Goal: Task Accomplishment & Management: Complete application form

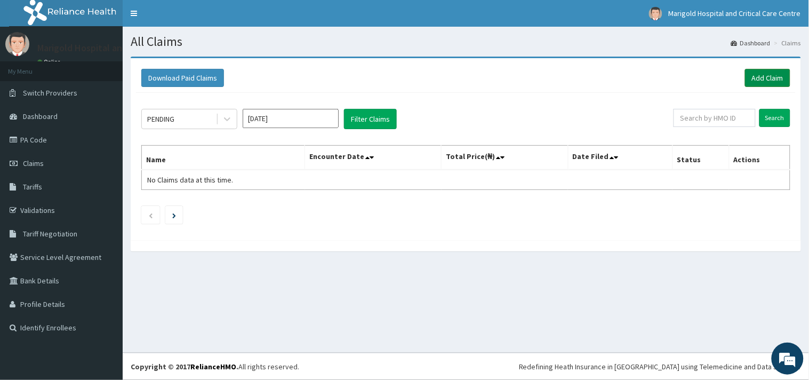
click at [776, 84] on link "Add Claim" at bounding box center [767, 78] width 45 height 18
click at [48, 140] on link "PA Code" at bounding box center [61, 139] width 123 height 23
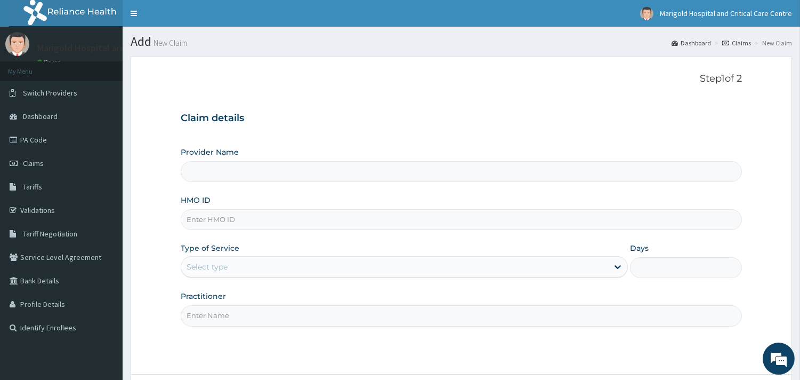
paste input "ABP/10110/A"
type input "ABP/10110/A"
drag, startPoint x: 253, startPoint y: 264, endPoint x: 252, endPoint y: 280, distance: 15.5
click at [252, 264] on div "Select type" at bounding box center [394, 266] width 427 height 17
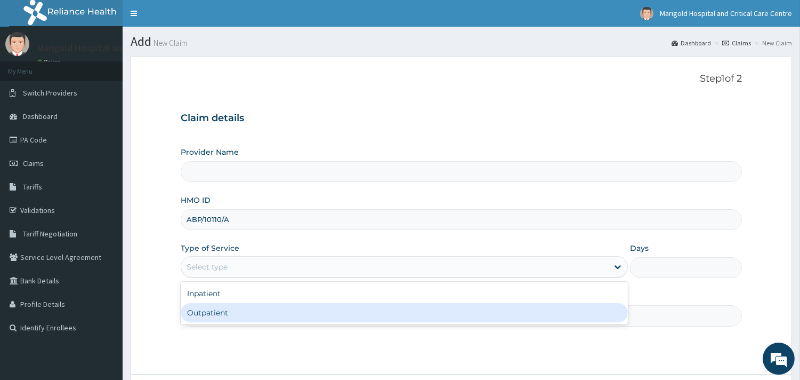
type input "Marigold Hospital and Critical Care Centre"
click at [229, 313] on div "Outpatient" at bounding box center [404, 312] width 447 height 19
type input "1"
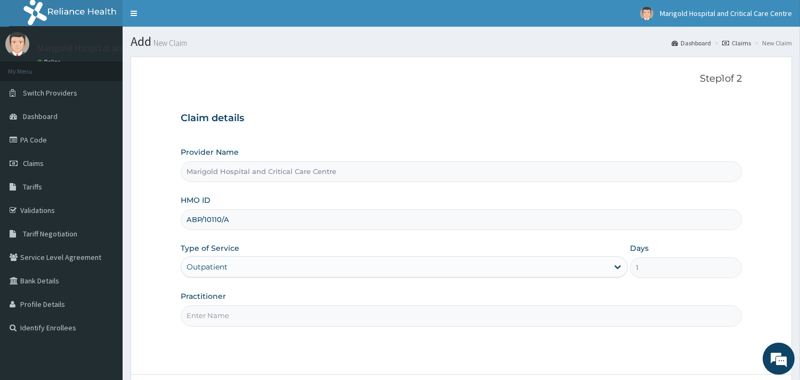
click at [237, 317] on input "Practitioner" at bounding box center [461, 315] width 561 height 21
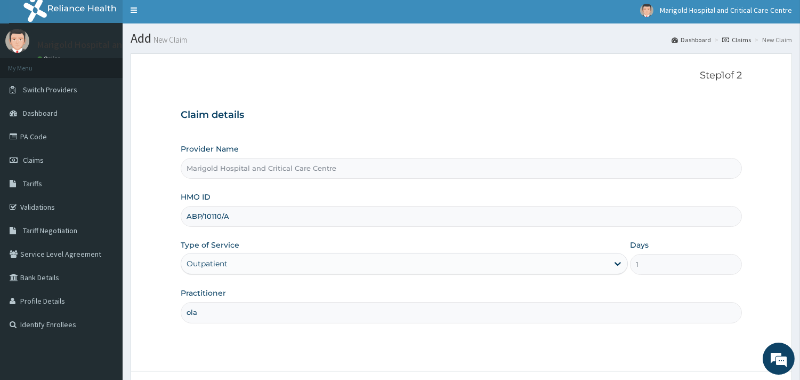
scroll to position [91, 0]
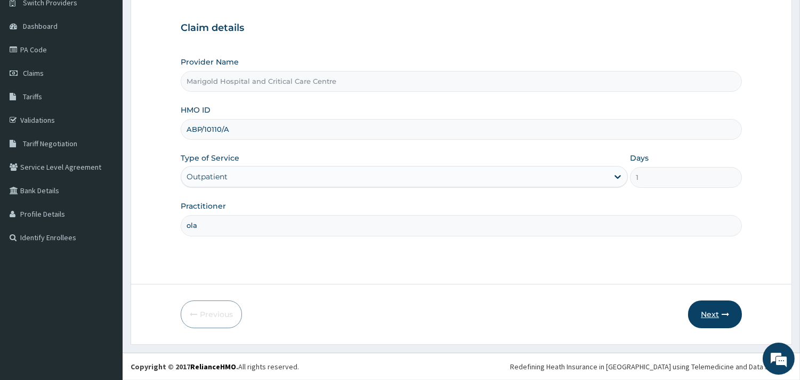
type input "ola"
click at [712, 316] on button "Next" at bounding box center [715, 314] width 54 height 28
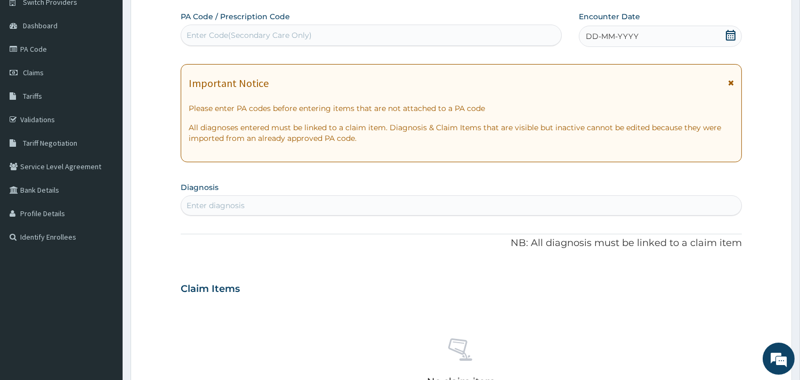
scroll to position [0, 0]
click at [70, 43] on link "PA Code" at bounding box center [61, 48] width 123 height 23
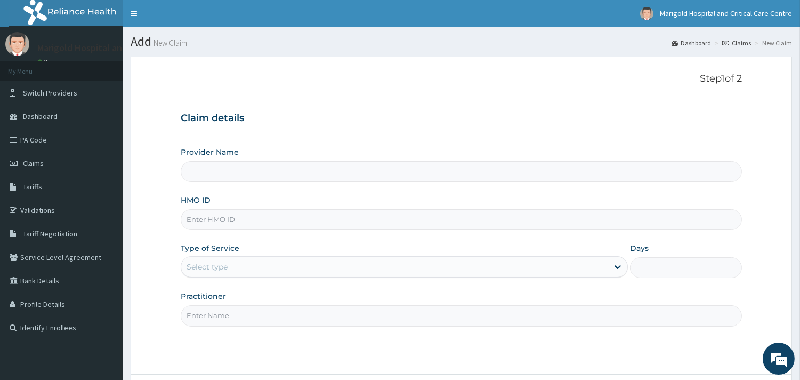
click at [239, 219] on input "HMO ID" at bounding box center [461, 219] width 561 height 21
paste input "ABP/10110/A"
type input "ABP/10110/A"
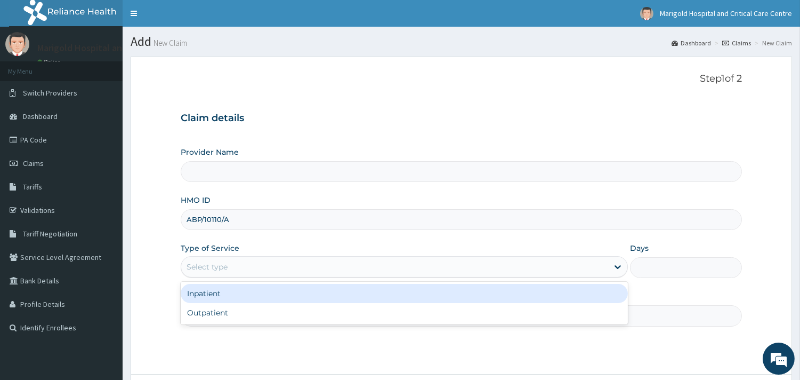
click at [225, 270] on div "Select type" at bounding box center [207, 266] width 41 height 11
type input "Marigold Hospital and Critical Care Centre"
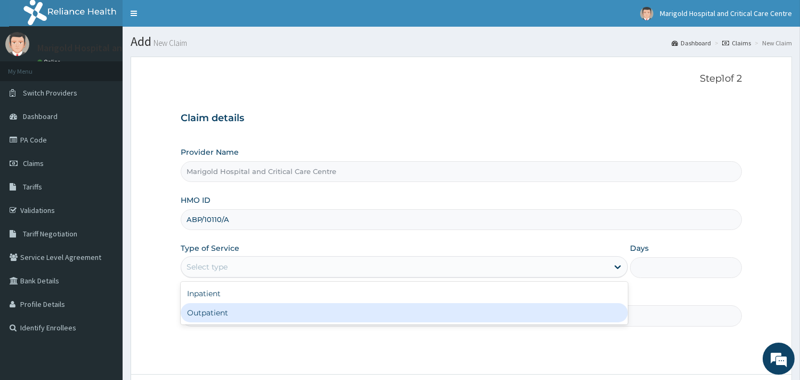
click at [216, 311] on div "Outpatient" at bounding box center [404, 312] width 447 height 19
type input "1"
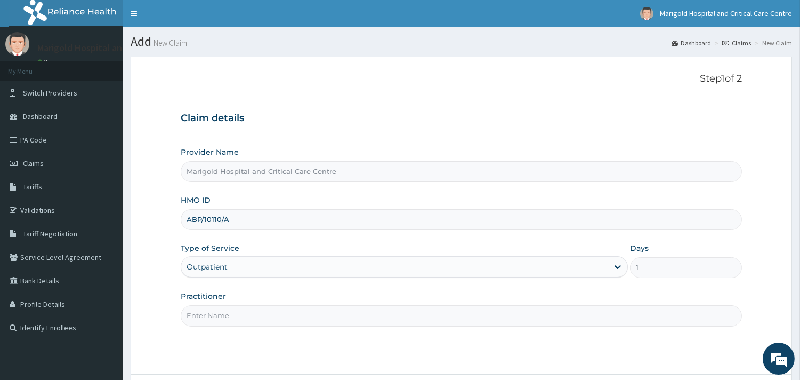
click at [220, 323] on input "Practitioner" at bounding box center [461, 315] width 561 height 21
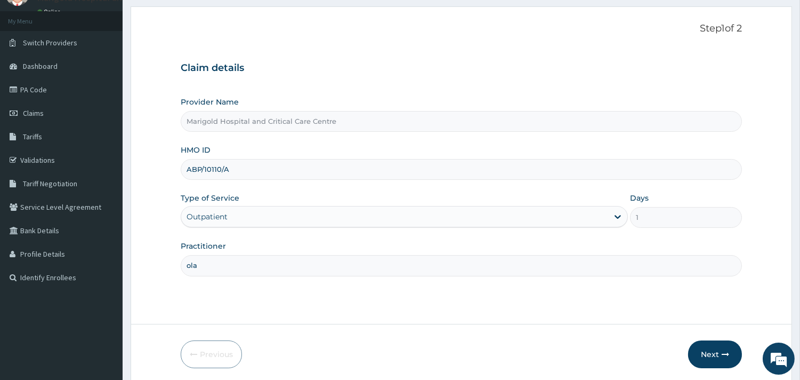
scroll to position [91, 0]
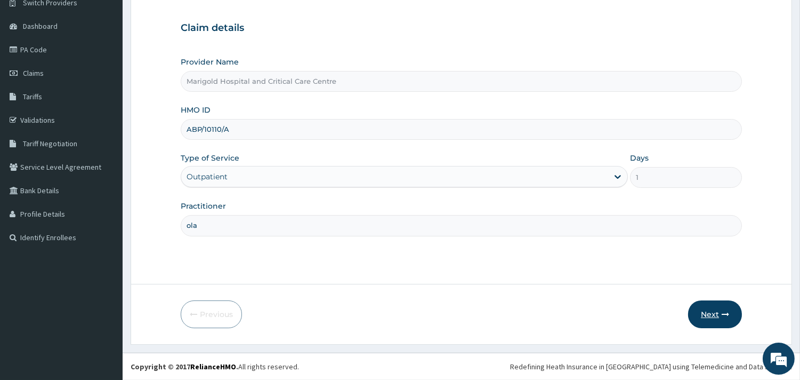
type input "ola"
click at [715, 313] on button "Next" at bounding box center [715, 314] width 54 height 28
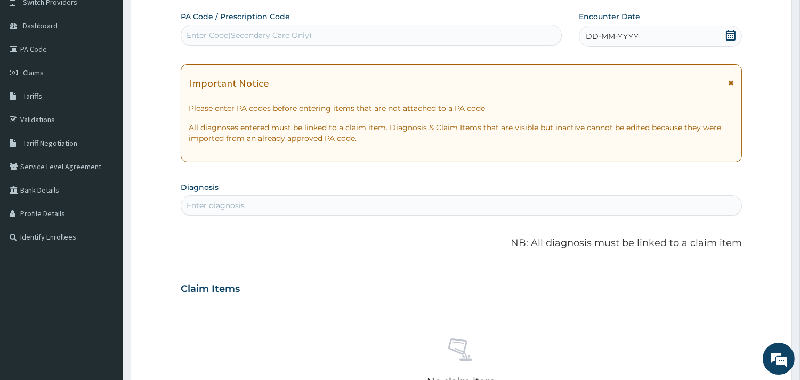
click at [228, 41] on div "Enter Code(Secondary Care Only)" at bounding box center [371, 35] width 380 height 17
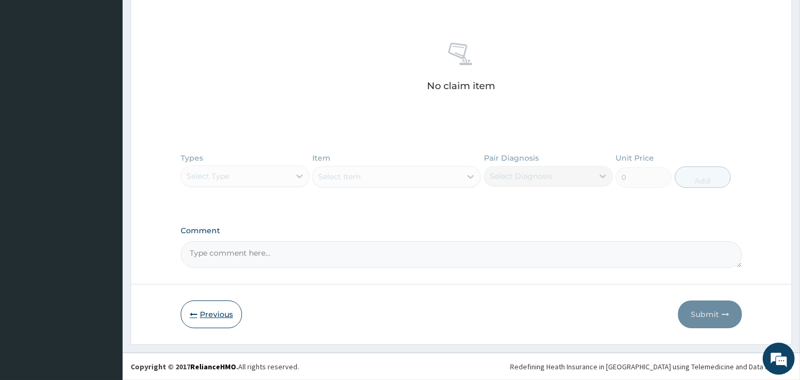
click at [211, 300] on button "Previous" at bounding box center [211, 314] width 61 height 28
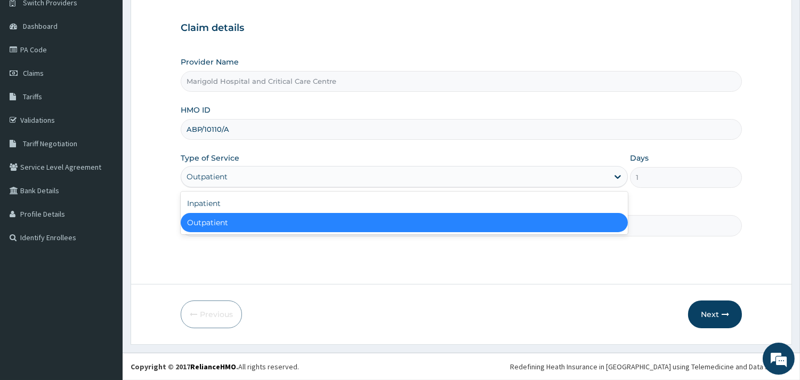
click at [256, 179] on div "Outpatient" at bounding box center [394, 176] width 427 height 17
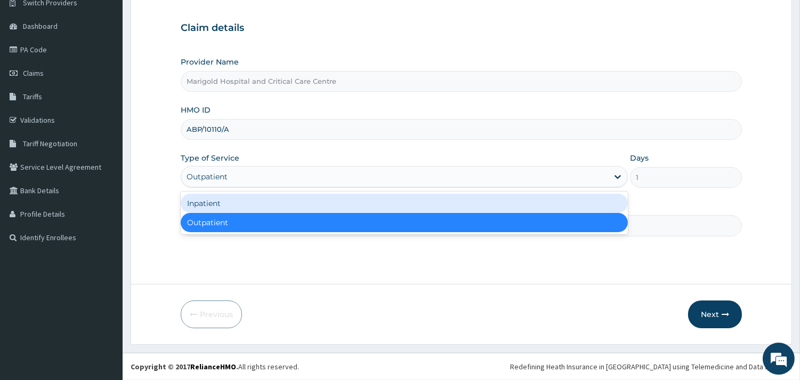
click at [258, 205] on div "Inpatient" at bounding box center [404, 203] width 447 height 19
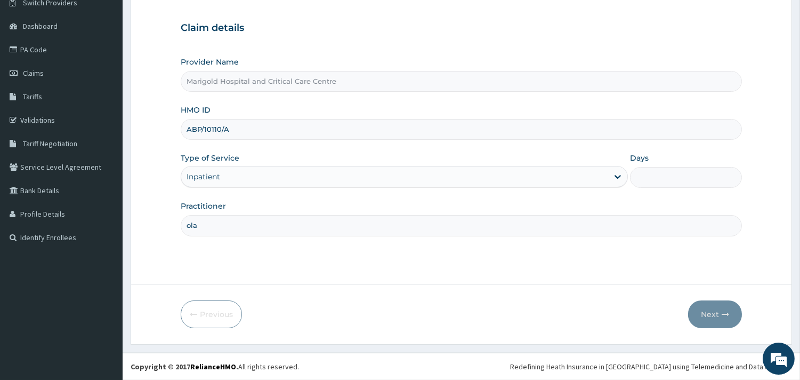
click at [680, 177] on input "Days" at bounding box center [686, 177] width 112 height 21
type input "1"
click at [705, 318] on button "Next" at bounding box center [715, 314] width 54 height 28
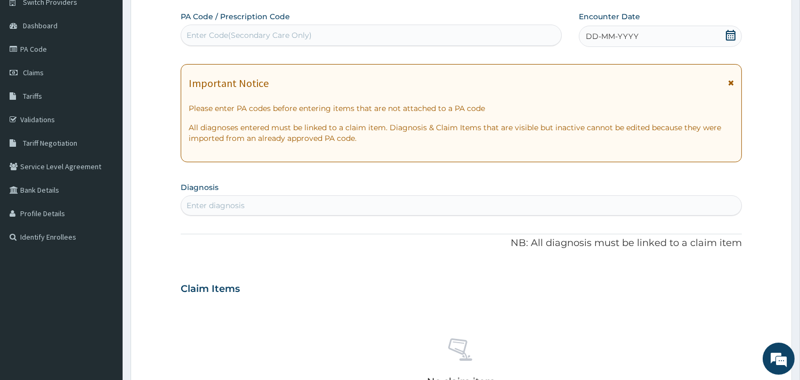
click at [200, 44] on div "Enter Code(Secondary Care Only)" at bounding box center [371, 35] width 381 height 21
paste input "PA/823A1A"
type input "PA/823A1A"
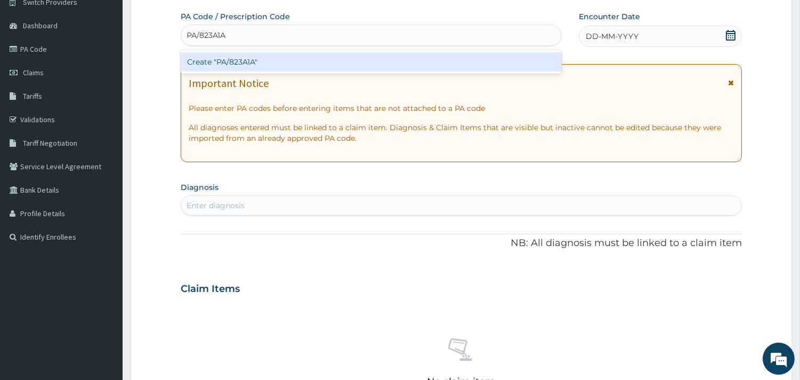
click at [216, 54] on div "Create "PA/823A1A"" at bounding box center [371, 61] width 381 height 19
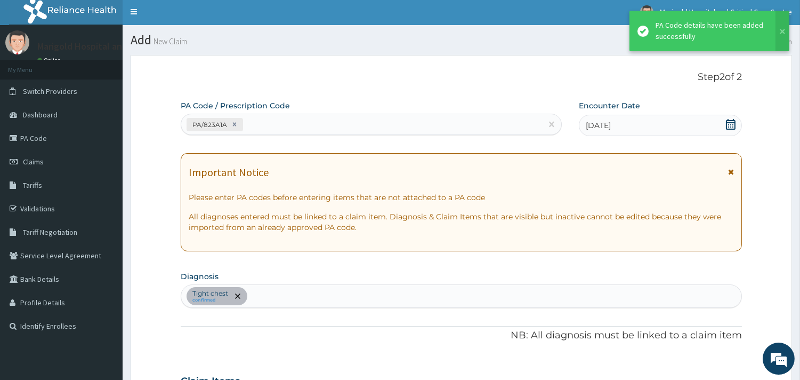
scroll to position [0, 0]
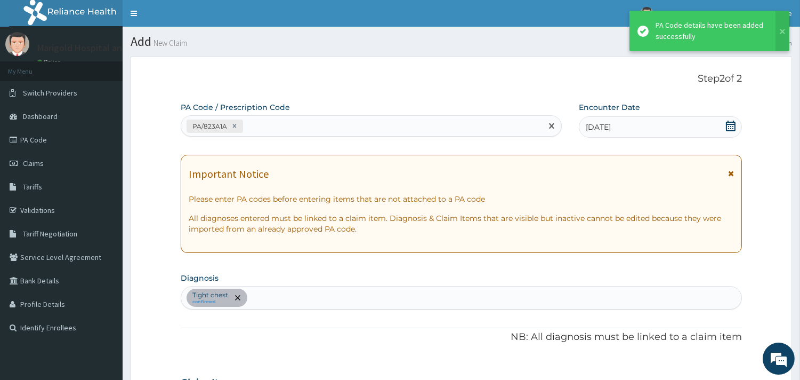
click at [286, 119] on div "PA/823A1A" at bounding box center [361, 126] width 361 height 18
paste input "PA/631D6D"
type input "PA/631D6D"
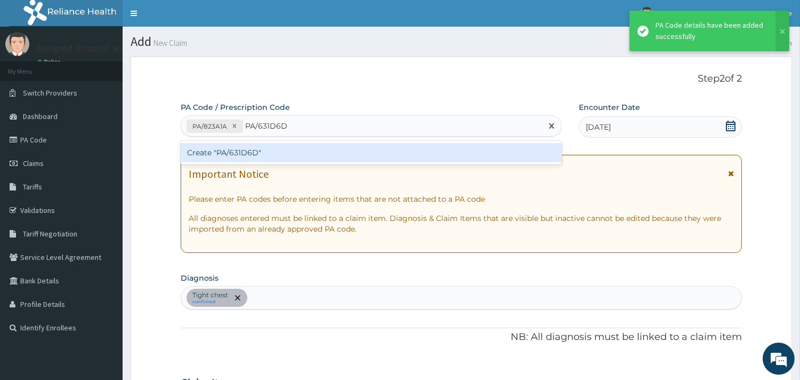
click at [291, 153] on div "Create "PA/631D6D"" at bounding box center [371, 152] width 381 height 19
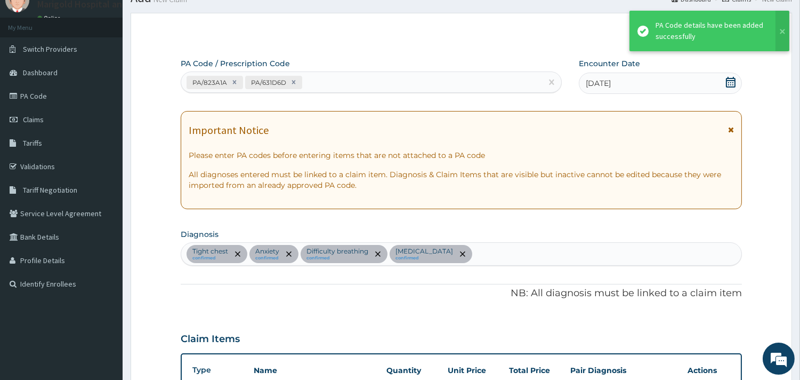
scroll to position [23, 0]
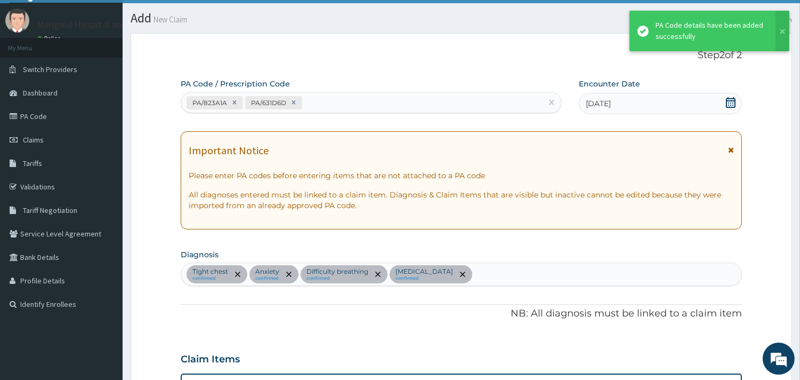
drag, startPoint x: 332, startPoint y: 86, endPoint x: 332, endPoint y: 94, distance: 8.0
click at [332, 86] on div "PA Code / Prescription Code PA/823A1A PA/631D6D" at bounding box center [371, 95] width 381 height 35
click at [331, 102] on div "PA/823A1A PA/631D6D" at bounding box center [361, 103] width 361 height 18
paste input "PA/A9DADD"
type input "PA/A9DADD"
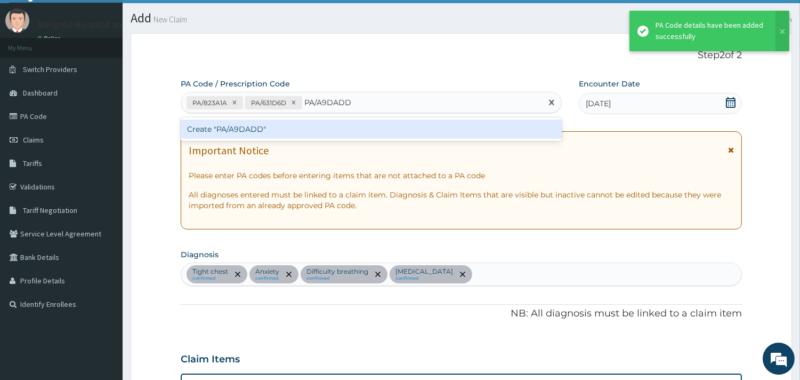
click at [320, 133] on div "Create "PA/A9DADD"" at bounding box center [371, 128] width 381 height 19
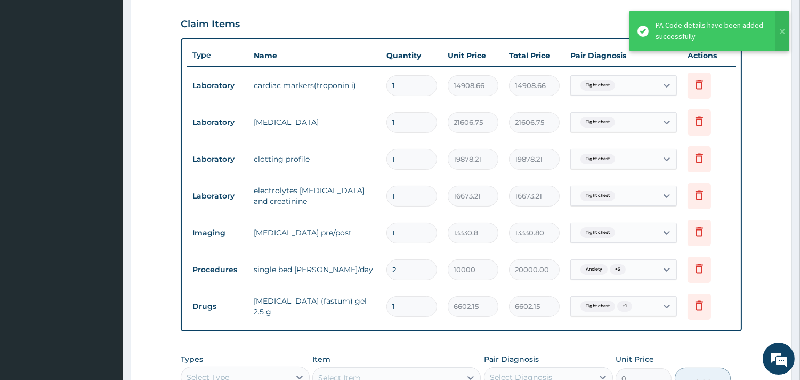
scroll to position [61, 0]
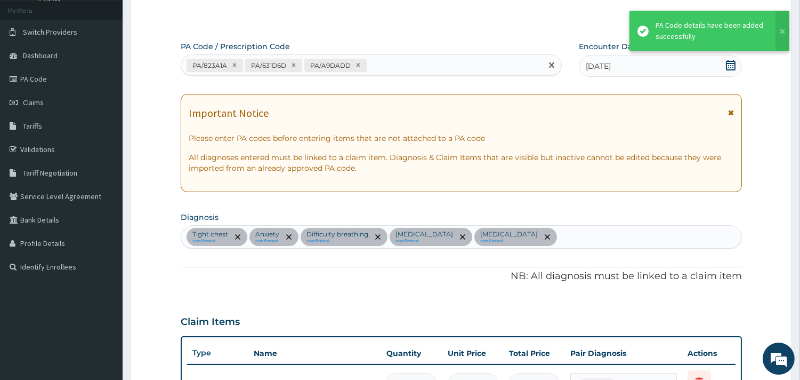
click at [420, 62] on div "PA/823A1A PA/631D6D PA/A9DADD" at bounding box center [361, 66] width 361 height 18
paste input "PA/CAC60F"
type input "PA/CAC60F"
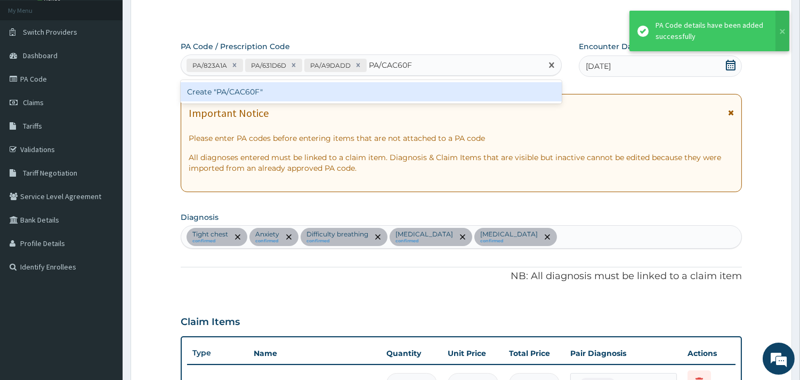
click at [413, 88] on div "Create "PA/CAC60F"" at bounding box center [371, 91] width 381 height 19
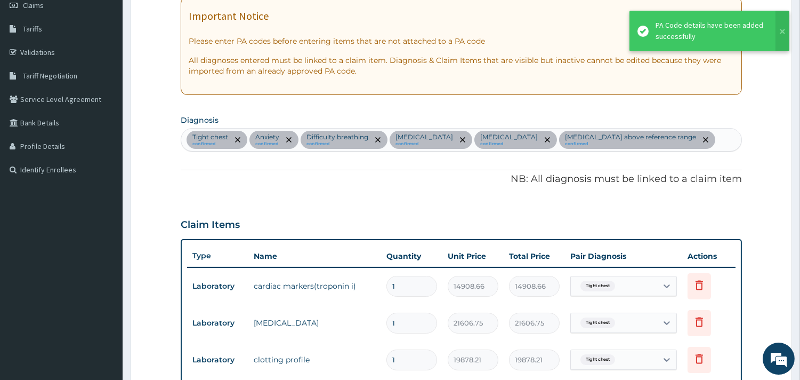
scroll to position [100, 0]
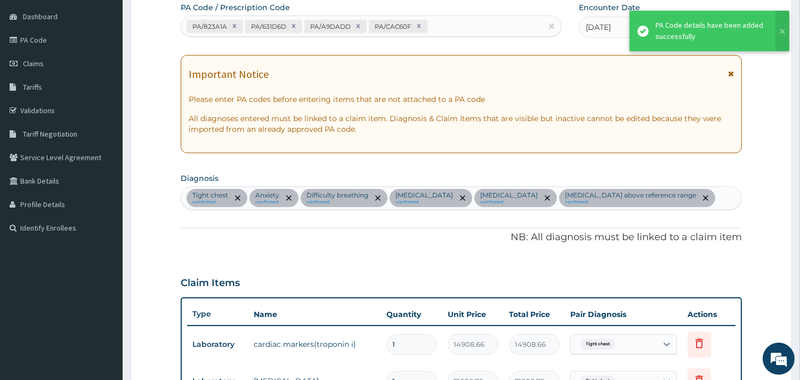
click at [462, 24] on div "PA/823A1A PA/631D6D PA/A9DADD PA/CAC60F" at bounding box center [361, 27] width 361 height 18
paste input "PA/5BB14C"
type input "PA/5BB14C"
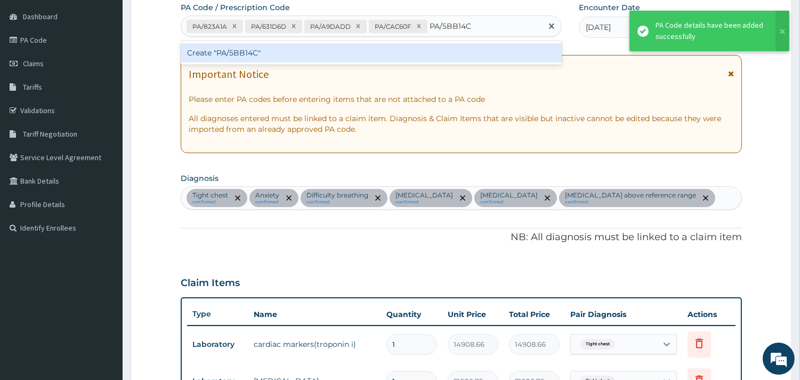
click at [432, 56] on div "Create "PA/5BB14C"" at bounding box center [371, 52] width 381 height 19
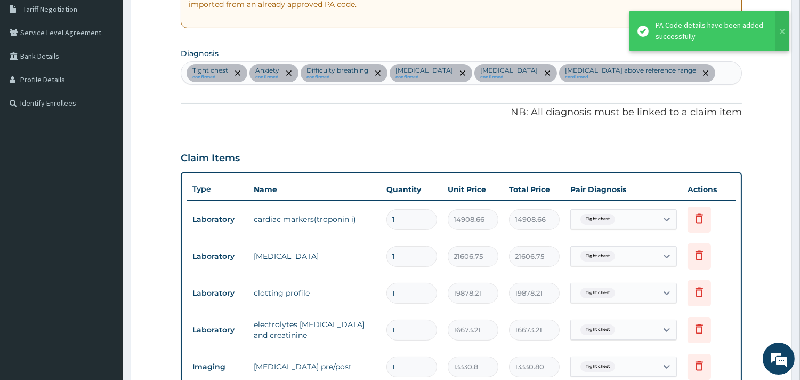
scroll to position [36, 0]
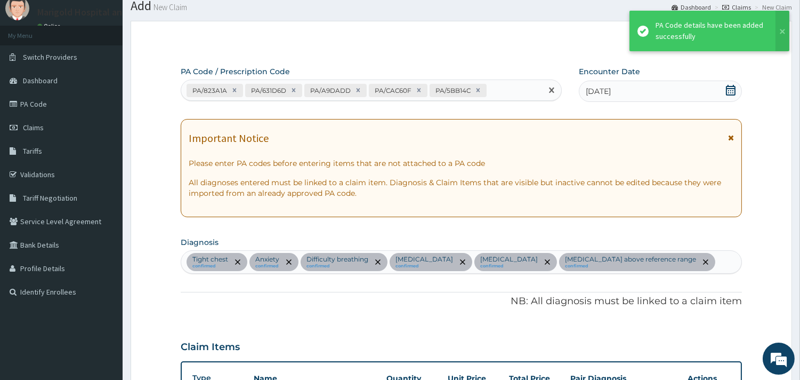
click at [501, 95] on div "PA/823A1A PA/631D6D PA/A9DADD PA/CAC60F PA/5BB14C" at bounding box center [361, 91] width 361 height 18
paste input "PA/413920"
type input "PA/413920"
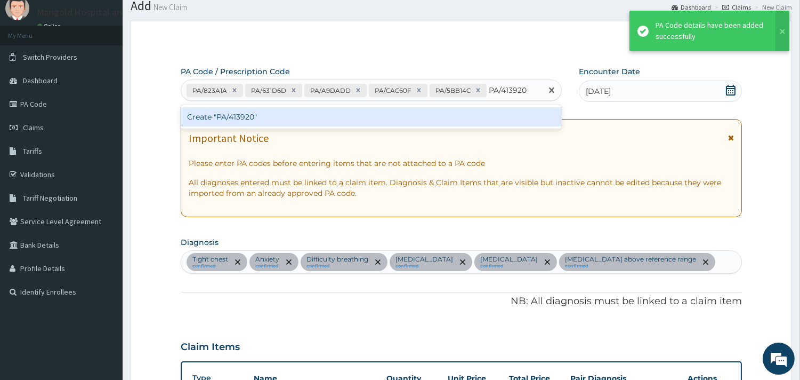
click at [477, 114] on div "Create "PA/413920"" at bounding box center [371, 116] width 381 height 19
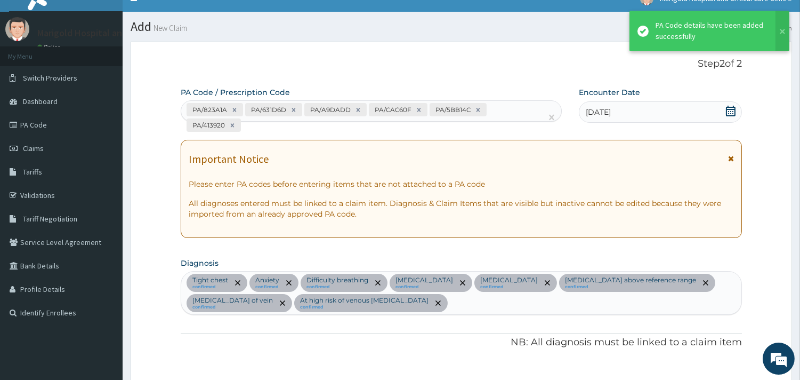
scroll to position [0, 0]
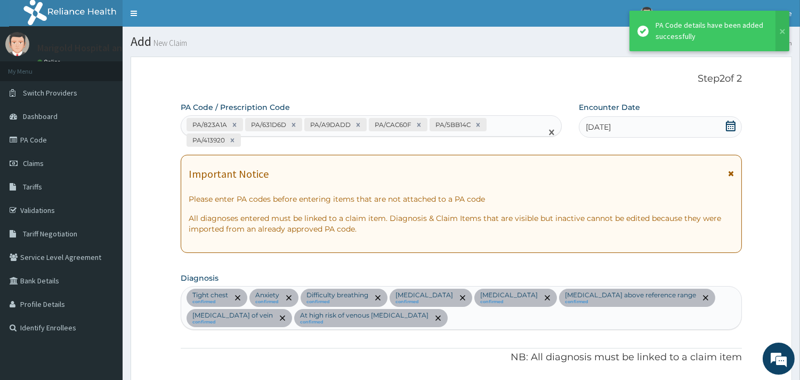
click at [505, 134] on div "PA/823A1A PA/631D6D PA/A9DADD PA/CAC60F PA/5BB14C PA/413920" at bounding box center [361, 132] width 361 height 33
paste input "PA/442168"
type input "PA/442168"
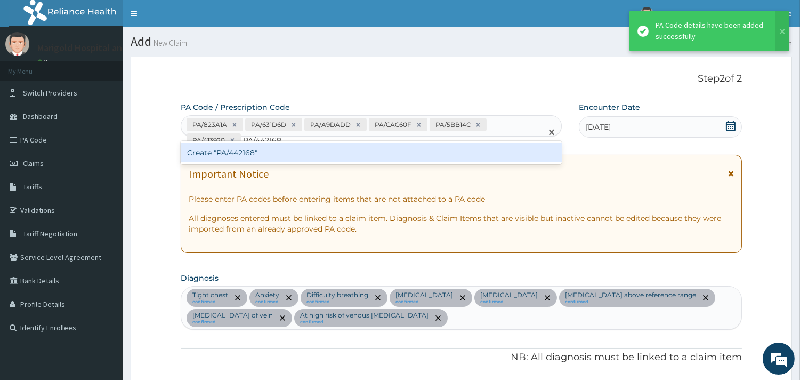
click at [424, 156] on div "Create "PA/442168"" at bounding box center [371, 152] width 381 height 19
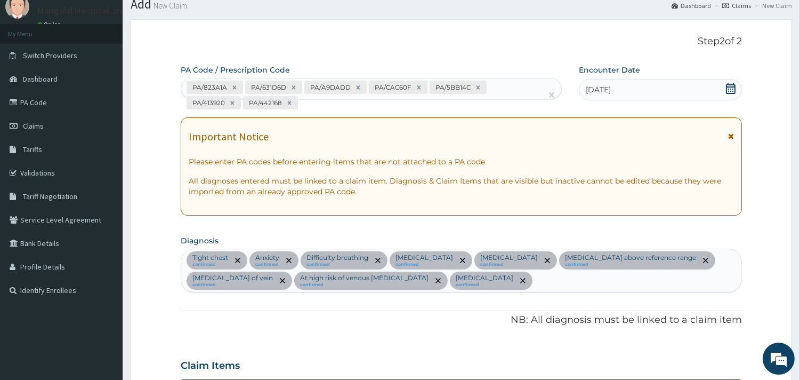
scroll to position [36, 0]
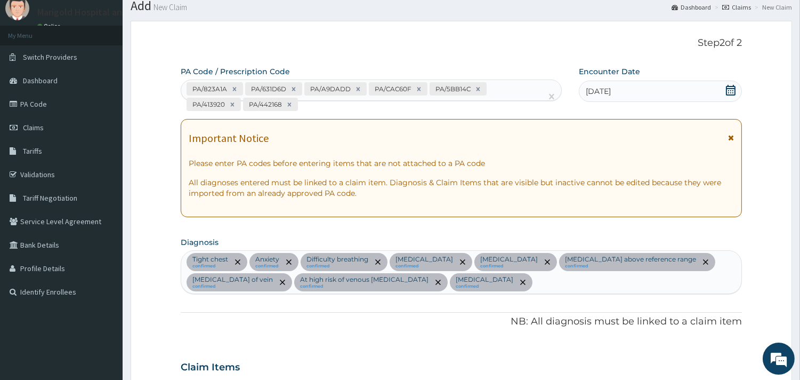
click at [481, 107] on div "PA/823A1A PA/631D6D PA/A9DADD PA/CAC60F PA/5BB14C PA/413920 PA/442168" at bounding box center [361, 96] width 361 height 33
paste input "PA/B095BF"
type input "PA/B095BF"
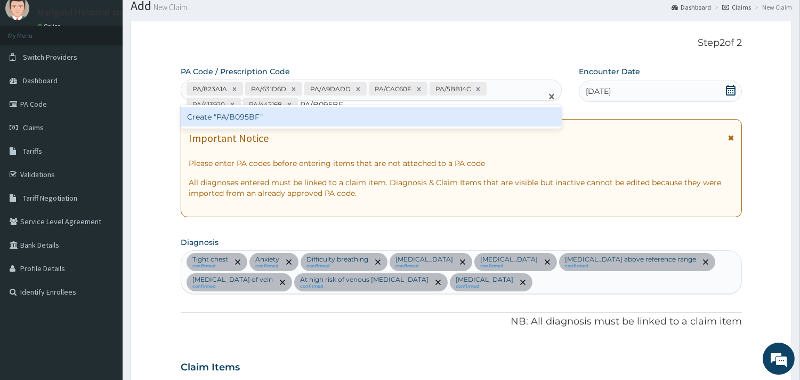
click at [487, 125] on div "Create "PA/B095BF"" at bounding box center [371, 116] width 381 height 19
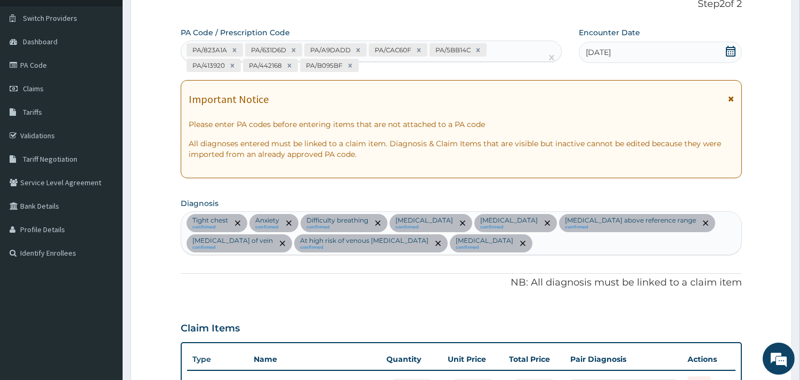
scroll to position [0, 0]
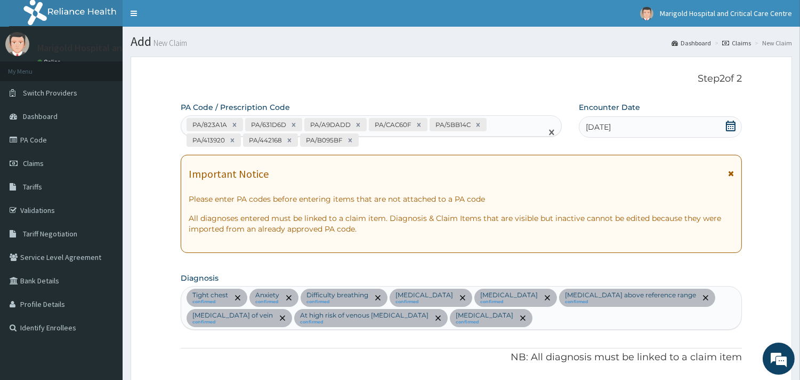
click at [392, 140] on div "PA/823A1A PA/631D6D PA/A9DADD PA/CAC60F PA/5BB14C PA/413920 PA/442168 PA/B095BF" at bounding box center [361, 132] width 361 height 33
paste input "PA/E8F91D"
type input "PA/E8F91D"
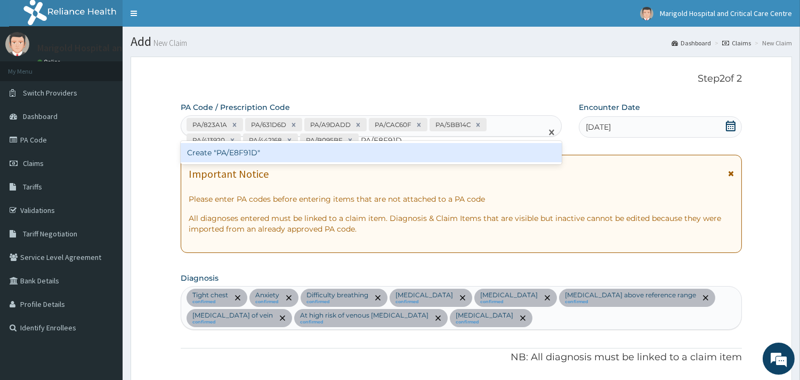
click at [400, 143] on div "Create "PA/E8F91D"" at bounding box center [371, 152] width 381 height 19
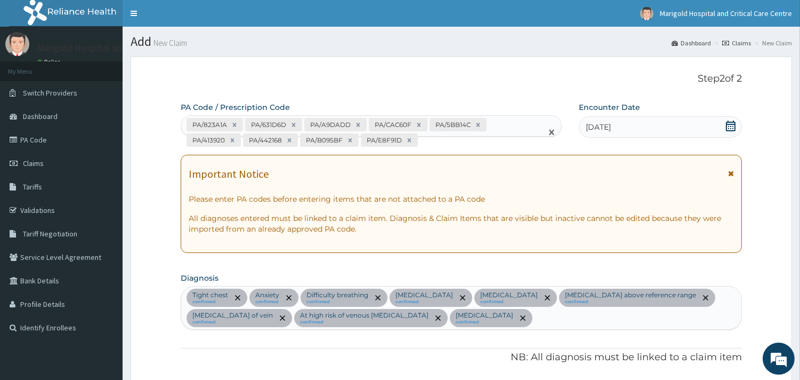
click at [436, 137] on div "PA/823A1A PA/631D6D PA/A9DADD PA/CAC60F PA/5BB14C PA/413920 PA/442168 PA/B095BF…" at bounding box center [361, 132] width 361 height 33
paste input "PA/DFBFB6"
type input "PA/DFBFB6"
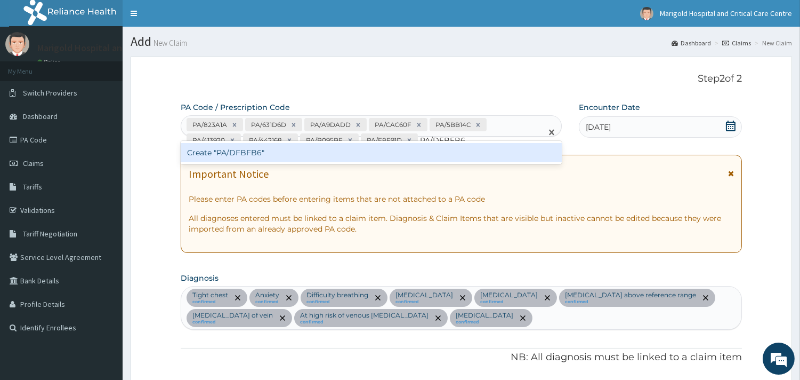
click at [430, 156] on div "Create "PA/DFBFB6"" at bounding box center [371, 152] width 381 height 19
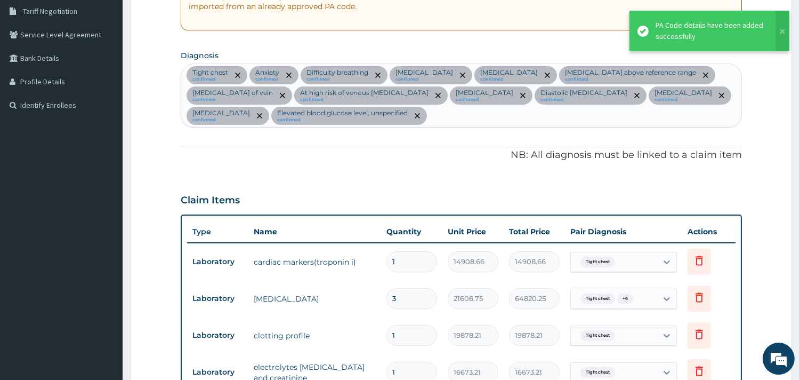
scroll to position [77, 0]
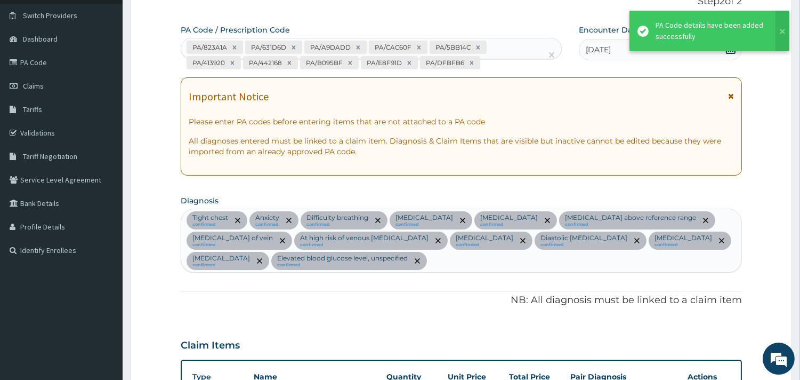
click at [497, 66] on div "PA/823A1A PA/631D6D PA/A9DADD PA/CAC60F PA/5BB14C PA/413920 PA/442168 PA/B095BF…" at bounding box center [361, 54] width 361 height 33
paste input "PA/202D92"
type input "PA/202D92"
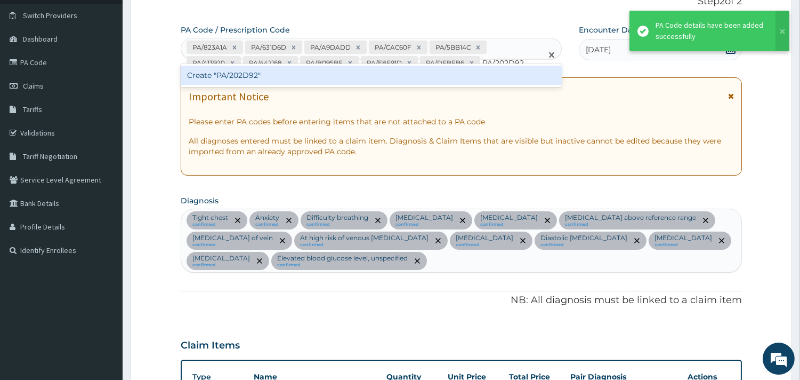
click at [496, 80] on div "Create "PA/202D92"" at bounding box center [371, 75] width 381 height 19
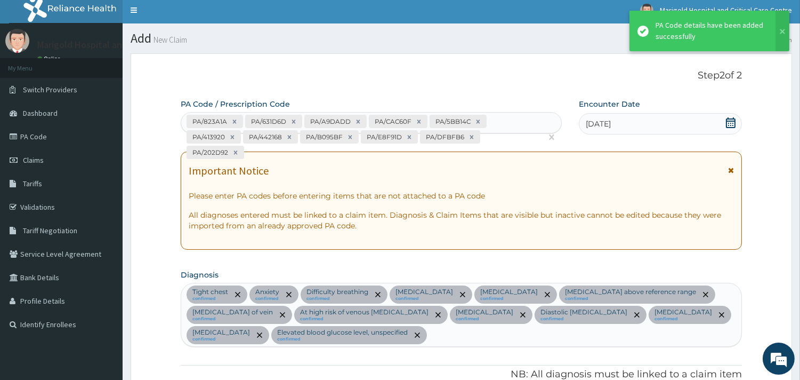
scroll to position [0, 0]
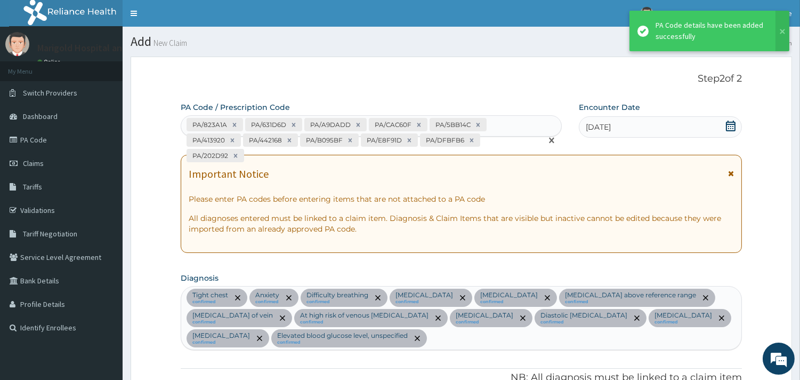
click at [291, 157] on div "PA/823A1A PA/631D6D PA/A9DADD PA/CAC60F PA/5BB14C PA/413920 PA/442168 PA/B095BF…" at bounding box center [361, 140] width 361 height 49
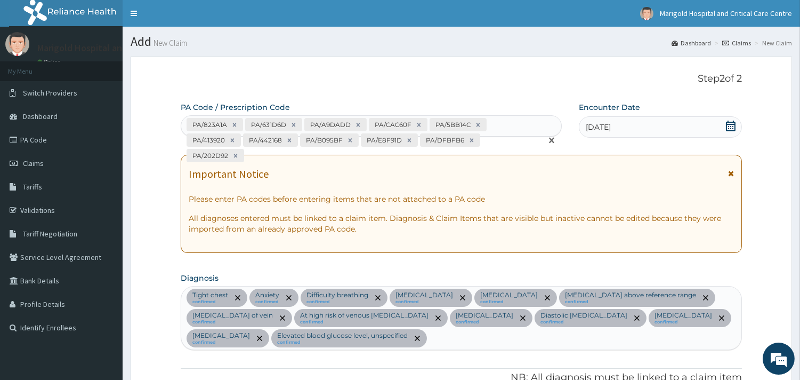
paste input "PA/871FBE"
type input "PA/871FBE"
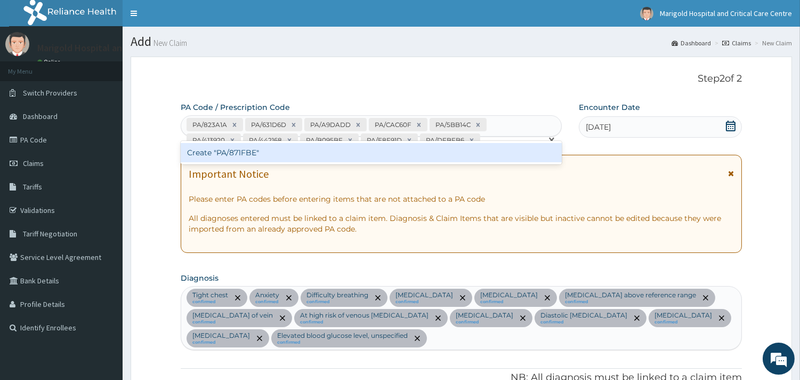
click at [291, 159] on div "Create "PA/871FBE"" at bounding box center [371, 152] width 381 height 19
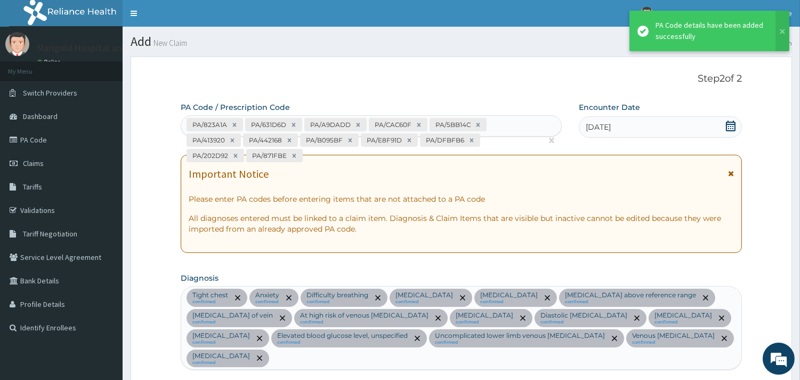
click at [310, 156] on div "PA/823A1A PA/631D6D PA/A9DADD PA/CAC60F PA/5BB14C PA/413920 PA/442168 PA/B095BF…" at bounding box center [361, 140] width 361 height 49
paste input "PA/A3FC23"
type input "PA/A3FC23"
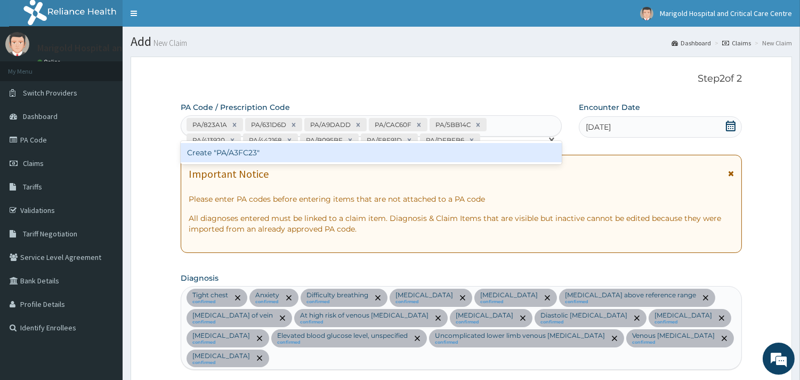
click at [311, 155] on div "Create "PA/A3FC23"" at bounding box center [371, 152] width 381 height 19
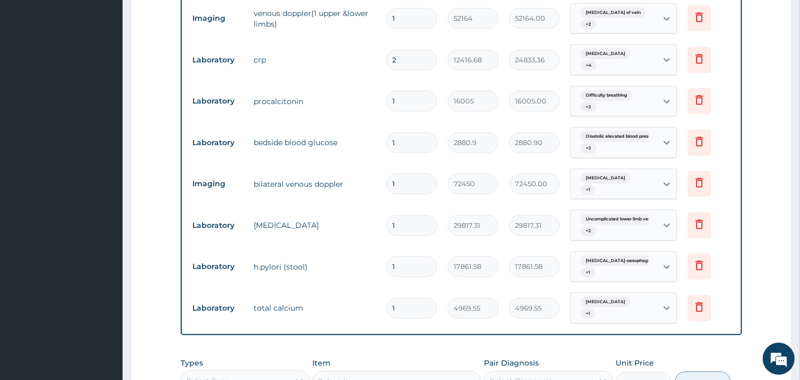
scroll to position [851, 0]
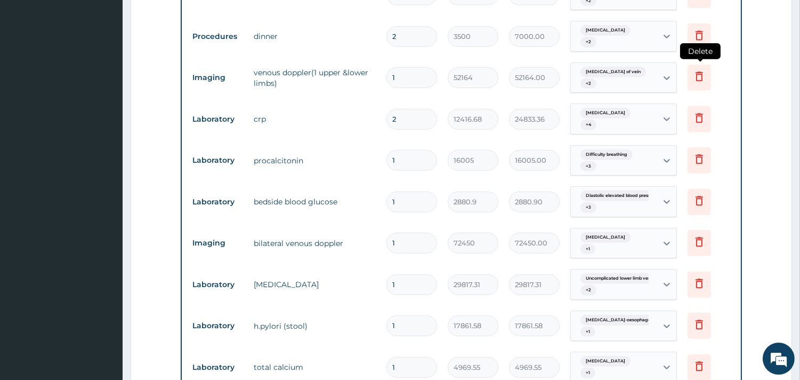
click at [704, 91] on icon at bounding box center [699, 78] width 23 height 26
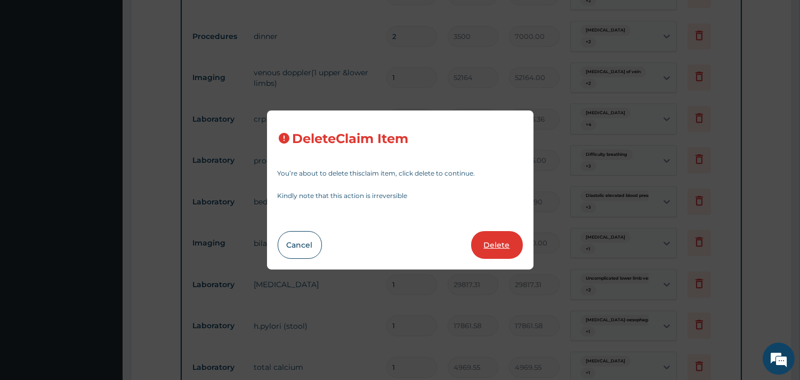
click at [493, 252] on button "Delete" at bounding box center [497, 245] width 52 height 28
type input "2"
type input "12416.68"
type input "24833.36"
type input "1"
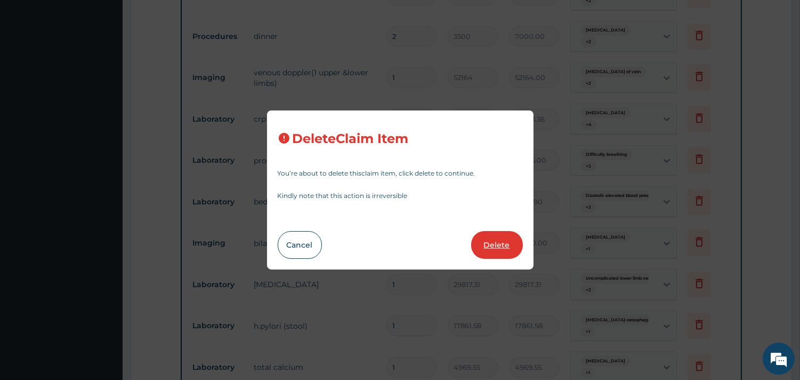
type input "16005"
type input "16005.00"
type input "2880.9"
type input "2880.90"
type input "72450"
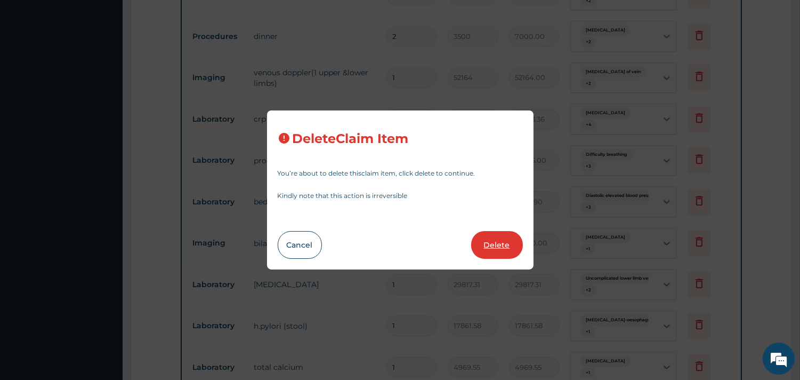
type input "72450.00"
type input "29817.31"
type input "17861.58"
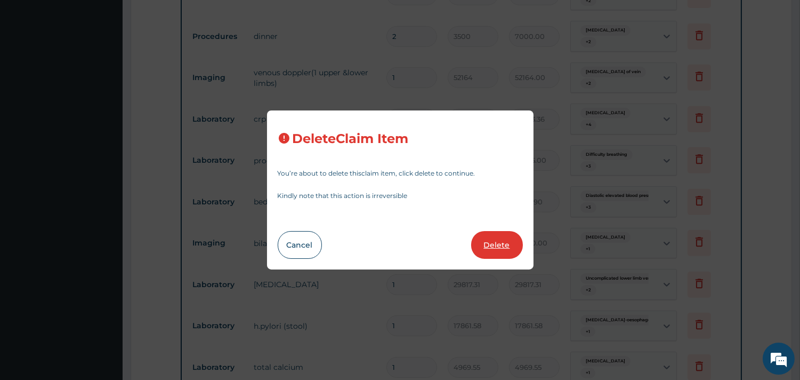
type input "4969.55"
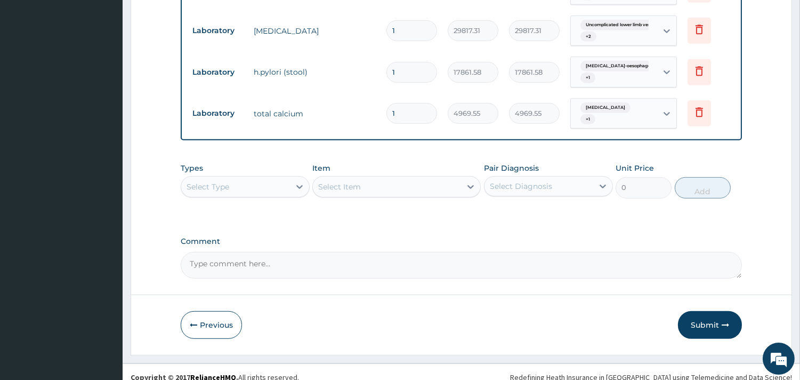
scroll to position [1074, 0]
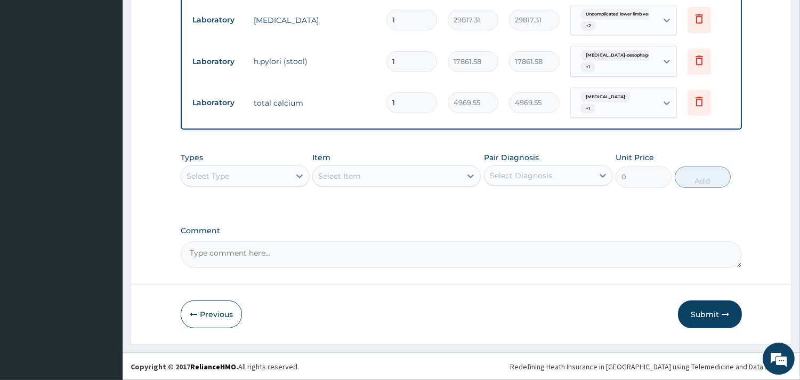
click at [302, 184] on div "Select Type" at bounding box center [245, 175] width 129 height 21
click at [270, 182] on div "Select Type" at bounding box center [235, 175] width 109 height 17
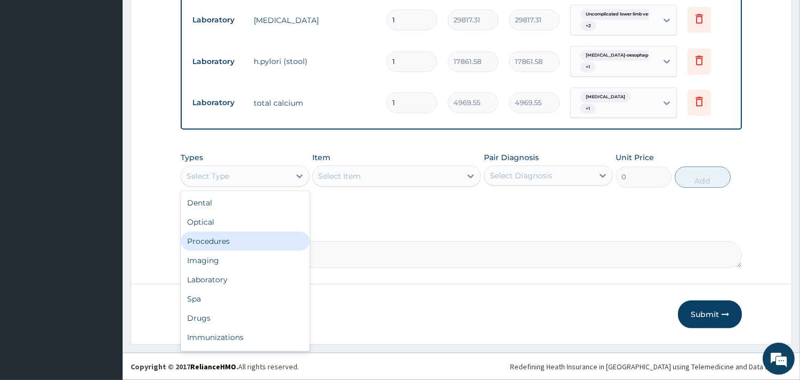
click at [256, 248] on div "Procedures" at bounding box center [245, 240] width 129 height 19
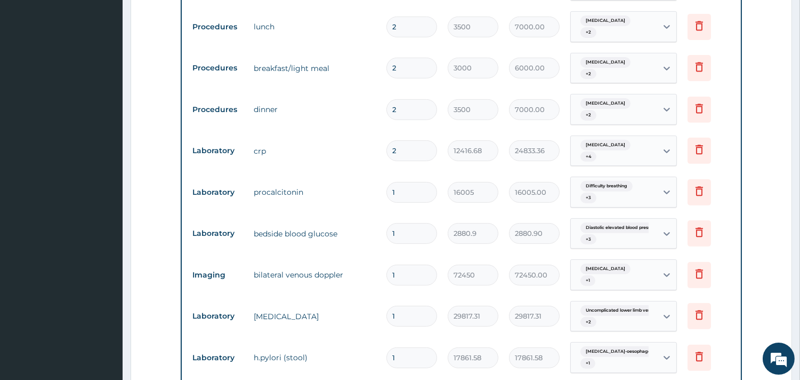
scroll to position [956, 0]
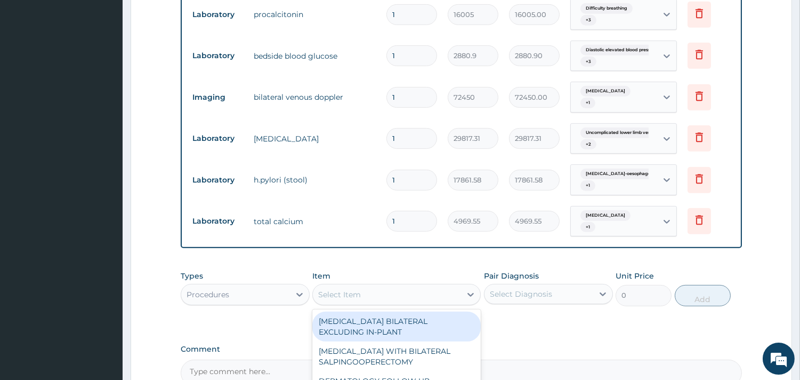
click at [348, 290] on div "Select Item" at bounding box center [339, 294] width 43 height 11
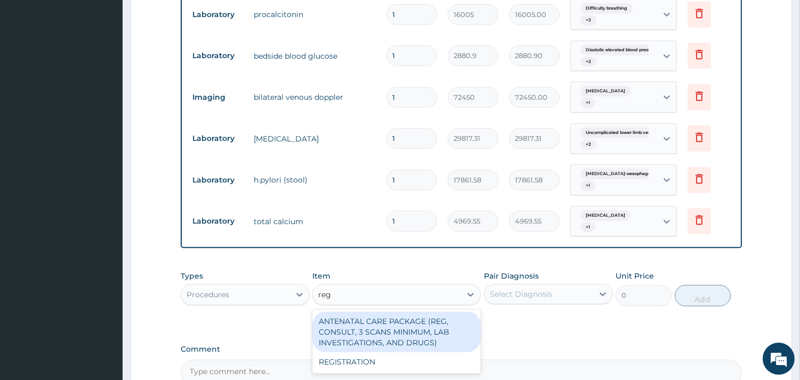
type input "regi"
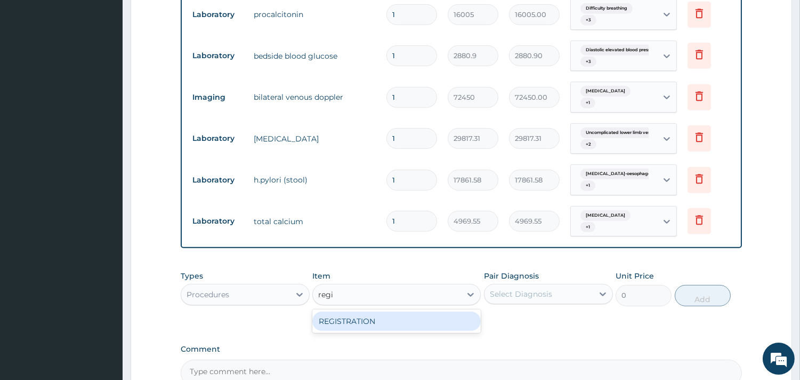
click at [371, 313] on div "REGISTRATION" at bounding box center [396, 320] width 168 height 19
type input "4750"
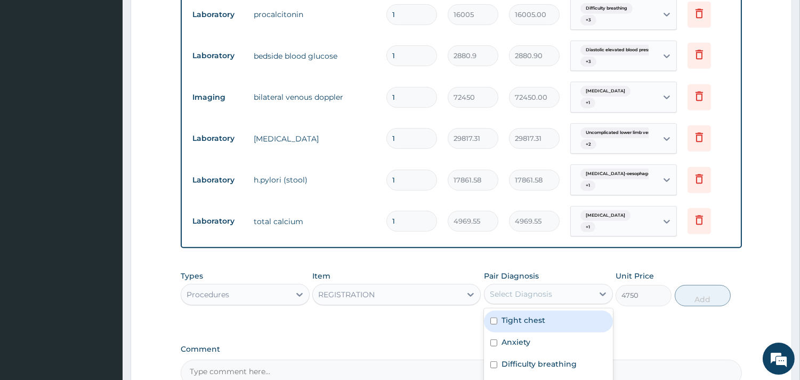
click at [561, 295] on div "Select Diagnosis" at bounding box center [539, 293] width 109 height 17
click at [552, 327] on div "Tight chest" at bounding box center [548, 321] width 129 height 22
checkbox input "true"
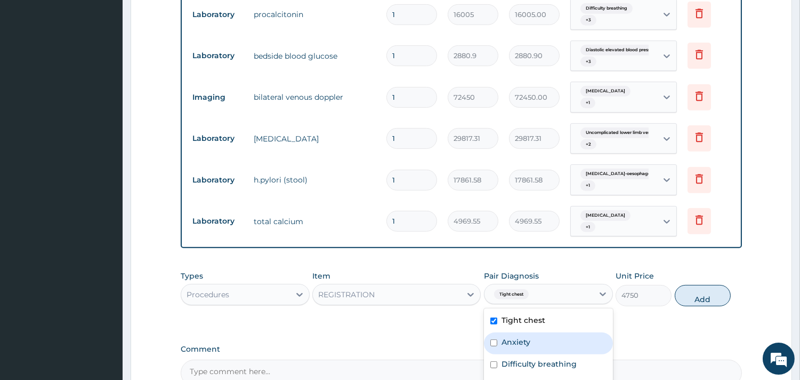
click at [552, 337] on div "Anxiety" at bounding box center [548, 343] width 129 height 22
checkbox input "true"
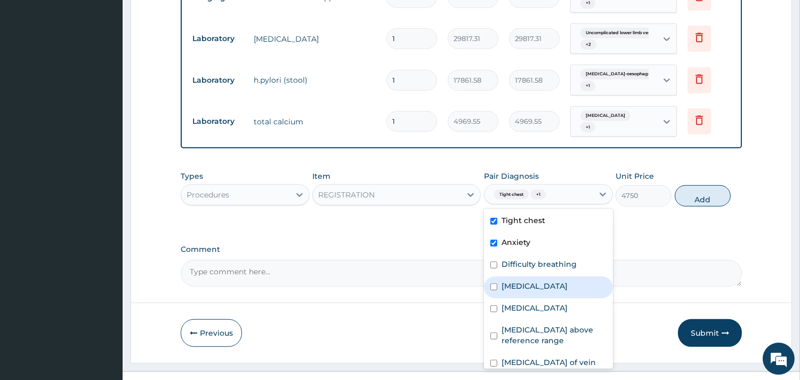
scroll to position [1074, 0]
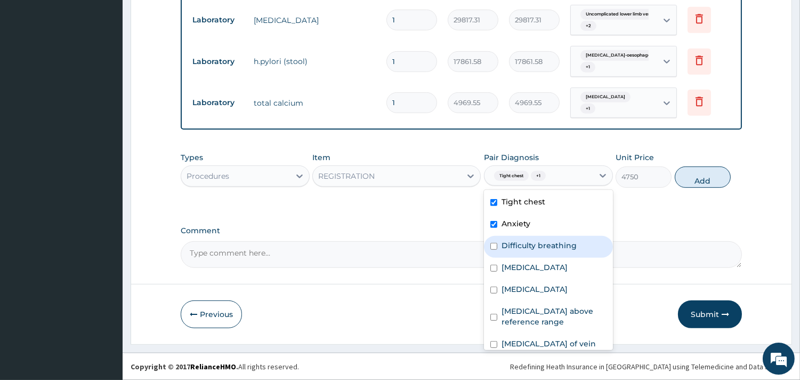
click at [553, 243] on label "Difficulty breathing" at bounding box center [539, 245] width 75 height 11
checkbox input "true"
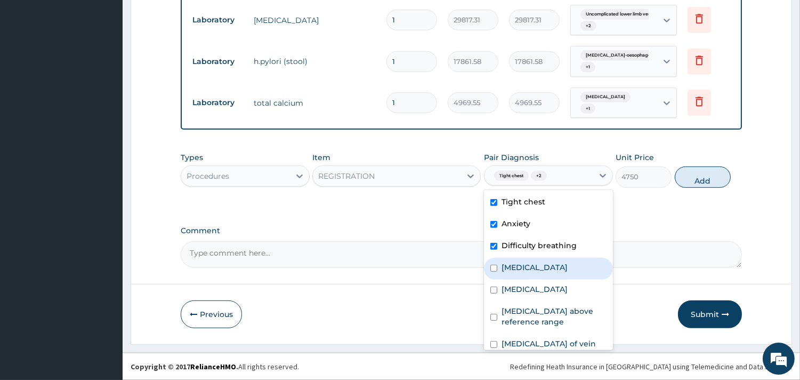
click at [551, 267] on div "Palpitations" at bounding box center [548, 268] width 129 height 22
checkbox input "true"
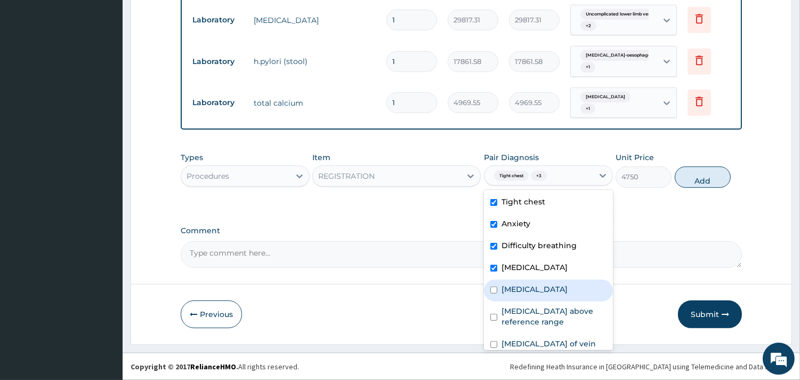
drag, startPoint x: 547, startPoint y: 289, endPoint x: 542, endPoint y: 310, distance: 21.5
click at [546, 294] on div "Chest pain" at bounding box center [548, 290] width 129 height 22
checkbox input "true"
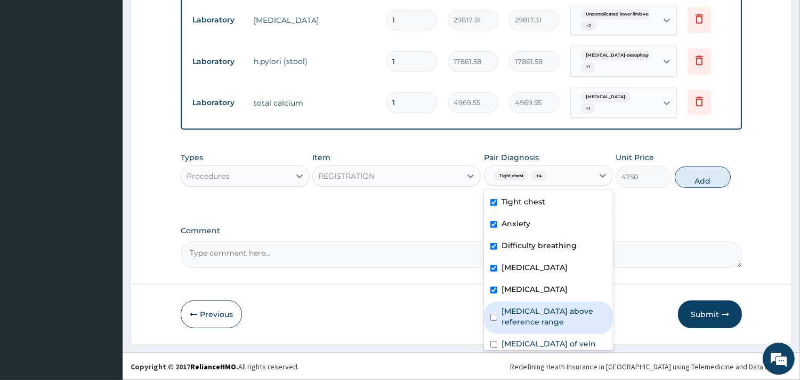
drag, startPoint x: 542, startPoint y: 311, endPoint x: 541, endPoint y: 319, distance: 8.1
click at [542, 317] on label "D-dimer above reference range" at bounding box center [554, 315] width 105 height 21
checkbox input "true"
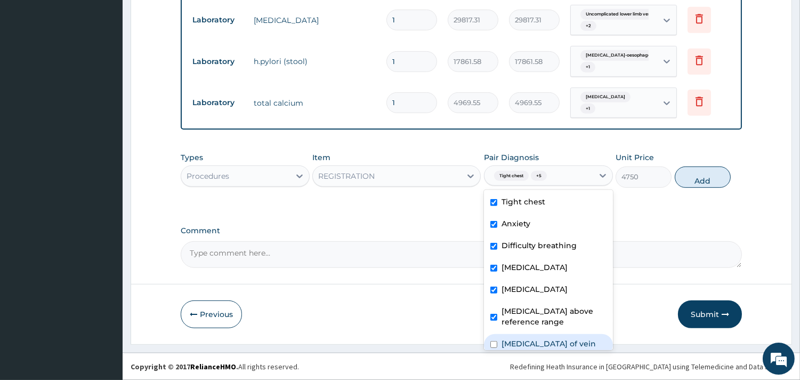
drag, startPoint x: 541, startPoint y: 341, endPoint x: 535, endPoint y: 267, distance: 74.3
click at [541, 337] on div "Thromboembolism of vein" at bounding box center [548, 345] width 129 height 22
checkbox input "true"
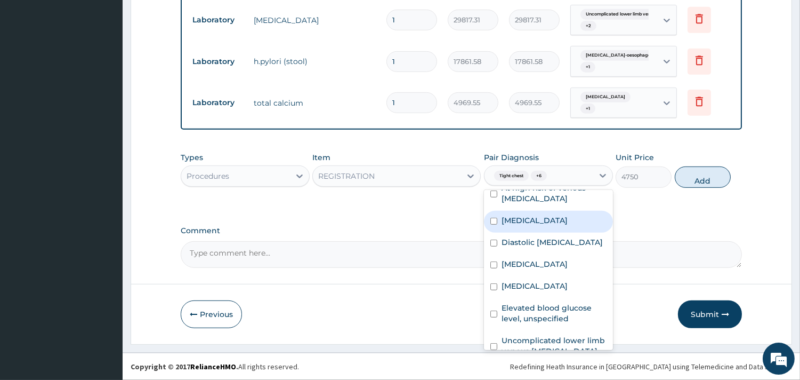
scroll to position [118, 0]
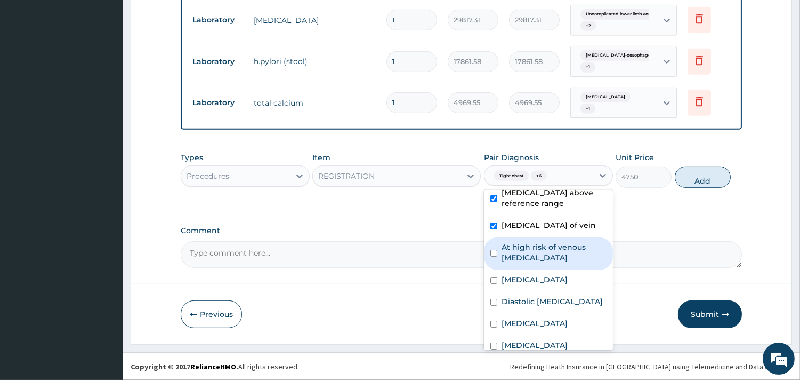
click at [528, 263] on label "At high risk of venous thromboembolism" at bounding box center [554, 251] width 105 height 21
checkbox input "true"
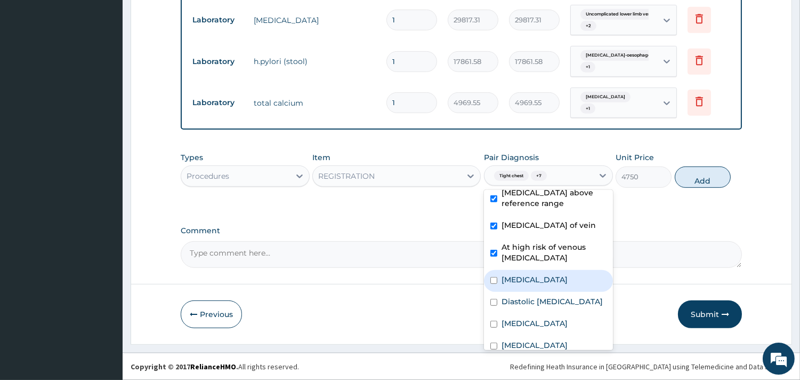
click at [523, 283] on div "Thrombosis" at bounding box center [548, 281] width 129 height 22
checkbox input "true"
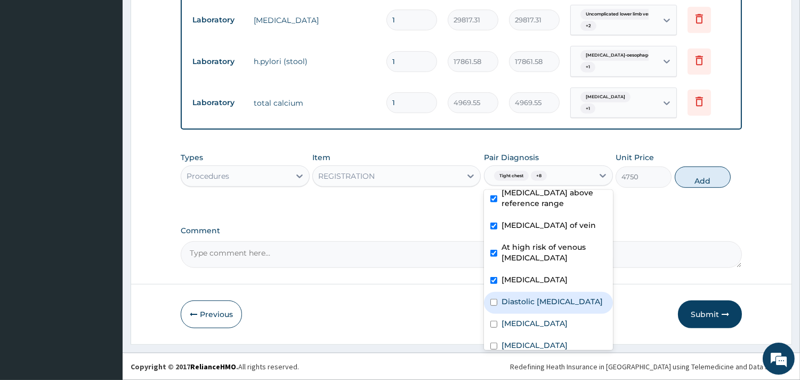
click at [525, 307] on label "Diastolic elevated blood pressure reading without diagnosis of hypertension" at bounding box center [552, 301] width 101 height 11
checkbox input "true"
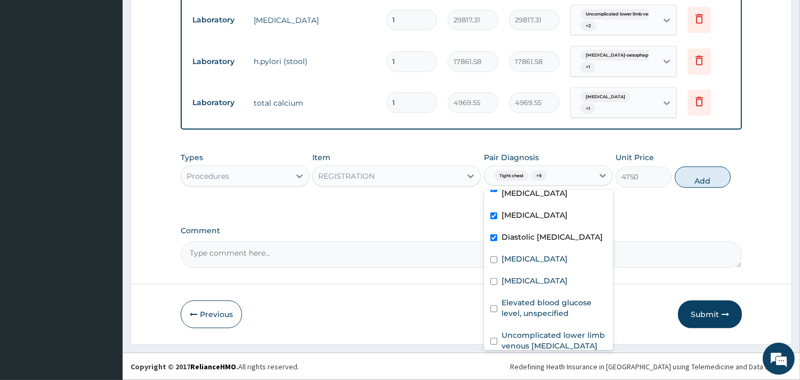
scroll to position [237, 0]
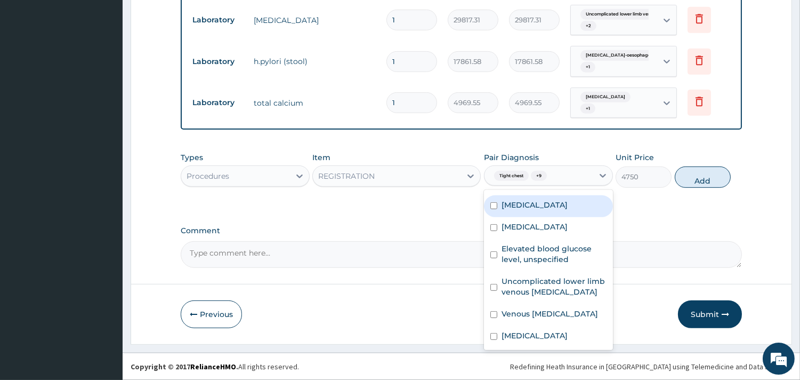
drag, startPoint x: 526, startPoint y: 252, endPoint x: 528, endPoint y: 263, distance: 11.3
click at [526, 217] on div "Chest pain on breathing" at bounding box center [548, 206] width 129 height 22
checkbox input "true"
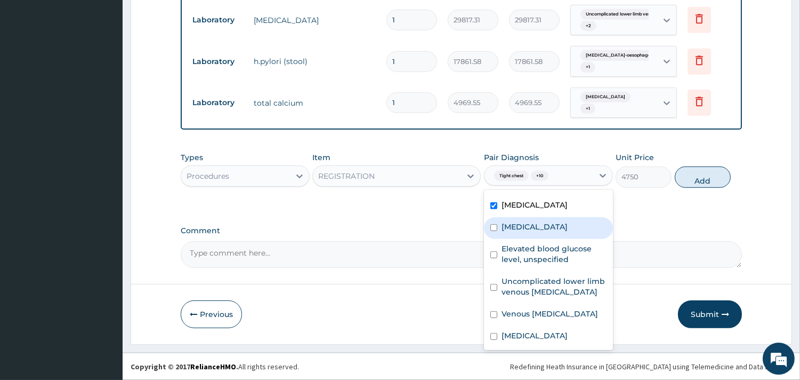
click at [527, 232] on label "Palpitations" at bounding box center [535, 226] width 66 height 11
checkbox input "true"
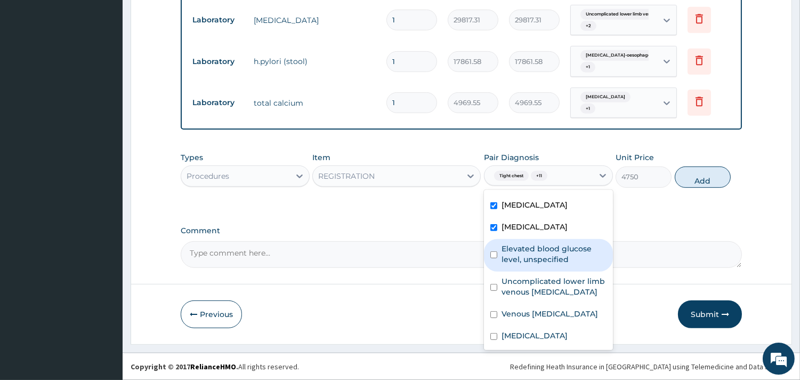
drag, startPoint x: 526, startPoint y: 297, endPoint x: 525, endPoint y: 315, distance: 18.1
click at [526, 264] on label "Elevated blood glucose level, unspecified" at bounding box center [554, 253] width 105 height 21
checkbox input "true"
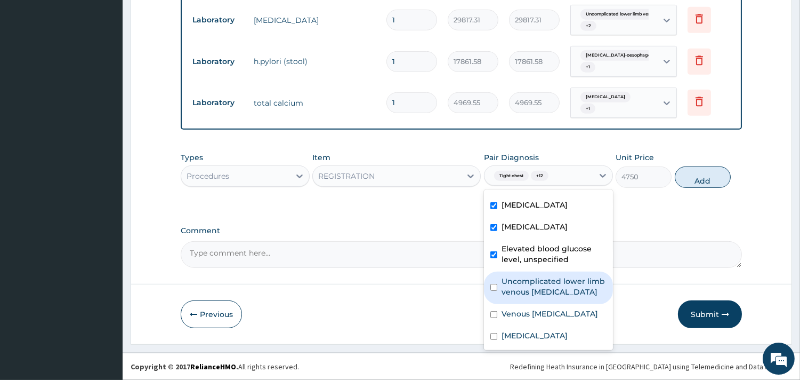
click at [526, 297] on label "Uncomplicated lower limb venous hypertension" at bounding box center [554, 286] width 105 height 21
checkbox input "true"
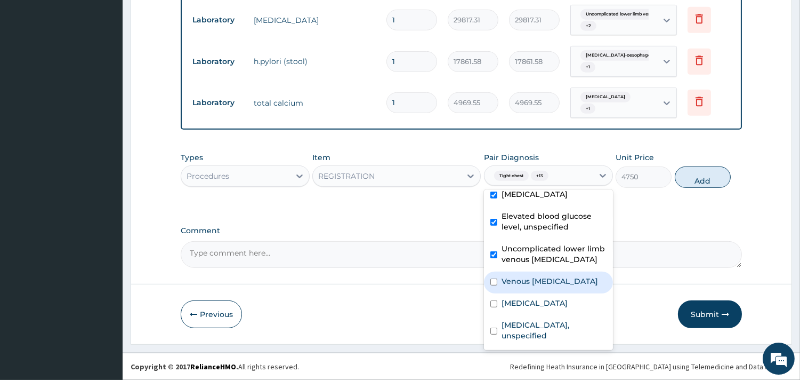
click at [531, 276] on label "Venous thromboembolism" at bounding box center [550, 281] width 96 height 11
checkbox input "true"
drag, startPoint x: 527, startPoint y: 300, endPoint x: 523, endPoint y: 327, distance: 27.4
click at [526, 300] on div "Chest pain, unspecified" at bounding box center [548, 304] width 129 height 22
checkbox input "true"
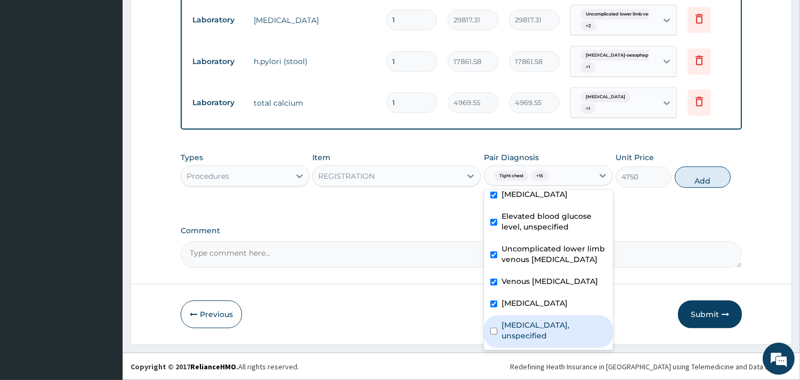
click at [524, 327] on label "Gastro-oesophageal reflux disease, unspecified" at bounding box center [554, 329] width 105 height 21
checkbox input "true"
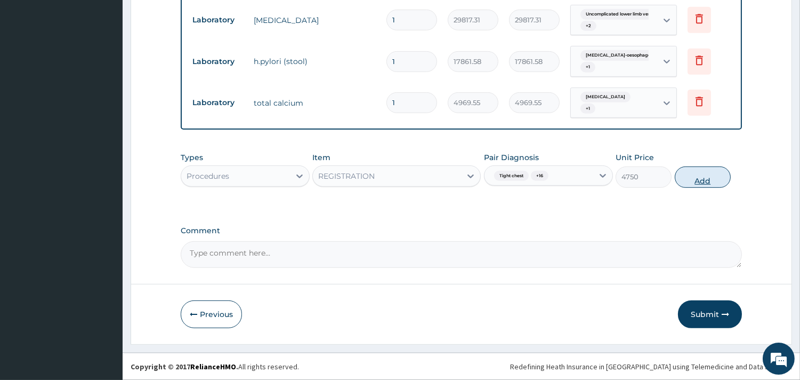
click at [700, 173] on button "Add" at bounding box center [703, 176] width 56 height 21
type input "0"
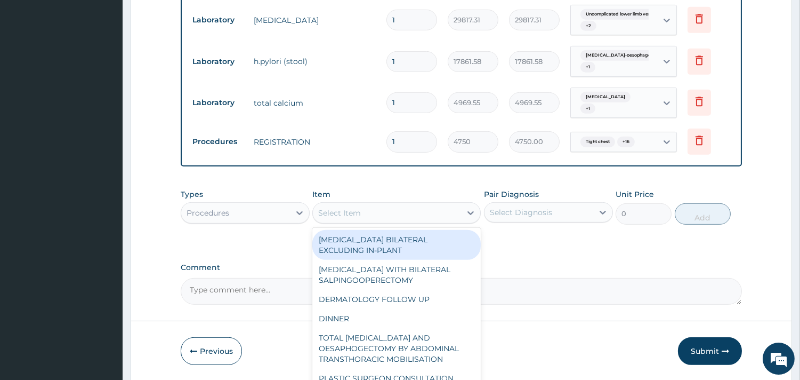
click at [342, 214] on div "Select Item" at bounding box center [339, 212] width 43 height 11
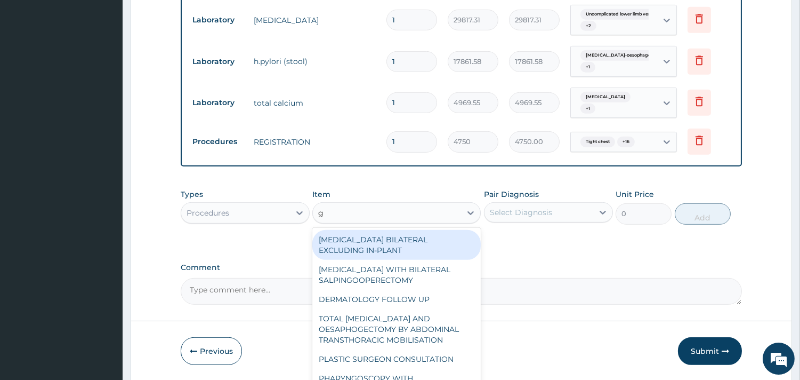
type input "gp"
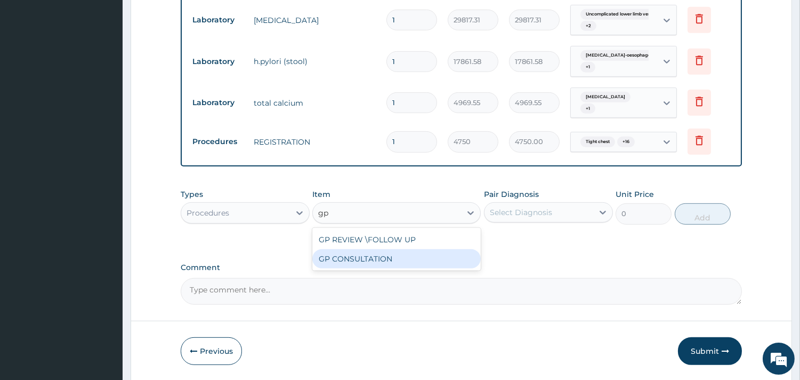
click at [348, 259] on div "GP CONSULTATION" at bounding box center [396, 258] width 168 height 19
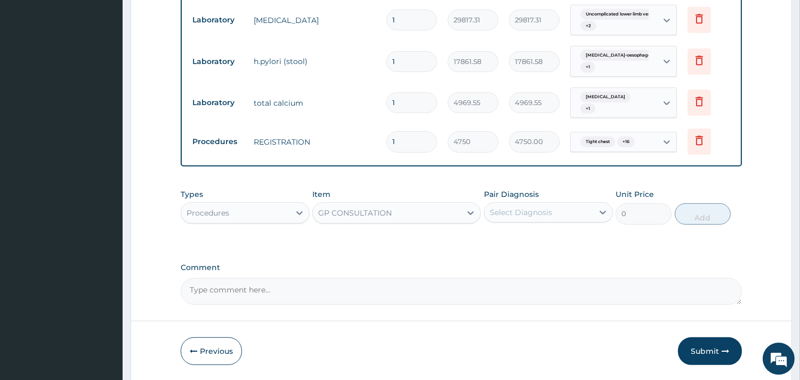
type input "7125"
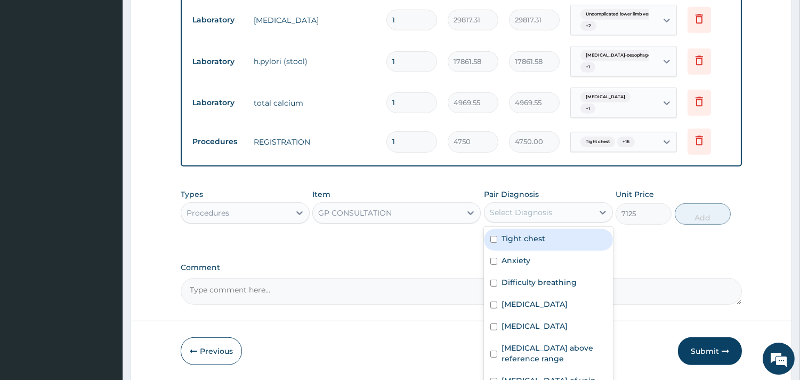
click at [527, 219] on div "Select Diagnosis" at bounding box center [539, 212] width 109 height 17
drag, startPoint x: 525, startPoint y: 239, endPoint x: 525, endPoint y: 256, distance: 17.1
click at [524, 245] on div "Tight chest" at bounding box center [548, 240] width 129 height 22
checkbox input "true"
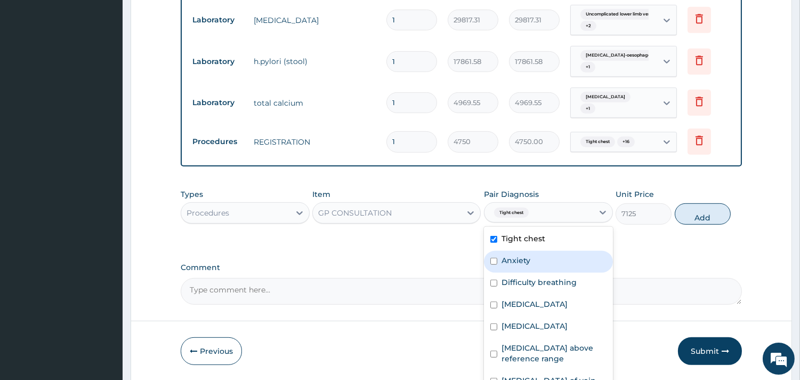
click at [525, 256] on label "Anxiety" at bounding box center [516, 260] width 29 height 11
checkbox input "true"
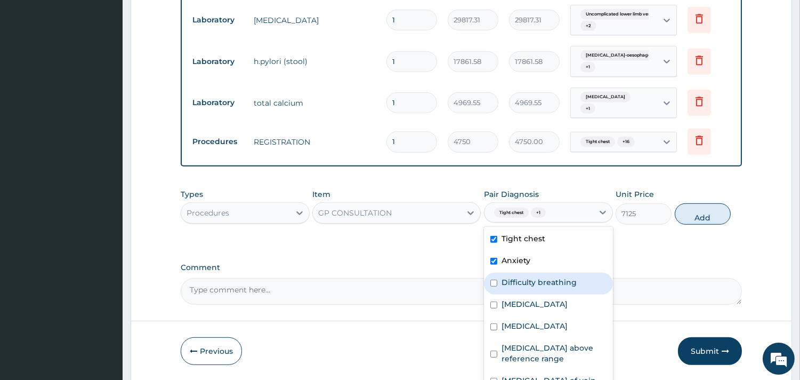
drag, startPoint x: 525, startPoint y: 278, endPoint x: 526, endPoint y: 307, distance: 28.8
click at [525, 291] on div "Difficulty breathing" at bounding box center [548, 283] width 129 height 22
checkbox input "true"
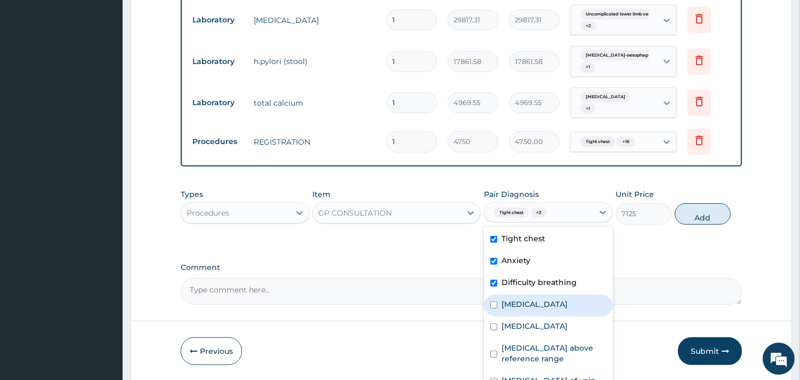
click at [525, 311] on div "Palpitations" at bounding box center [548, 305] width 129 height 22
checkbox input "true"
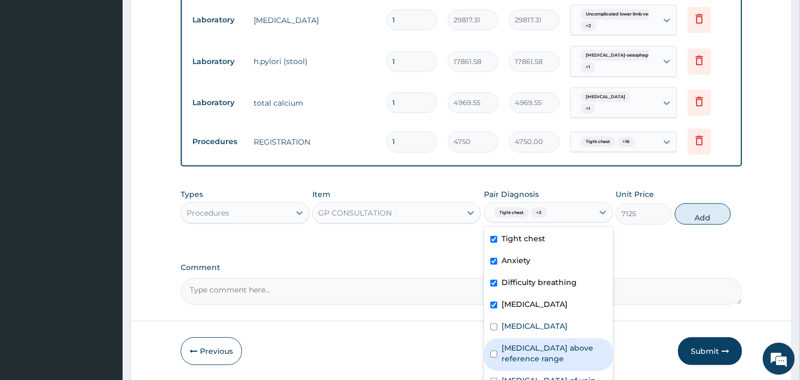
click at [520, 339] on div "D-dimer above reference range" at bounding box center [548, 354] width 129 height 33
checkbox input "true"
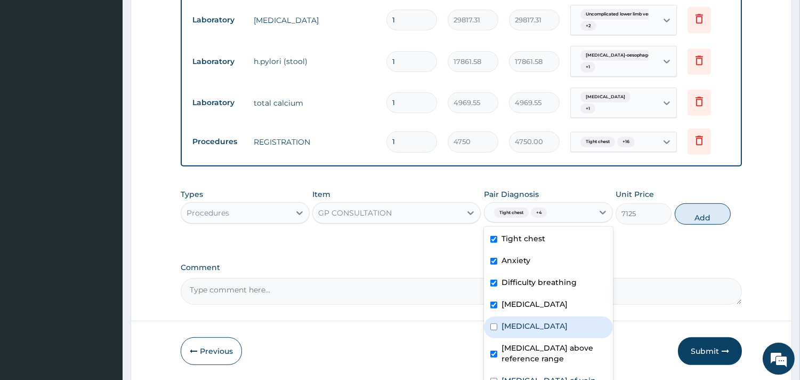
click at [522, 325] on label "Chest pain" at bounding box center [535, 325] width 66 height 11
checkbox input "true"
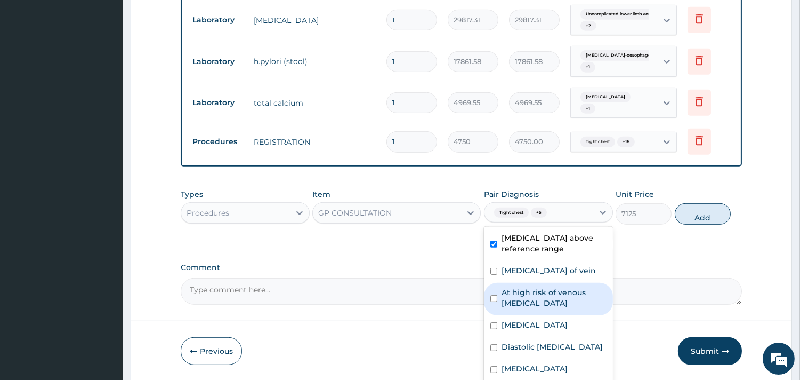
scroll to position [118, 0]
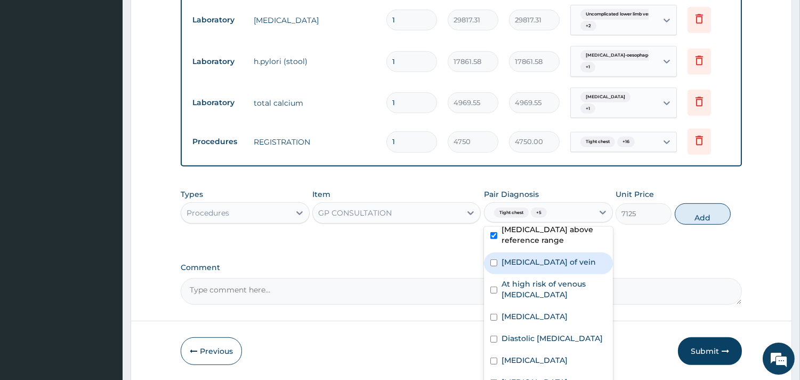
click at [532, 267] on label "Thromboembolism of vein" at bounding box center [549, 261] width 94 height 11
checkbox input "true"
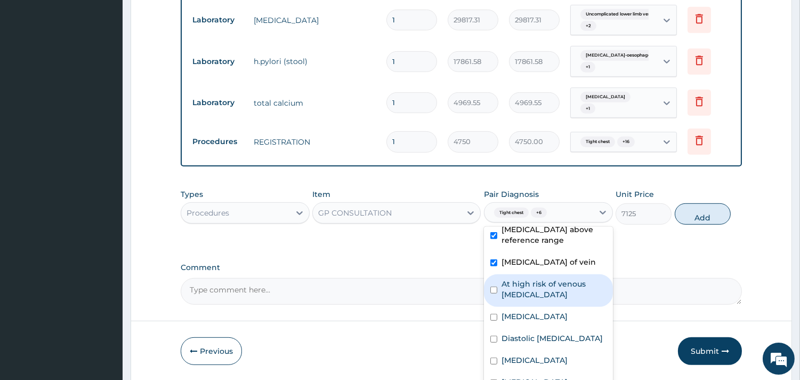
click at [523, 300] on label "At high risk of venous thromboembolism" at bounding box center [554, 288] width 105 height 21
checkbox input "true"
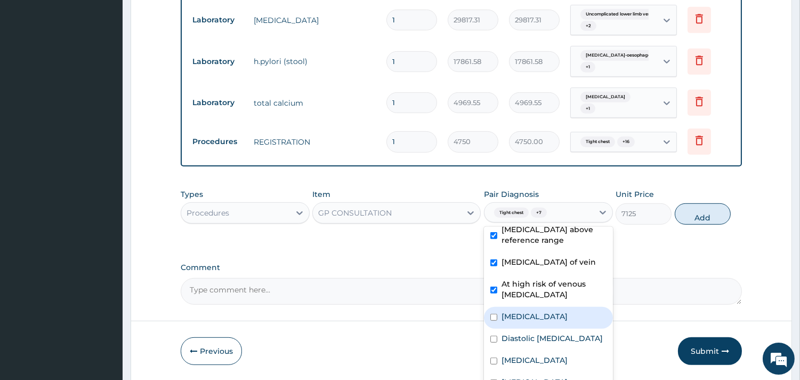
click at [516, 328] on div "Thrombosis" at bounding box center [548, 318] width 129 height 22
checkbox input "true"
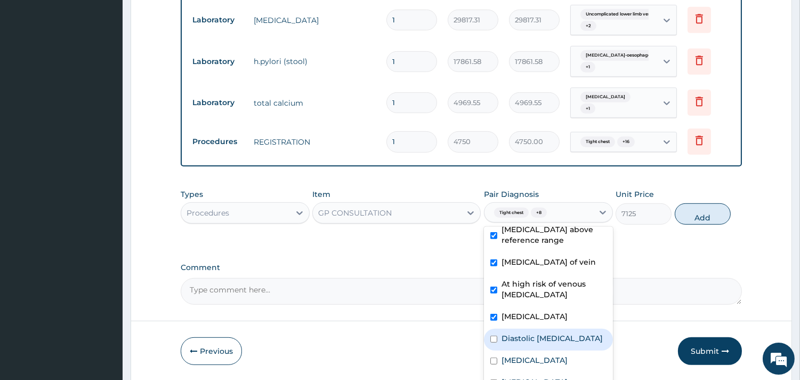
click at [518, 343] on label "Diastolic elevated blood pressure reading without diagnosis of hypertension" at bounding box center [552, 338] width 101 height 11
checkbox input "true"
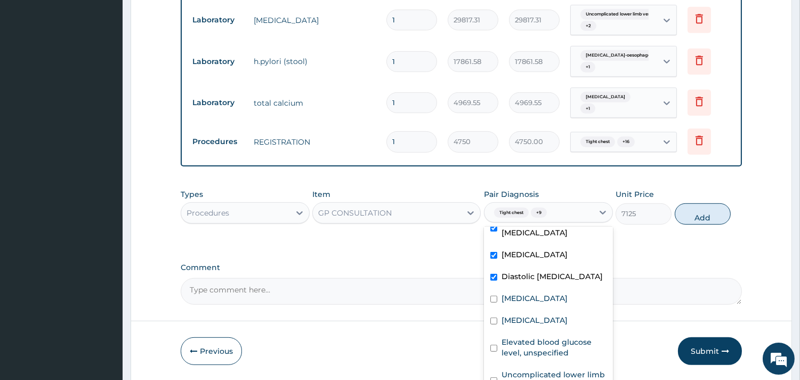
scroll to position [237, 0]
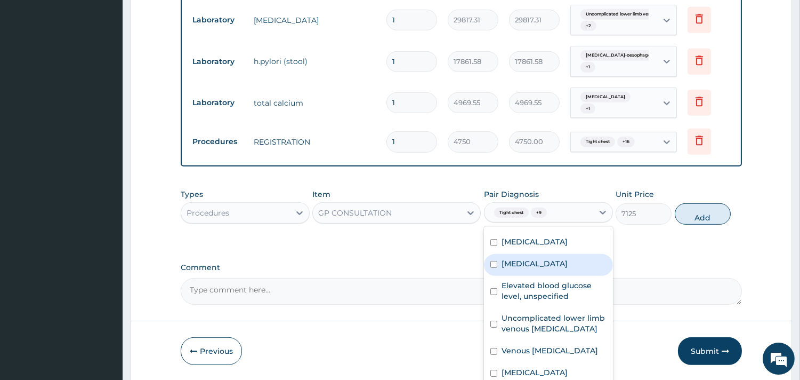
click at [530, 276] on div "Palpitations" at bounding box center [548, 265] width 129 height 22
checkbox input "true"
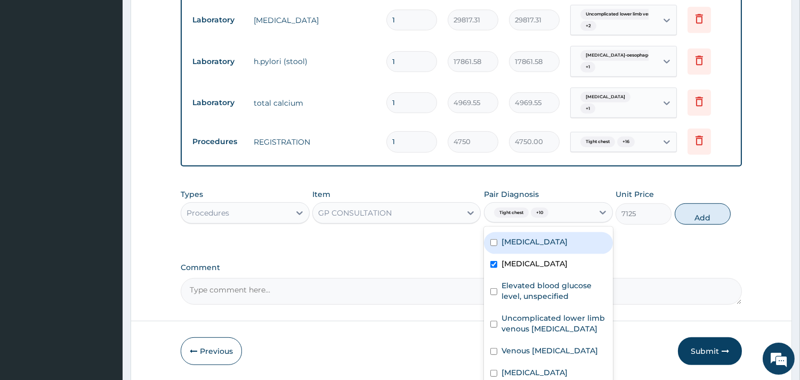
click at [535, 247] on label "Chest pain on breathing" at bounding box center [535, 241] width 66 height 11
checkbox input "true"
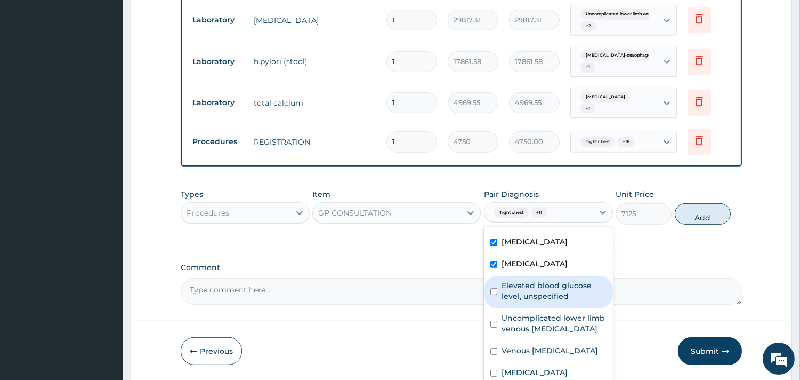
click at [530, 301] on label "Elevated blood glucose level, unspecified" at bounding box center [554, 290] width 105 height 21
checkbox input "true"
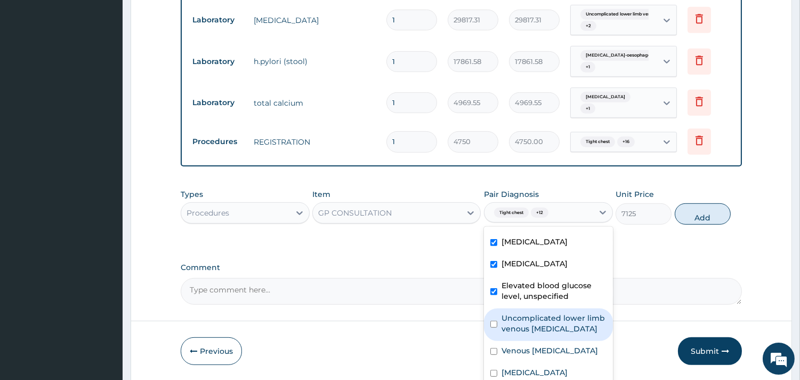
click at [525, 341] on div "Uncomplicated lower limb venous hypertension" at bounding box center [548, 324] width 129 height 33
checkbox input "true"
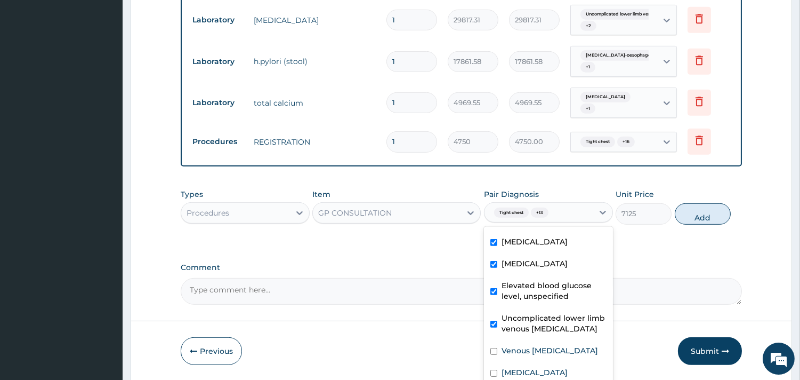
scroll to position [343, 0]
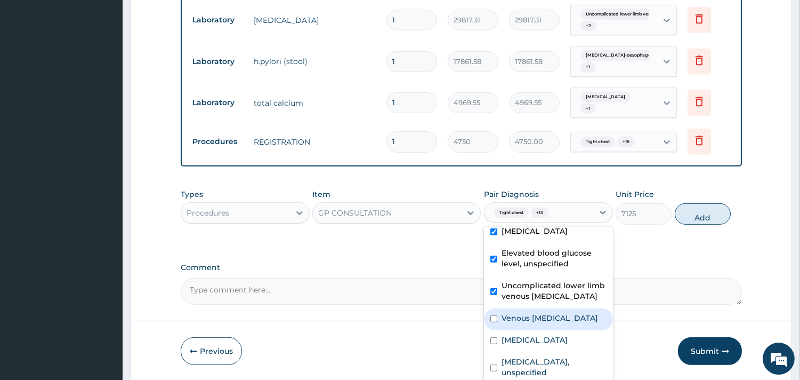
click at [534, 312] on label "Venous thromboembolism" at bounding box center [550, 317] width 96 height 11
checkbox input "true"
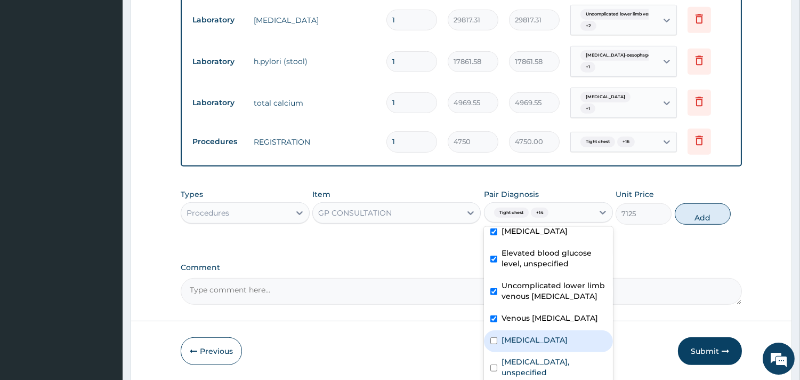
drag, startPoint x: 528, startPoint y: 325, endPoint x: 521, endPoint y: 348, distance: 23.3
click at [527, 334] on label "Chest pain, unspecified" at bounding box center [535, 339] width 66 height 11
checkbox input "true"
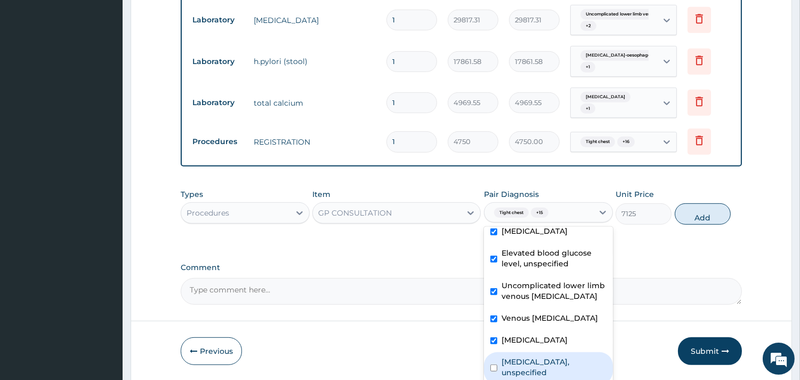
click at [521, 356] on label "Gastro-oesophageal reflux disease, unspecified" at bounding box center [554, 366] width 105 height 21
checkbox input "true"
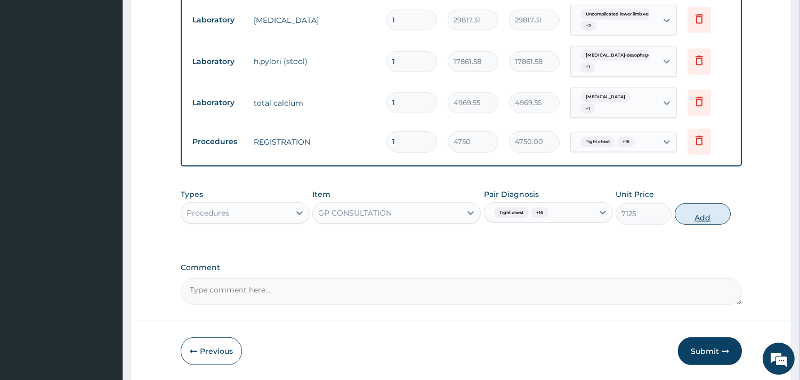
click at [694, 214] on button "Add" at bounding box center [703, 213] width 56 height 21
type input "0"
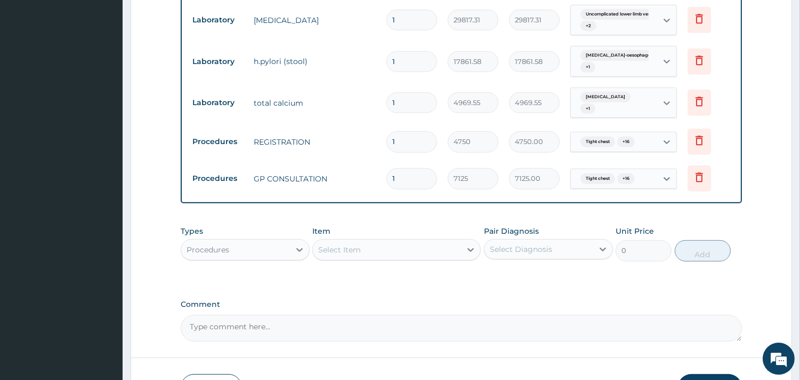
click at [229, 239] on div "Procedures" at bounding box center [245, 249] width 129 height 21
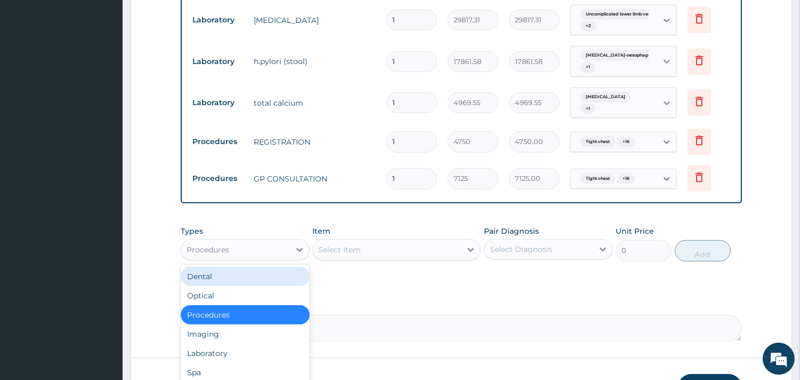
scroll to position [36, 0]
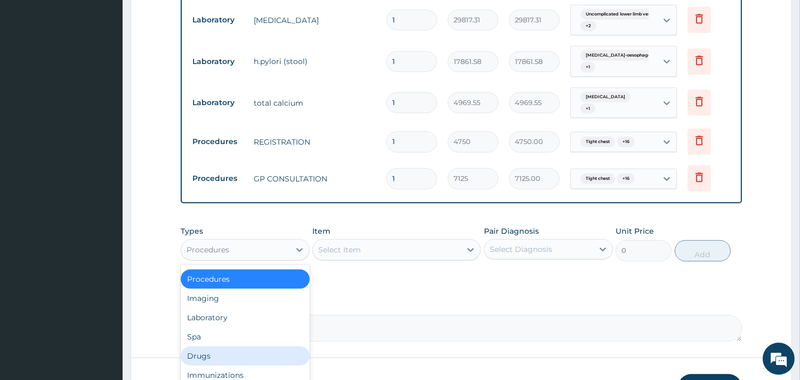
click at [215, 346] on div "Drugs" at bounding box center [245, 355] width 129 height 19
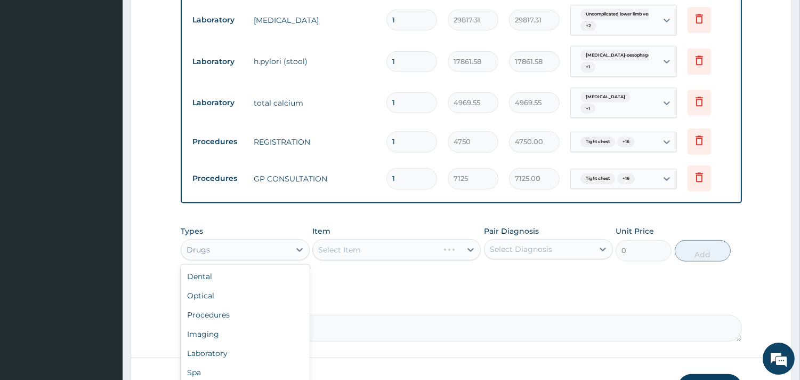
click at [256, 254] on div "Drugs" at bounding box center [235, 249] width 109 height 17
click at [228, 349] on div "Laboratory" at bounding box center [245, 352] width 129 height 19
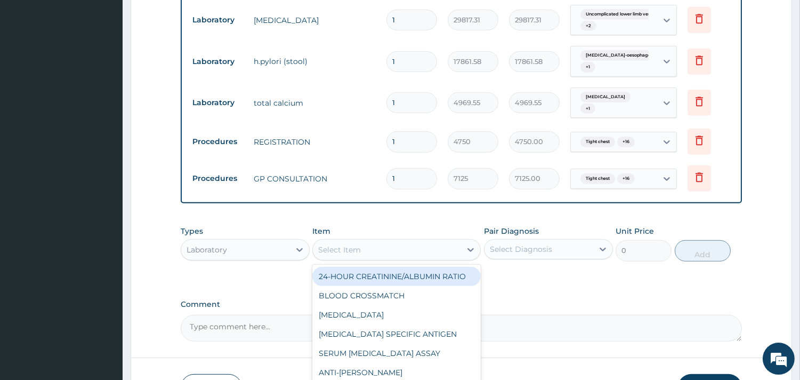
click at [375, 248] on div "Select Item" at bounding box center [387, 249] width 148 height 17
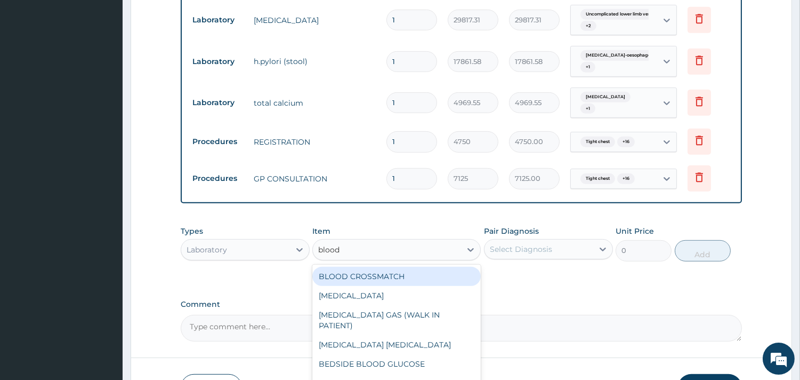
type input "blood g"
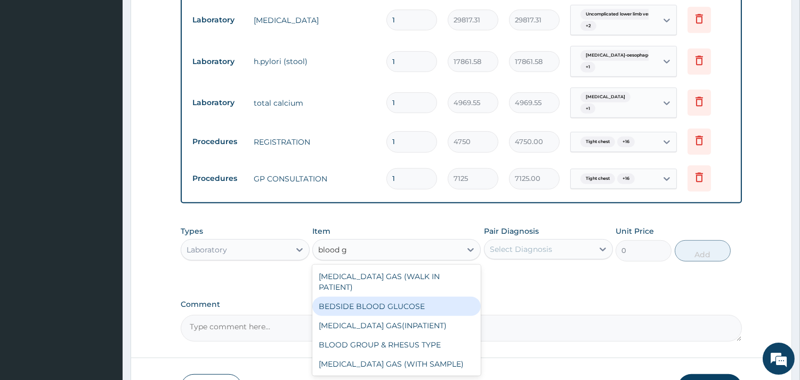
drag, startPoint x: 401, startPoint y: 309, endPoint x: 509, endPoint y: 269, distance: 115.4
click at [402, 305] on div "BEDSIDE BLOOD GLUCOSE" at bounding box center [396, 305] width 168 height 19
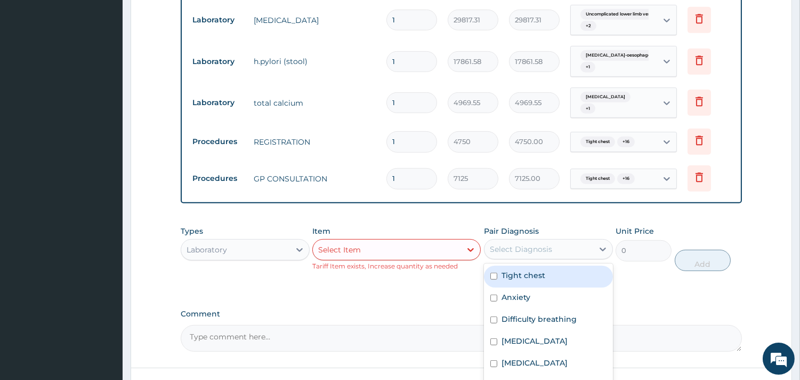
click at [532, 254] on div "Select Diagnosis" at bounding box center [521, 249] width 62 height 11
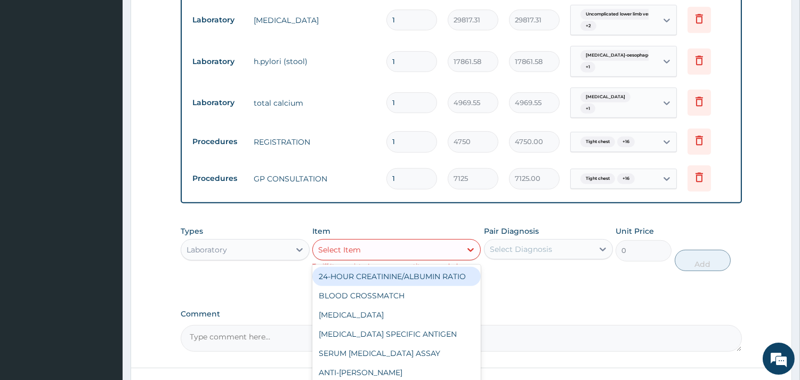
click at [422, 257] on div "Select Item" at bounding box center [387, 249] width 148 height 17
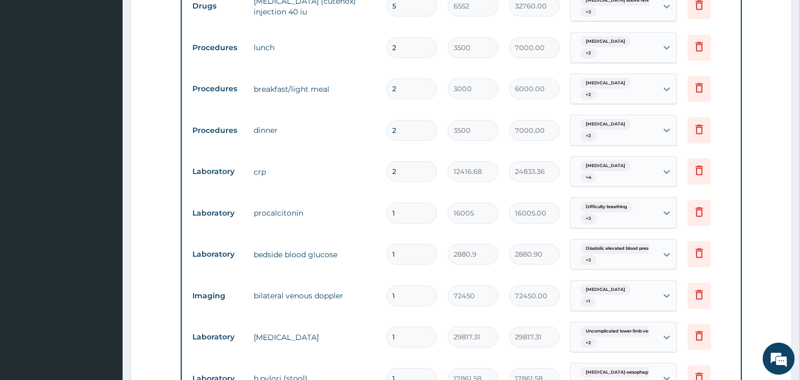
scroll to position [778, 0]
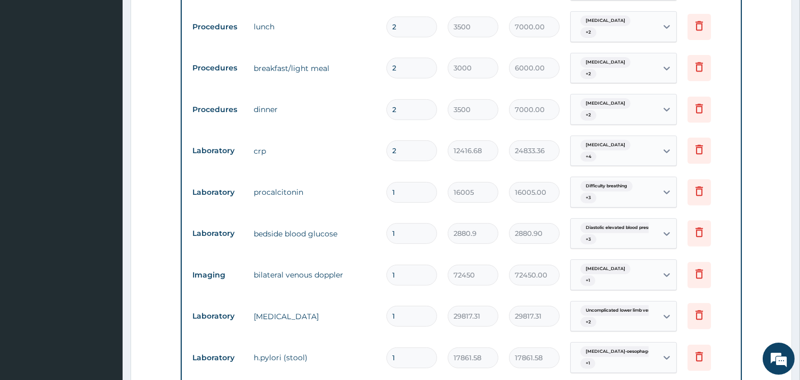
click at [412, 236] on input "1" at bounding box center [411, 233] width 51 height 21
type input "0"
type input "0.00"
type input "1"
type input "2880.90"
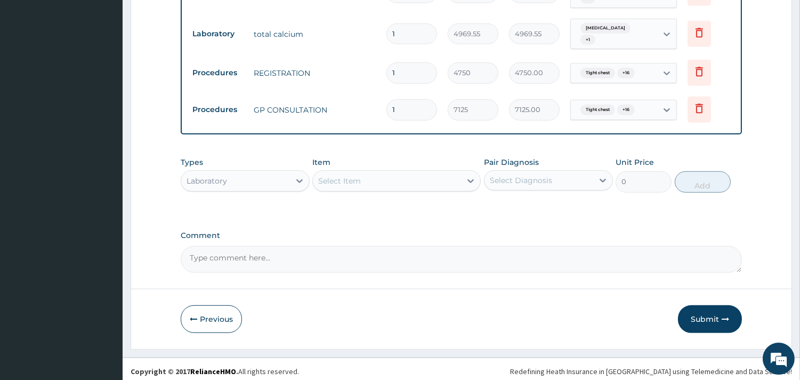
scroll to position [1148, 0]
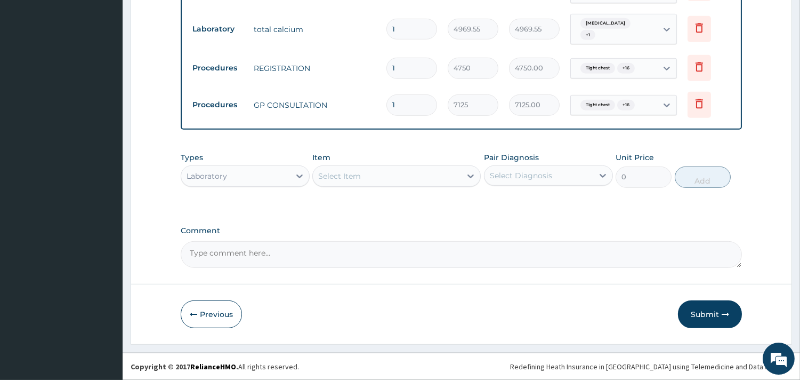
click at [364, 178] on div "Select Item" at bounding box center [387, 175] width 148 height 17
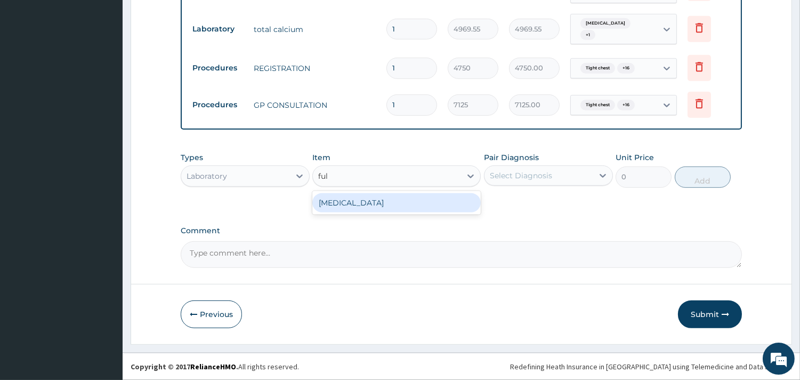
type input "full"
click at [369, 203] on div "FULL BLOOD COUNT" at bounding box center [396, 202] width 168 height 19
type input "5383.5"
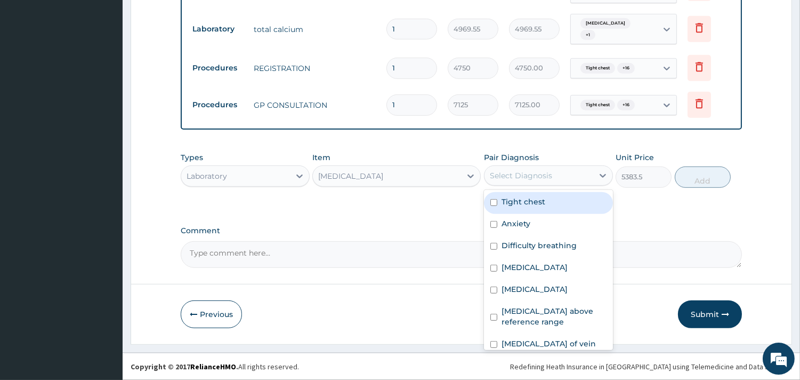
click at [557, 176] on div "Select Diagnosis" at bounding box center [539, 175] width 109 height 17
click at [553, 211] on div "Tight chest" at bounding box center [548, 203] width 129 height 22
checkbox input "true"
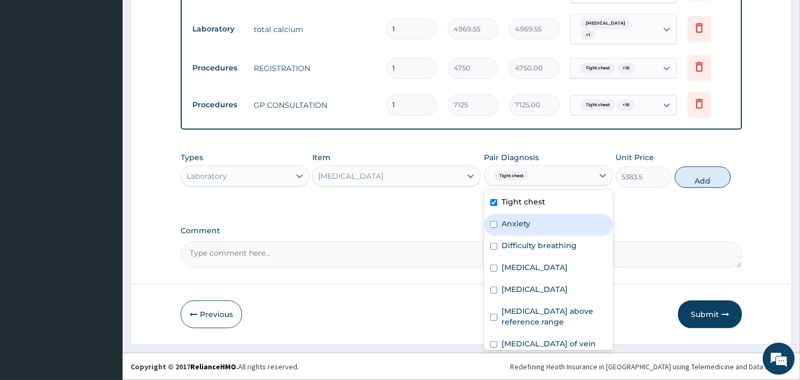
drag, startPoint x: 551, startPoint y: 221, endPoint x: 550, endPoint y: 231, distance: 9.7
click at [551, 224] on div "Anxiety" at bounding box center [548, 225] width 129 height 22
checkbox input "true"
click at [548, 239] on div "Difficulty breathing" at bounding box center [548, 247] width 129 height 22
checkbox input "true"
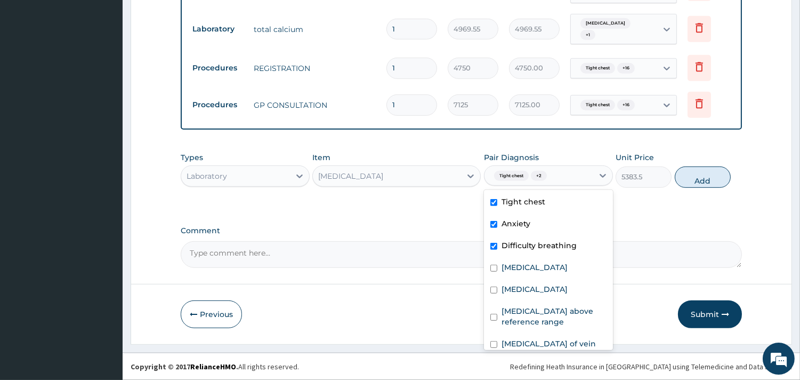
drag, startPoint x: 546, startPoint y: 257, endPoint x: 545, endPoint y: 272, distance: 15.0
click at [546, 257] on div "Tight chest Anxiety Difficulty breathing Palpitations Chest pain D-dimer above …" at bounding box center [548, 270] width 129 height 160
click at [545, 263] on label "Palpitations" at bounding box center [535, 267] width 66 height 11
checkbox input "true"
click at [537, 301] on div "Chest pain" at bounding box center [548, 290] width 129 height 22
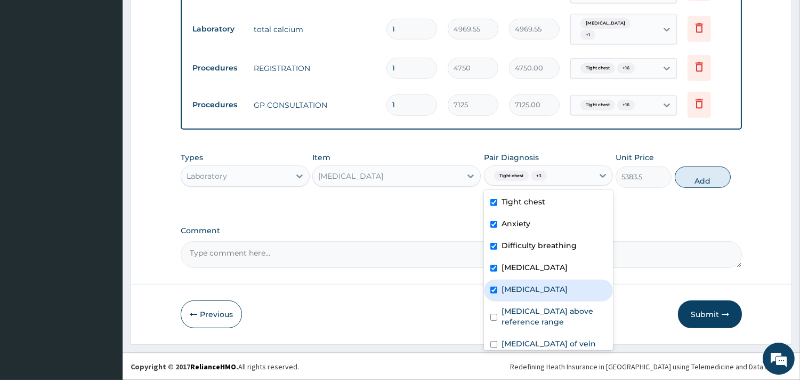
checkbox input "true"
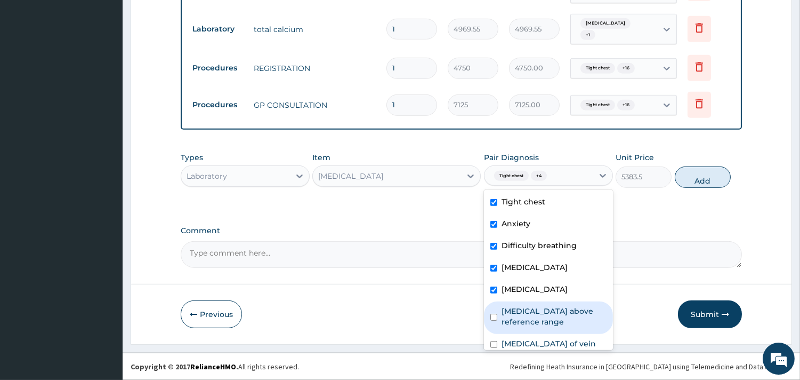
click at [533, 313] on label "D-dimer above reference range" at bounding box center [554, 315] width 105 height 21
checkbox input "true"
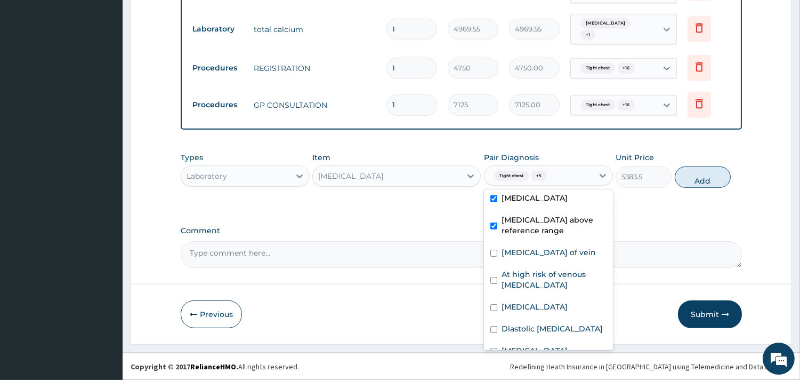
scroll to position [178, 0]
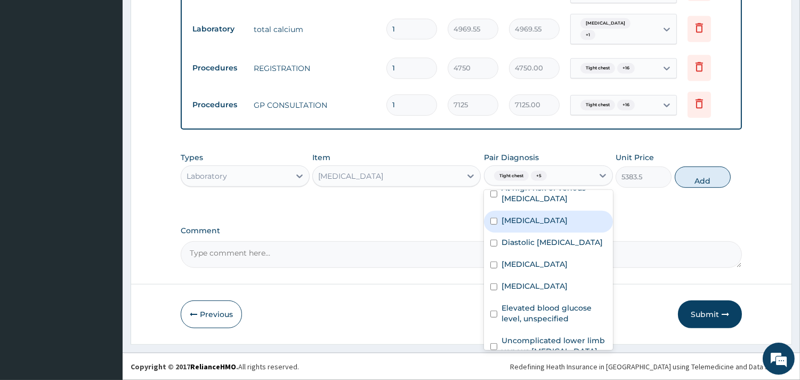
drag, startPoint x: 544, startPoint y: 228, endPoint x: 543, endPoint y: 210, distance: 17.6
click at [543, 225] on label "Thrombosis" at bounding box center [535, 220] width 66 height 11
checkbox input "true"
click at [543, 204] on label "At high risk of venous thromboembolism" at bounding box center [554, 192] width 105 height 21
checkbox input "true"
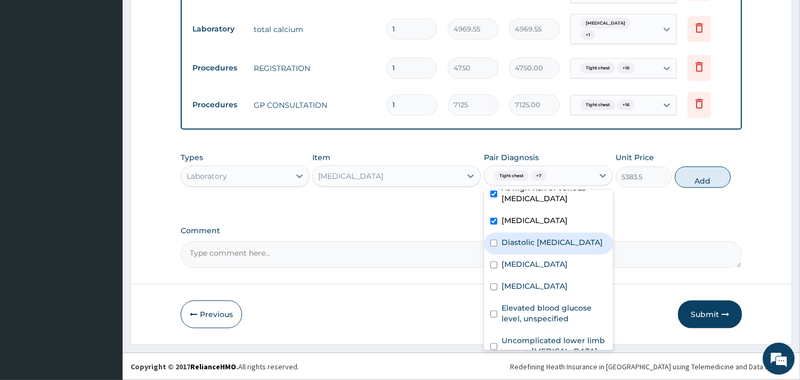
drag, startPoint x: 543, startPoint y: 252, endPoint x: 533, endPoint y: 307, distance: 55.7
click at [542, 247] on label "Diastolic elevated blood pressure reading without diagnosis of hypertension" at bounding box center [552, 242] width 101 height 11
checkbox input "true"
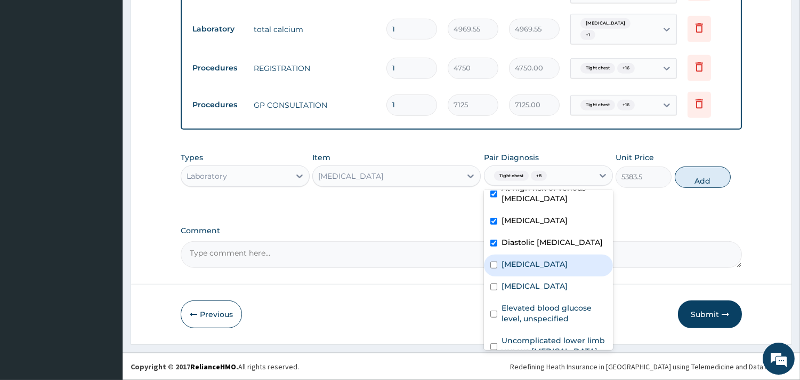
click at [533, 269] on label "Chest pain on breathing" at bounding box center [535, 264] width 66 height 11
checkbox input "true"
drag, startPoint x: 530, startPoint y: 324, endPoint x: 531, endPoint y: 316, distance: 8.5
click at [530, 298] on div "Palpitations" at bounding box center [548, 287] width 129 height 22
checkbox input "true"
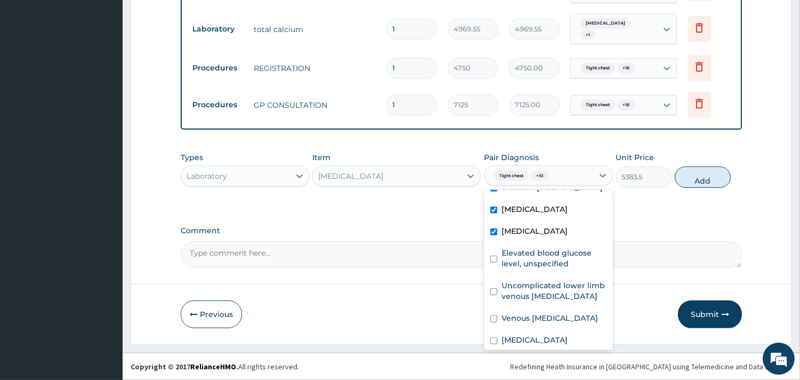
scroll to position [296, 0]
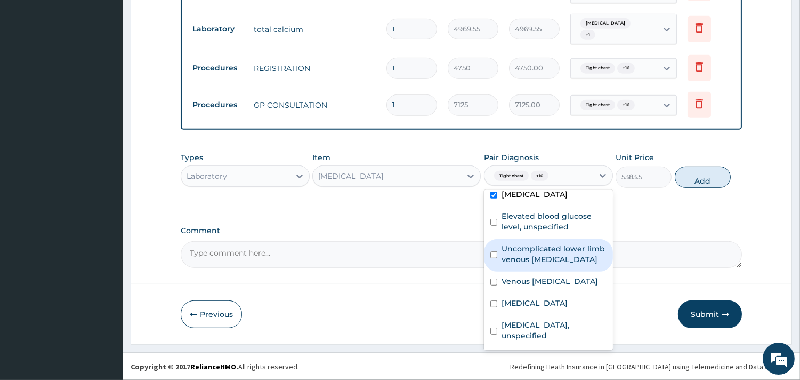
click at [537, 260] on label "Uncomplicated lower limb venous hypertension" at bounding box center [554, 253] width 105 height 21
checkbox input "true"
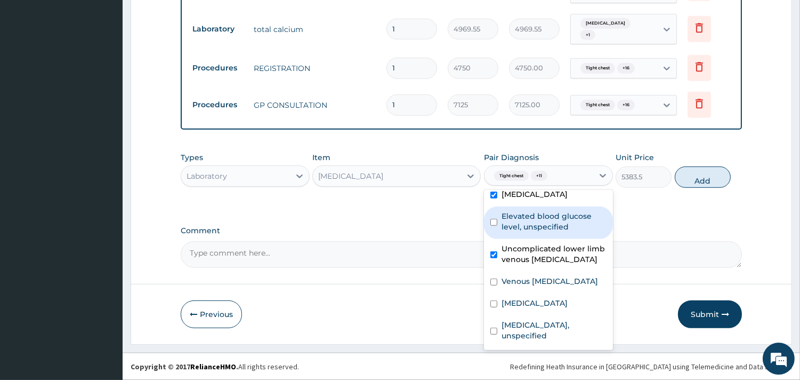
click at [539, 239] on div "Elevated blood glucose level, unspecified" at bounding box center [548, 222] width 129 height 33
checkbox input "true"
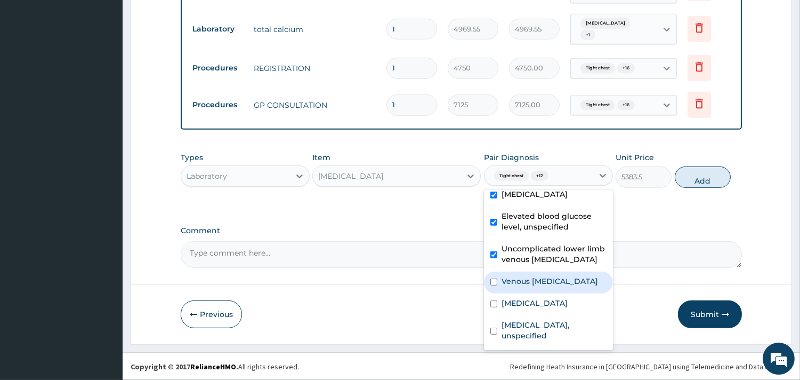
click at [528, 286] on label "Venous thromboembolism" at bounding box center [550, 281] width 96 height 11
checkbox input "true"
click at [521, 315] on div "Chest pain, unspecified" at bounding box center [548, 304] width 129 height 22
checkbox input "true"
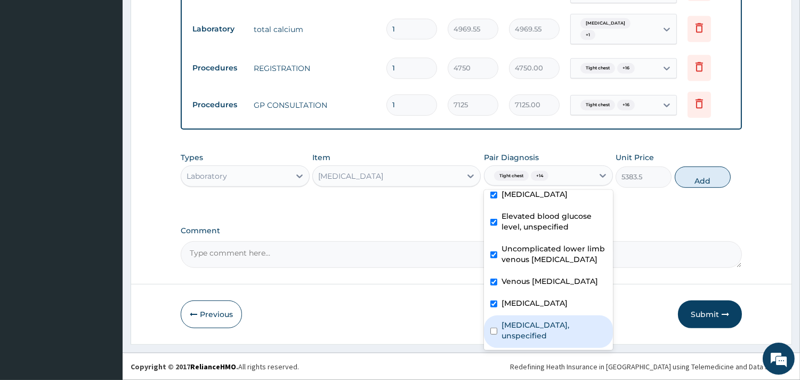
click at [535, 321] on label "Gastro-oesophageal reflux disease, unspecified" at bounding box center [554, 329] width 105 height 21
checkbox input "true"
click at [684, 180] on button "Add" at bounding box center [703, 176] width 56 height 21
type input "0"
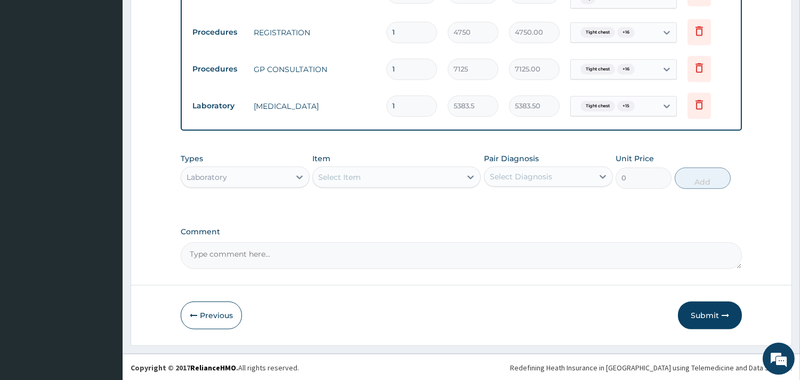
scroll to position [1185, 0]
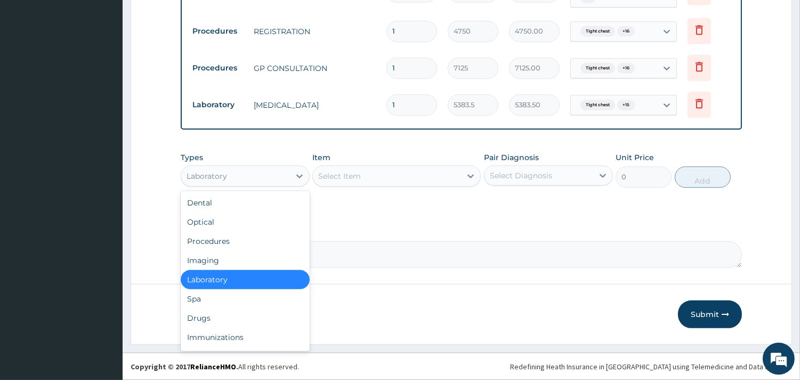
click at [276, 168] on div "Laboratory" at bounding box center [235, 175] width 109 height 17
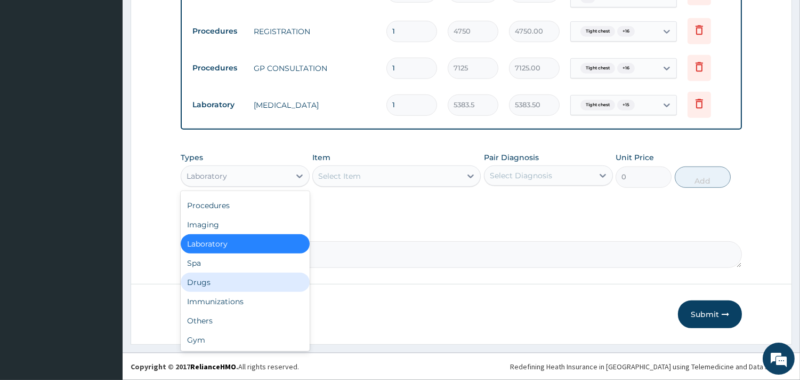
drag, startPoint x: 259, startPoint y: 270, endPoint x: 260, endPoint y: 277, distance: 7.0
click at [260, 277] on div "Dental Optical Procedures Imaging Laboratory Spa Drugs Immunizations Others Gym" at bounding box center [245, 271] width 129 height 160
click at [260, 277] on div "Drugs" at bounding box center [245, 281] width 129 height 19
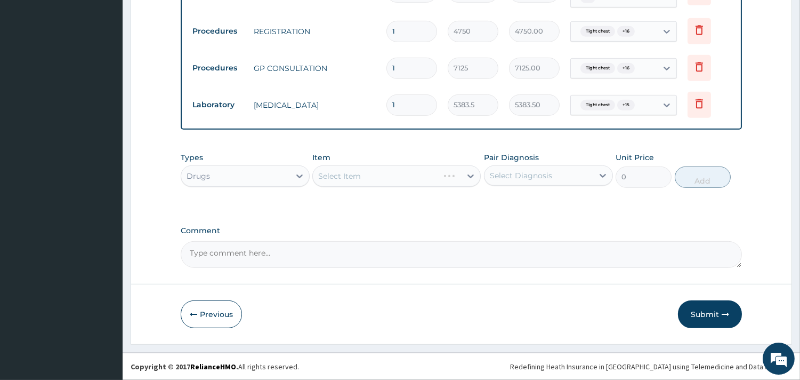
click at [381, 177] on div "Select Item" at bounding box center [396, 175] width 168 height 21
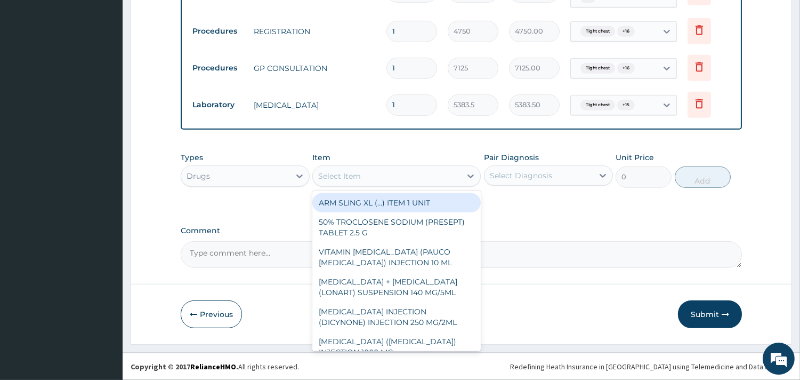
click at [384, 176] on div "Select Item" at bounding box center [387, 175] width 148 height 17
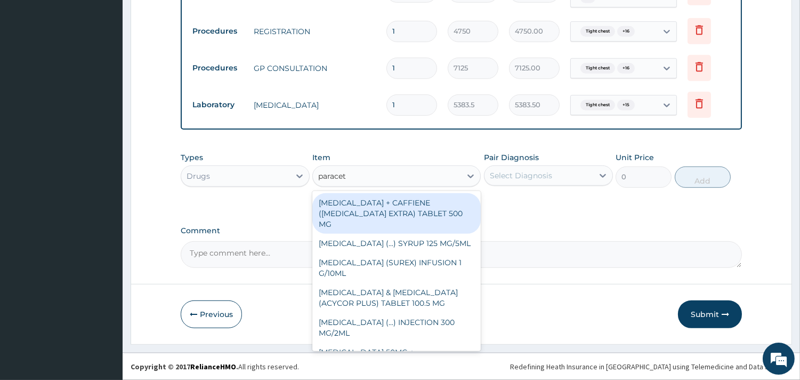
type input "paraceta"
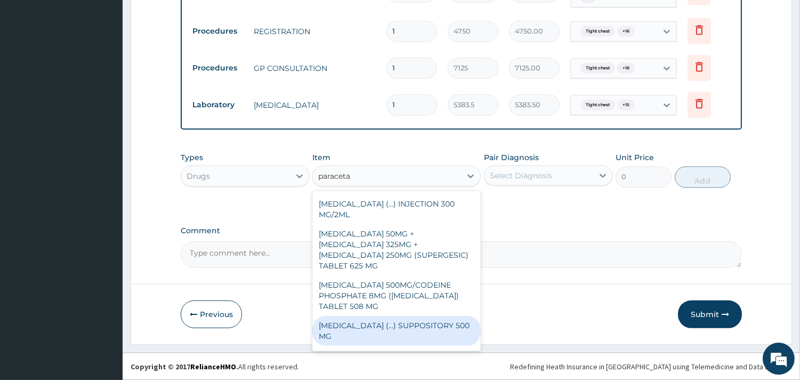
scroll to position [164, 0]
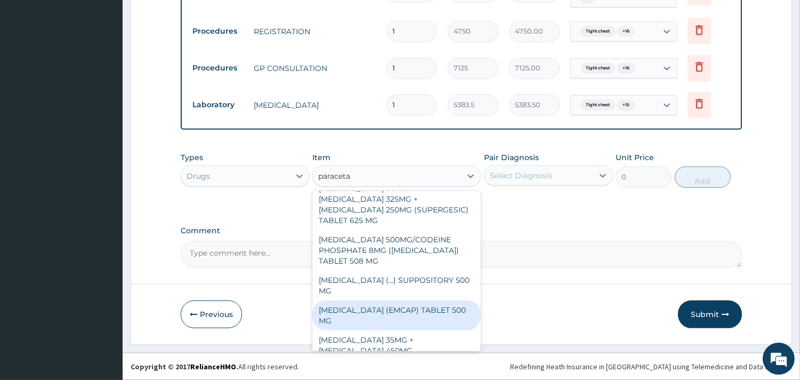
click at [406, 300] on div "PARACETAMOL (EMCAP) TABLET 500 MG" at bounding box center [396, 315] width 168 height 30
type input "22.23"
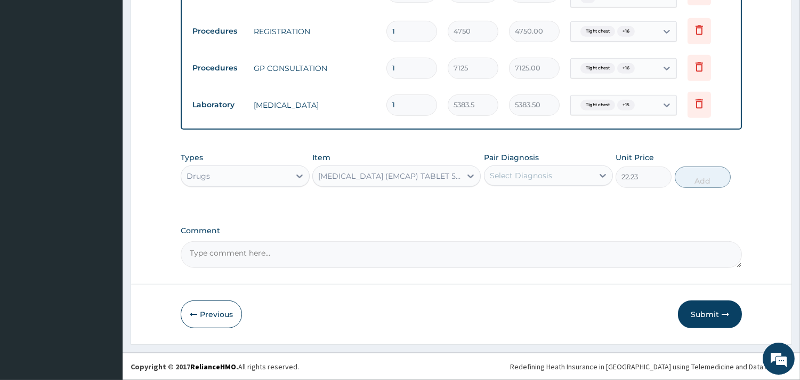
click at [547, 169] on div "Select Diagnosis" at bounding box center [539, 175] width 109 height 17
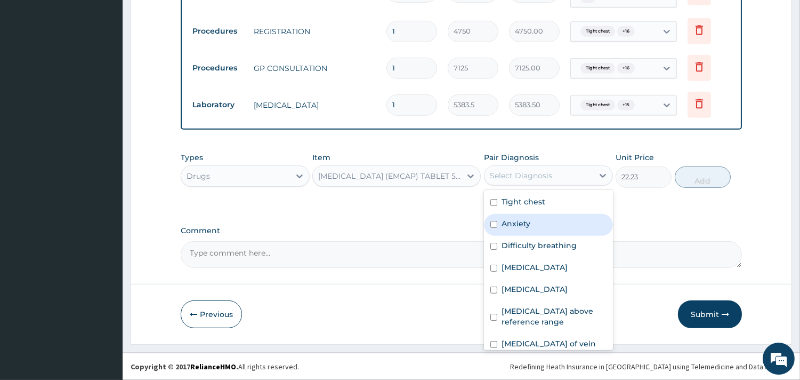
drag, startPoint x: 529, startPoint y: 222, endPoint x: 527, endPoint y: 217, distance: 5.5
click at [527, 219] on label "Anxiety" at bounding box center [516, 223] width 29 height 11
checkbox input "true"
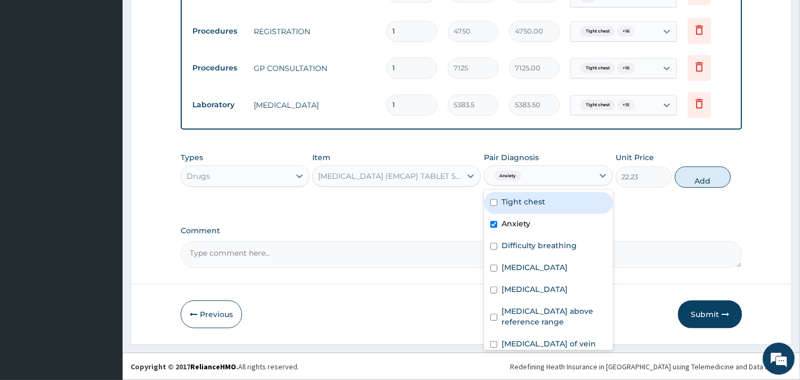
click at [532, 206] on label "Tight chest" at bounding box center [524, 201] width 44 height 11
checkbox input "true"
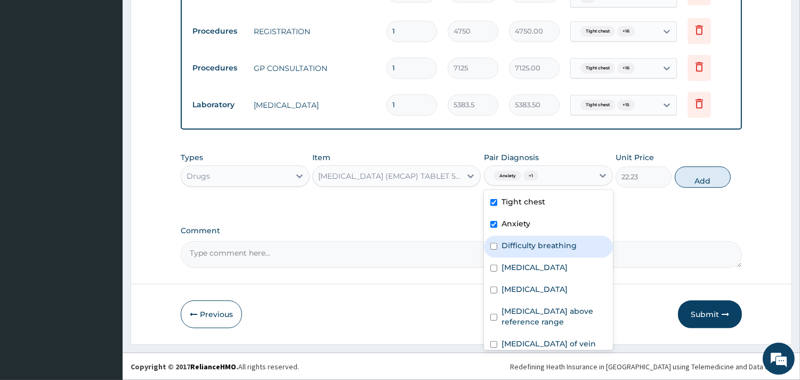
click at [514, 255] on div "Difficulty breathing" at bounding box center [548, 247] width 129 height 22
checkbox input "true"
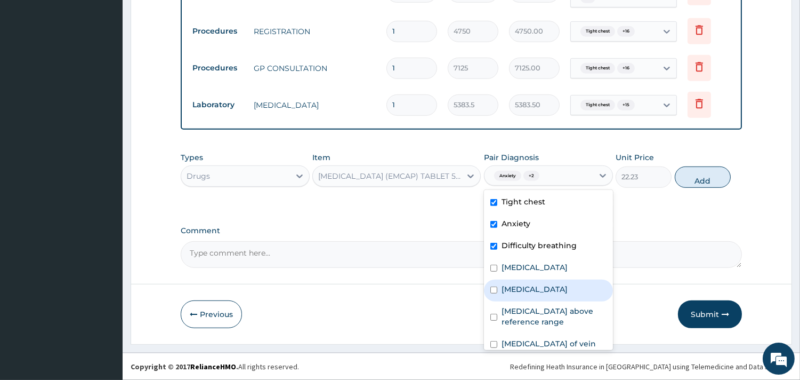
click at [517, 287] on label "Chest pain" at bounding box center [535, 289] width 66 height 11
checkbox input "true"
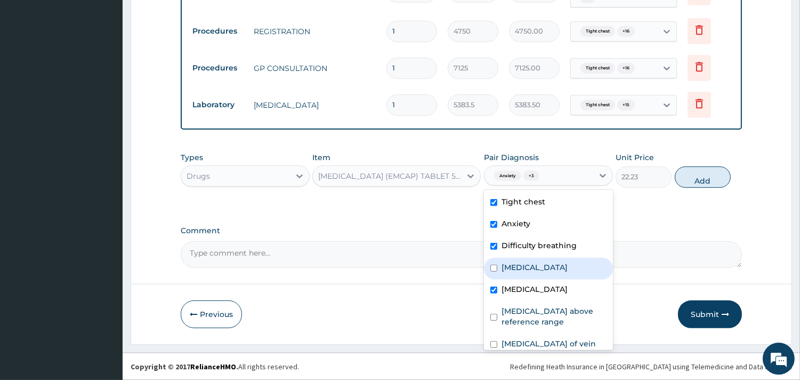
click at [521, 270] on label "Palpitations" at bounding box center [535, 267] width 66 height 11
checkbox input "true"
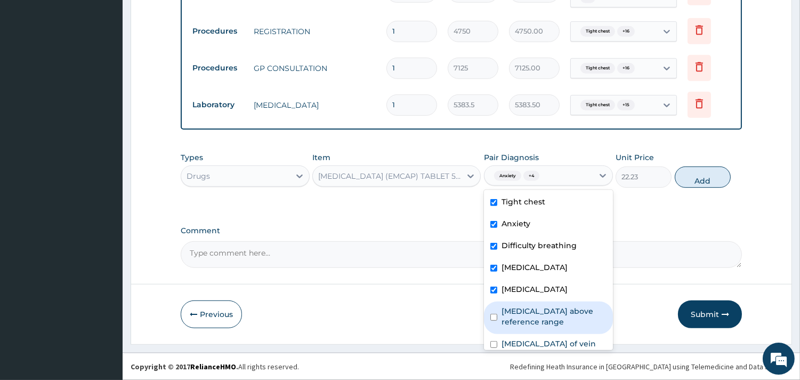
click at [518, 311] on label "D-dimer above reference range" at bounding box center [554, 315] width 105 height 21
checkbox input "true"
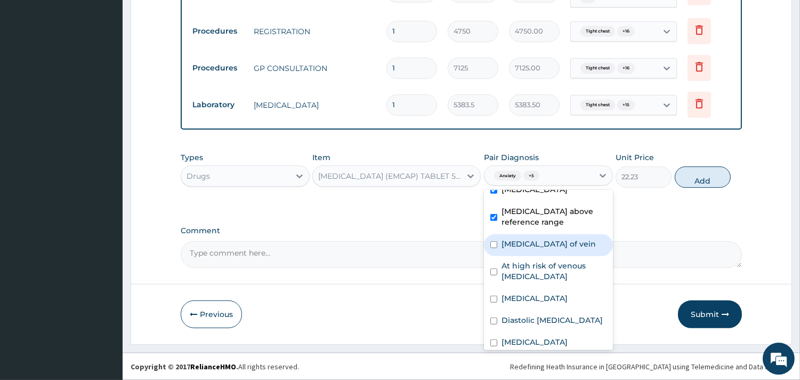
scroll to position [118, 0]
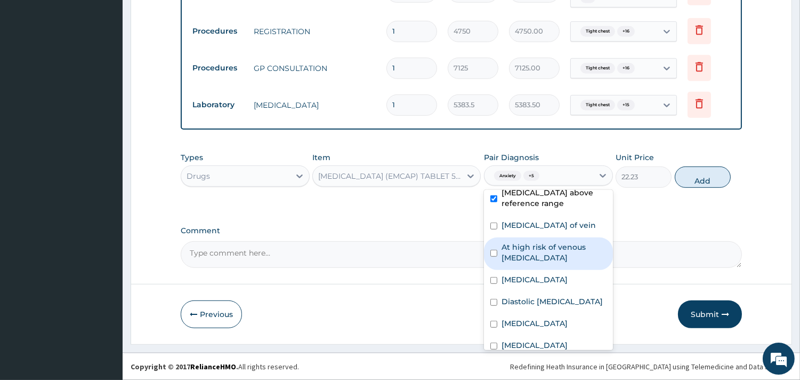
click at [536, 263] on label "At high risk of venous thromboembolism" at bounding box center [554, 251] width 105 height 21
checkbox input "true"
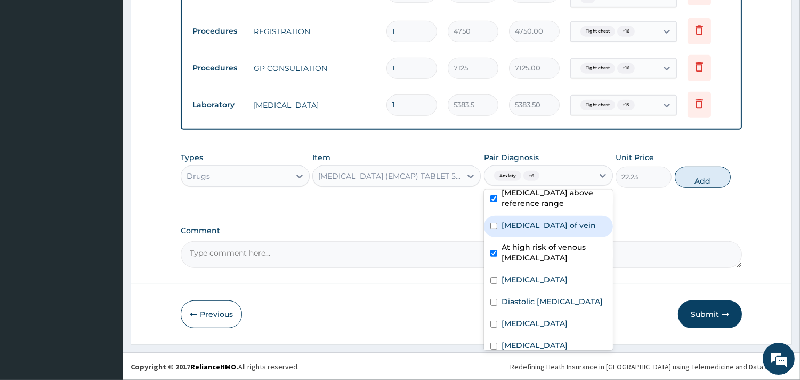
click at [539, 230] on label "Thromboembolism of vein" at bounding box center [549, 225] width 94 height 11
checkbox input "true"
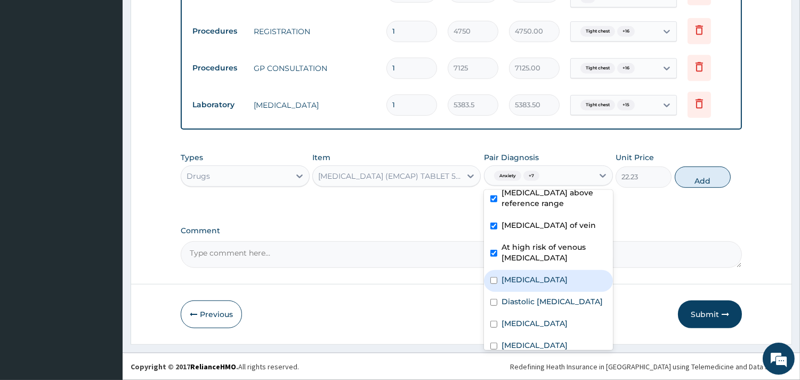
click at [534, 292] on div "Thrombosis" at bounding box center [548, 281] width 129 height 22
checkbox input "true"
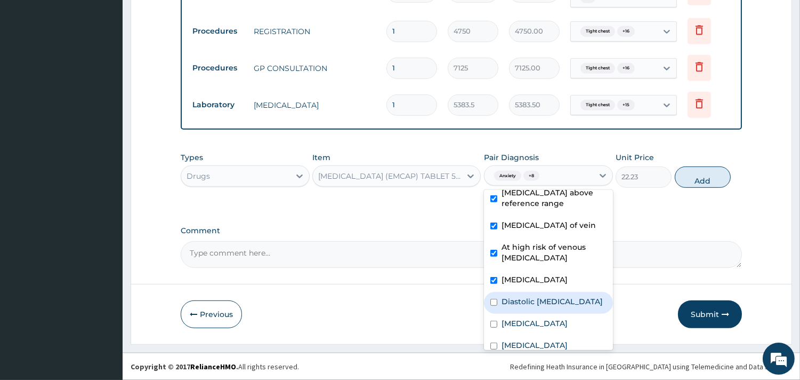
drag, startPoint x: 525, startPoint y: 322, endPoint x: 539, endPoint y: 214, distance: 109.2
click at [523, 307] on label "Diastolic elevated blood pressure reading without diagnosis of hypertension" at bounding box center [552, 301] width 101 height 11
checkbox input "true"
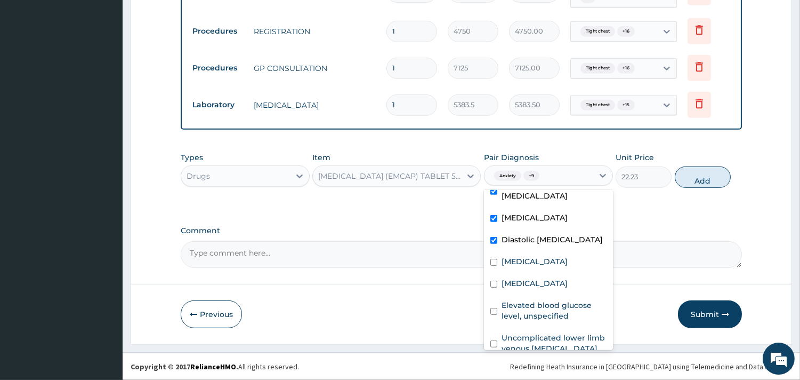
scroll to position [237, 0]
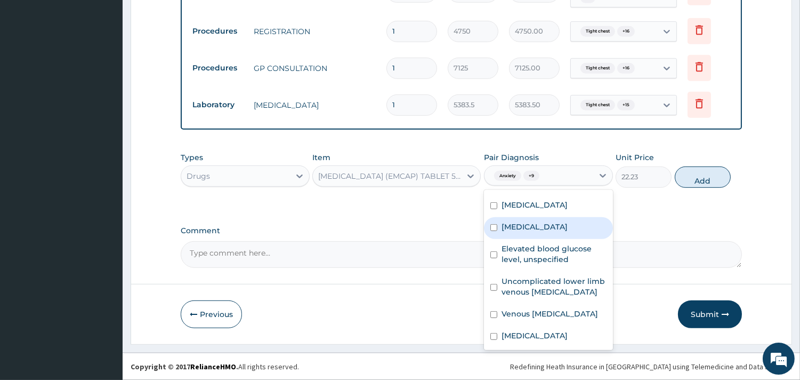
click at [534, 239] on div "Palpitations" at bounding box center [548, 228] width 129 height 22
checkbox input "true"
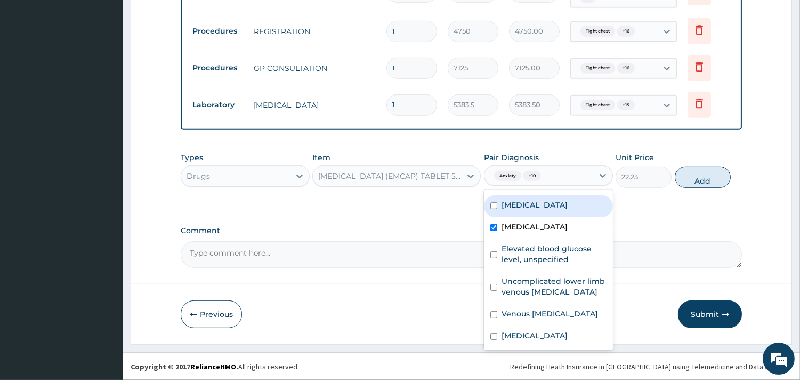
click at [539, 210] on label "Chest pain on breathing" at bounding box center [535, 204] width 66 height 11
checkbox input "true"
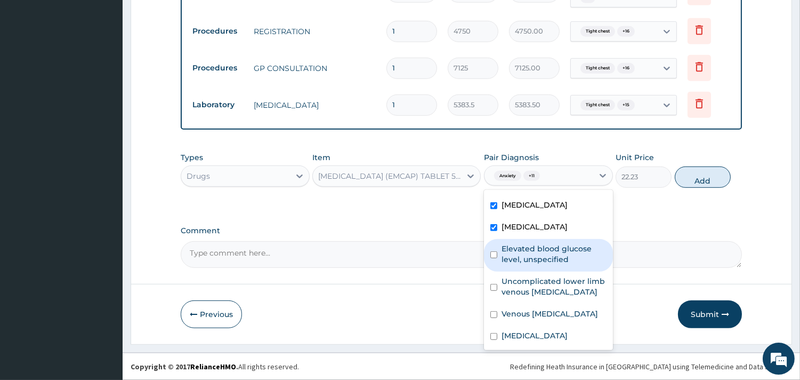
click at [530, 271] on div "Elevated blood glucose level, unspecified" at bounding box center [548, 255] width 129 height 33
checkbox input "true"
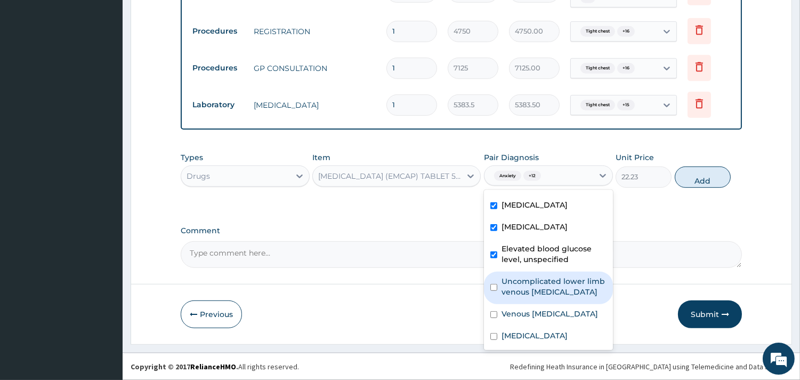
drag, startPoint x: 531, startPoint y: 336, endPoint x: 538, endPoint y: 240, distance: 95.7
click at [530, 297] on label "Uncomplicated lower limb venous hypertension" at bounding box center [554, 286] width 105 height 21
checkbox input "true"
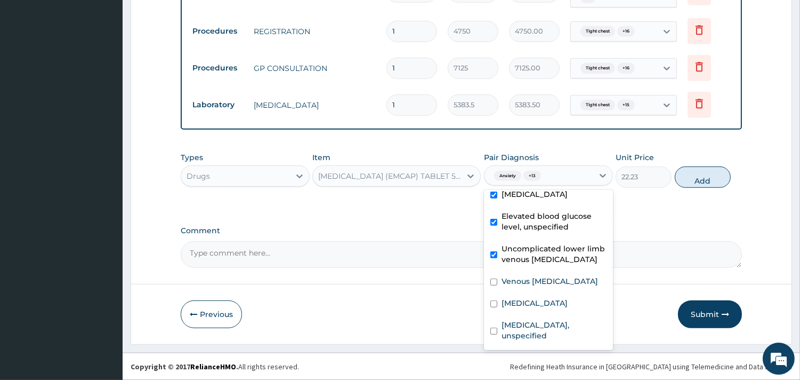
scroll to position [343, 0]
click at [538, 276] on label "Venous thromboembolism" at bounding box center [550, 281] width 96 height 11
checkbox input "true"
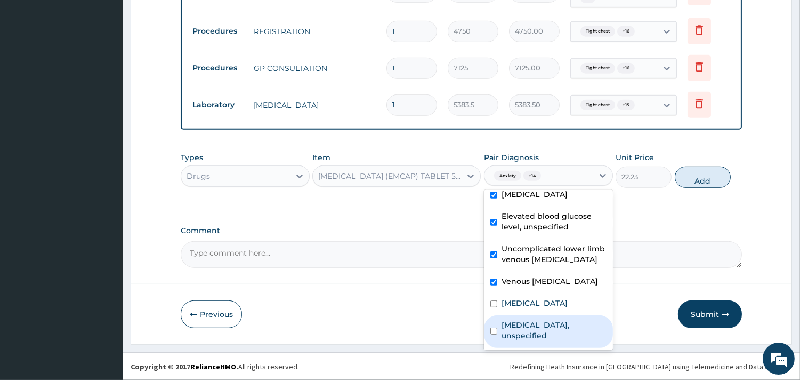
drag, startPoint x: 534, startPoint y: 308, endPoint x: 530, endPoint y: 315, distance: 8.3
click at [532, 315] on div "Gastro-oesophageal reflux disease, unspecified" at bounding box center [548, 331] width 129 height 33
checkbox input "true"
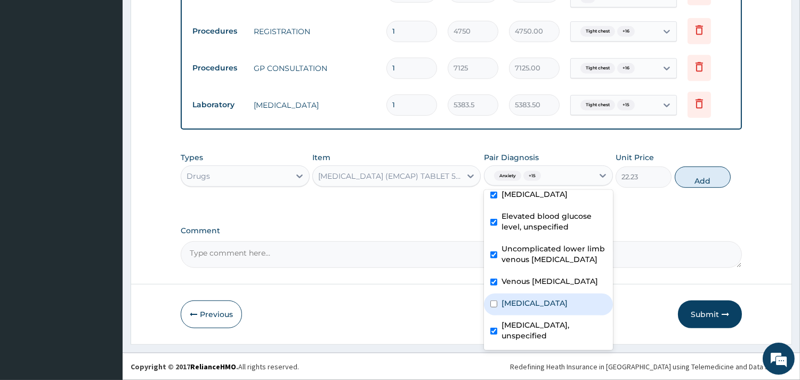
click at [530, 297] on label "Chest pain, unspecified" at bounding box center [535, 302] width 66 height 11
checkbox input "true"
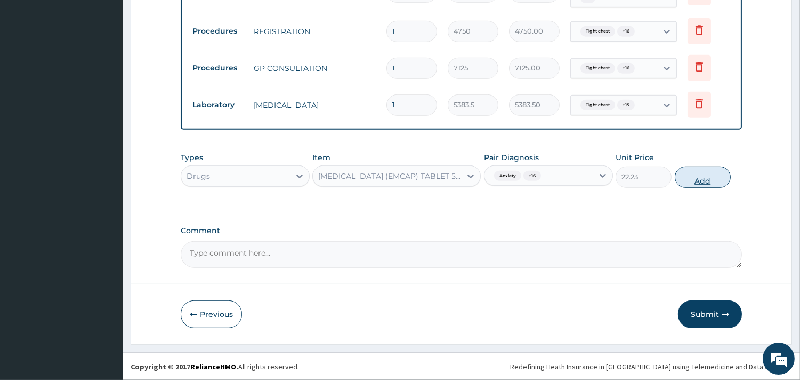
click at [707, 186] on button "Add" at bounding box center [703, 176] width 56 height 21
type input "0"
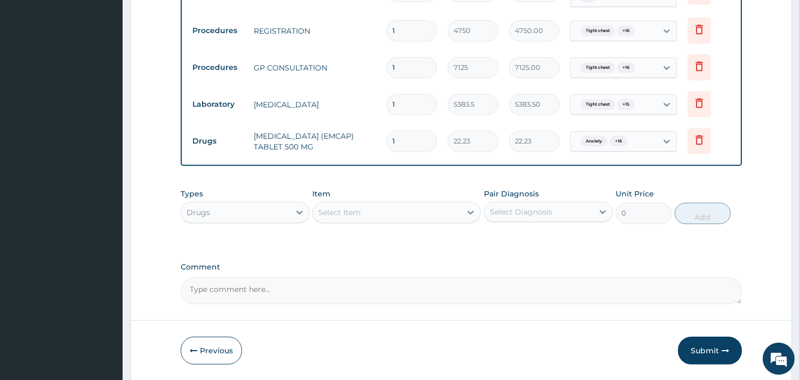
drag, startPoint x: 408, startPoint y: 139, endPoint x: 362, endPoint y: 143, distance: 45.5
click at [362, 143] on tr "Drugs PARACETAMOL (EMCAP) TABLET 500 MG 1 22.23 22.23 Anxiety + 16 Delete" at bounding box center [461, 141] width 549 height 37
type input "3"
type input "66.69"
type input "30"
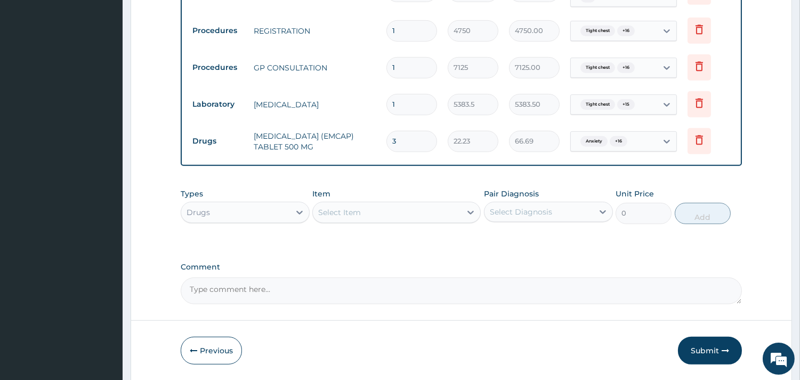
type input "666.90"
type input "30"
click at [401, 212] on div "Select Item" at bounding box center [387, 212] width 148 height 17
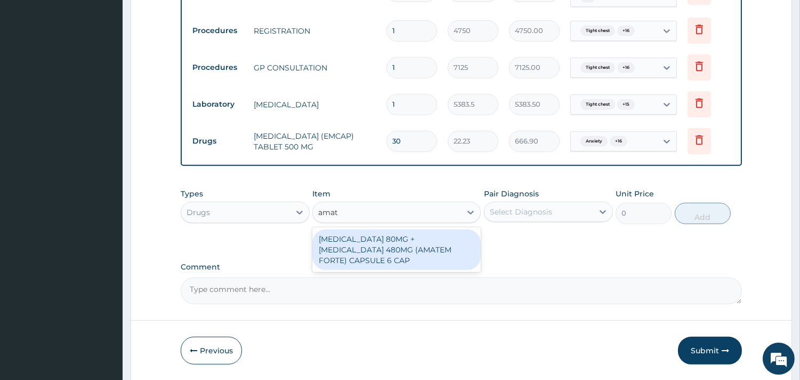
type input "amate"
click at [420, 253] on div "ARTEMETHER 80MG + LUMEFANTRINE 480MG (AMATEM FORTE) CAPSULE 6 CAP" at bounding box center [396, 249] width 168 height 41
type input "3619.54"
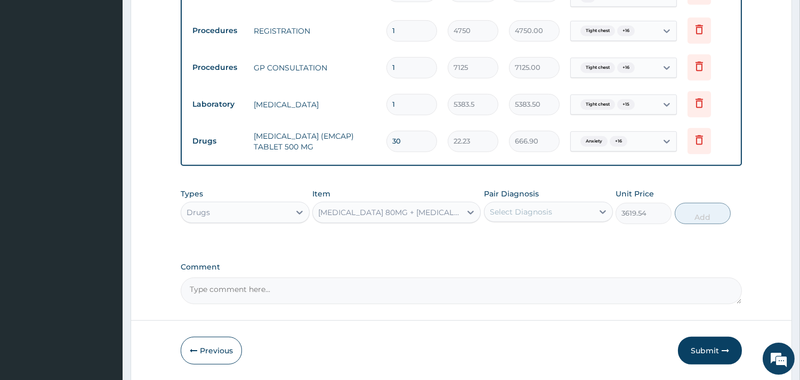
click at [497, 209] on div "Select Diagnosis" at bounding box center [521, 211] width 62 height 11
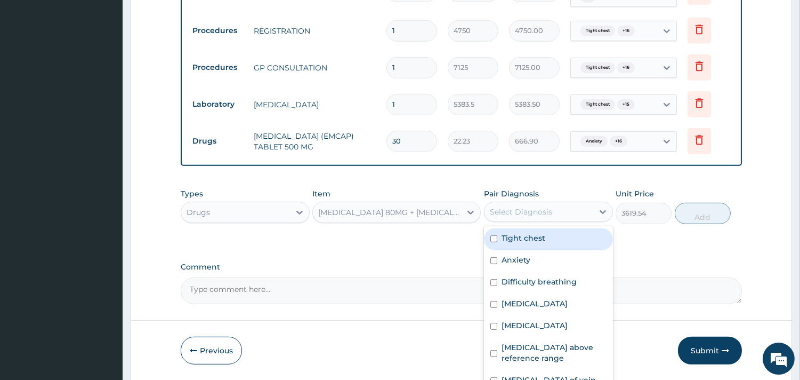
click at [514, 241] on label "Tight chest" at bounding box center [524, 237] width 44 height 11
checkbox input "true"
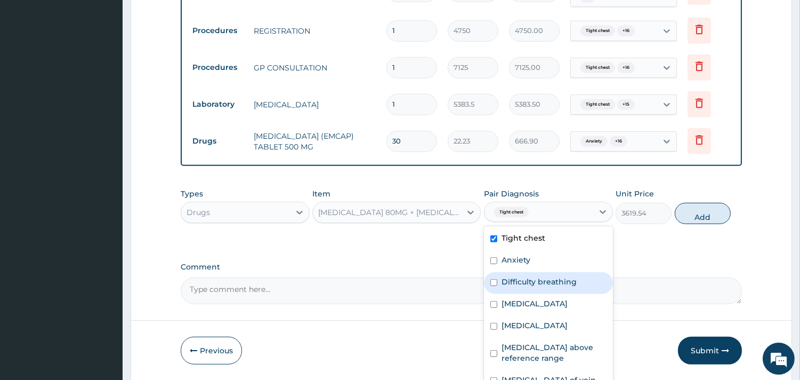
click at [508, 275] on div "Difficulty breathing" at bounding box center [548, 283] width 129 height 22
checkbox input "true"
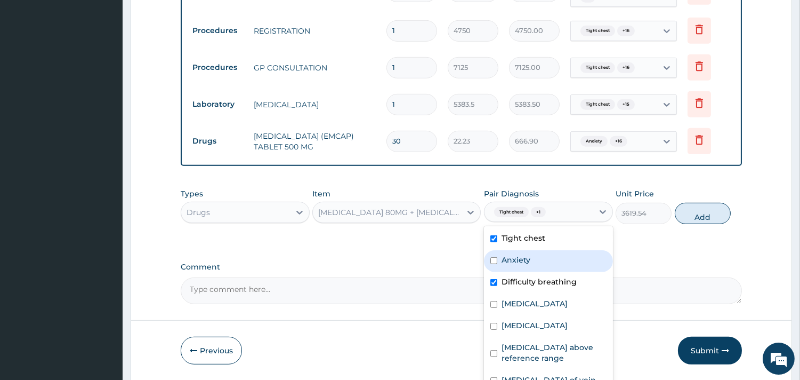
click at [516, 257] on label "Anxiety" at bounding box center [516, 259] width 29 height 11
checkbox input "true"
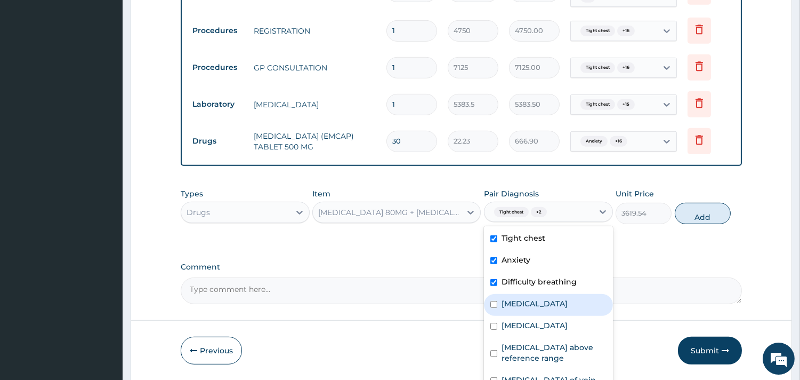
click at [523, 306] on label "Palpitations" at bounding box center [535, 303] width 66 height 11
checkbox input "true"
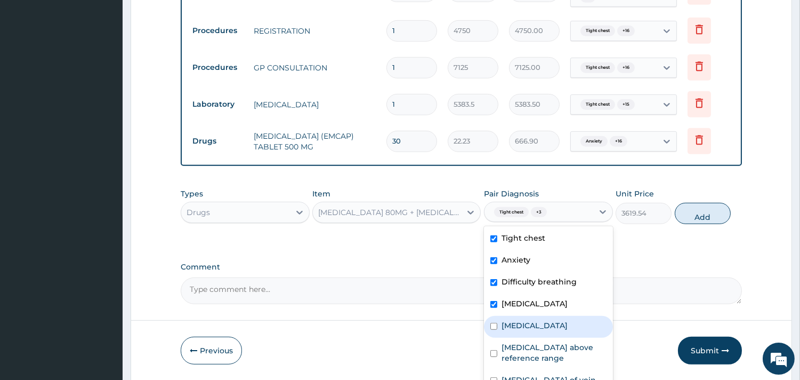
drag, startPoint x: 528, startPoint y: 329, endPoint x: 523, endPoint y: 359, distance: 30.2
click at [528, 331] on label "Chest pain" at bounding box center [535, 325] width 66 height 11
checkbox input "true"
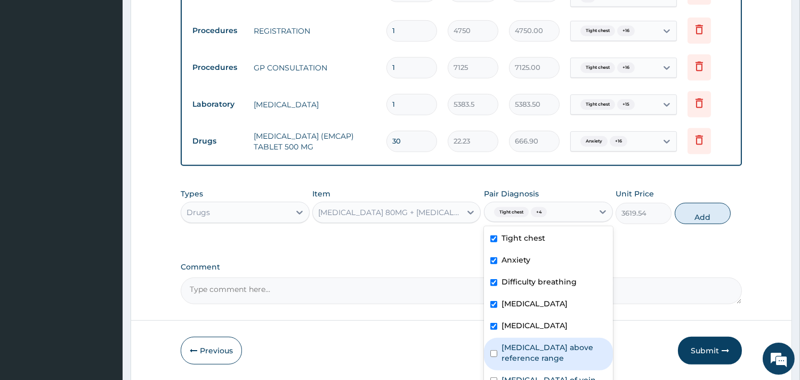
click at [523, 359] on label "D-dimer above reference range" at bounding box center [554, 352] width 105 height 21
checkbox input "true"
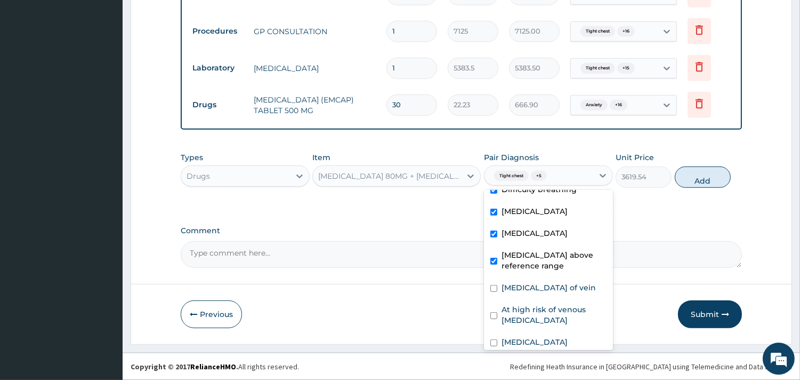
scroll to position [118, 0]
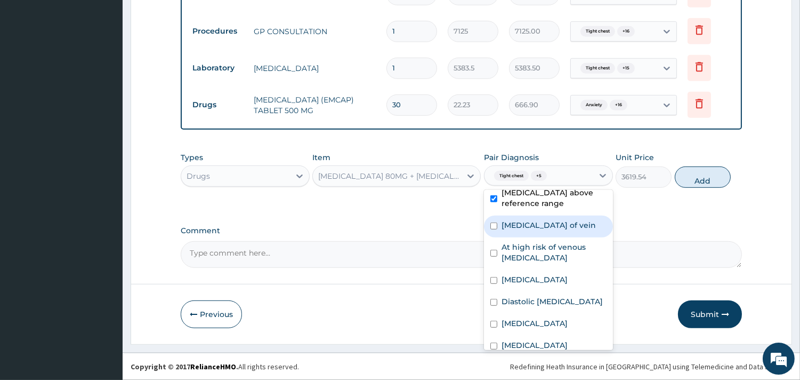
click at [532, 230] on label "Thromboembolism of vein" at bounding box center [549, 225] width 94 height 11
checkbox input "true"
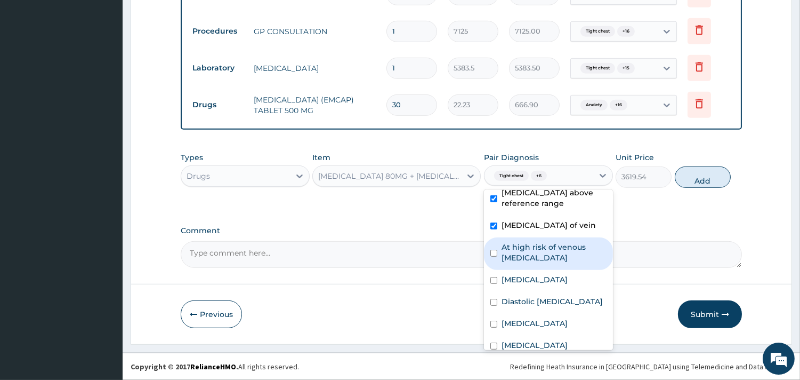
click at [532, 263] on label "At high risk of venous thromboembolism" at bounding box center [554, 251] width 105 height 21
checkbox input "true"
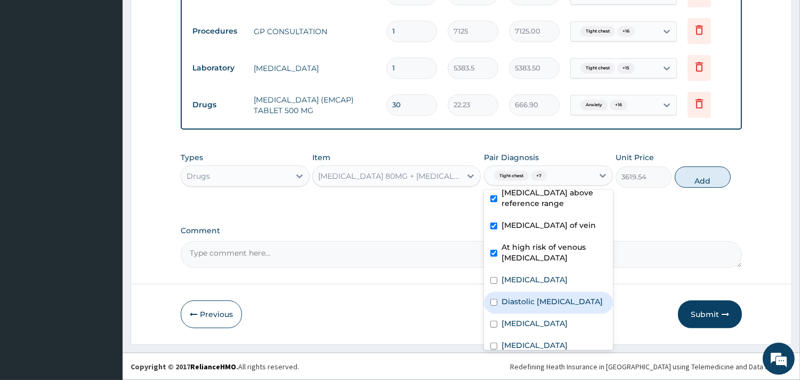
click at [528, 305] on div "Diastolic elevated blood pressure reading without diagnosis of hypertension" at bounding box center [548, 303] width 129 height 22
checkbox input "true"
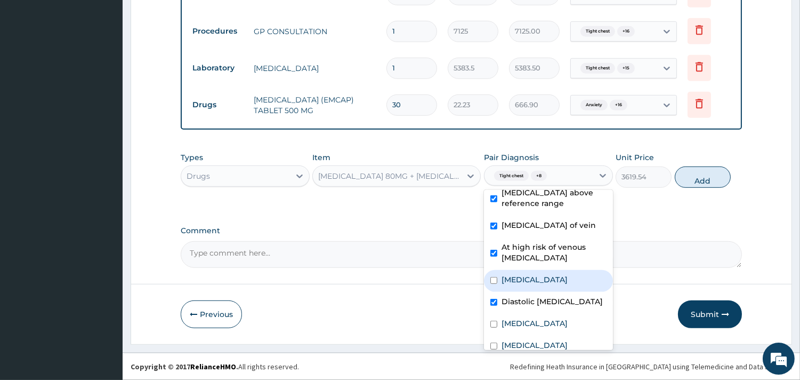
click at [526, 285] on label "Thrombosis" at bounding box center [535, 279] width 66 height 11
checkbox input "true"
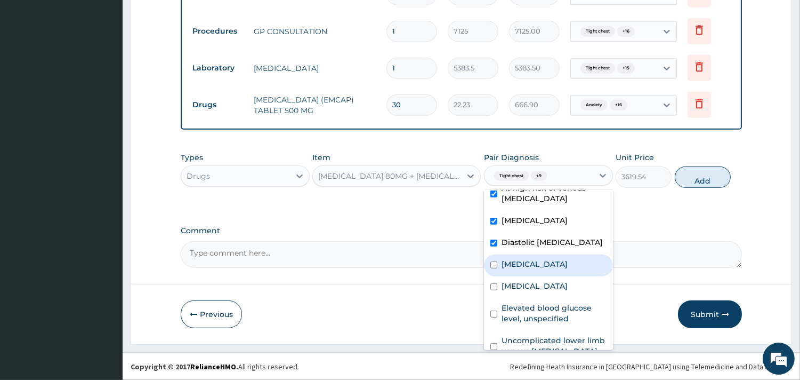
click at [537, 269] on label "Chest pain on breathing" at bounding box center [535, 264] width 66 height 11
checkbox input "true"
click at [535, 291] on label "Palpitations" at bounding box center [535, 285] width 66 height 11
checkbox input "true"
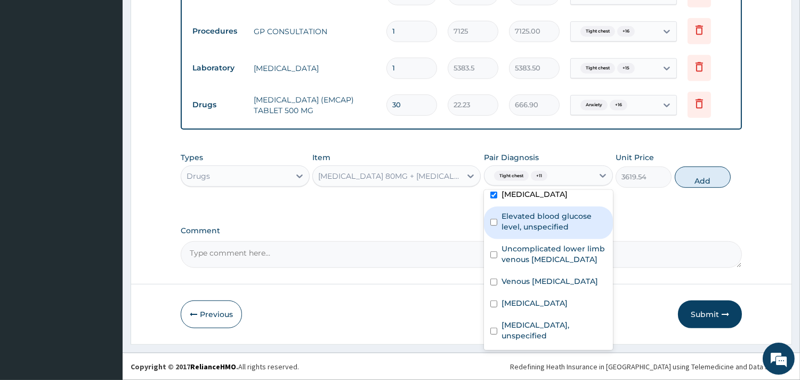
scroll to position [296, 0]
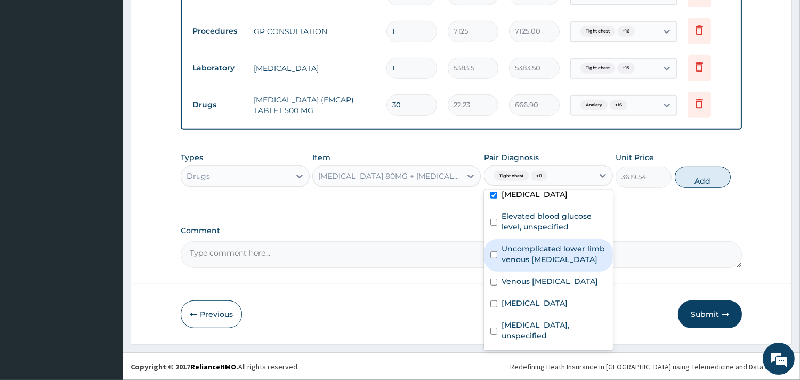
click at [551, 255] on div "Uncomplicated lower limb venous hypertension" at bounding box center [548, 255] width 129 height 33
checkbox input "true"
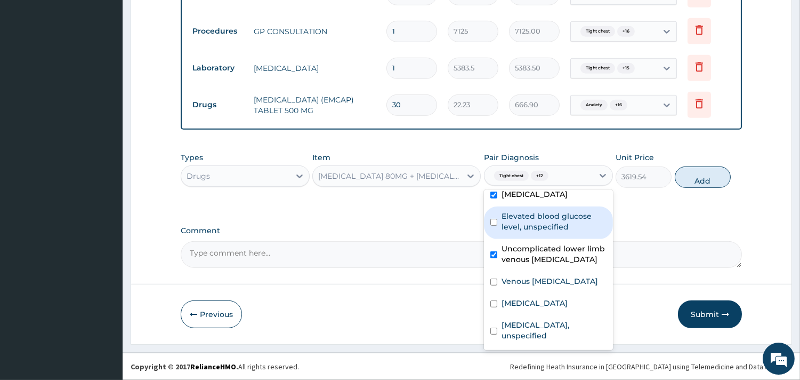
click at [556, 232] on label "Elevated blood glucose level, unspecified" at bounding box center [554, 221] width 105 height 21
checkbox input "true"
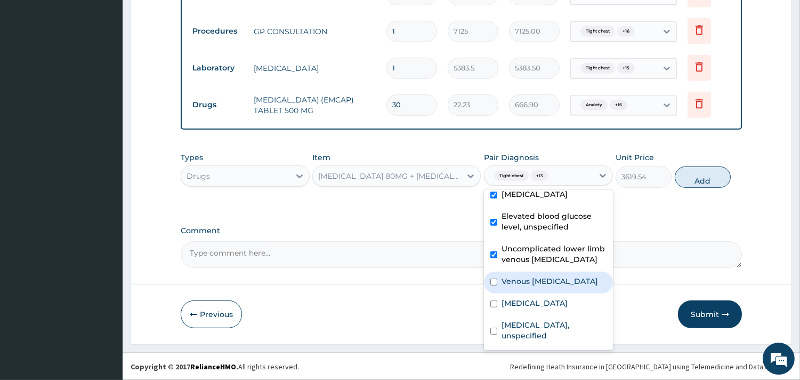
click at [534, 293] on div "Venous thromboembolism" at bounding box center [548, 282] width 129 height 22
checkbox input "true"
drag, startPoint x: 525, startPoint y: 338, endPoint x: 557, endPoint y: 255, distance: 88.9
click at [525, 308] on label "Chest pain, unspecified" at bounding box center [535, 302] width 66 height 11
checkbox input "true"
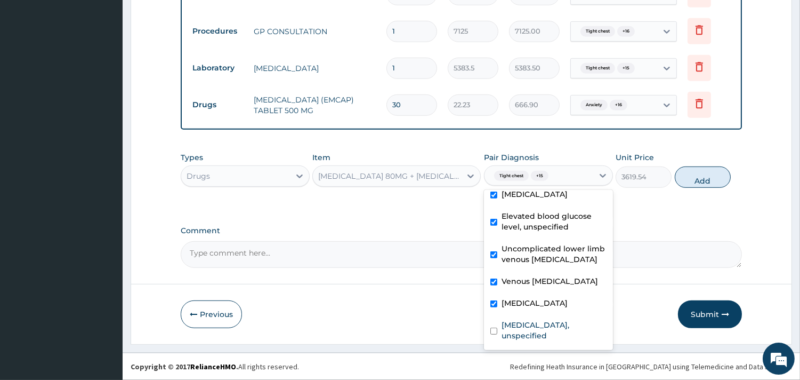
scroll to position [343, 0]
drag, startPoint x: 541, startPoint y: 312, endPoint x: 606, endPoint y: 256, distance: 86.2
click at [541, 319] on label "Gastro-oesophageal reflux disease, unspecified" at bounding box center [554, 329] width 105 height 21
checkbox input "true"
click at [694, 173] on button "Add" at bounding box center [703, 176] width 56 height 21
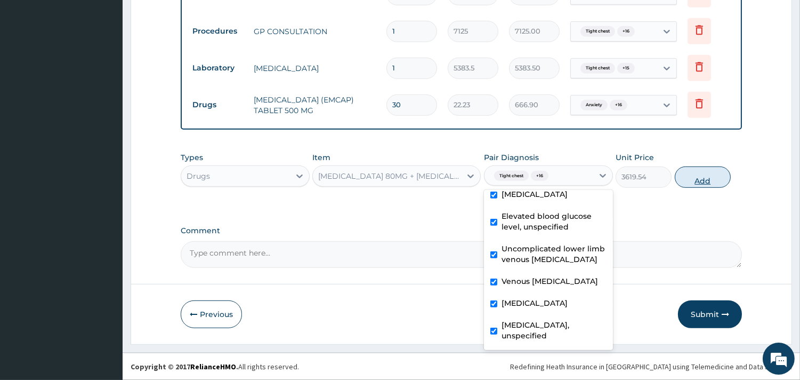
type input "0"
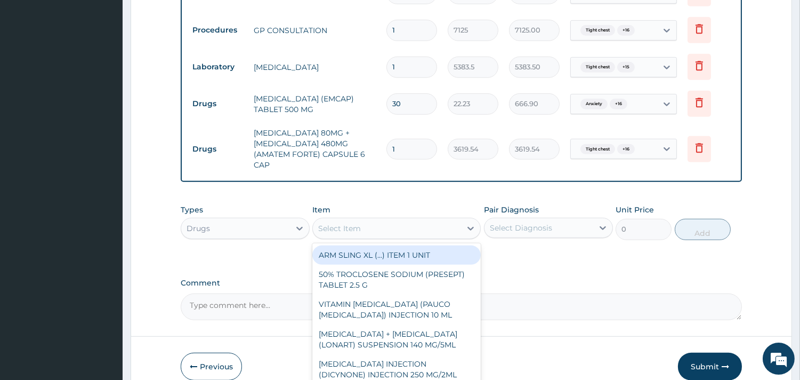
click at [448, 228] on div "Select Item" at bounding box center [387, 228] width 148 height 17
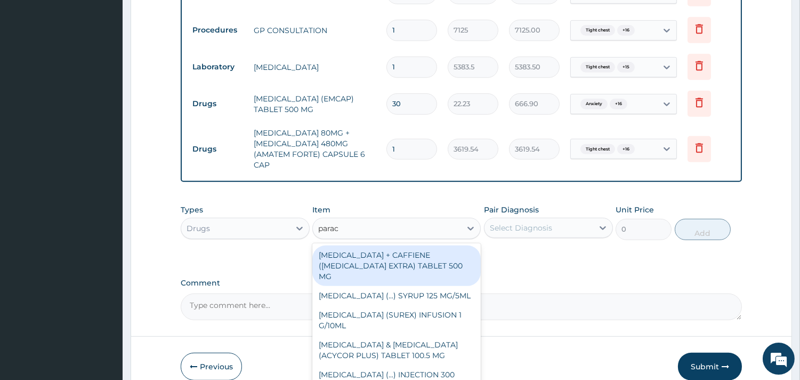
type input "parace"
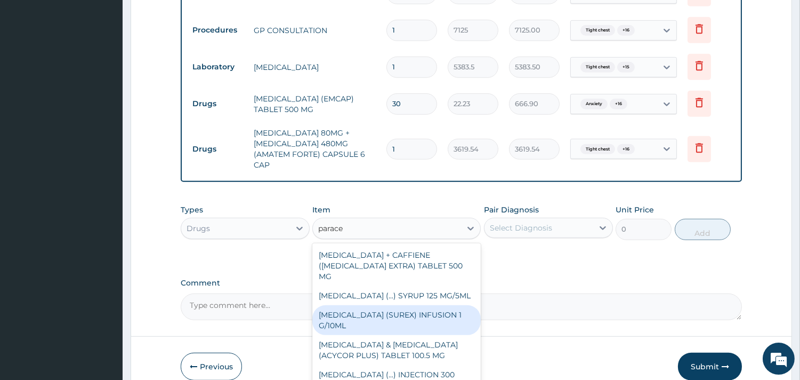
drag, startPoint x: 416, startPoint y: 308, endPoint x: 438, endPoint y: 292, distance: 27.1
click at [417, 306] on div "PARACETAMOL (SUREX) INFUSION 1 G/10ML" at bounding box center [396, 320] width 168 height 30
type input "1872"
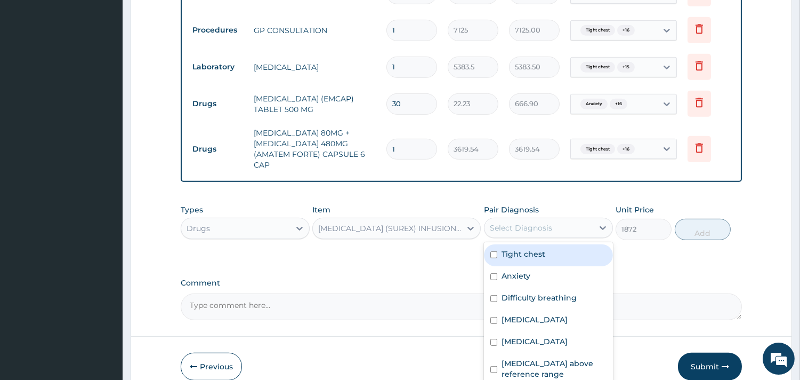
click at [531, 238] on div "Select Diagnosis" at bounding box center [548, 227] width 129 height 20
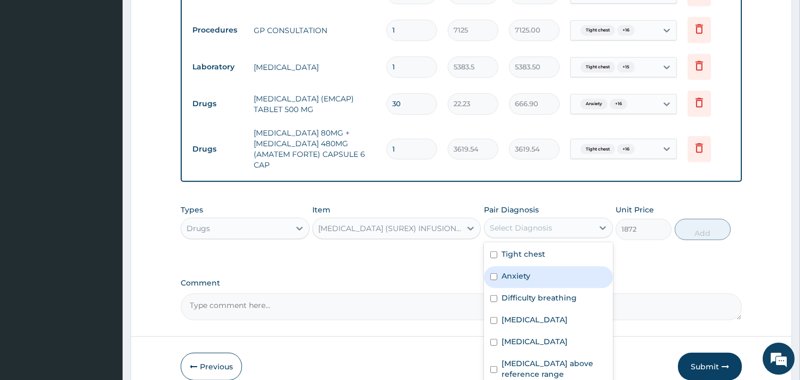
click at [530, 267] on div "Anxiety" at bounding box center [548, 277] width 129 height 22
checkbox input "true"
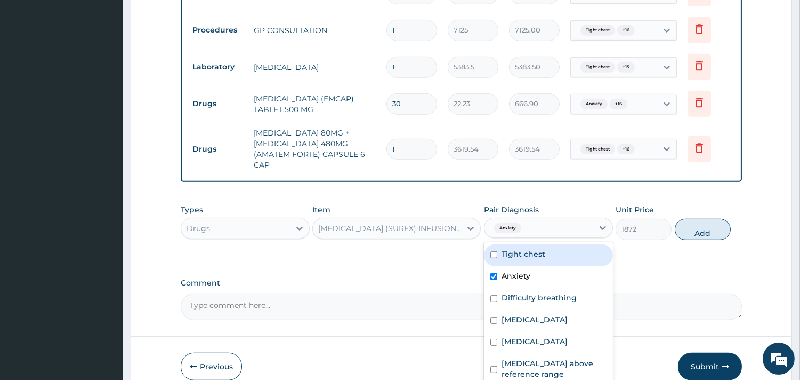
click at [534, 258] on label "Tight chest" at bounding box center [524, 253] width 44 height 11
checkbox input "true"
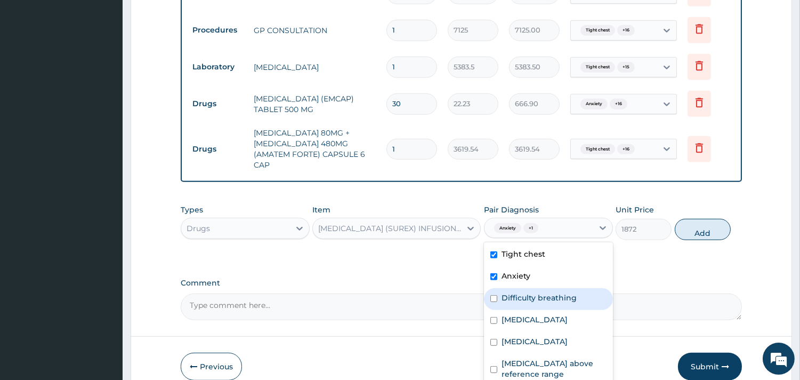
drag, startPoint x: 526, startPoint y: 304, endPoint x: 516, endPoint y: 354, distance: 50.5
click at [525, 312] on div "Tight chest Anxiety Difficulty breathing Palpitations Chest pain D-dimer above …" at bounding box center [548, 322] width 129 height 160
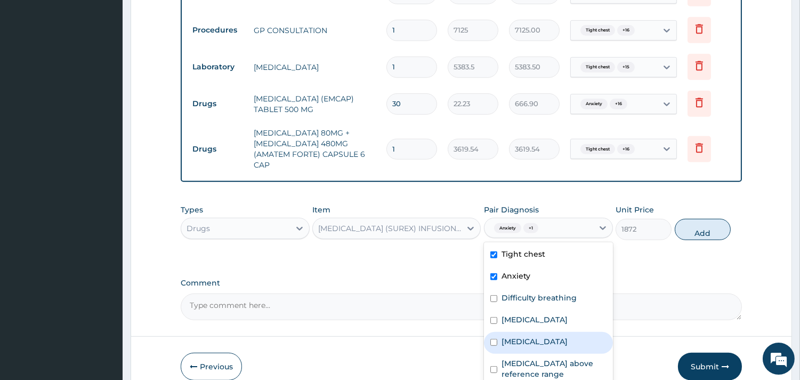
click at [514, 350] on div "Chest pain" at bounding box center [548, 343] width 129 height 22
checkbox input "true"
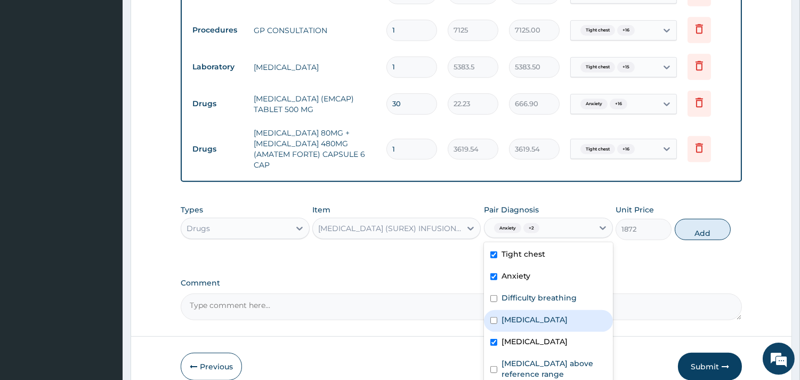
drag, startPoint x: 515, startPoint y: 325, endPoint x: 515, endPoint y: 317, distance: 8.5
click at [515, 324] on label "Palpitations" at bounding box center [535, 319] width 66 height 11
checkbox input "true"
click at [515, 300] on label "Difficulty breathing" at bounding box center [539, 297] width 75 height 11
checkbox input "true"
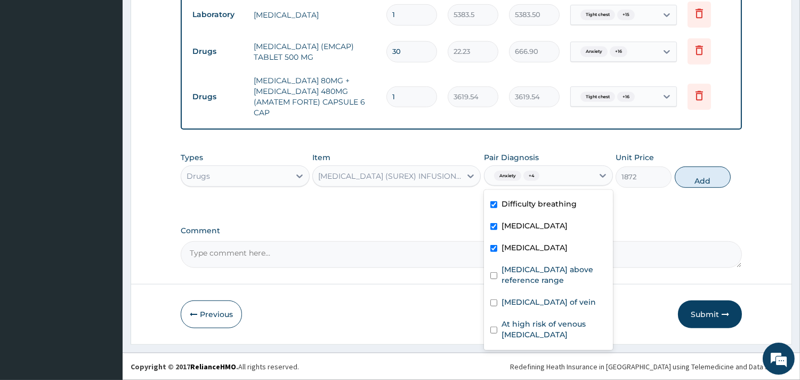
scroll to position [59, 0]
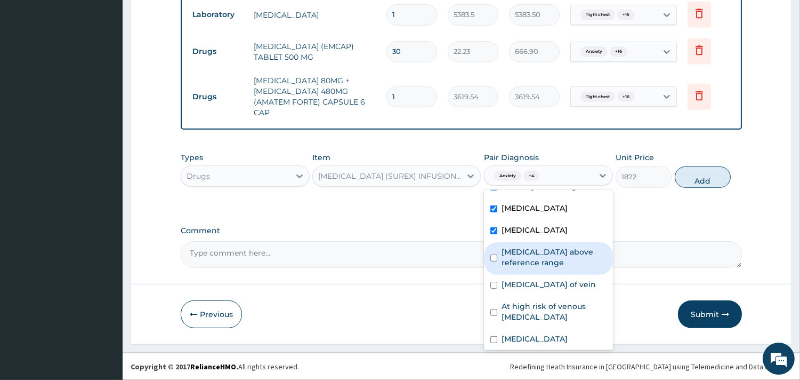
click at [534, 259] on label "D-dimer above reference range" at bounding box center [554, 256] width 105 height 21
checkbox input "true"
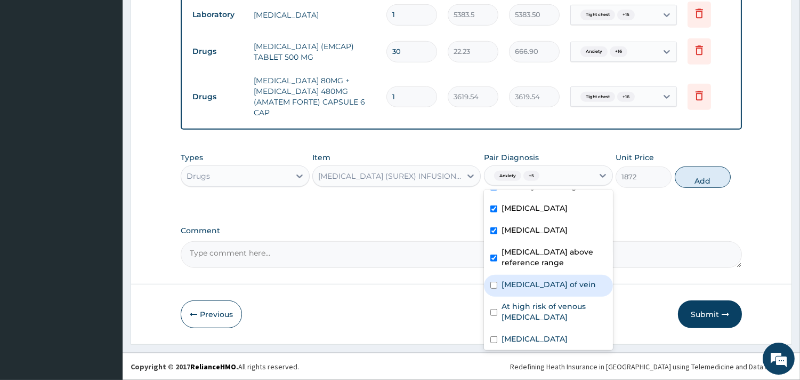
drag, startPoint x: 529, startPoint y: 283, endPoint x: 526, endPoint y: 292, distance: 10.3
click at [528, 285] on label "Thromboembolism of vein" at bounding box center [549, 284] width 94 height 11
checkbox input "true"
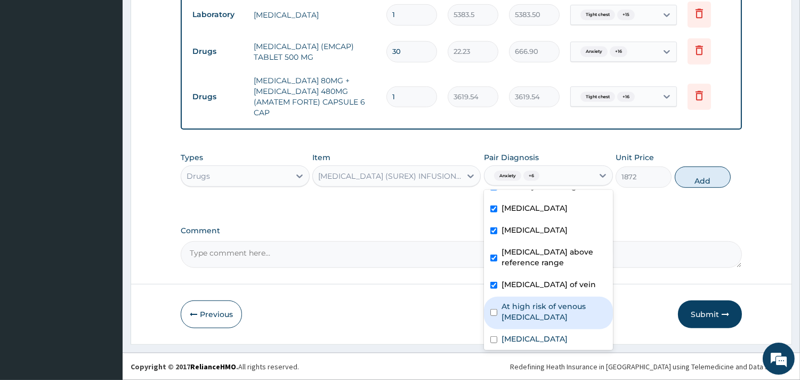
click at [530, 312] on label "At high risk of venous thromboembolism" at bounding box center [554, 311] width 105 height 21
checkbox input "true"
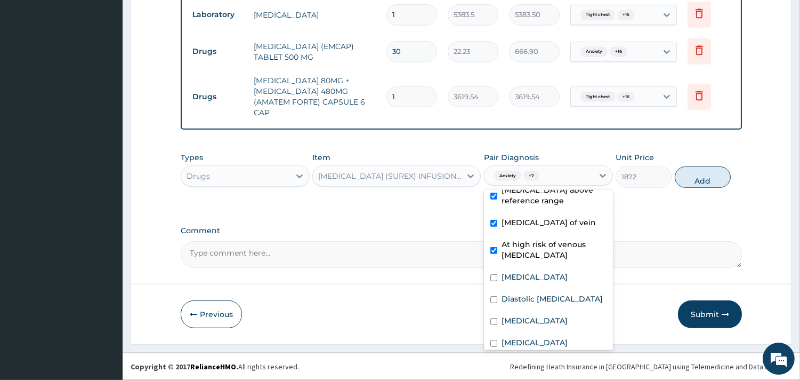
scroll to position [178, 0]
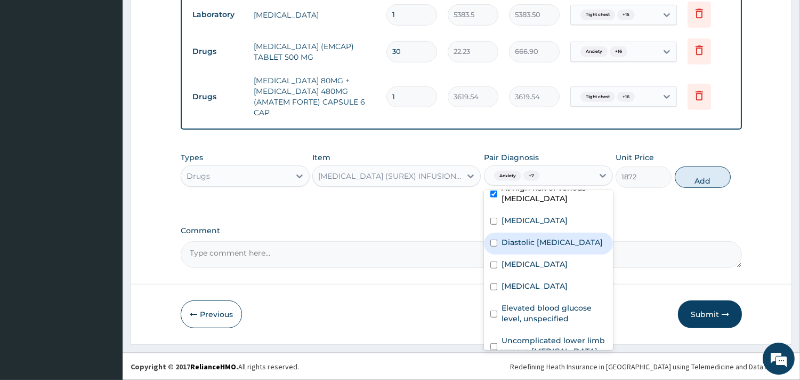
click at [543, 247] on label "Diastolic elevated blood pressure reading without diagnosis of hypertension" at bounding box center [552, 242] width 101 height 11
checkbox input "true"
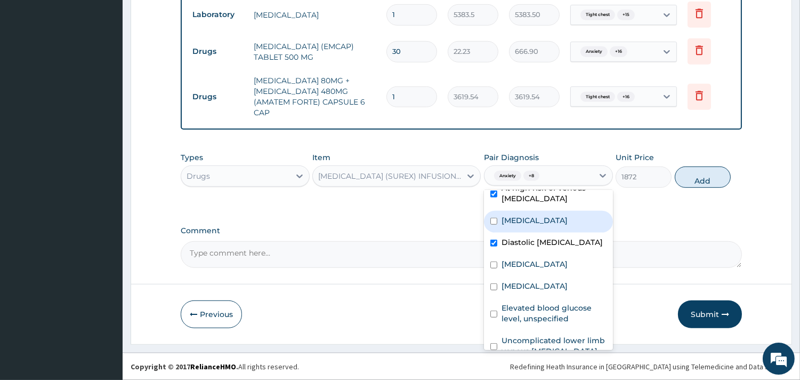
click at [534, 232] on div "Thrombosis" at bounding box center [548, 222] width 129 height 22
checkbox input "true"
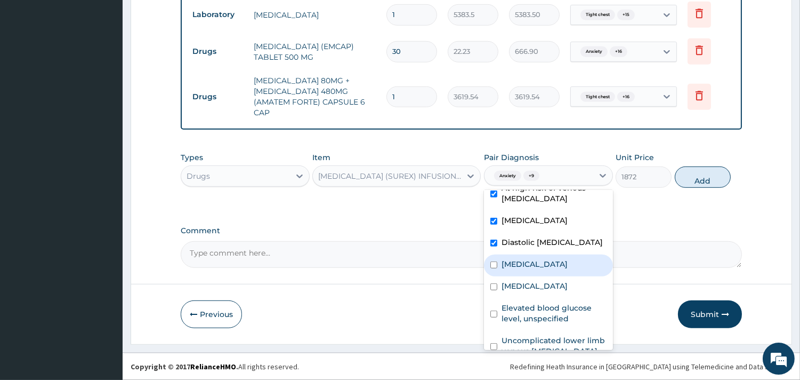
click at [529, 276] on div "Chest pain on breathing" at bounding box center [548, 265] width 129 height 22
checkbox input "true"
click at [529, 291] on label "Palpitations" at bounding box center [535, 285] width 66 height 11
checkbox input "true"
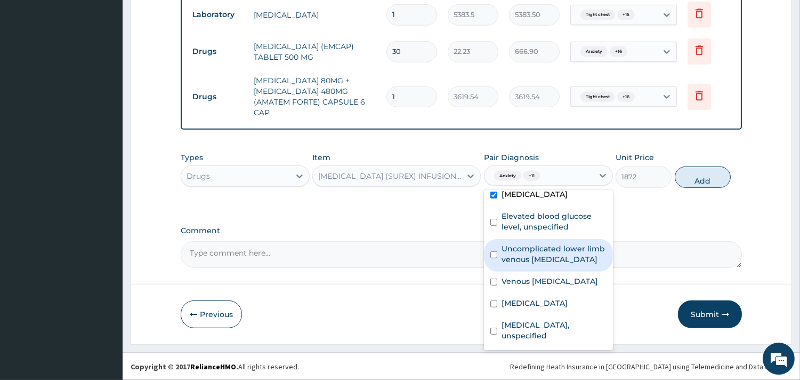
click at [541, 262] on label "Uncomplicated lower limb venous hypertension" at bounding box center [554, 253] width 105 height 21
checkbox input "true"
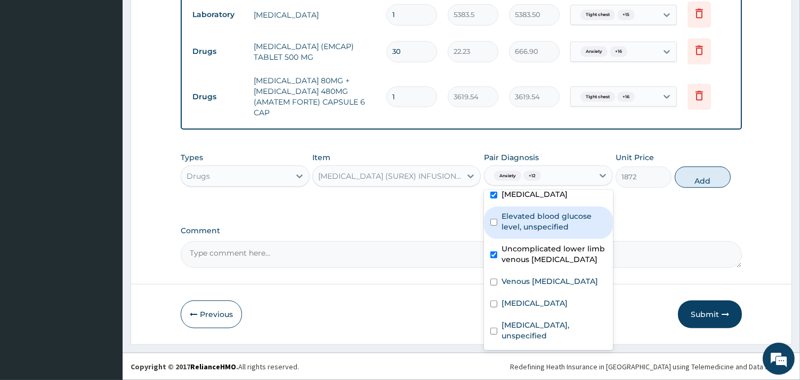
click at [534, 232] on label "Elevated blood glucose level, unspecified" at bounding box center [554, 221] width 105 height 21
checkbox input "true"
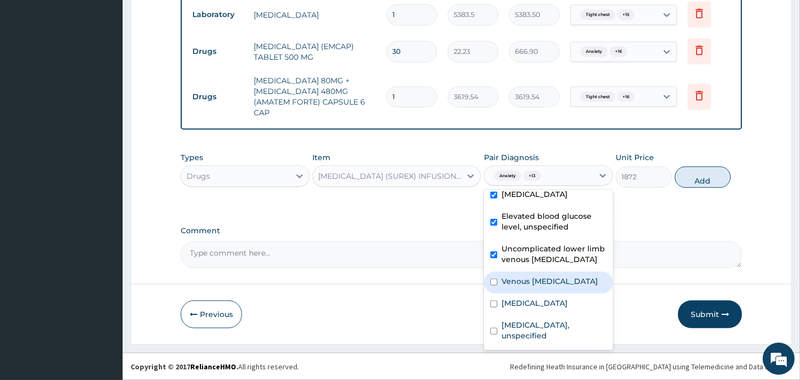
click at [522, 286] on label "Venous thromboembolism" at bounding box center [550, 281] width 96 height 11
checkbox input "true"
click at [519, 308] on label "Chest pain, unspecified" at bounding box center [535, 302] width 66 height 11
checkbox input "true"
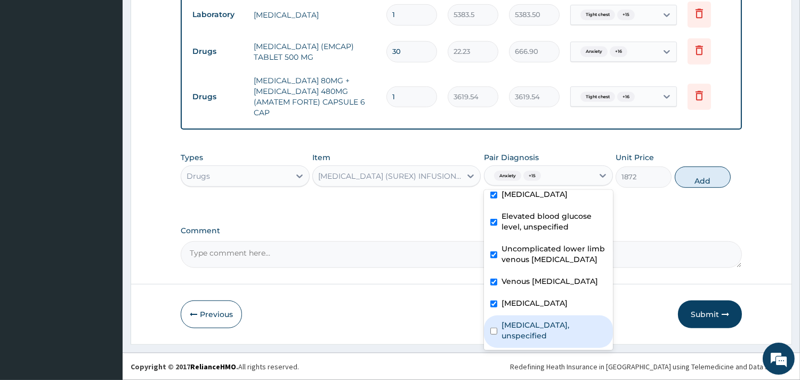
drag, startPoint x: 533, startPoint y: 321, endPoint x: 533, endPoint y: 311, distance: 10.1
click at [531, 319] on label "Gastro-oesophageal reflux disease, unspecified" at bounding box center [554, 329] width 105 height 21
checkbox input "true"
click at [718, 181] on button "Add" at bounding box center [703, 176] width 56 height 21
type input "0"
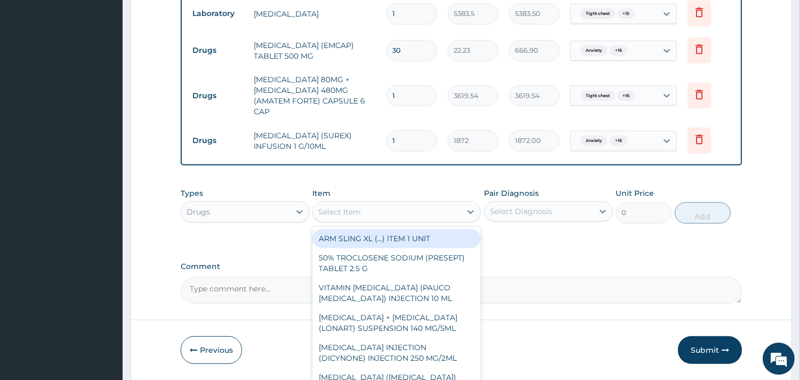
click at [430, 205] on div "Select Item" at bounding box center [387, 211] width 148 height 17
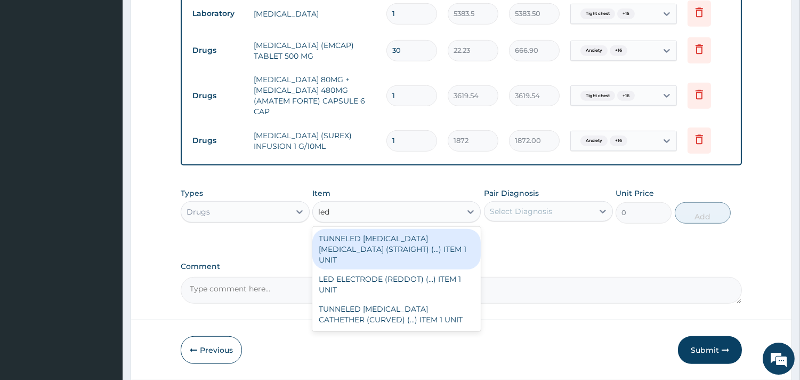
type input "led"
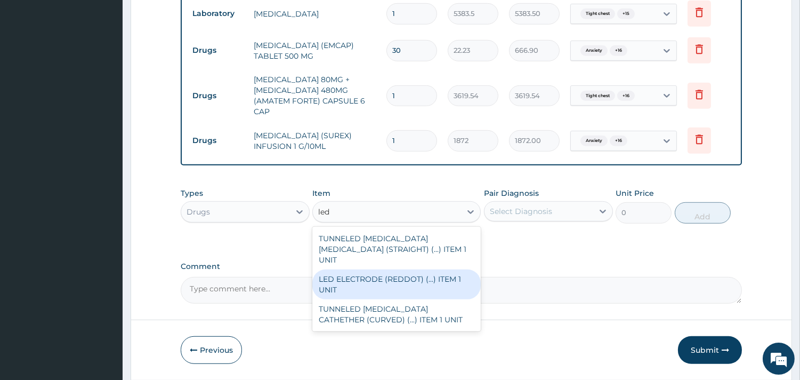
drag, startPoint x: 419, startPoint y: 273, endPoint x: 422, endPoint y: 268, distance: 6.2
click at [419, 272] on div "LED ELECTRODE (REDDOT) (...) ITEM 1 UNIT" at bounding box center [396, 284] width 168 height 30
type input "631.8"
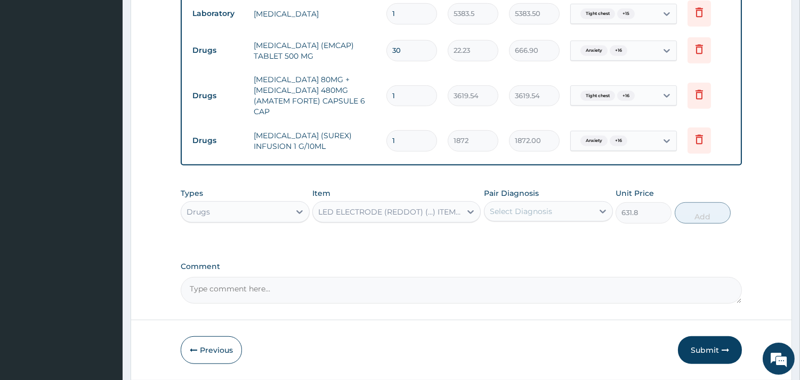
click at [555, 216] on div "Select Diagnosis" at bounding box center [539, 211] width 109 height 17
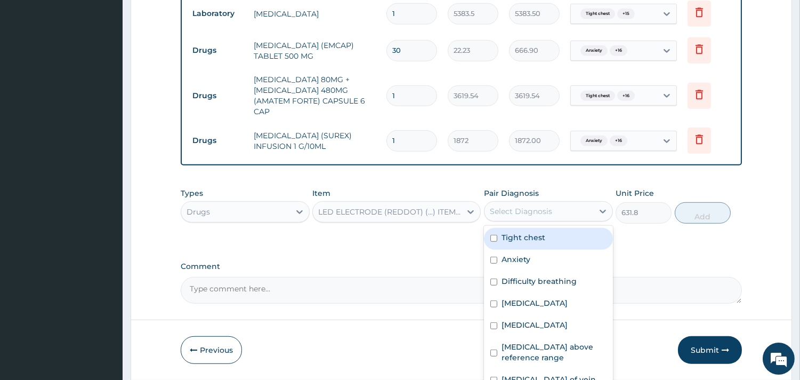
click at [552, 247] on div "Tight chest" at bounding box center [548, 239] width 129 height 22
checkbox input "true"
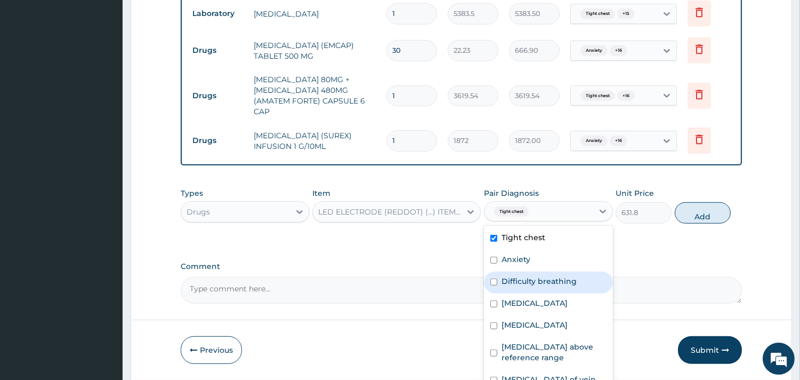
click at [553, 276] on div "Difficulty breathing" at bounding box center [548, 282] width 129 height 22
checkbox input "true"
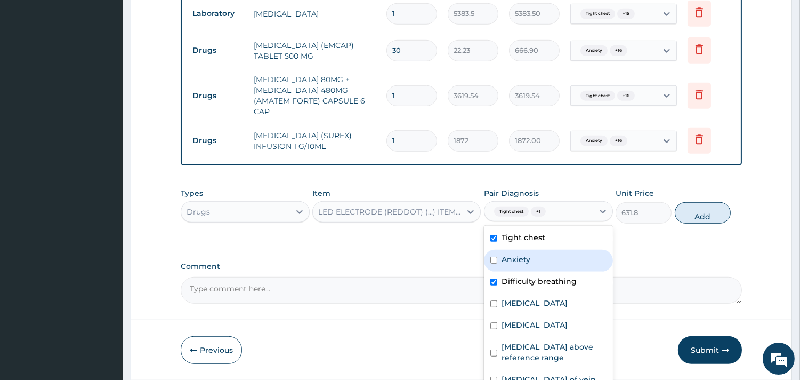
click at [539, 262] on div "Anxiety" at bounding box center [548, 260] width 129 height 22
checkbox input "true"
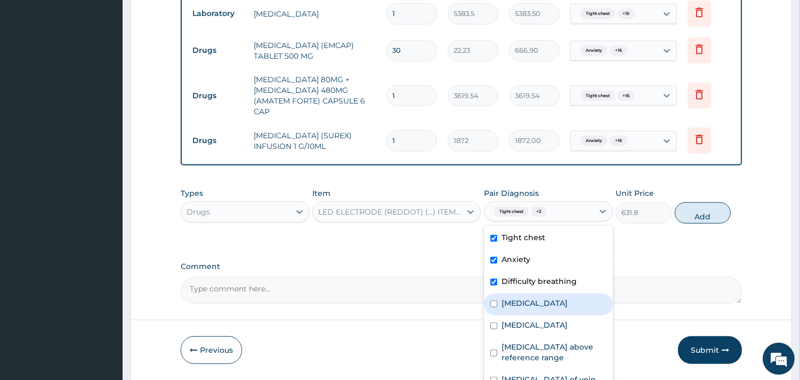
click at [536, 312] on div "Palpitations" at bounding box center [548, 304] width 129 height 22
checkbox input "true"
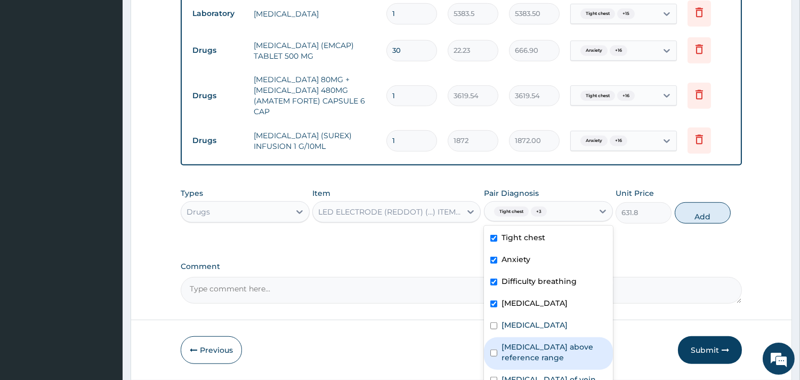
drag, startPoint x: 527, startPoint y: 351, endPoint x: 528, endPoint y: 337, distance: 14.0
click at [527, 347] on label "D-dimer above reference range" at bounding box center [554, 351] width 105 height 21
checkbox input "true"
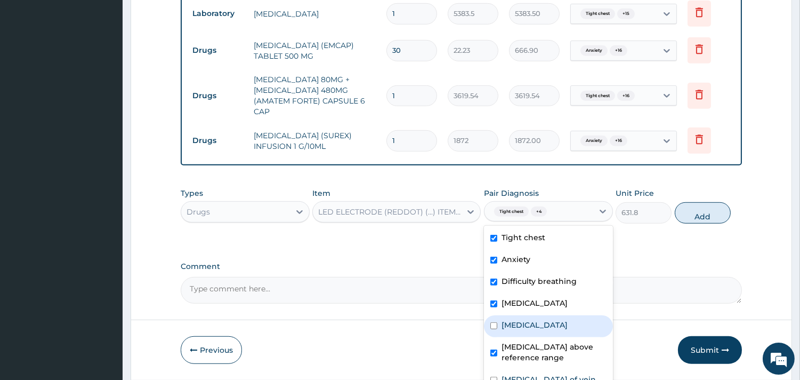
click at [528, 335] on div "Chest pain" at bounding box center [548, 326] width 129 height 22
checkbox input "true"
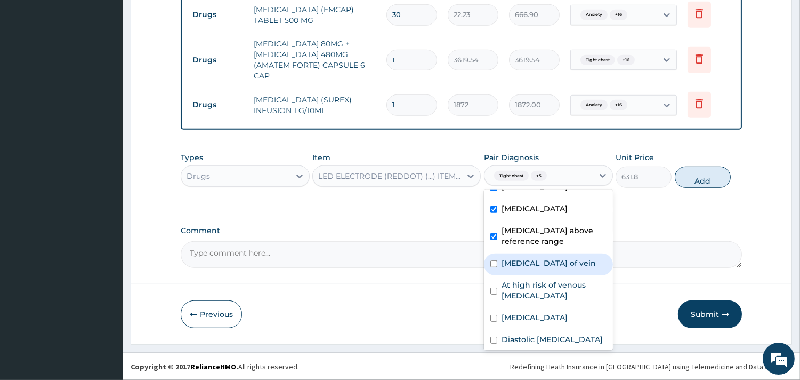
scroll to position [178, 0]
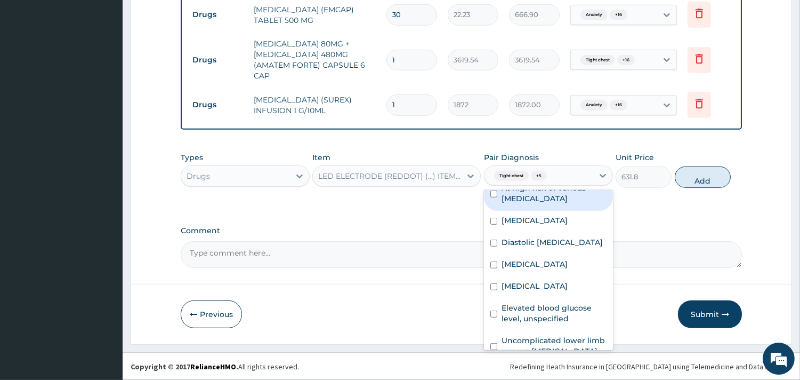
click at [546, 211] on div "At high risk of venous thromboembolism" at bounding box center [548, 194] width 129 height 33
checkbox input "true"
click at [543, 225] on label "Thrombosis" at bounding box center [535, 220] width 66 height 11
checkbox input "true"
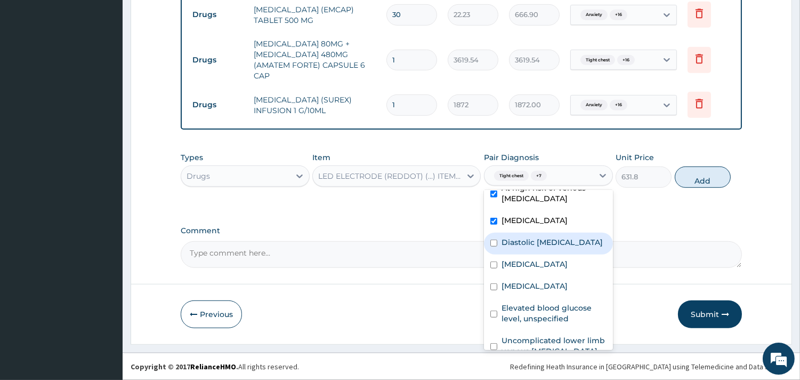
drag, startPoint x: 545, startPoint y: 265, endPoint x: 544, endPoint y: 288, distance: 22.9
click at [544, 247] on label "Diastolic elevated blood pressure reading without diagnosis of hypertension" at bounding box center [552, 242] width 101 height 11
checkbox input "true"
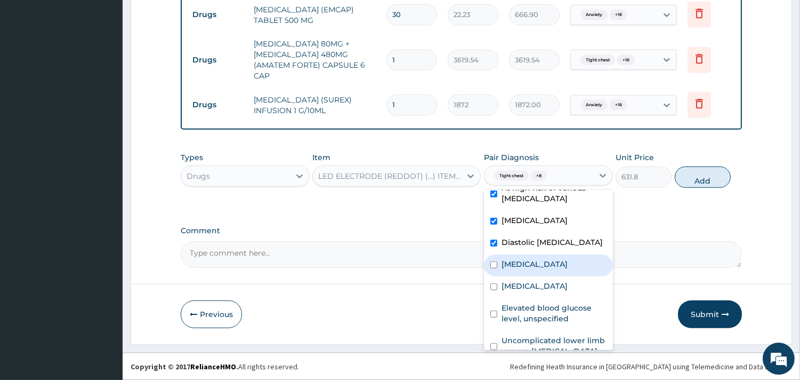
click at [542, 269] on label "Chest pain on breathing" at bounding box center [535, 264] width 66 height 11
checkbox input "true"
click at [526, 298] on div "Palpitations" at bounding box center [548, 287] width 129 height 22
checkbox input "true"
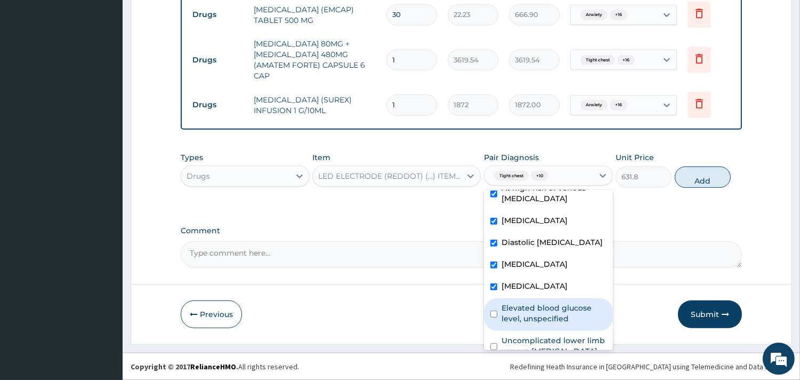
drag, startPoint x: 530, startPoint y: 345, endPoint x: 535, endPoint y: 311, distance: 35.1
click at [530, 324] on label "Elevated blood glucose level, unspecified" at bounding box center [554, 312] width 105 height 21
checkbox input "true"
click at [695, 179] on button "Add" at bounding box center [703, 176] width 56 height 21
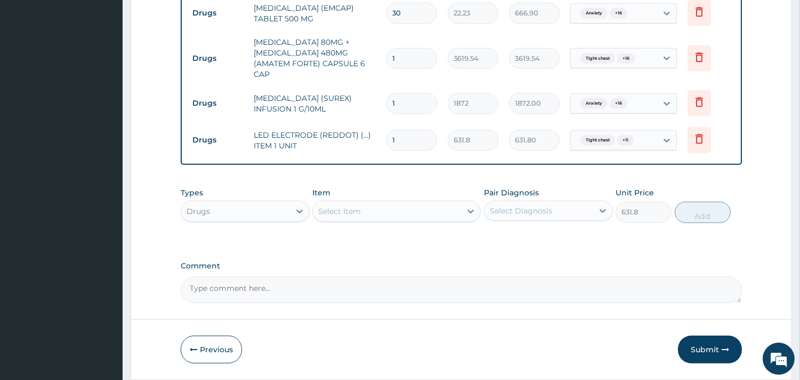
type input "0"
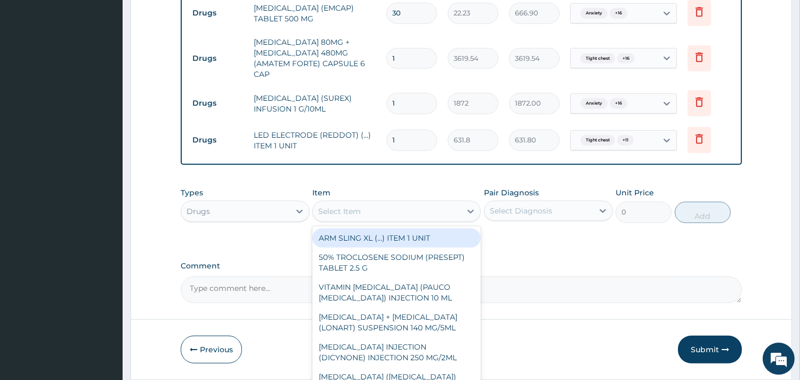
click at [359, 211] on div "Select Item" at bounding box center [339, 211] width 43 height 11
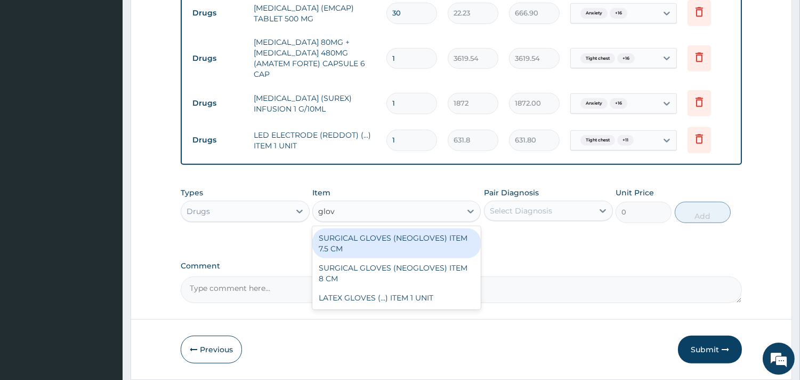
type input "glove"
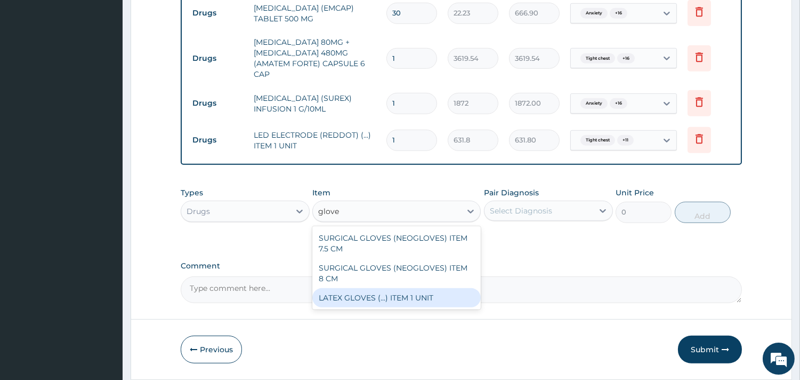
drag, startPoint x: 385, startPoint y: 294, endPoint x: 393, endPoint y: 291, distance: 8.8
click at [385, 294] on div "LATEX GLOVES (...) ITEM 1 UNIT" at bounding box center [396, 297] width 168 height 19
type input "4563"
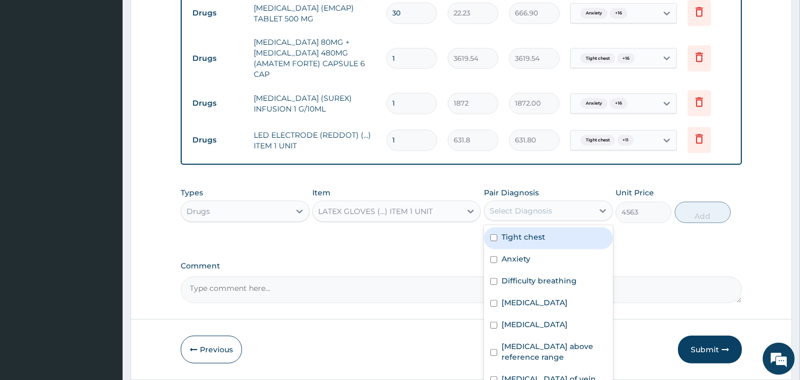
click at [528, 211] on div "Select Diagnosis" at bounding box center [521, 210] width 62 height 11
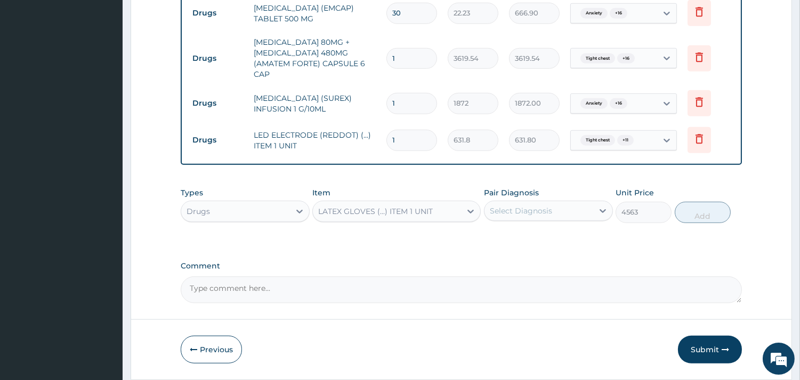
drag, startPoint x: 407, startPoint y: 98, endPoint x: 374, endPoint y: 97, distance: 32.5
click at [374, 97] on tr "Drugs PARACETAMOL (SUREX) INFUSION 1 G/10ML 1 1872 1872.00 Anxiety + 16 Delete" at bounding box center [461, 103] width 549 height 37
type input "6"
type input "11232.00"
type input "6"
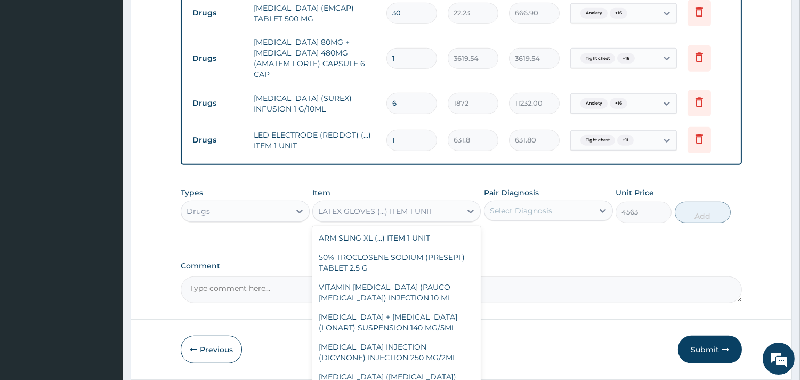
drag, startPoint x: 443, startPoint y: 208, endPoint x: 505, endPoint y: 215, distance: 62.2
click at [444, 208] on div "LATEX GLOVES (...) ITEM 1 UNIT" at bounding box center [387, 211] width 148 height 17
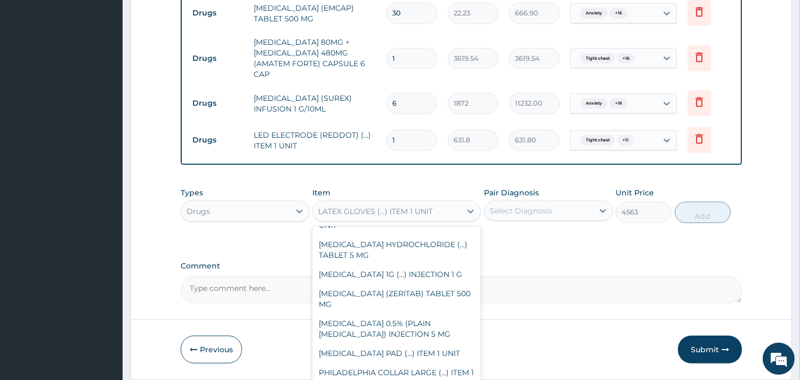
click at [515, 214] on div "Select Diagnosis" at bounding box center [521, 210] width 62 height 11
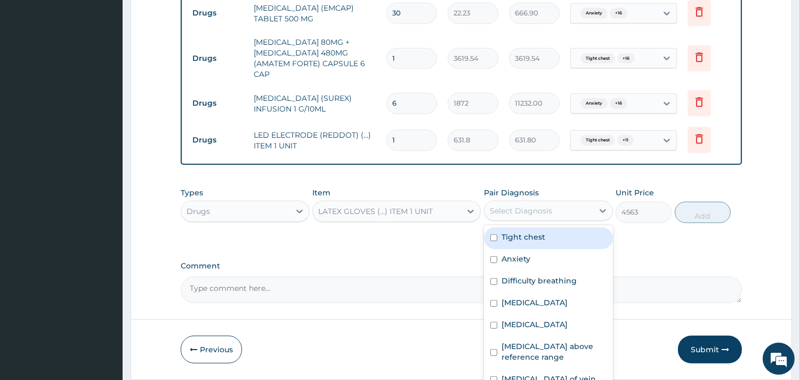
click at [527, 249] on div "Tight chest" at bounding box center [548, 238] width 129 height 22
checkbox input "true"
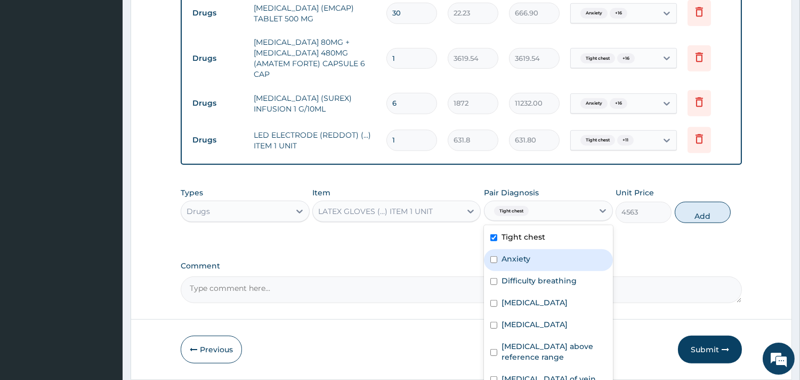
drag, startPoint x: 528, startPoint y: 263, endPoint x: 529, endPoint y: 280, distance: 16.6
click at [528, 264] on label "Anxiety" at bounding box center [516, 258] width 29 height 11
checkbox input "true"
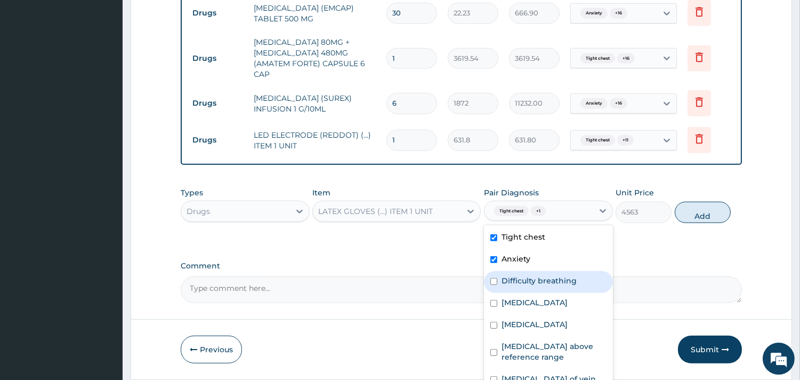
drag, startPoint x: 529, startPoint y: 280, endPoint x: 527, endPoint y: 302, distance: 22.0
click at [529, 281] on label "Difficulty breathing" at bounding box center [539, 280] width 75 height 11
checkbox input "true"
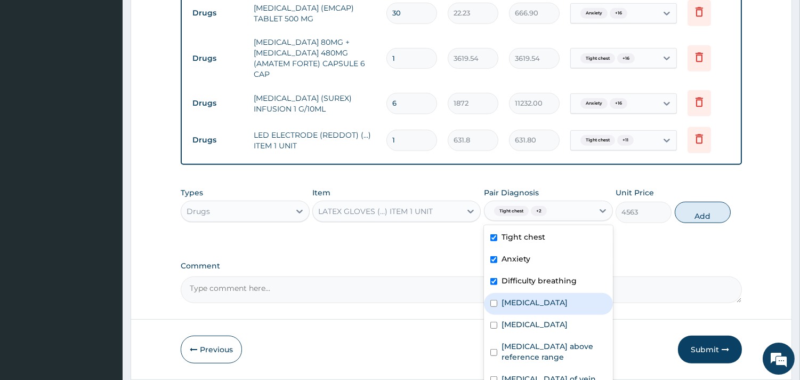
click at [527, 302] on label "Palpitations" at bounding box center [535, 302] width 66 height 11
checkbox input "true"
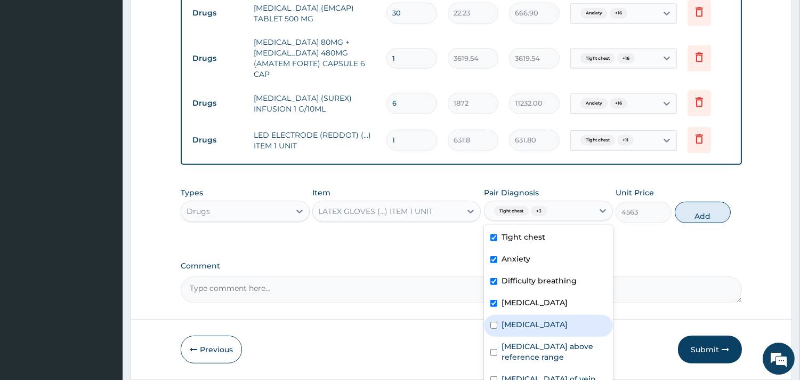
drag, startPoint x: 522, startPoint y: 326, endPoint x: 523, endPoint y: 344, distance: 18.1
click at [523, 336] on div "Chest pain" at bounding box center [548, 326] width 129 height 22
checkbox input "true"
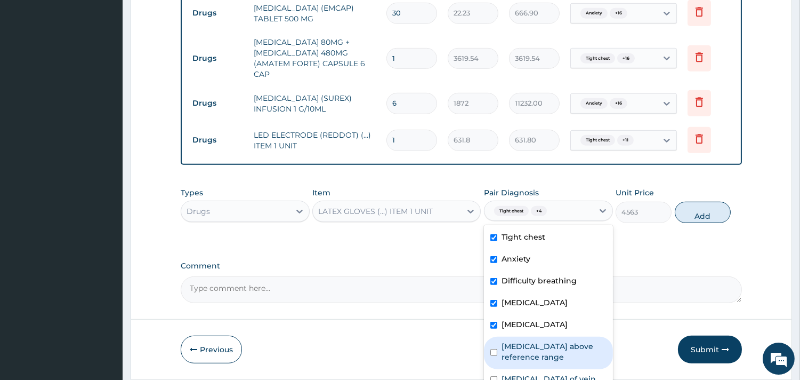
click at [523, 344] on label "D-dimer above reference range" at bounding box center [554, 351] width 105 height 21
checkbox input "true"
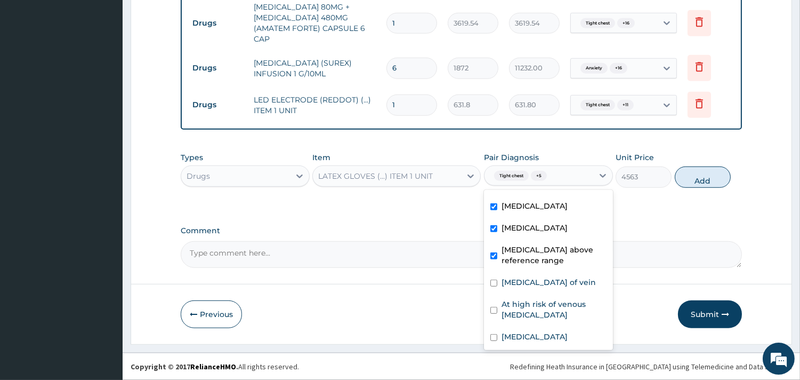
scroll to position [118, 0]
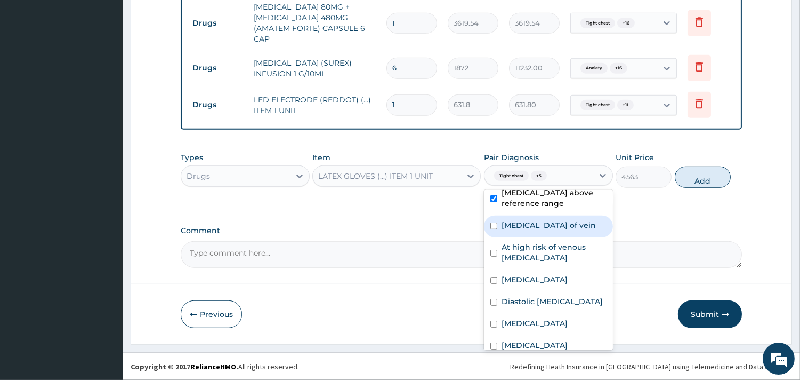
click at [542, 230] on label "Thromboembolism of vein" at bounding box center [549, 225] width 94 height 11
checkbox input "true"
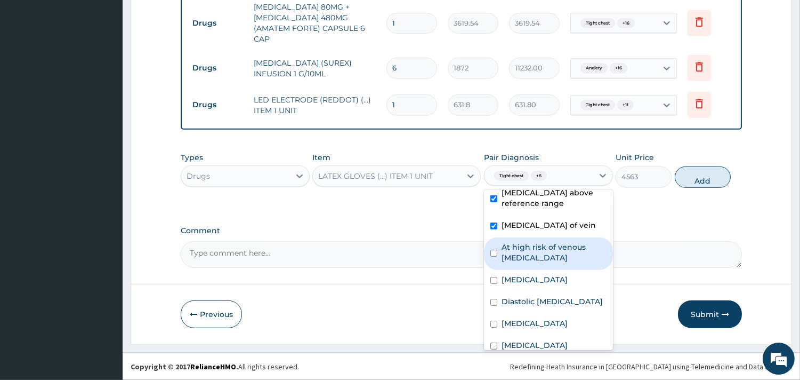
drag, startPoint x: 541, startPoint y: 253, endPoint x: 535, endPoint y: 292, distance: 39.4
click at [541, 260] on label "At high risk of venous thromboembolism" at bounding box center [554, 251] width 105 height 21
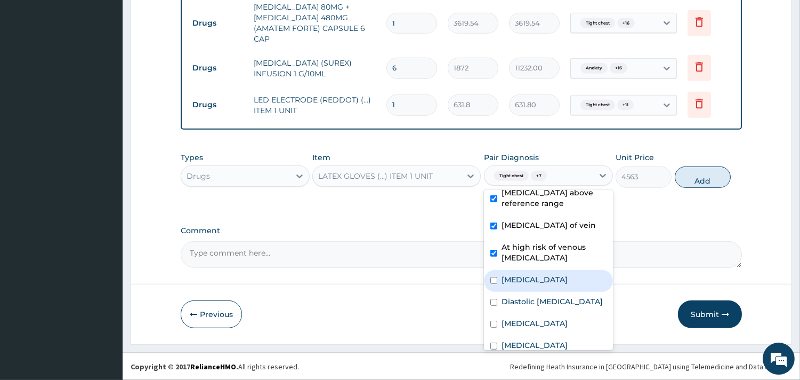
click at [534, 285] on label "Thrombosis" at bounding box center [535, 279] width 66 height 11
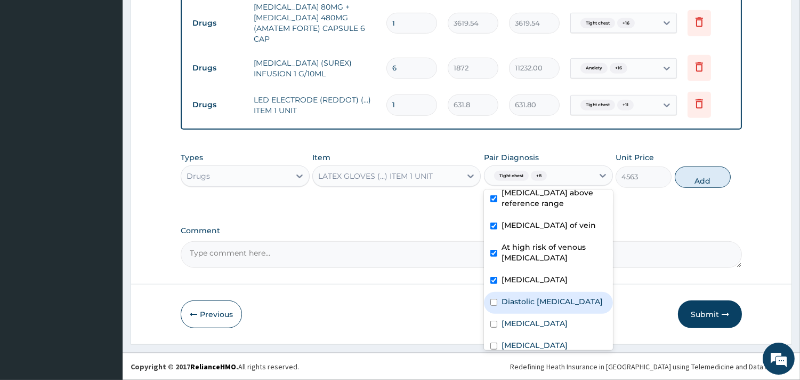
click at [525, 307] on label "Diastolic elevated blood pressure reading without diagnosis of hypertension" at bounding box center [552, 301] width 101 height 11
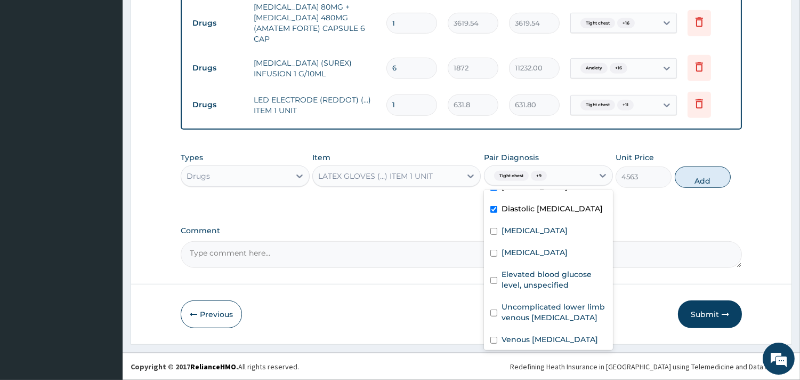
scroll to position [296, 0]
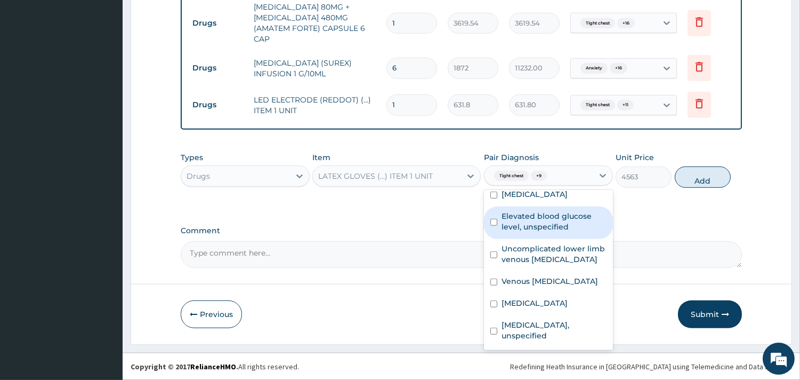
click at [542, 232] on label "Elevated blood glucose level, unspecified" at bounding box center [554, 221] width 105 height 21
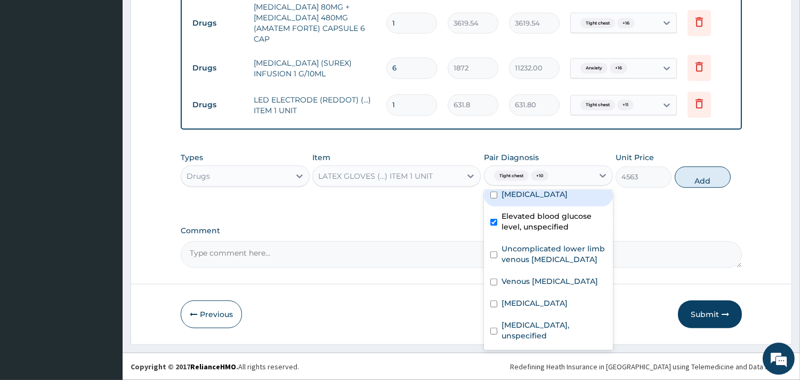
drag, startPoint x: 537, startPoint y: 214, endPoint x: 537, endPoint y: 262, distance: 48.5
click at [537, 206] on div "Palpitations" at bounding box center [548, 195] width 129 height 22
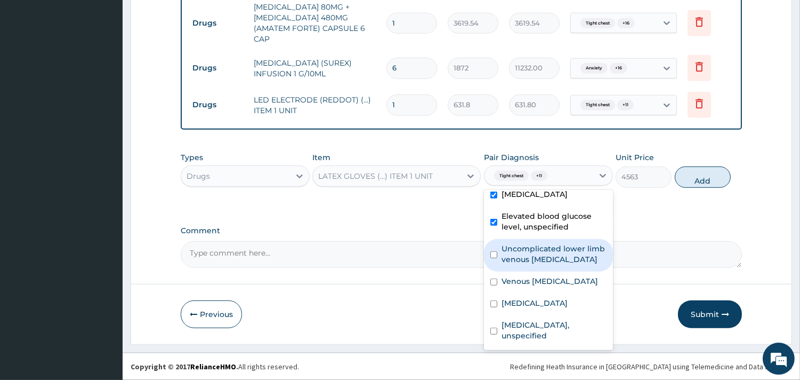
click at [534, 264] on label "Uncomplicated lower limb venous hypertension" at bounding box center [554, 253] width 105 height 21
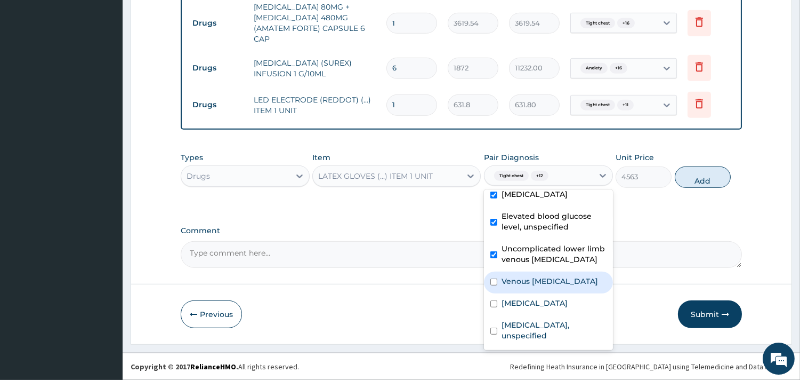
drag, startPoint x: 531, startPoint y: 312, endPoint x: 530, endPoint y: 329, distance: 17.1
click at [530, 286] on label "Venous thromboembolism" at bounding box center [550, 281] width 96 height 11
click at [526, 308] on label "Chest pain, unspecified" at bounding box center [535, 302] width 66 height 11
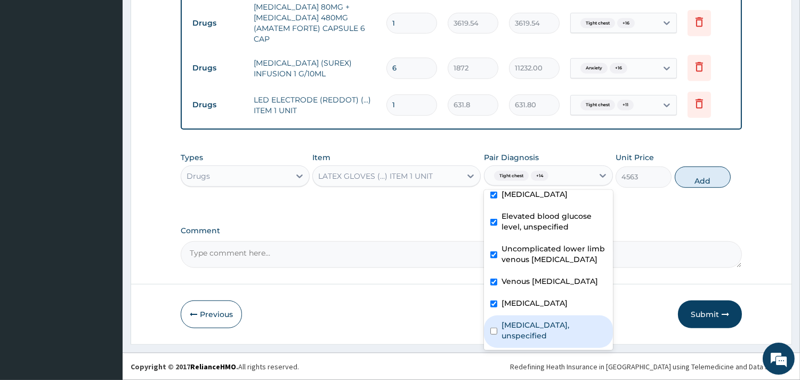
drag, startPoint x: 523, startPoint y: 328, endPoint x: 531, endPoint y: 316, distance: 14.9
click at [528, 319] on label "Gastro-oesophageal reflux disease, unspecified" at bounding box center [554, 329] width 105 height 21
click at [686, 179] on button "Add" at bounding box center [703, 176] width 56 height 21
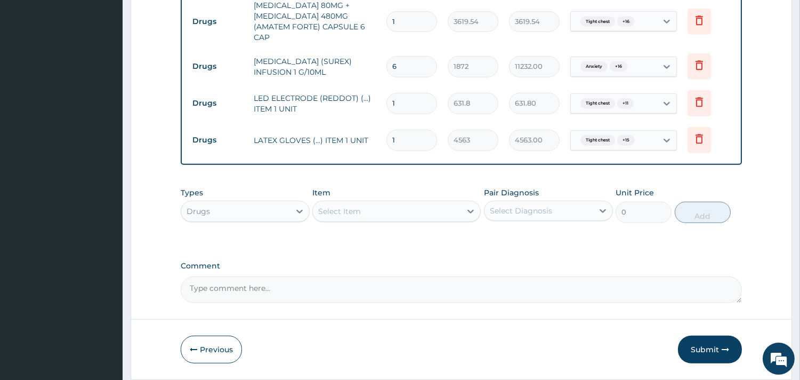
drag, startPoint x: 394, startPoint y: 103, endPoint x: 367, endPoint y: 99, distance: 28.0
click at [367, 99] on tr "Drugs LED ELECTRODE (REDDOT) (...) ITEM 1 UNIT 1 631.8 631.80 Tight chest + 11 …" at bounding box center [461, 103] width 549 height 37
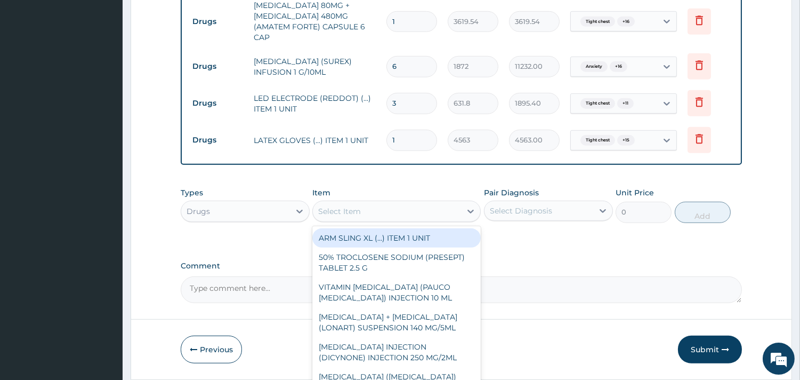
click at [391, 216] on div "Select Item" at bounding box center [387, 211] width 148 height 17
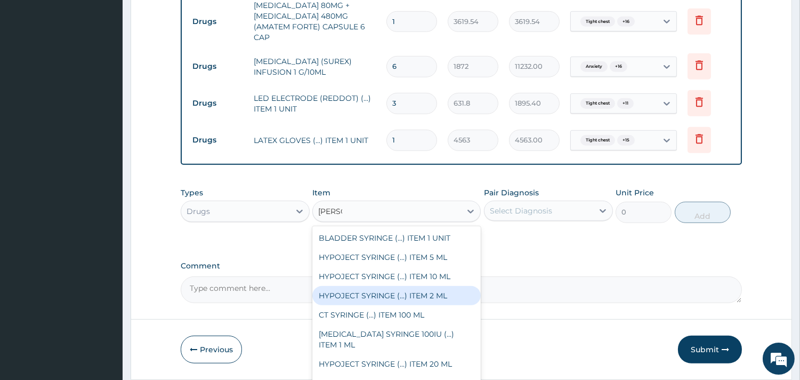
drag, startPoint x: 425, startPoint y: 284, endPoint x: 436, endPoint y: 255, distance: 30.5
click at [433, 269] on div "HYPOJECT SYRINGE (...) ITEM 10 ML" at bounding box center [396, 276] width 168 height 19
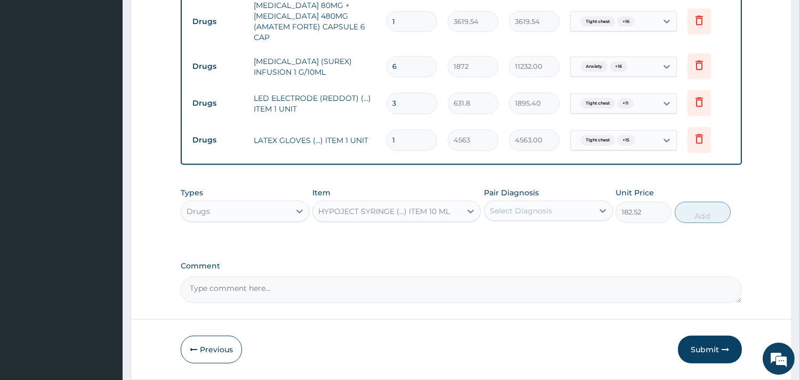
drag, startPoint x: 509, startPoint y: 211, endPoint x: 514, endPoint y: 219, distance: 9.6
click at [509, 211] on div "Select Diagnosis" at bounding box center [521, 210] width 62 height 11
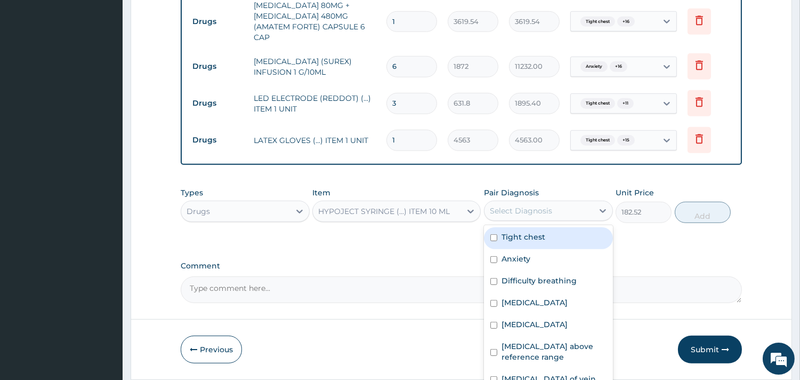
drag, startPoint x: 528, startPoint y: 236, endPoint x: 528, endPoint y: 251, distance: 14.4
click at [528, 237] on label "Tight chest" at bounding box center [524, 236] width 44 height 11
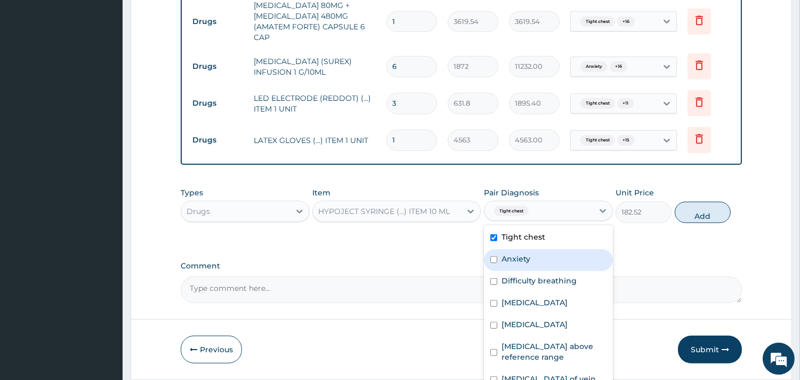
click at [526, 262] on label "Anxiety" at bounding box center [516, 258] width 29 height 11
drag, startPoint x: 525, startPoint y: 285, endPoint x: 520, endPoint y: 305, distance: 21.3
click at [525, 286] on label "Difficulty breathing" at bounding box center [539, 280] width 75 height 11
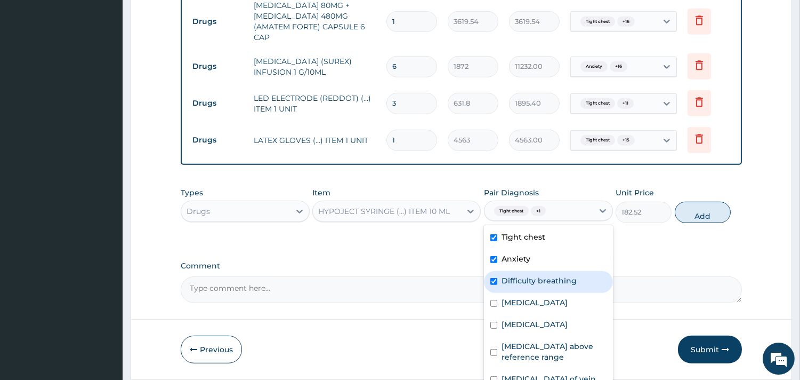
click at [520, 306] on label "Palpitations" at bounding box center [535, 302] width 66 height 11
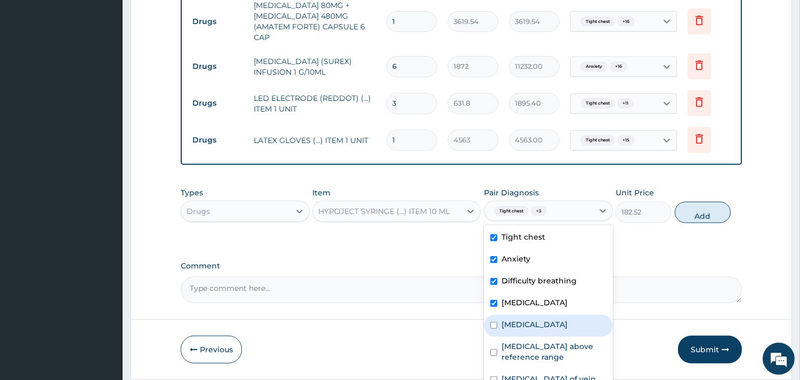
click at [520, 334] on div "Chest pain" at bounding box center [548, 326] width 129 height 22
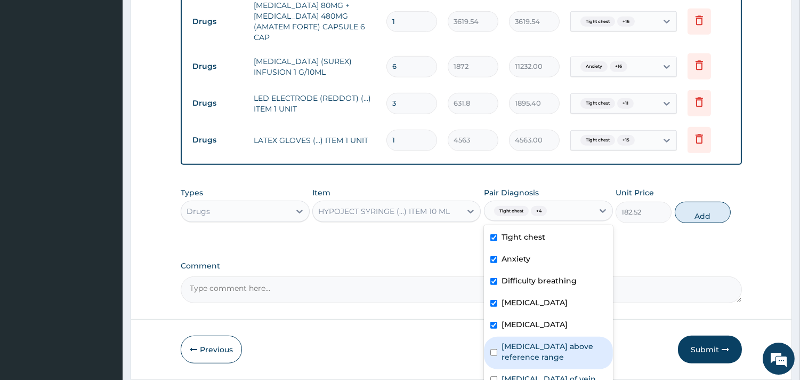
click at [520, 348] on label "D-dimer above reference range" at bounding box center [554, 351] width 105 height 21
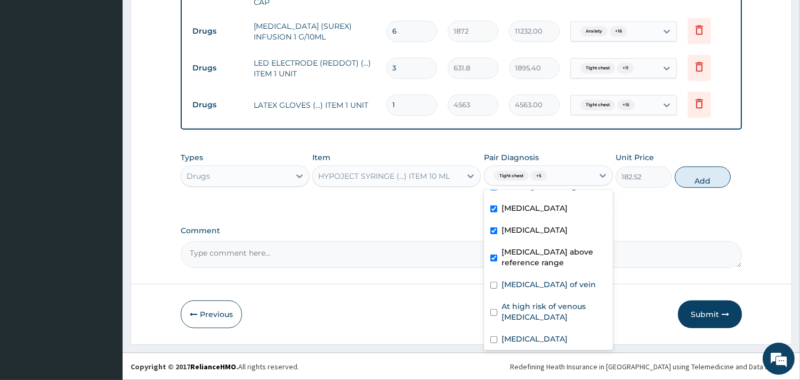
scroll to position [118, 0]
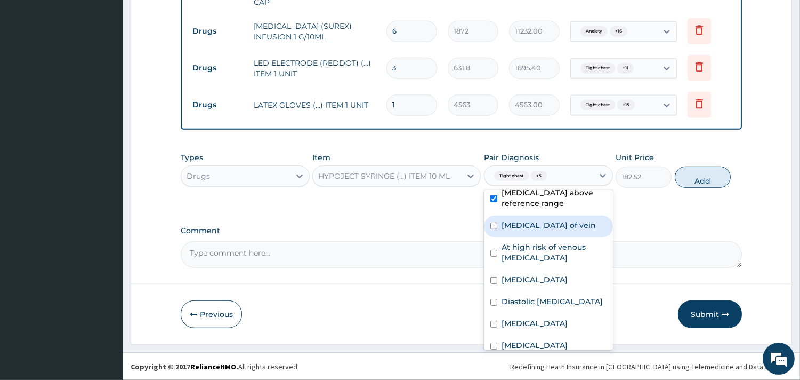
click at [541, 237] on div "Thromboembolism of vein" at bounding box center [548, 226] width 129 height 22
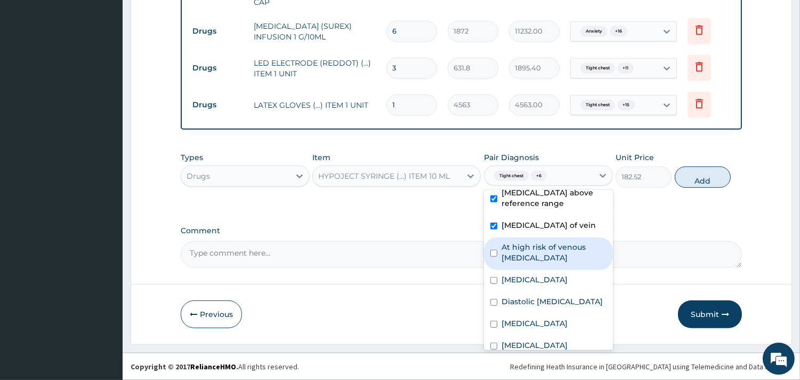
click at [535, 263] on label "At high risk of venous thromboembolism" at bounding box center [554, 251] width 105 height 21
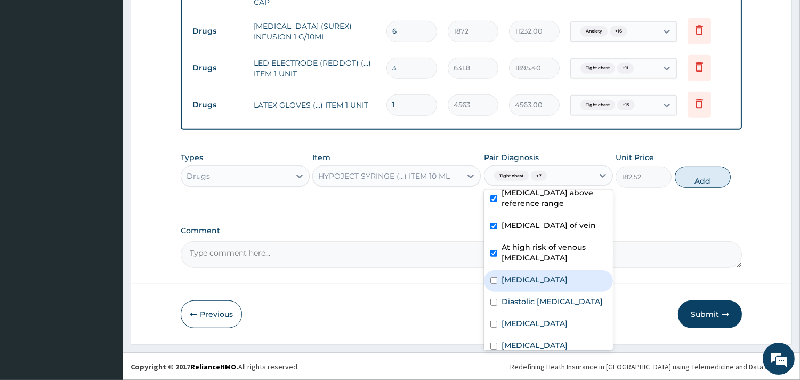
click at [534, 292] on div "Thrombosis" at bounding box center [548, 281] width 129 height 22
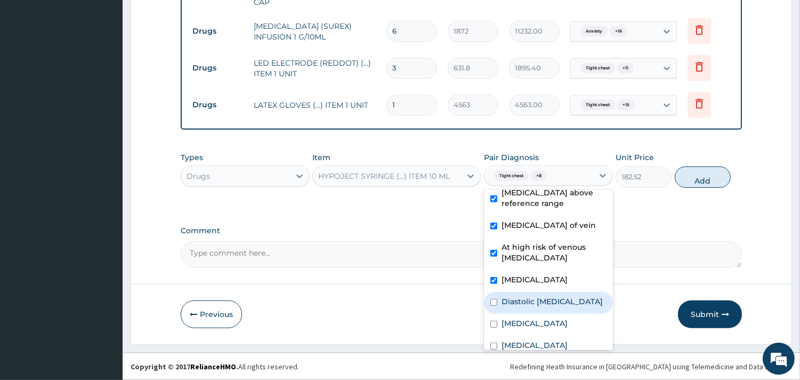
click at [532, 307] on label "Diastolic elevated blood pressure reading without diagnosis of hypertension" at bounding box center [552, 301] width 101 height 11
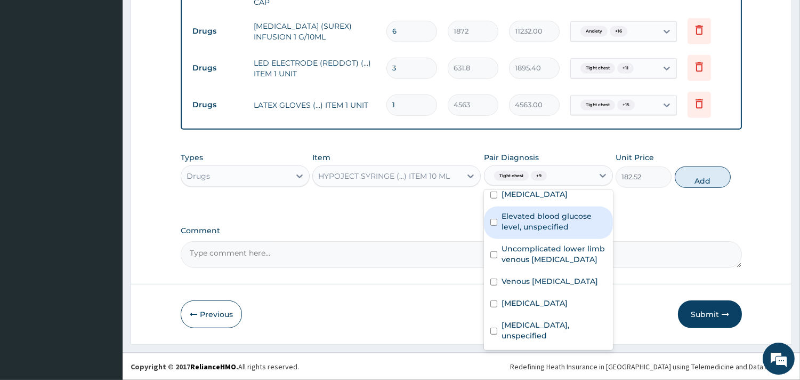
scroll to position [296, 0]
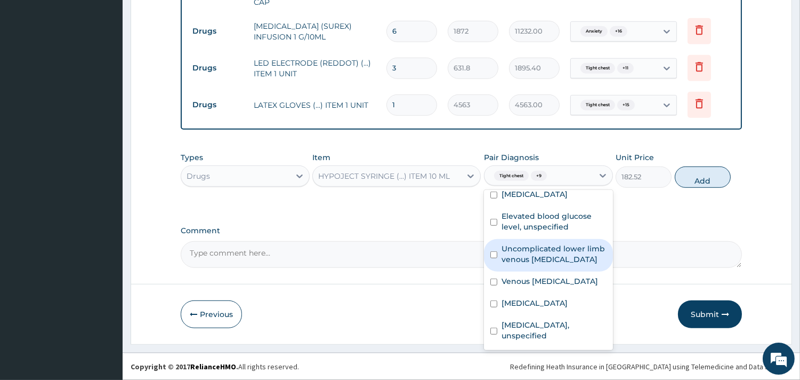
drag, startPoint x: 541, startPoint y: 263, endPoint x: 541, endPoint y: 252, distance: 11.2
click at [540, 256] on div "Uncomplicated lower limb venous hypertension" at bounding box center [548, 255] width 129 height 33
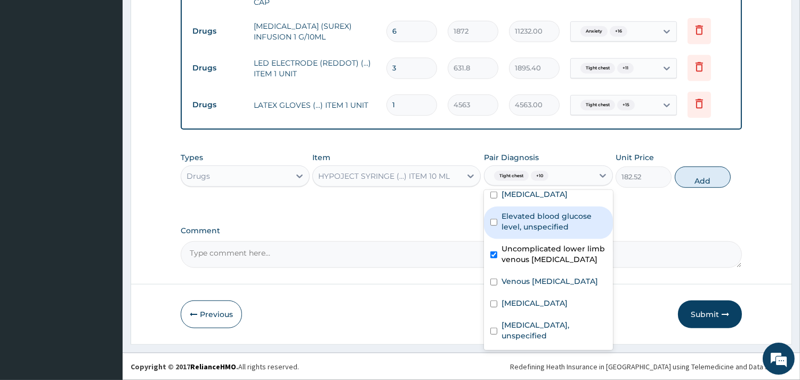
click at [542, 228] on label "Elevated blood glucose level, unspecified" at bounding box center [554, 221] width 105 height 21
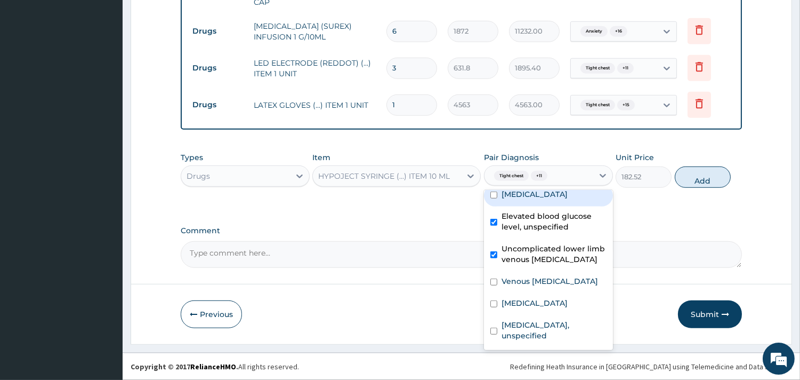
drag, startPoint x: 537, startPoint y: 214, endPoint x: 526, endPoint y: 276, distance: 62.8
click at [536, 206] on div "Palpitations" at bounding box center [548, 195] width 129 height 22
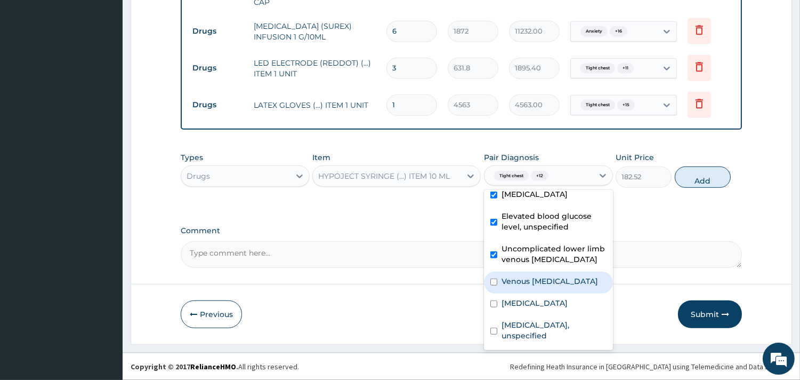
click at [518, 286] on label "Venous thromboembolism" at bounding box center [550, 281] width 96 height 11
click at [525, 308] on label "Chest pain, unspecified" at bounding box center [535, 302] width 66 height 11
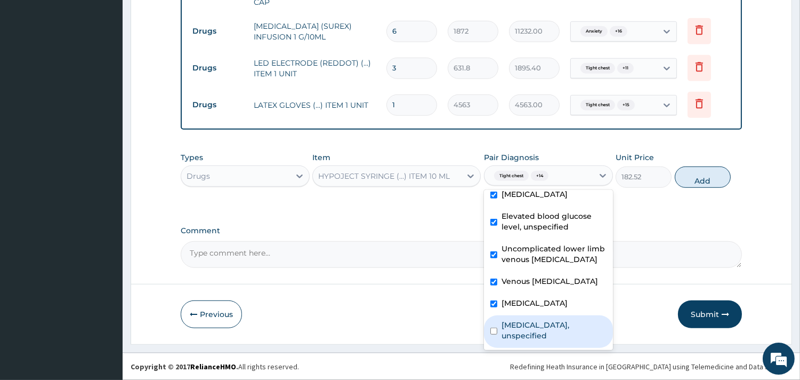
drag, startPoint x: 531, startPoint y: 315, endPoint x: 533, endPoint y: 308, distance: 7.8
click at [531, 319] on label "Gastro-oesophageal reflux disease, unspecified" at bounding box center [554, 329] width 105 height 21
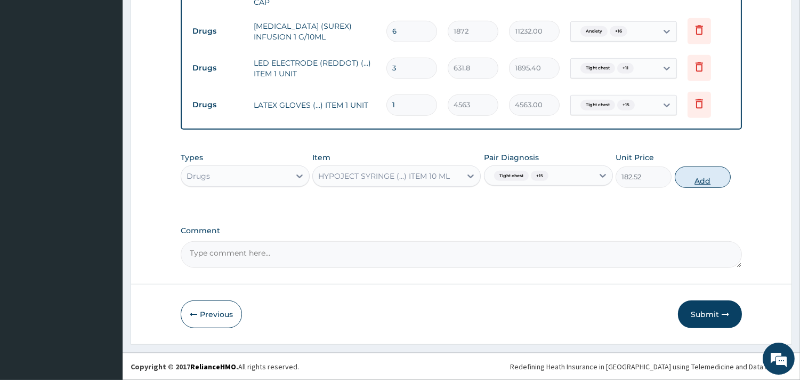
click at [710, 171] on button "Add" at bounding box center [703, 176] width 56 height 21
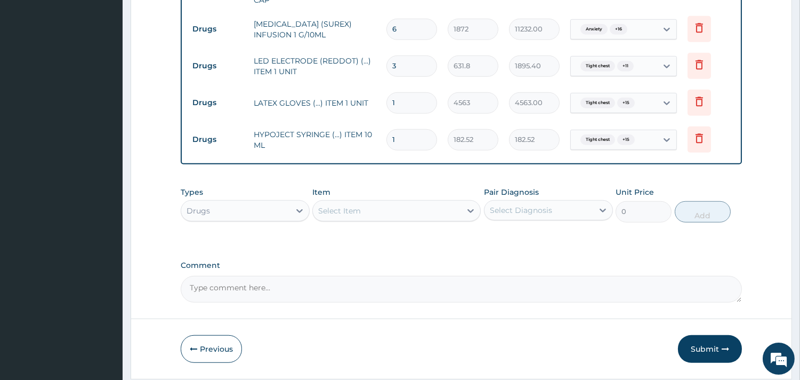
click at [406, 140] on input "1" at bounding box center [411, 139] width 51 height 21
click at [364, 211] on div "Select Item" at bounding box center [387, 210] width 148 height 17
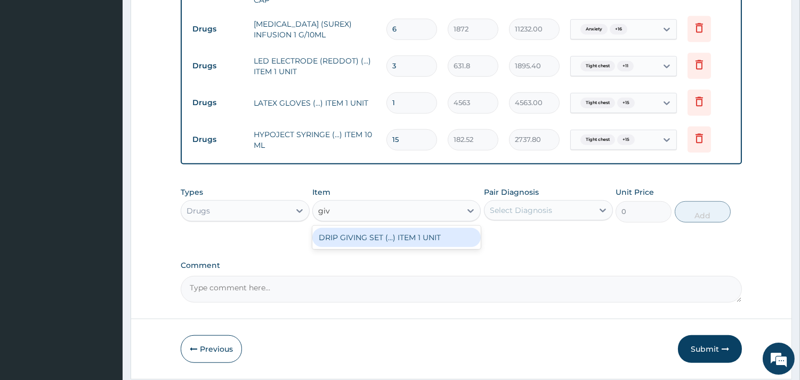
click at [384, 238] on div "DRIP GIVING SET (...) ITEM 1 UNIT" at bounding box center [396, 237] width 168 height 19
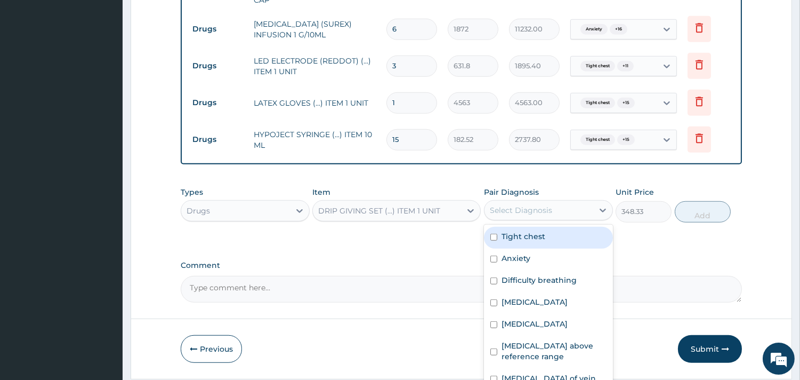
drag, startPoint x: 520, startPoint y: 221, endPoint x: 529, endPoint y: 239, distance: 20.0
click at [520, 220] on div "Select Diagnosis" at bounding box center [548, 210] width 129 height 20
drag, startPoint x: 529, startPoint y: 239, endPoint x: 530, endPoint y: 256, distance: 17.7
click at [530, 241] on label "Tight chest" at bounding box center [524, 236] width 44 height 11
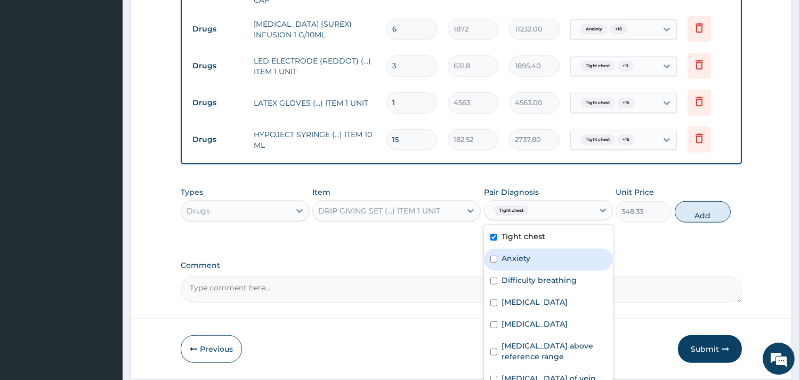
click at [530, 257] on div "Anxiety" at bounding box center [548, 259] width 129 height 22
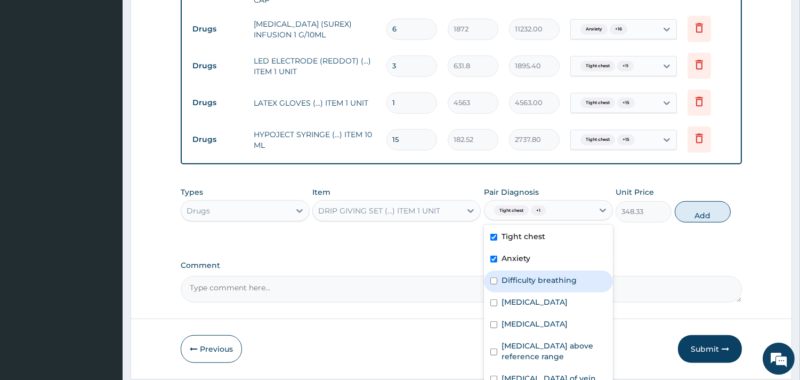
click at [527, 285] on label "Difficulty breathing" at bounding box center [539, 280] width 75 height 11
drag, startPoint x: 522, startPoint y: 305, endPoint x: 520, endPoint y: 312, distance: 7.3
click at [521, 307] on label "Palpitations" at bounding box center [535, 301] width 66 height 11
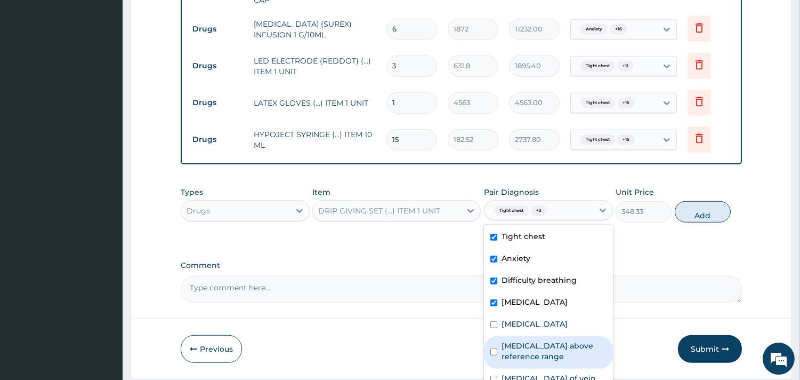
click at [521, 339] on div "D-dimer above reference range" at bounding box center [548, 352] width 129 height 33
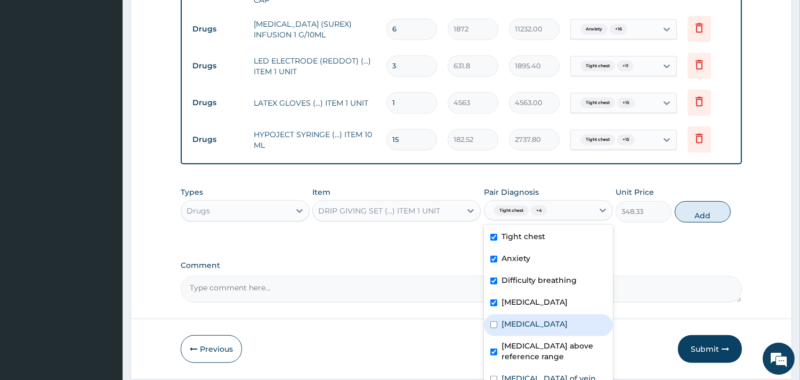
click at [520, 326] on label "Chest pain" at bounding box center [535, 323] width 66 height 11
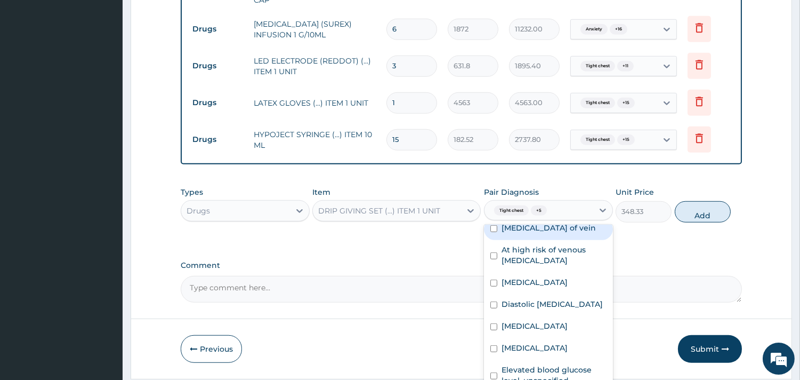
scroll to position [178, 0]
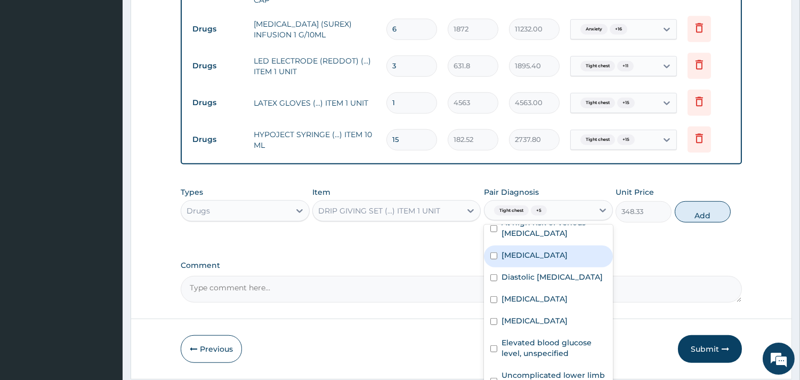
drag, startPoint x: 525, startPoint y: 276, endPoint x: 527, endPoint y: 247, distance: 28.8
click at [525, 263] on div "Thrombosis" at bounding box center [548, 256] width 129 height 22
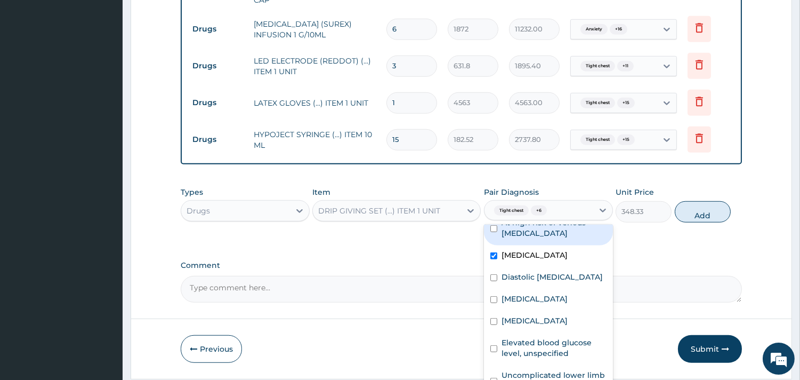
drag, startPoint x: 528, startPoint y: 241, endPoint x: 521, endPoint y: 302, distance: 61.2
click at [528, 238] on label "At high risk of venous thromboembolism" at bounding box center [554, 227] width 105 height 21
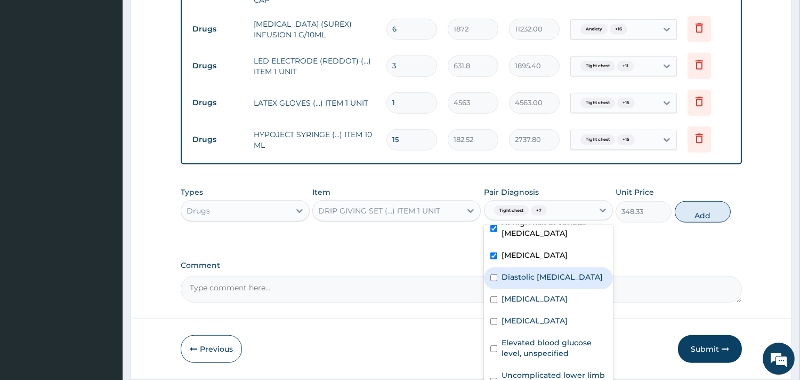
drag, startPoint x: 521, startPoint y: 302, endPoint x: 519, endPoint y: 331, distance: 28.8
click at [521, 282] on label "Diastolic elevated blood pressure reading without diagnosis of hypertension" at bounding box center [552, 276] width 101 height 11
click at [515, 311] on div "Chest pain on breathing" at bounding box center [548, 300] width 129 height 22
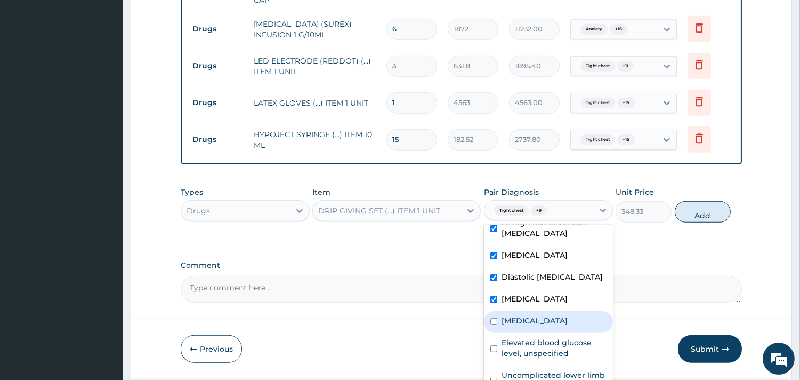
drag, startPoint x: 514, startPoint y: 377, endPoint x: 514, endPoint y: 371, distance: 5.9
click at [514, 372] on div "Tight chest Anxiety Difficulty breathing Palpitations Chest pain D-dimer above …" at bounding box center [548, 304] width 129 height 160
drag, startPoint x: 513, startPoint y: 367, endPoint x: 509, endPoint y: 360, distance: 7.7
click at [512, 326] on label "Palpitations" at bounding box center [535, 320] width 66 height 11
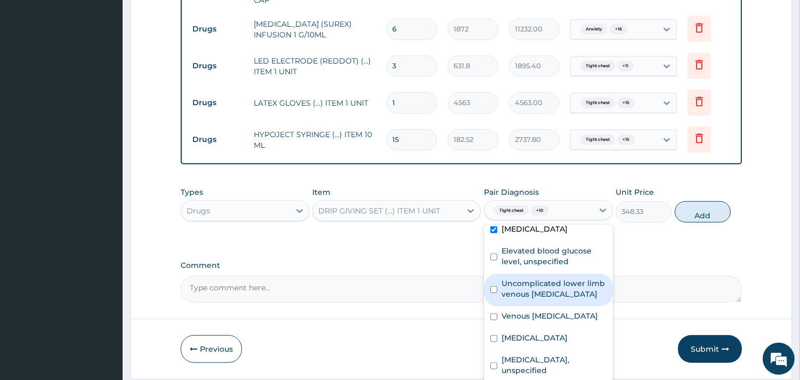
scroll to position [343, 0]
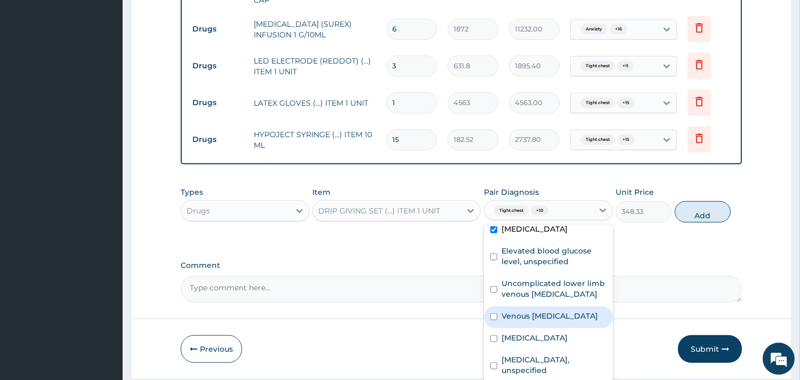
click at [544, 310] on label "Venous thromboembolism" at bounding box center [550, 315] width 96 height 11
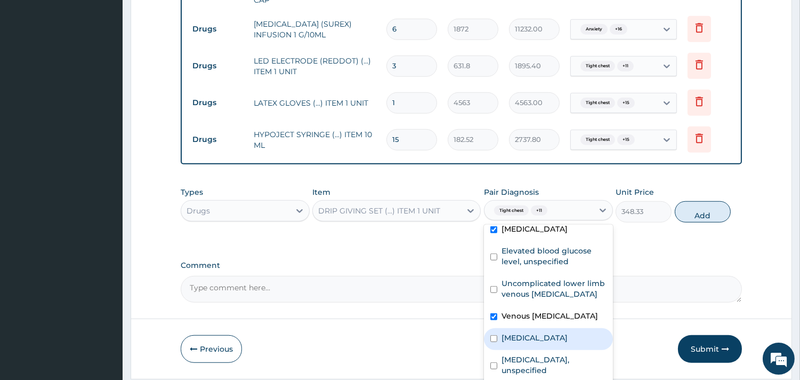
drag, startPoint x: 529, startPoint y: 344, endPoint x: 530, endPoint y: 337, distance: 7.0
click at [530, 339] on div "Tight chest Anxiety Difficulty breathing Palpitations Chest pain D-dimer above …" at bounding box center [548, 304] width 129 height 160
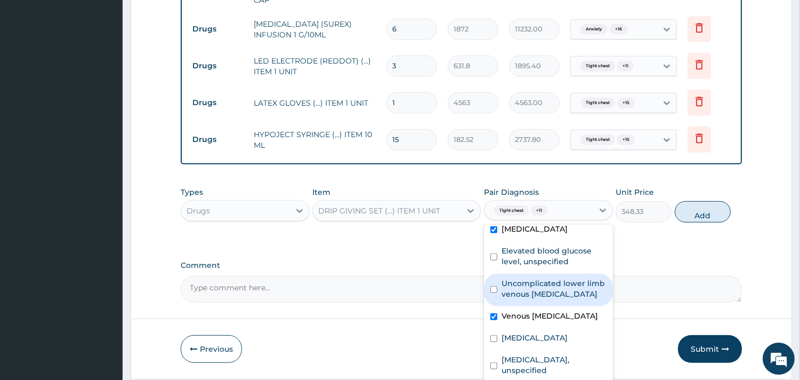
click at [544, 278] on label "Uncomplicated lower limb venous hypertension" at bounding box center [554, 288] width 105 height 21
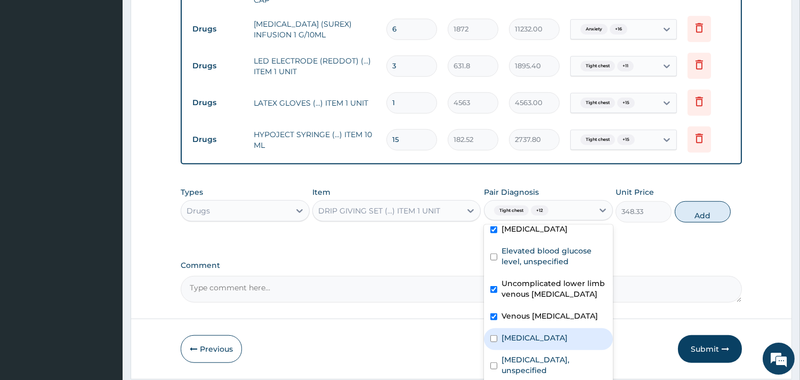
click at [536, 332] on label "Chest pain, unspecified" at bounding box center [535, 337] width 66 height 11
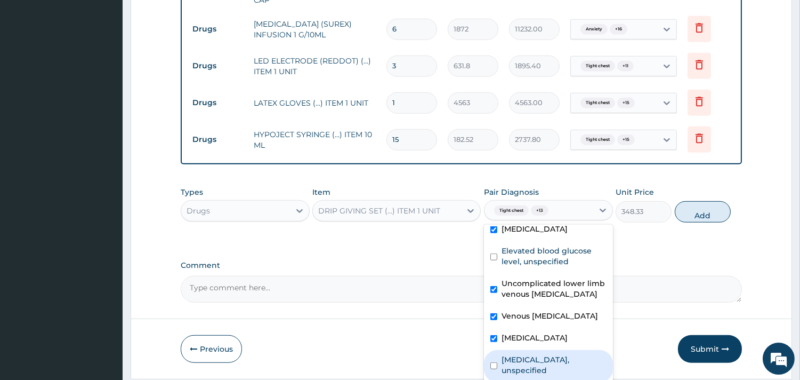
click at [531, 354] on label "Gastro-oesophageal reflux disease, unspecified" at bounding box center [554, 364] width 105 height 21
click at [691, 219] on button "Add" at bounding box center [703, 211] width 56 height 21
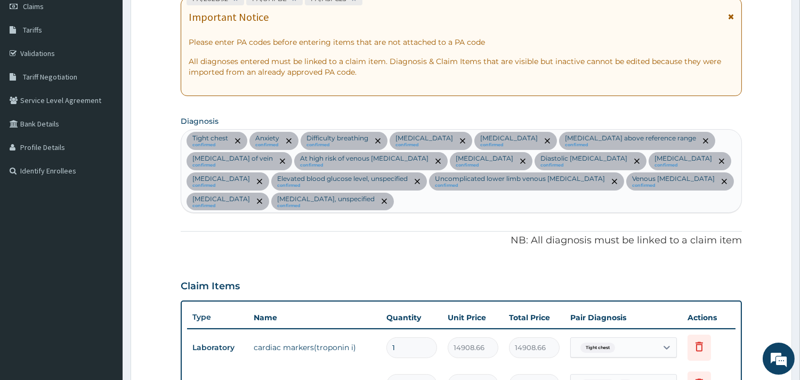
scroll to position [39, 0]
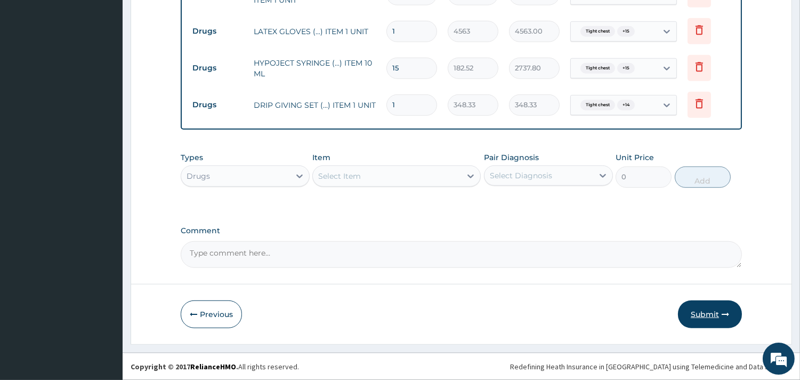
click at [707, 312] on button "Submit" at bounding box center [710, 314] width 64 height 28
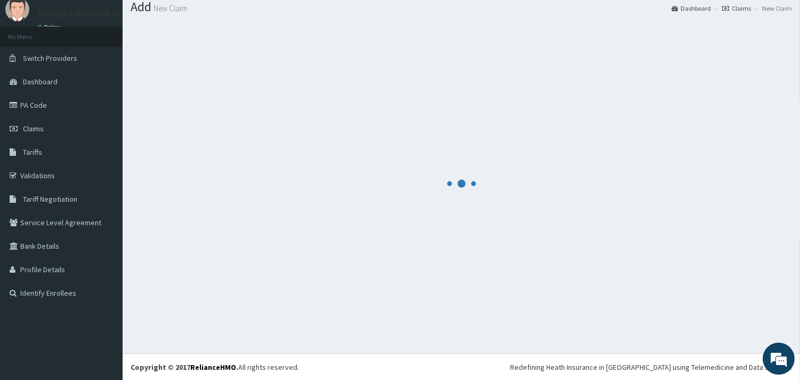
scroll to position [1461, 0]
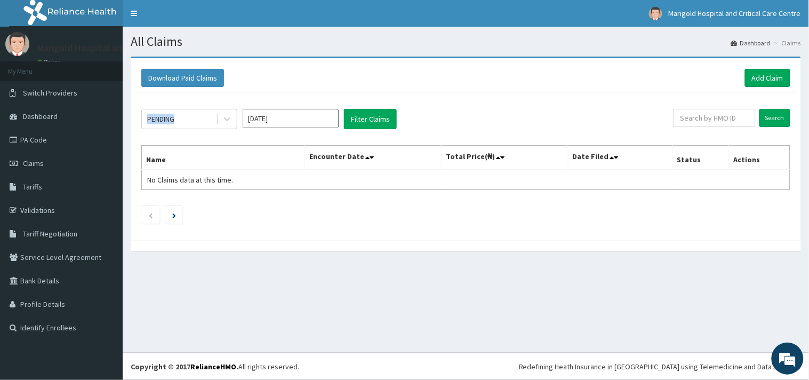
click at [264, 123] on div "PENDING Oct 2025 Filter Claims Search Name Encounter Date Total Price(₦) Date F…" at bounding box center [465, 164] width 659 height 142
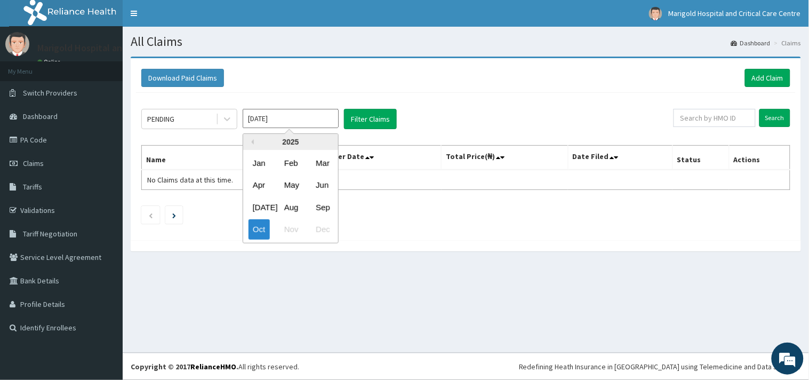
click at [269, 124] on input "Oct 2025" at bounding box center [291, 118] width 96 height 19
click at [326, 203] on div "Sep" at bounding box center [321, 207] width 21 height 20
type input "Sep 2025"
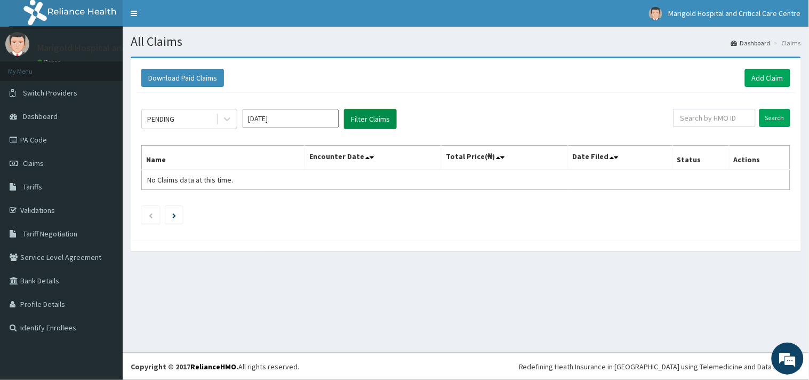
click at [356, 125] on button "Filter Claims" at bounding box center [370, 119] width 53 height 20
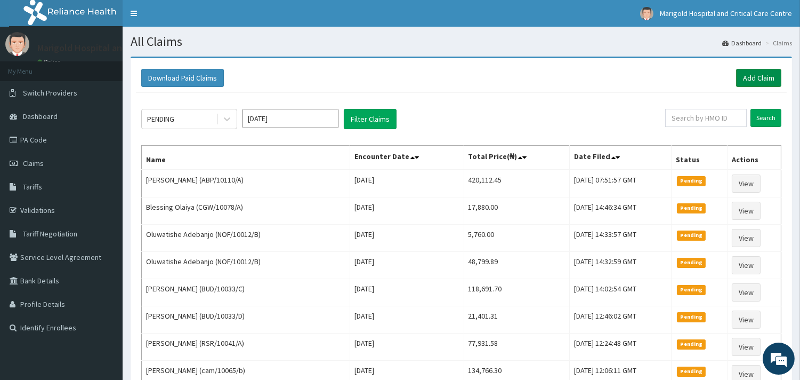
click at [743, 83] on link "Add Claim" at bounding box center [758, 78] width 45 height 18
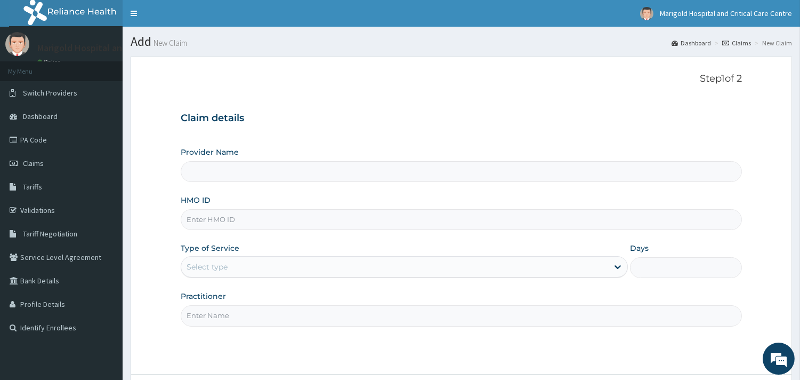
click at [222, 228] on input "HMO ID" at bounding box center [461, 219] width 561 height 21
type input "Marigold Hospital and Critical Care Centre"
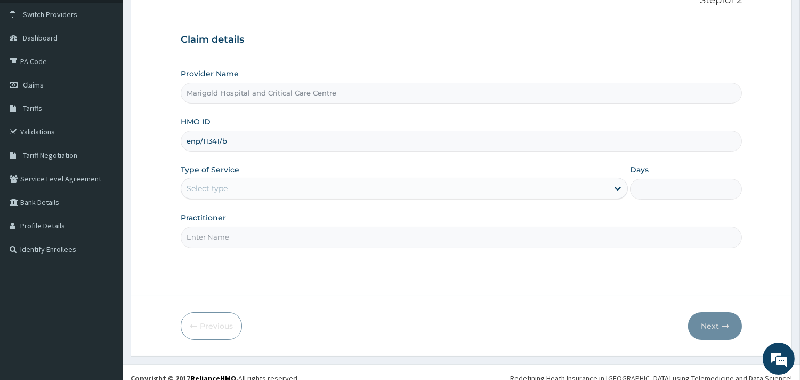
scroll to position [91, 0]
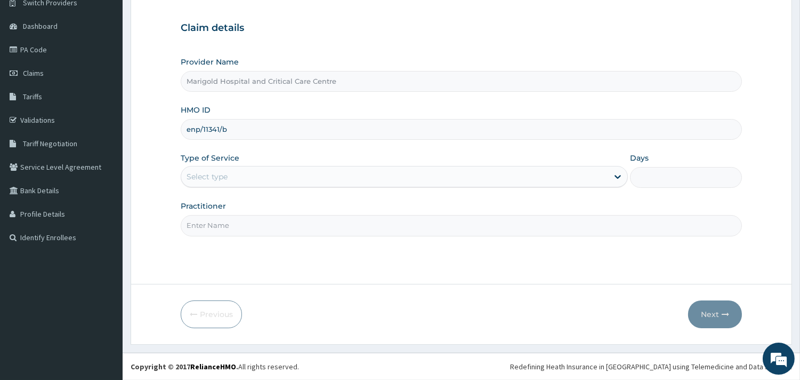
type input "enp/11341/b"
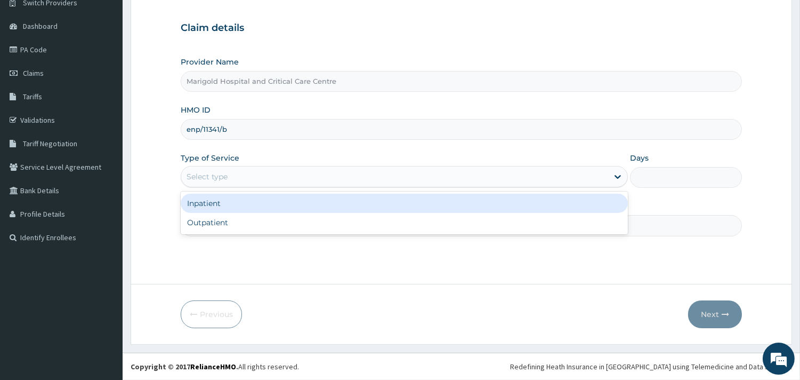
click at [235, 179] on div "Select type" at bounding box center [394, 176] width 427 height 17
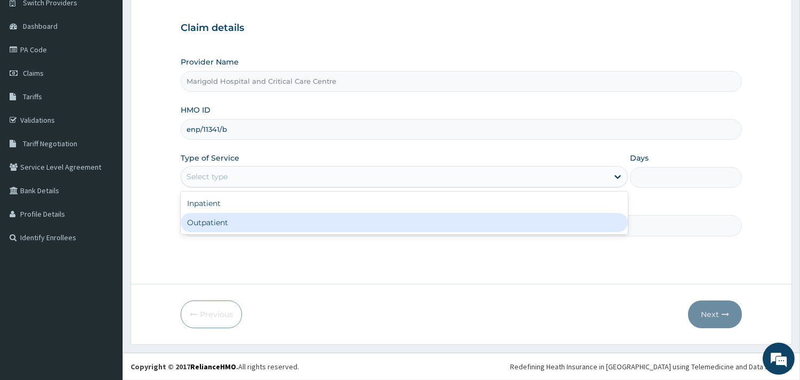
click at [221, 216] on div "Outpatient" at bounding box center [404, 222] width 447 height 19
type input "1"
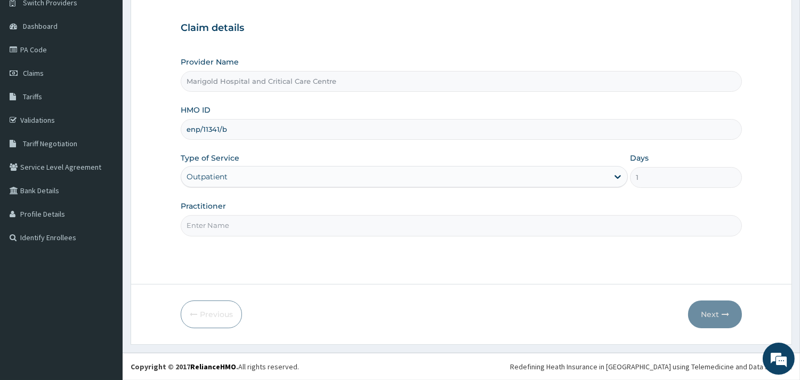
click at [225, 222] on input "Practitioner" at bounding box center [461, 225] width 561 height 21
type input "ola"
click at [712, 315] on button "Next" at bounding box center [715, 314] width 54 height 28
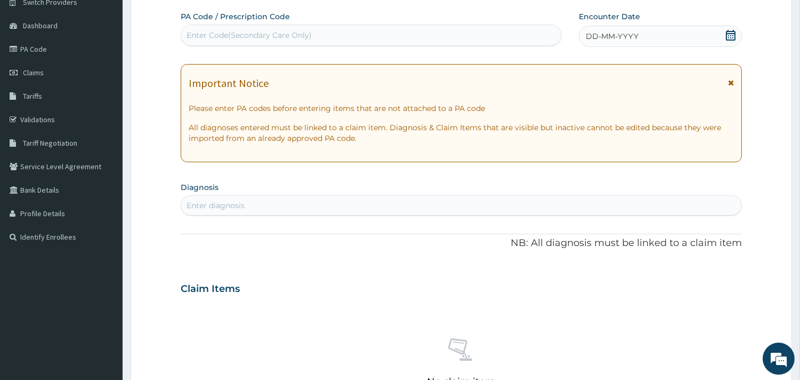
click at [254, 34] on div "Enter Code(Secondary Care Only)" at bounding box center [249, 35] width 125 height 11
click at [352, 35] on div "Enter Code(Secondary Care Only)" at bounding box center [371, 35] width 380 height 17
paste input "PA/345B3B"
type input "PA/345B3B"
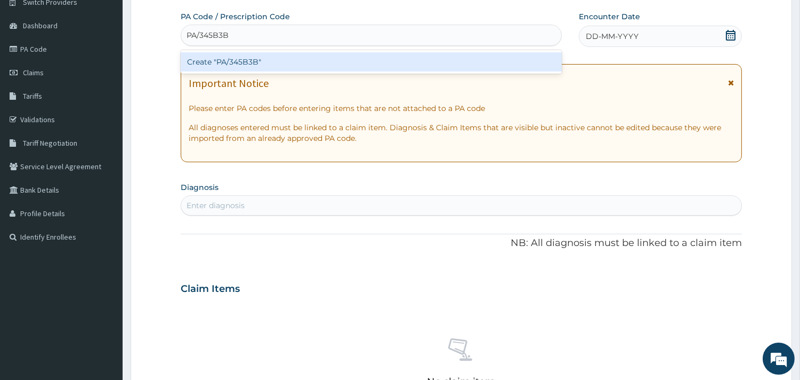
click at [377, 60] on div "Create "PA/345B3B"" at bounding box center [371, 61] width 381 height 19
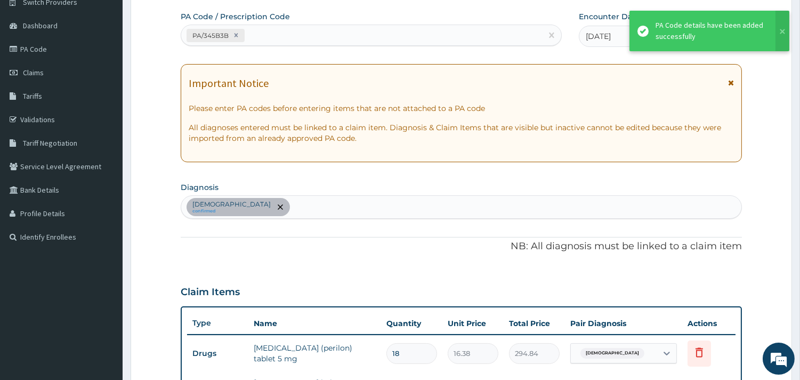
scroll to position [407, 0]
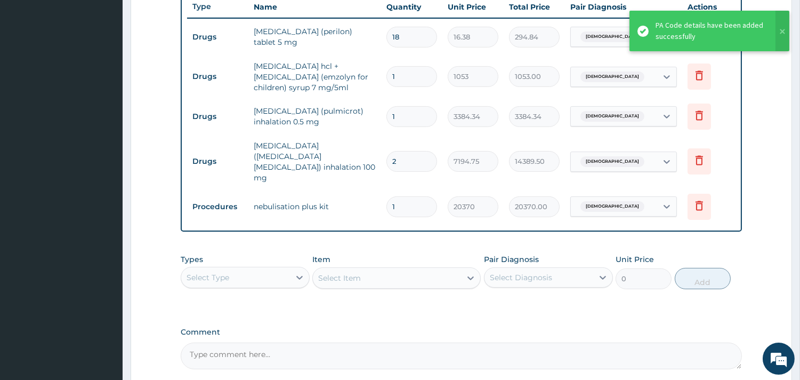
click at [273, 254] on div "Types Select Type" at bounding box center [245, 271] width 129 height 35
click at [269, 269] on div "Select Type" at bounding box center [235, 277] width 109 height 17
click at [251, 333] on div "Procedures" at bounding box center [245, 342] width 129 height 19
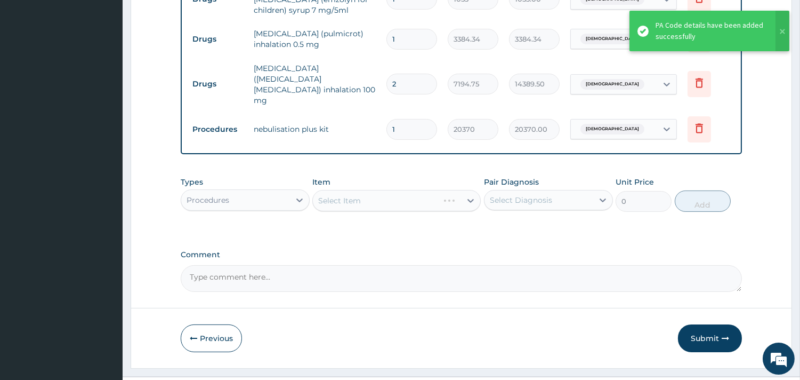
scroll to position [492, 0]
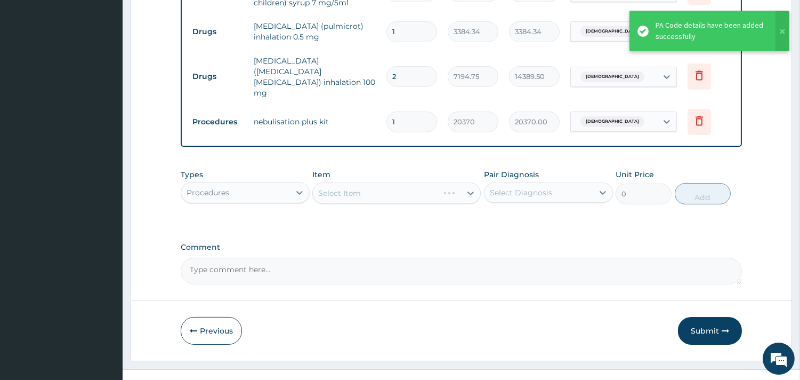
click at [401, 182] on div "Select Item" at bounding box center [396, 192] width 168 height 21
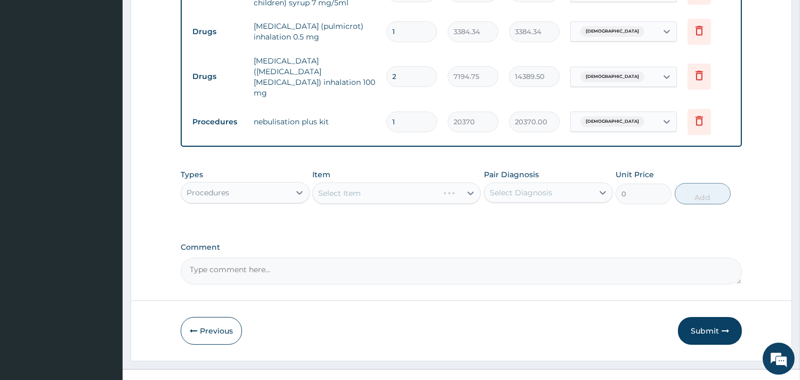
click at [401, 182] on div "Select Item" at bounding box center [396, 192] width 168 height 21
click at [417, 184] on div "Select Item" at bounding box center [387, 192] width 148 height 17
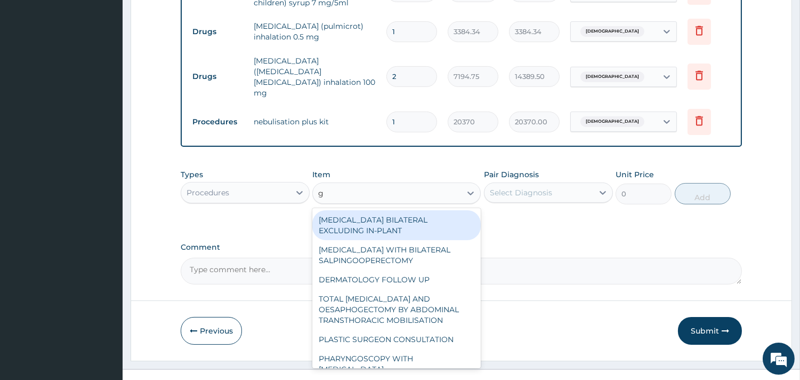
type input "gp"
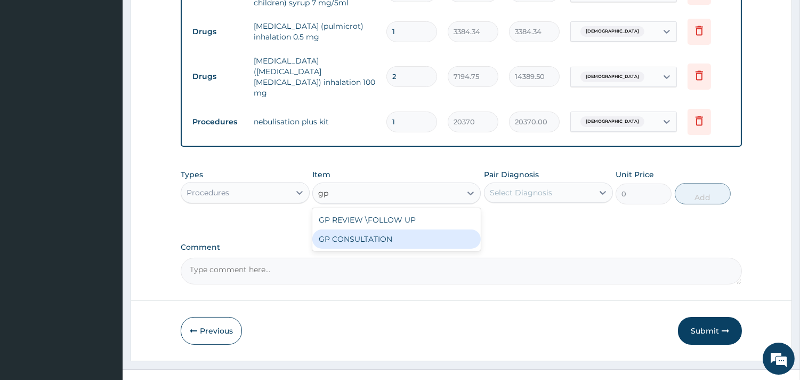
drag, startPoint x: 428, startPoint y: 227, endPoint x: 494, endPoint y: 180, distance: 80.6
click at [429, 229] on div "GP CONSULTATION" at bounding box center [396, 238] width 168 height 19
type input "7125"
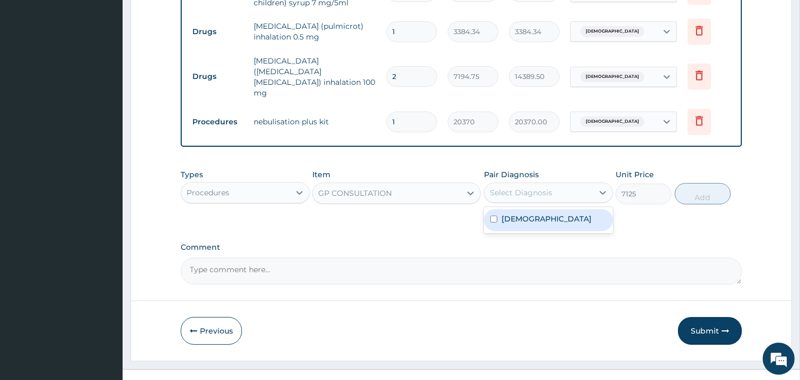
drag, startPoint x: 499, startPoint y: 179, endPoint x: 533, endPoint y: 214, distance: 49.0
click at [499, 187] on div "Select Diagnosis" at bounding box center [521, 192] width 62 height 11
click at [533, 215] on div "Asthma" at bounding box center [548, 220] width 129 height 26
click at [531, 209] on div "Asthma" at bounding box center [548, 220] width 129 height 22
checkbox input "true"
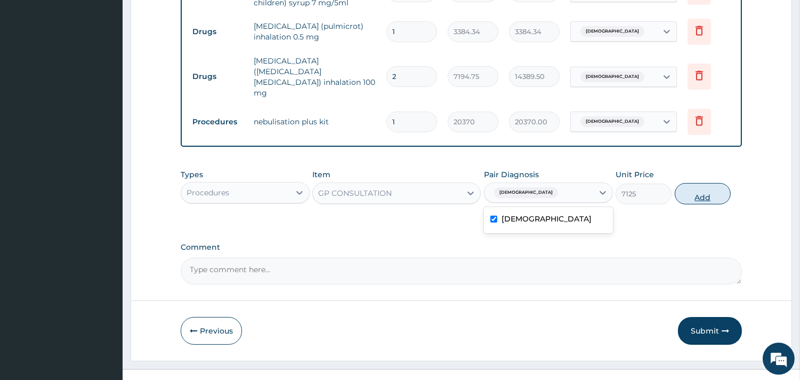
click at [686, 187] on button "Add" at bounding box center [703, 193] width 56 height 21
type input "0"
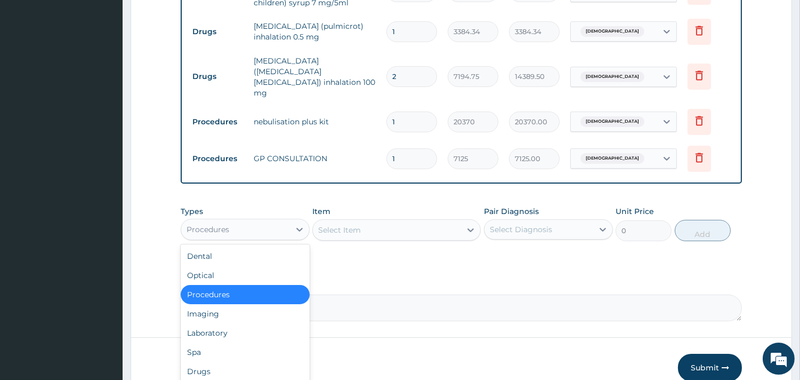
click at [280, 221] on div "Procedures" at bounding box center [235, 229] width 109 height 17
click at [239, 323] on div "Laboratory" at bounding box center [245, 332] width 129 height 19
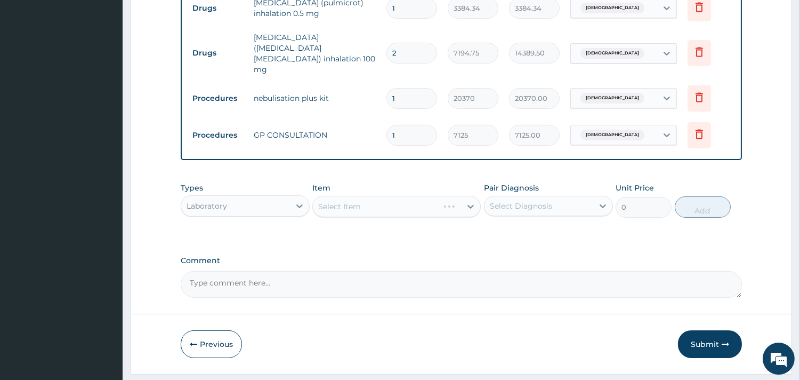
scroll to position [528, 0]
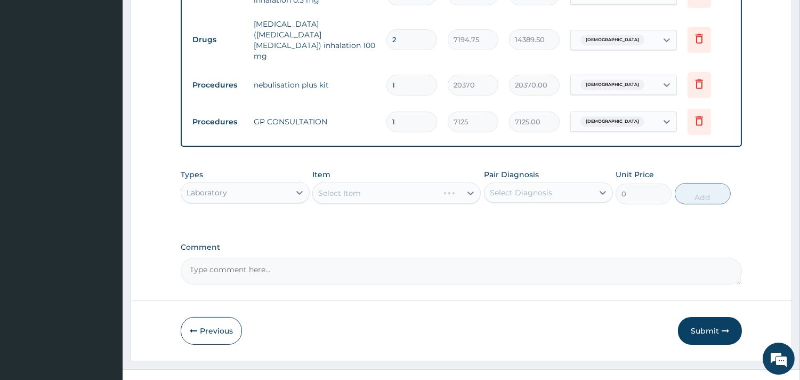
click at [342, 182] on div "Select Item" at bounding box center [396, 192] width 168 height 21
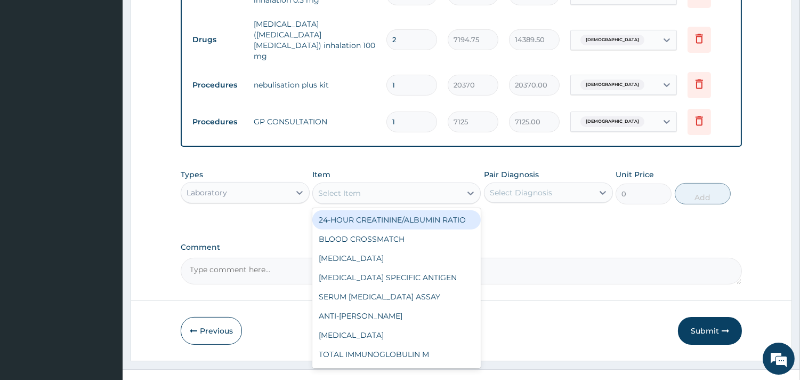
click at [342, 188] on div "Select Item" at bounding box center [339, 193] width 43 height 11
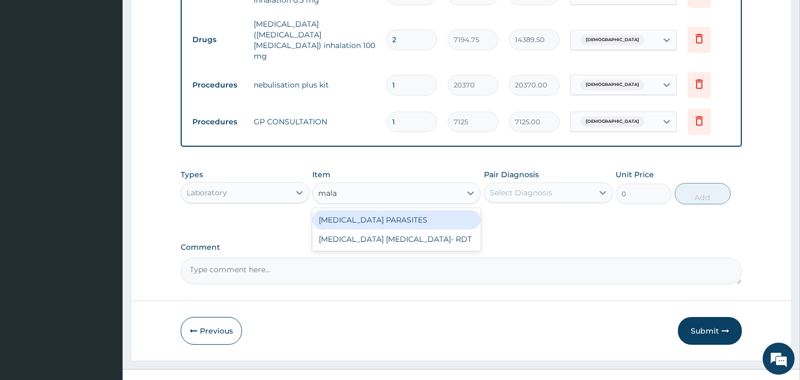
type input "malar"
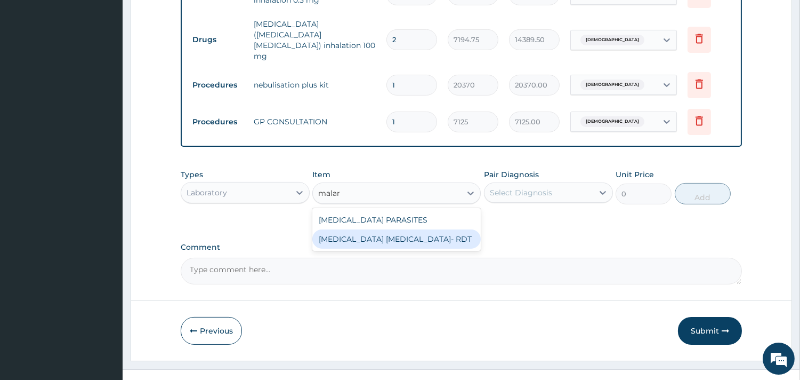
drag, startPoint x: 385, startPoint y: 216, endPoint x: 518, endPoint y: 189, distance: 136.0
click at [391, 229] on div "MALARIA PARASITE- RDT" at bounding box center [396, 238] width 168 height 19
type input "4321.35"
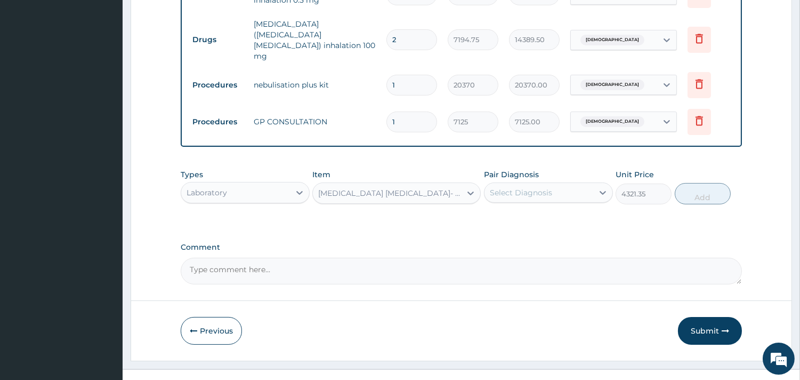
drag, startPoint x: 545, startPoint y: 171, endPoint x: 545, endPoint y: 178, distance: 6.9
click at [545, 187] on div "Select Diagnosis" at bounding box center [521, 192] width 62 height 11
click at [545, 209] on div "Asthma" at bounding box center [548, 220] width 129 height 22
checkbox input "true"
click at [691, 184] on button "Add" at bounding box center [703, 193] width 56 height 21
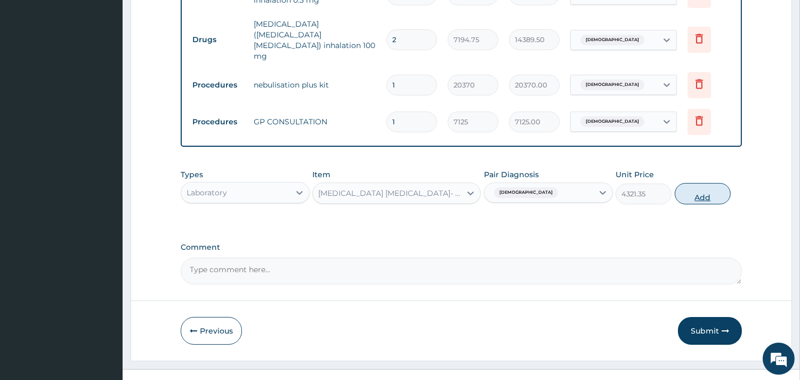
type input "0"
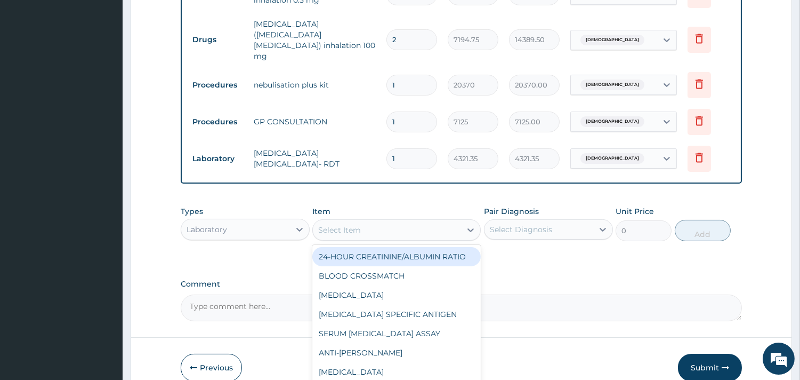
click at [440, 221] on div "Select Item" at bounding box center [387, 229] width 148 height 17
type input "full"
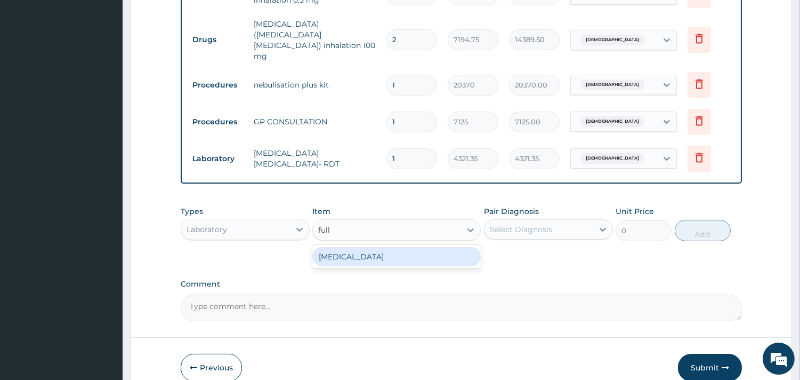
click at [429, 247] on div "FULL BLOOD COUNT" at bounding box center [396, 256] width 168 height 19
type input "5383.5"
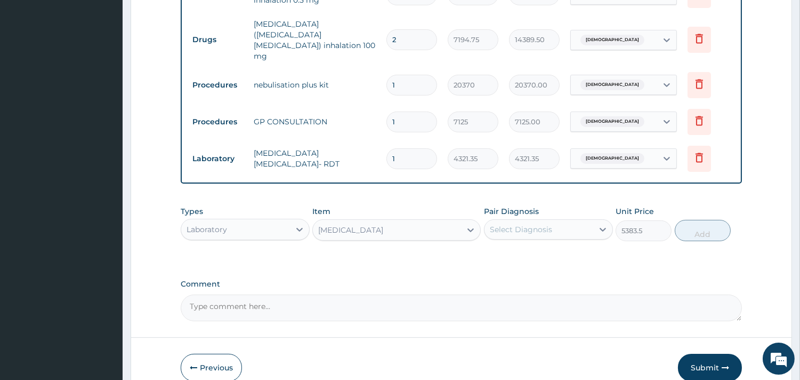
click at [581, 206] on div "Pair Diagnosis Select Diagnosis" at bounding box center [548, 223] width 129 height 35
click at [579, 221] on div "Select Diagnosis" at bounding box center [539, 229] width 109 height 17
drag, startPoint x: 582, startPoint y: 216, endPoint x: 580, endPoint y: 223, distance: 7.3
click at [582, 221] on div "Select Diagnosis" at bounding box center [539, 229] width 109 height 17
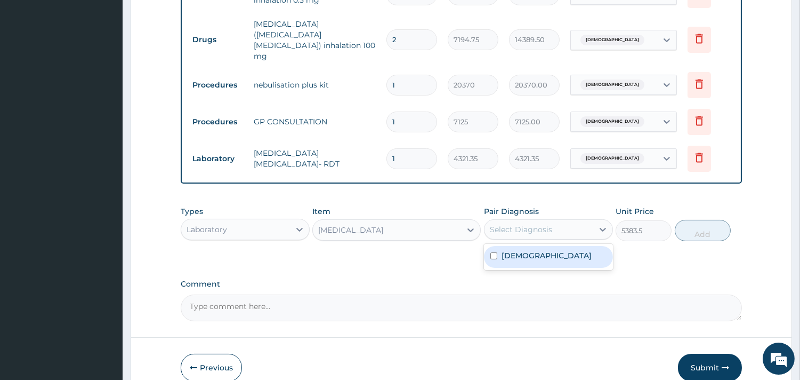
click at [574, 246] on div "Asthma" at bounding box center [548, 257] width 129 height 22
checkbox input "true"
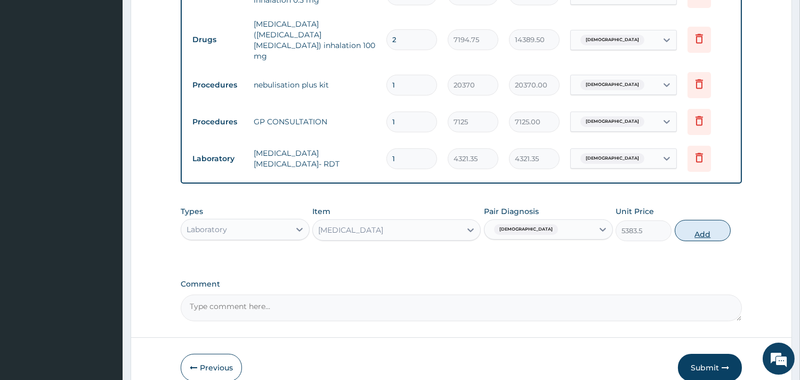
click at [696, 220] on button "Add" at bounding box center [703, 230] width 56 height 21
type input "0"
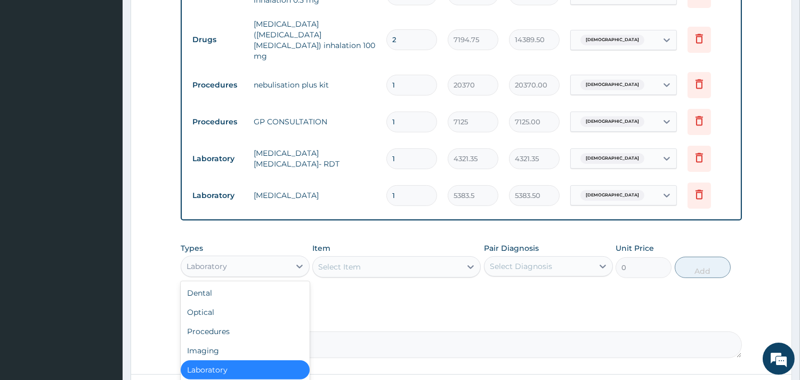
click at [265, 257] on div "Laboratory" at bounding box center [235, 265] width 109 height 17
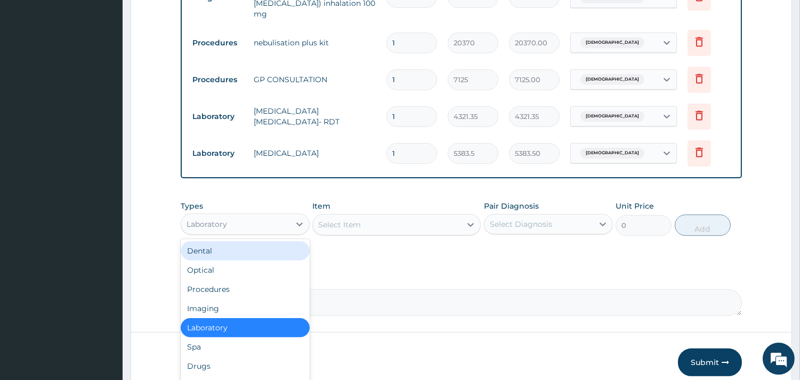
scroll to position [587, 0]
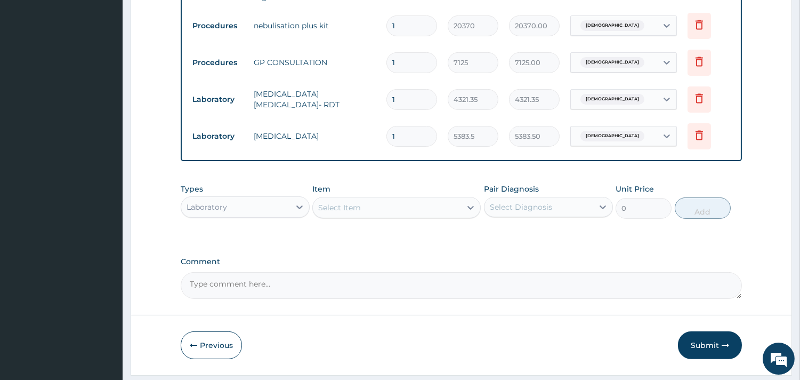
click at [407, 257] on label "Comment" at bounding box center [461, 261] width 561 height 9
click at [407, 272] on textarea "Comment" at bounding box center [461, 285] width 561 height 27
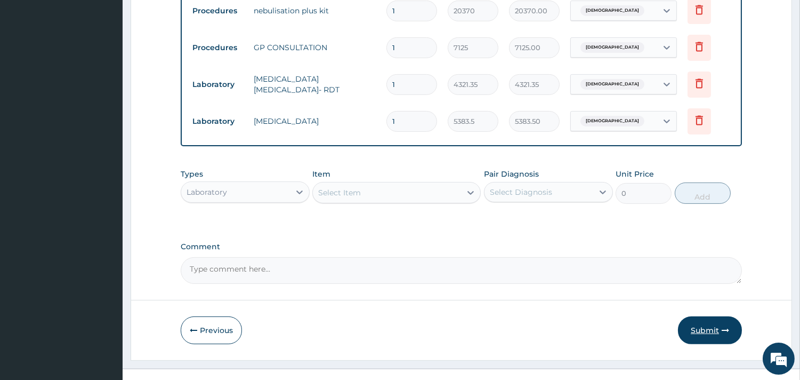
click at [700, 316] on button "Submit" at bounding box center [710, 330] width 64 height 28
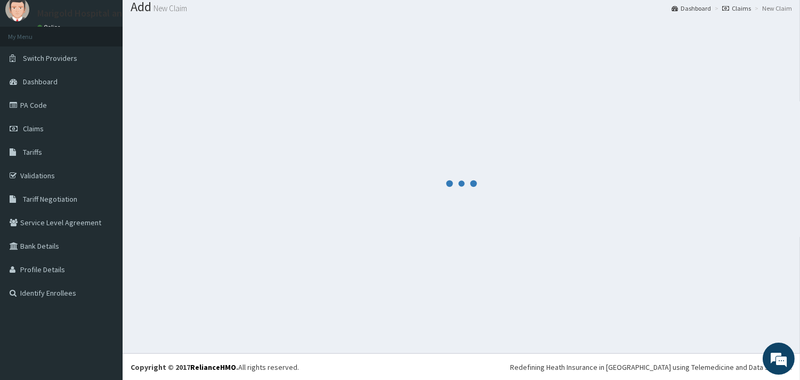
scroll to position [602, 0]
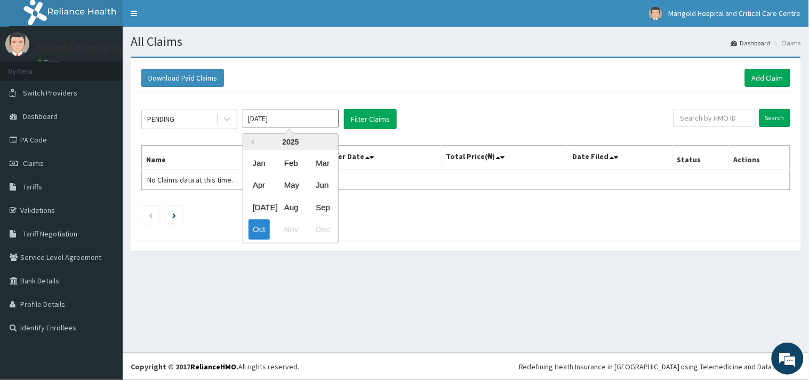
click at [293, 125] on input "[DATE]" at bounding box center [291, 118] width 96 height 19
drag, startPoint x: 322, startPoint y: 204, endPoint x: 360, endPoint y: 141, distance: 73.0
click at [321, 203] on div "Sep" at bounding box center [321, 207] width 21 height 20
type input "[DATE]"
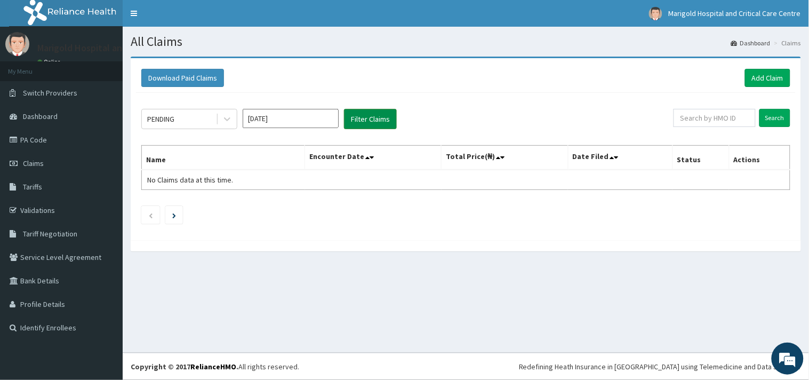
click at [368, 119] on button "Filter Claims" at bounding box center [370, 119] width 53 height 20
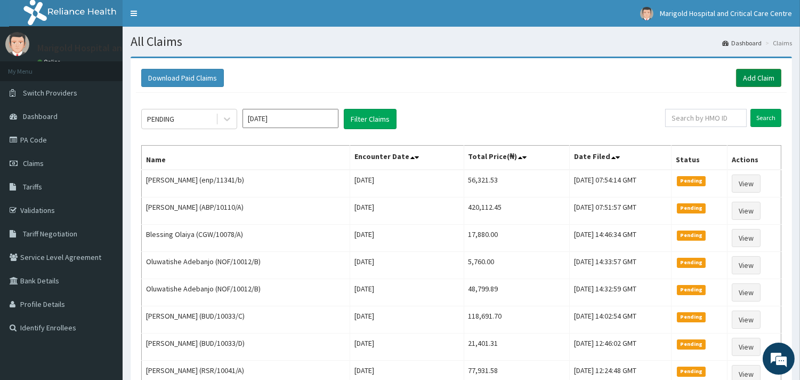
click at [755, 75] on link "Add Claim" at bounding box center [758, 78] width 45 height 18
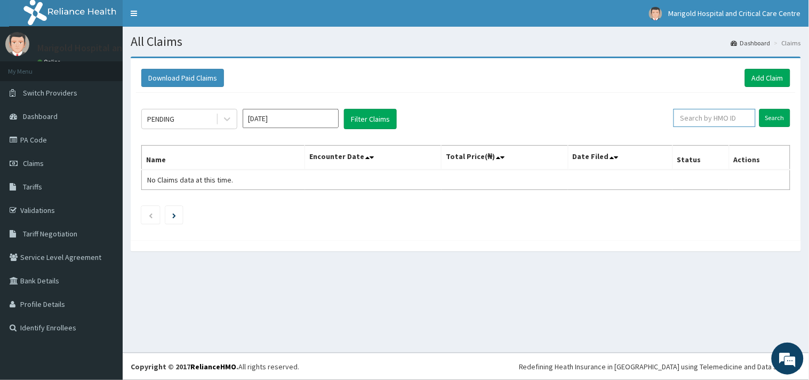
click at [718, 115] on input "text" at bounding box center [714, 118] width 82 height 18
paste input "RET/46237/A"
click at [771, 119] on input "Search" at bounding box center [774, 118] width 31 height 18
drag, startPoint x: 686, startPoint y: 117, endPoint x: 639, endPoint y: 113, distance: 47.1
click at [639, 113] on div "PENDING [DATE] Filter Claims RET/46237/A Search" at bounding box center [465, 119] width 649 height 20
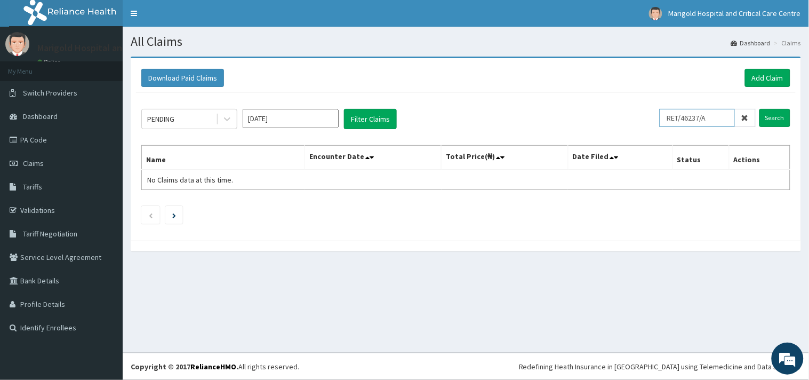
type input "RET/46237/A"
drag, startPoint x: 792, startPoint y: 111, endPoint x: 780, endPoint y: 113, distance: 12.4
click at [787, 112] on div "PENDING [DATE] Filter Claims RET/46237/A Search Name Encounter Date Total Price…" at bounding box center [465, 164] width 659 height 142
click at [779, 113] on input "Search" at bounding box center [774, 118] width 31 height 18
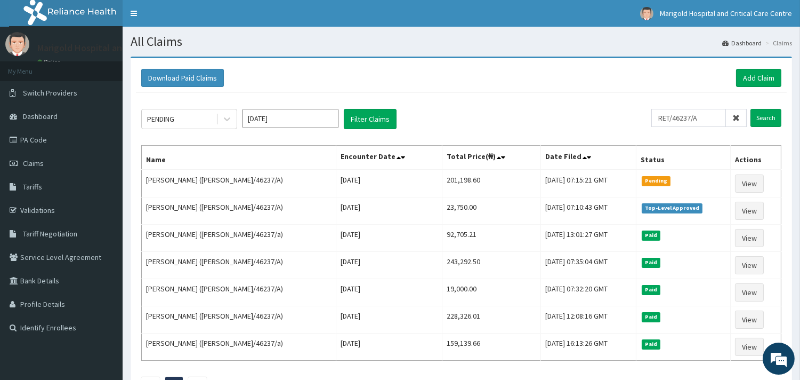
click at [754, 66] on div "Download Paid Claims Add Claim" at bounding box center [461, 77] width 651 height 29
click at [754, 70] on link "Add Claim" at bounding box center [758, 78] width 45 height 18
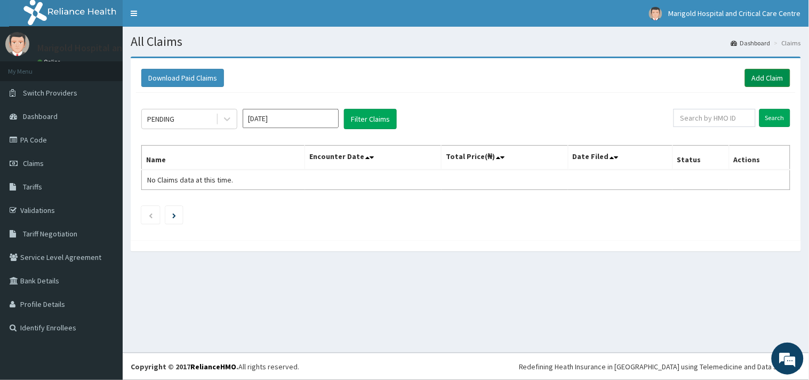
click at [758, 83] on link "Add Claim" at bounding box center [767, 78] width 45 height 18
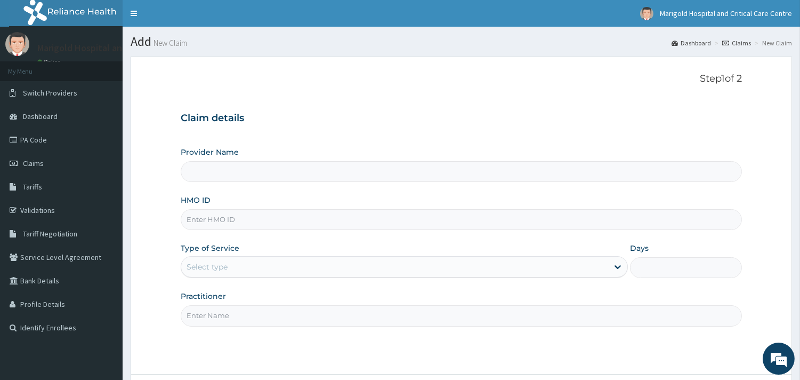
click at [240, 211] on input "HMO ID" at bounding box center [461, 219] width 561 height 21
paste input "TVA/10002/A"
type input "TVA/10002/A"
type input "Marigold Hospital and Critical Care Centre"
type input "TVA/10002/A"
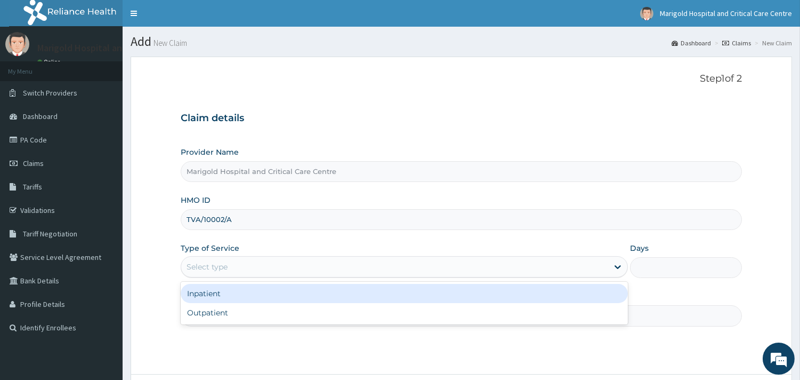
click at [212, 268] on div "Select type" at bounding box center [207, 266] width 41 height 11
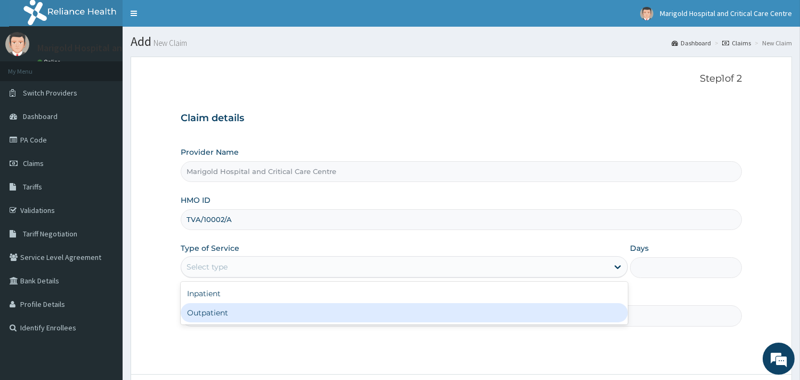
click at [211, 307] on div "Outpatient" at bounding box center [404, 312] width 447 height 19
type input "1"
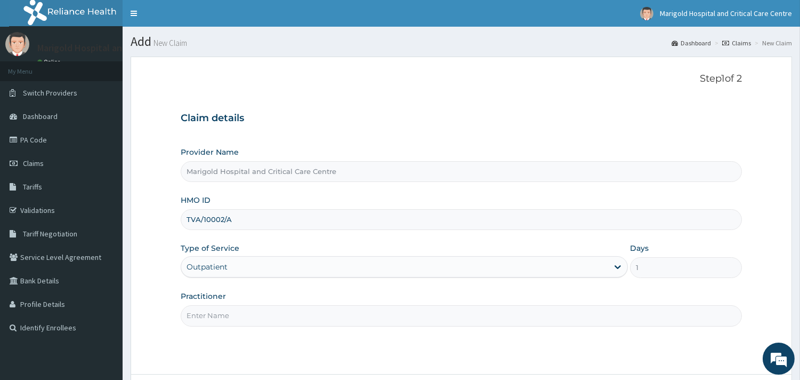
click at [214, 309] on input "Practitioner" at bounding box center [461, 315] width 561 height 21
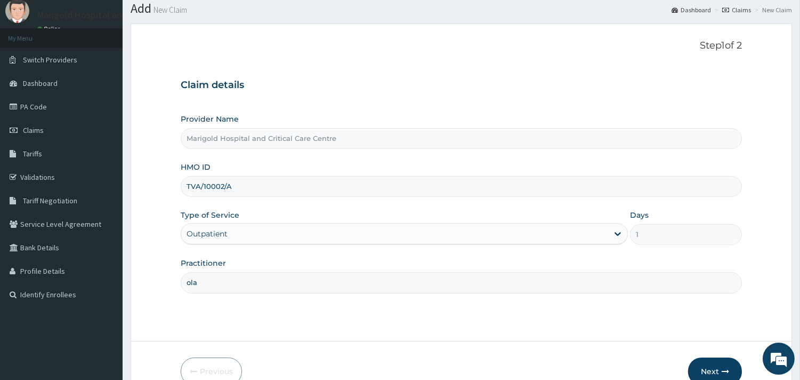
scroll to position [91, 0]
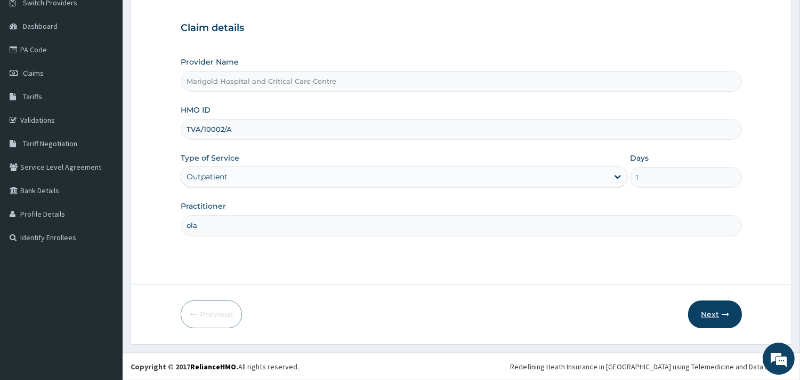
type input "ola"
click at [700, 318] on button "Next" at bounding box center [715, 314] width 54 height 28
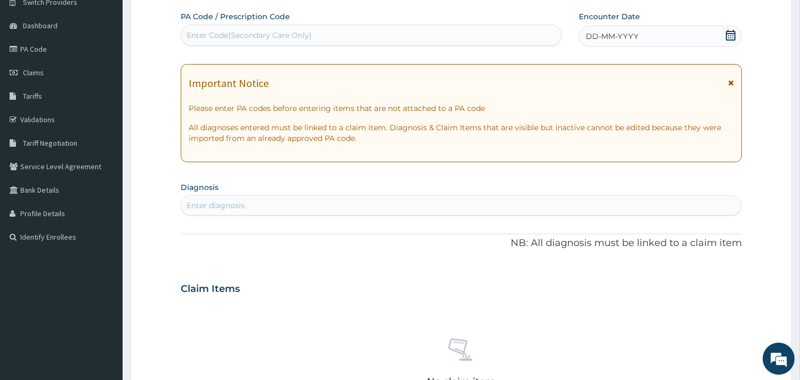
click at [280, 36] on div "Enter Code(Secondary Care Only)" at bounding box center [249, 35] width 125 height 11
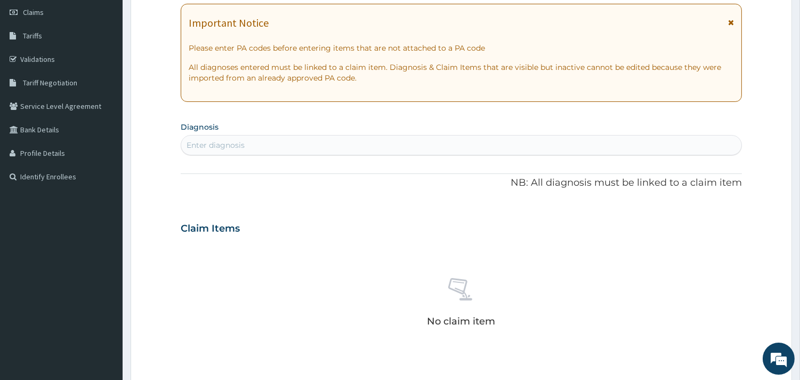
scroll to position [209, 0]
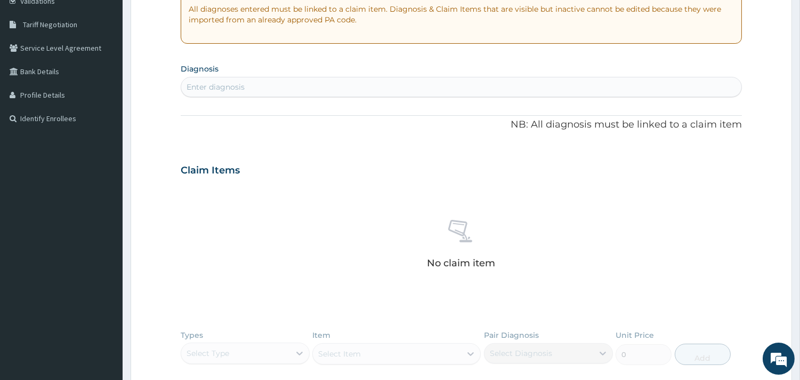
click at [177, 109] on form "Step 2 of 2 PA Code / Prescription Code Use Up and Down to choose options, pres…" at bounding box center [462, 185] width 662 height 674
click at [217, 88] on div "Enter diagnosis" at bounding box center [216, 87] width 58 height 11
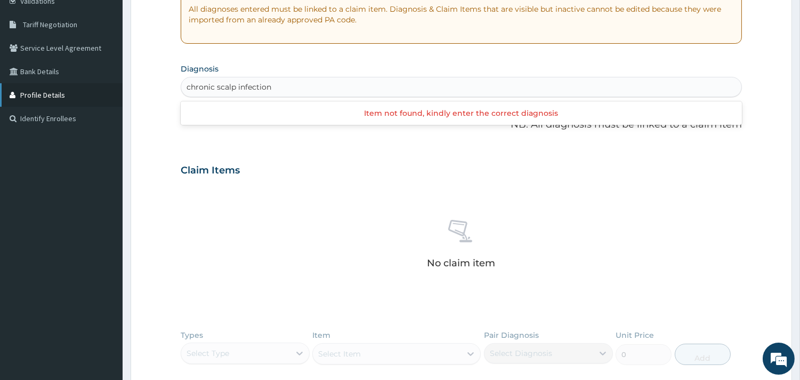
drag, startPoint x: 217, startPoint y: 90, endPoint x: 91, endPoint y: 104, distance: 127.2
click at [91, 104] on div "R EL Toggle navigation Marigold Hospital and Critical Care Centre Marigold Hosp…" at bounding box center [400, 174] width 800 height 766
type input "scalp infection"
drag, startPoint x: 248, startPoint y: 87, endPoint x: 125, endPoint y: 101, distance: 124.0
click at [125, 101] on section "Step 2 of 2 PA Code / Prescription Code Enter Code(Secondary Care Only) Encount…" at bounding box center [462, 185] width 678 height 690
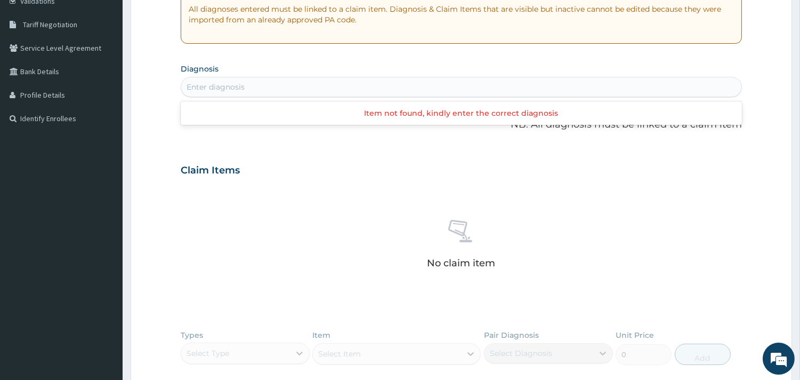
click at [249, 77] on div "Enter diagnosis" at bounding box center [461, 87] width 561 height 20
type input "chronic scalp"
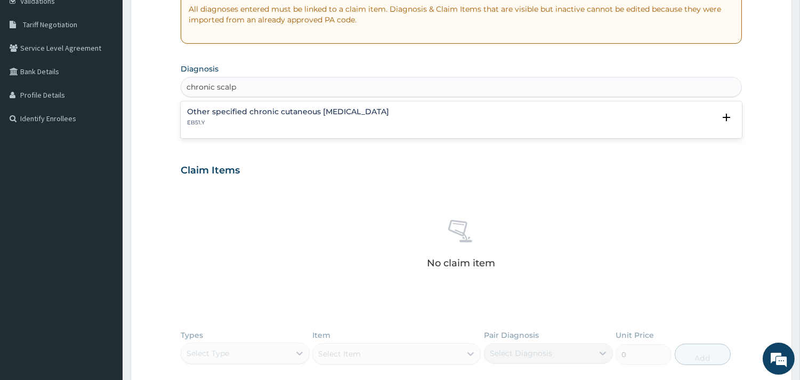
click at [242, 126] on div "Other specified chronic cutaneous lupus erythematosus EB51.Y Select Status Quer…" at bounding box center [461, 120] width 549 height 24
click at [238, 114] on h4 "Other specified chronic cutaneous lupus erythematosus" at bounding box center [288, 112] width 202 height 8
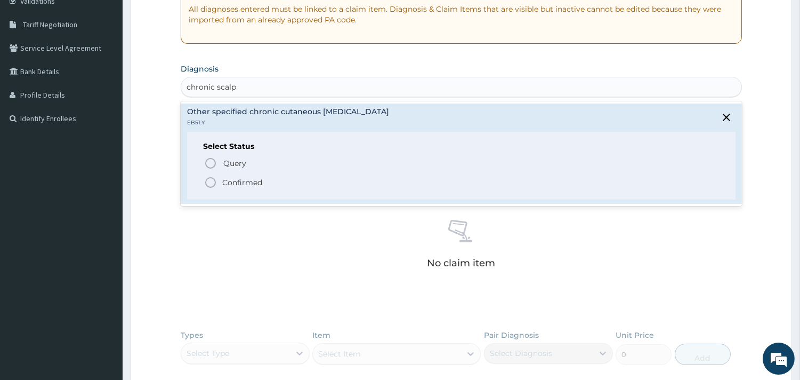
click at [237, 181] on p "Confirmed" at bounding box center [242, 182] width 40 height 11
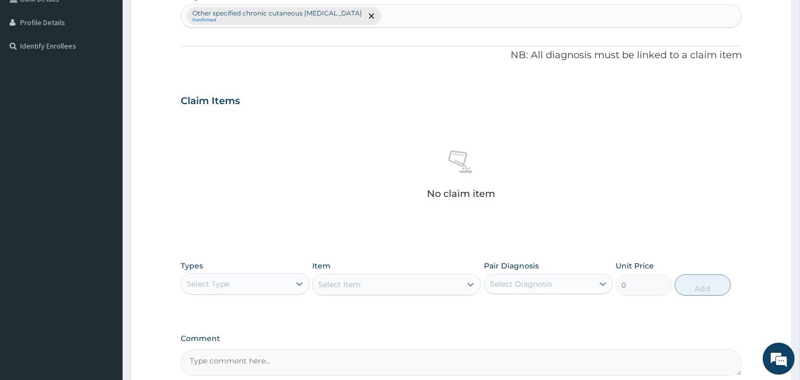
scroll to position [389, 0]
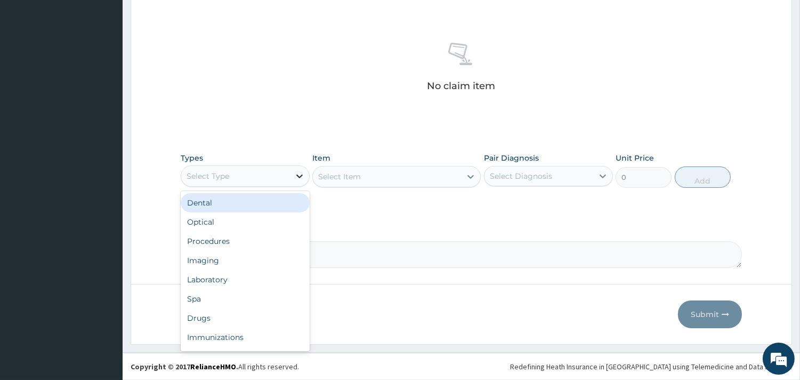
click at [293, 180] on div at bounding box center [299, 175] width 19 height 19
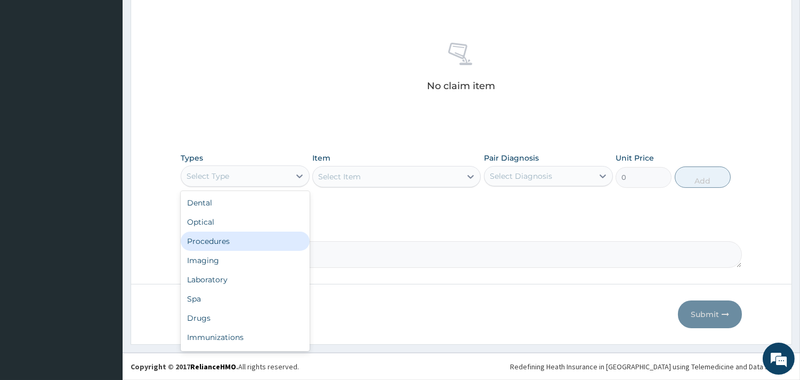
click at [280, 240] on div "Procedures" at bounding box center [245, 240] width 129 height 19
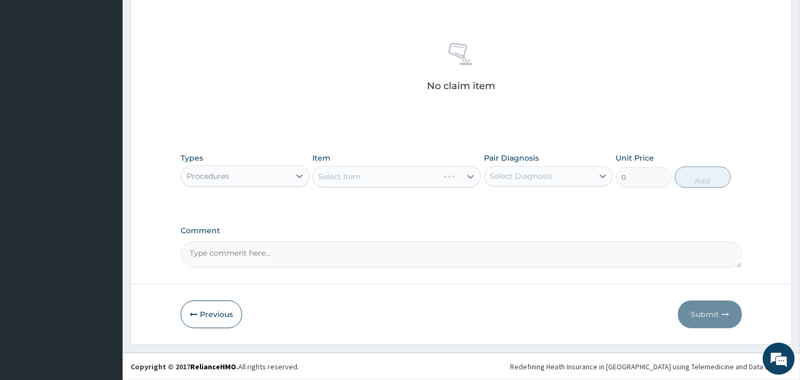
click at [351, 175] on div "Select Item" at bounding box center [396, 176] width 168 height 21
click at [365, 177] on div "Select Item" at bounding box center [396, 176] width 168 height 21
click at [364, 178] on div "Select Item" at bounding box center [396, 176] width 168 height 21
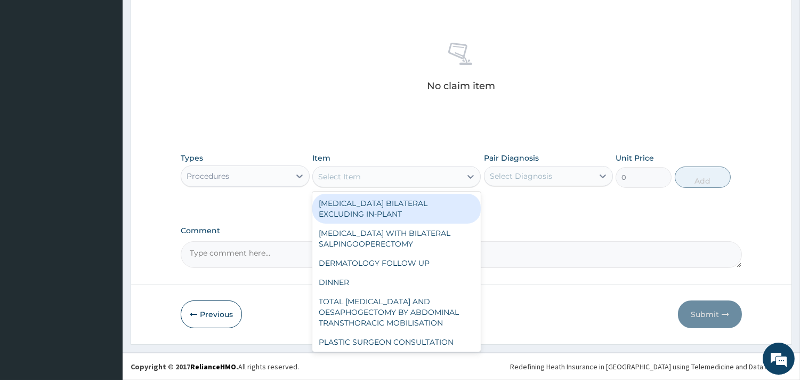
click at [365, 174] on div "Select Item" at bounding box center [387, 176] width 148 height 17
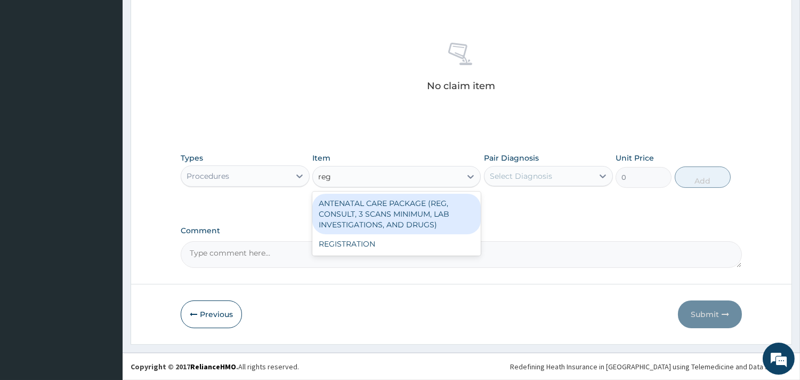
type input "regi"
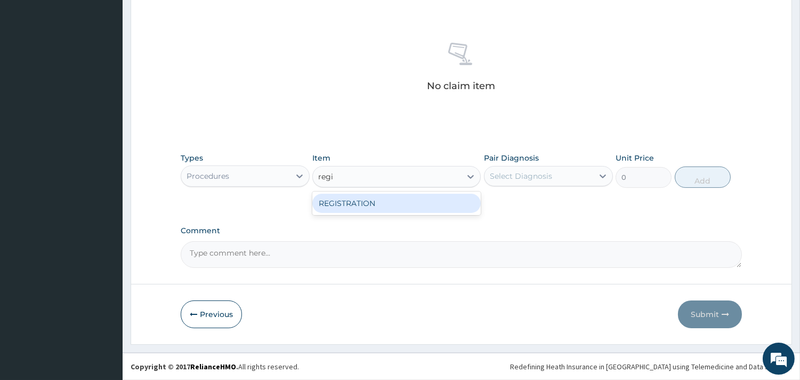
drag, startPoint x: 384, startPoint y: 206, endPoint x: 460, endPoint y: 186, distance: 78.4
click at [384, 205] on div "REGISTRATION" at bounding box center [396, 203] width 168 height 19
type input "4750"
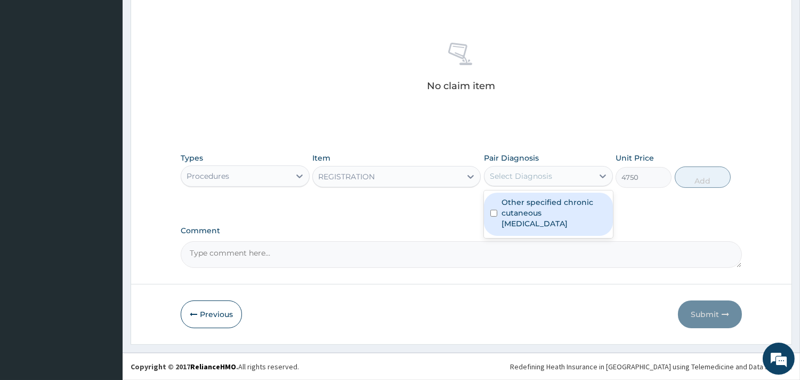
drag, startPoint x: 492, startPoint y: 173, endPoint x: 499, endPoint y: 184, distance: 13.9
click at [494, 176] on div "Select Diagnosis" at bounding box center [521, 176] width 62 height 11
click at [528, 224] on label "Other specified chronic cutaneous lupus erythematosus" at bounding box center [554, 213] width 105 height 32
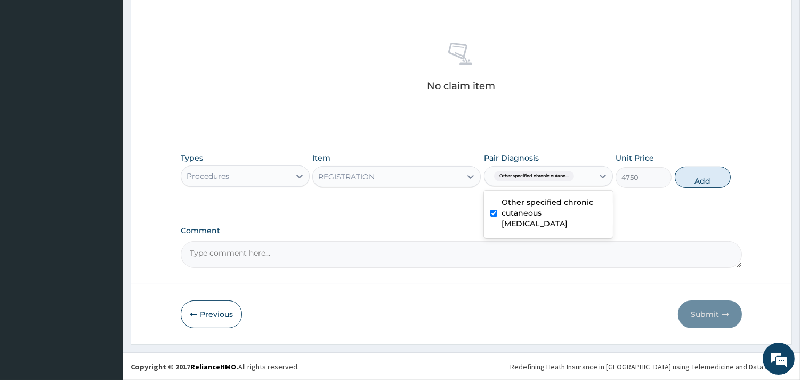
checkbox input "true"
drag, startPoint x: 728, startPoint y: 175, endPoint x: 681, endPoint y: 178, distance: 47.0
click at [726, 175] on button "Add" at bounding box center [703, 176] width 56 height 21
type input "0"
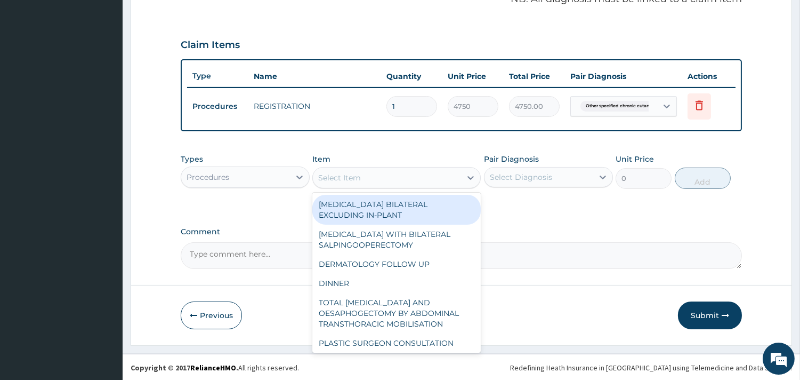
click at [384, 179] on div "Select Item" at bounding box center [387, 177] width 148 height 17
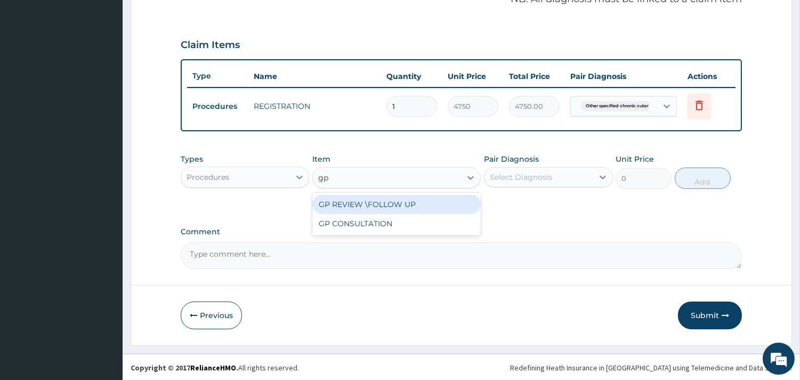
type input "gp c"
click at [374, 195] on div "GP CONSULTATION" at bounding box center [396, 204] width 168 height 19
type input "7125"
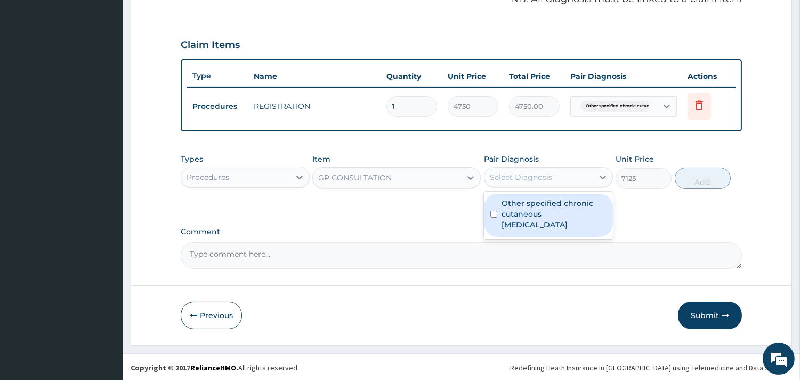
click at [496, 179] on div "Select Diagnosis" at bounding box center [521, 177] width 62 height 11
drag, startPoint x: 523, startPoint y: 208, endPoint x: 536, endPoint y: 212, distance: 13.3
click at [524, 208] on label "Other specified chronic cutaneous lupus erythematosus" at bounding box center [554, 214] width 105 height 32
checkbox input "true"
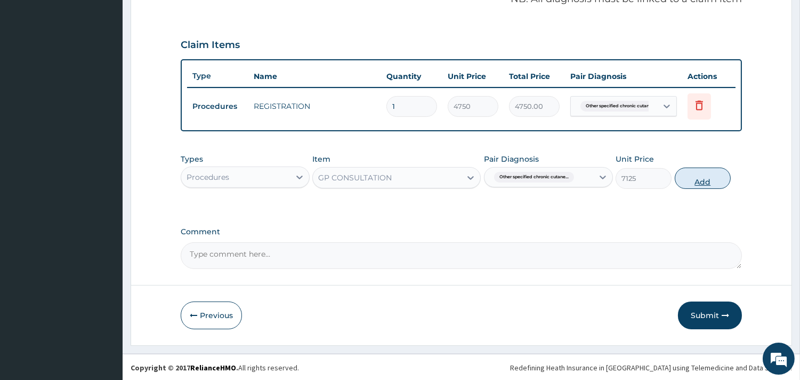
click at [712, 180] on button "Add" at bounding box center [703, 177] width 56 height 21
type input "0"
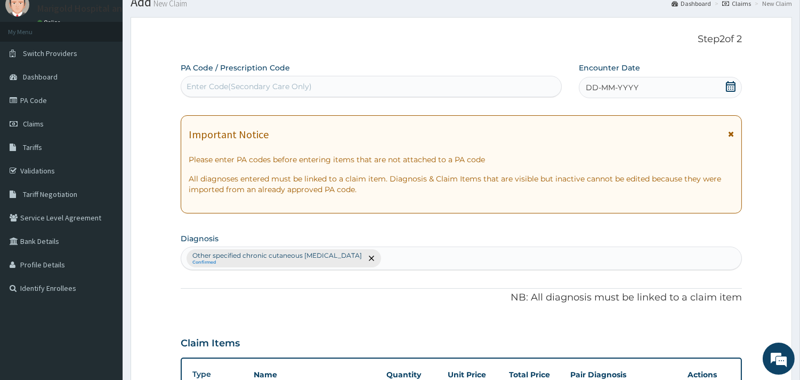
scroll to position [19, 0]
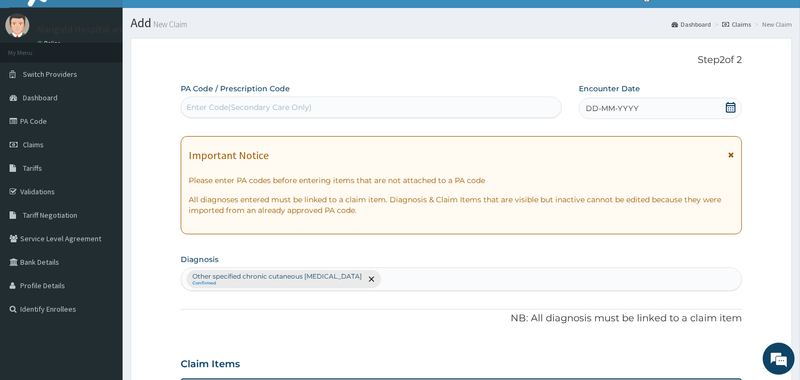
click at [642, 109] on div "DD-MM-YYYY" at bounding box center [660, 108] width 163 height 21
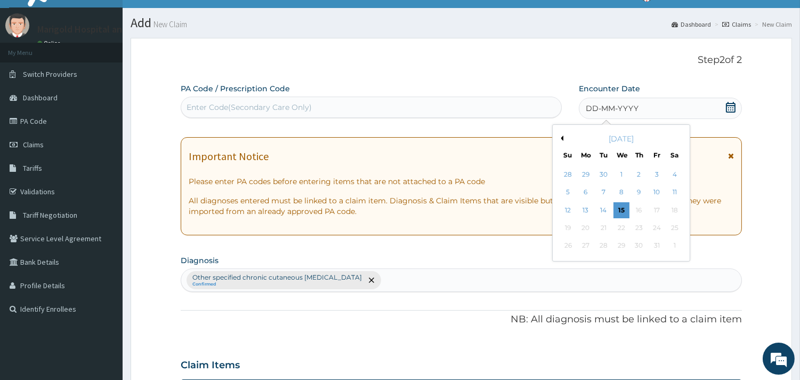
click at [563, 138] on div "October 2025" at bounding box center [621, 138] width 128 height 11
click at [562, 137] on button "Previous Month" at bounding box center [560, 137] width 5 height 5
click at [604, 210] on div "16" at bounding box center [603, 210] width 16 height 16
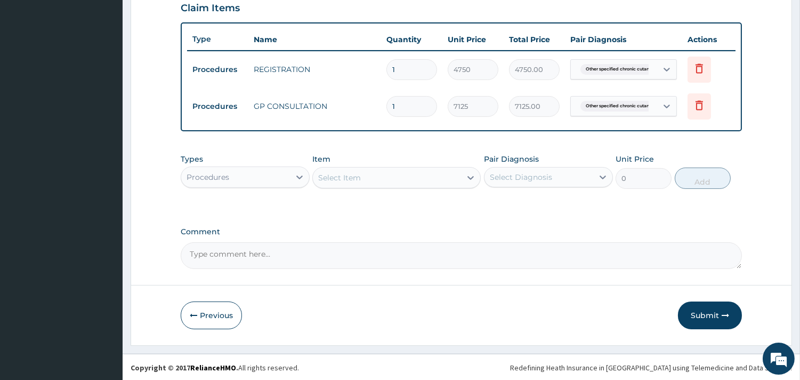
click at [704, 313] on button "Submit" at bounding box center [710, 315] width 64 height 28
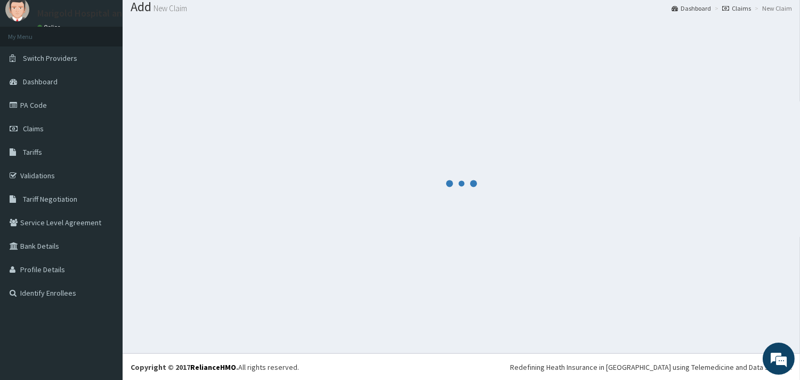
scroll to position [374, 0]
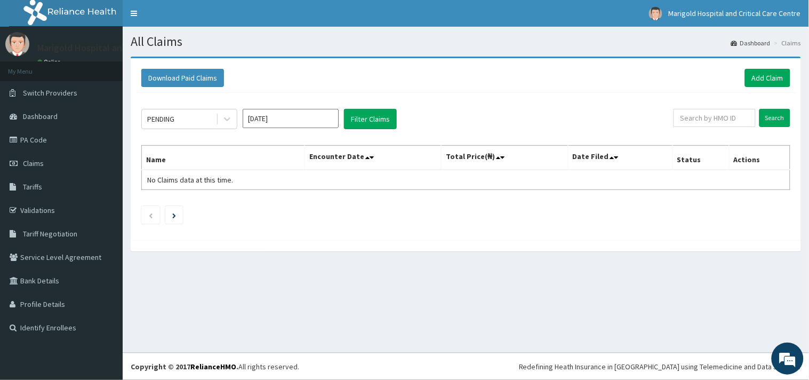
click at [304, 127] on input "[DATE]" at bounding box center [291, 118] width 96 height 19
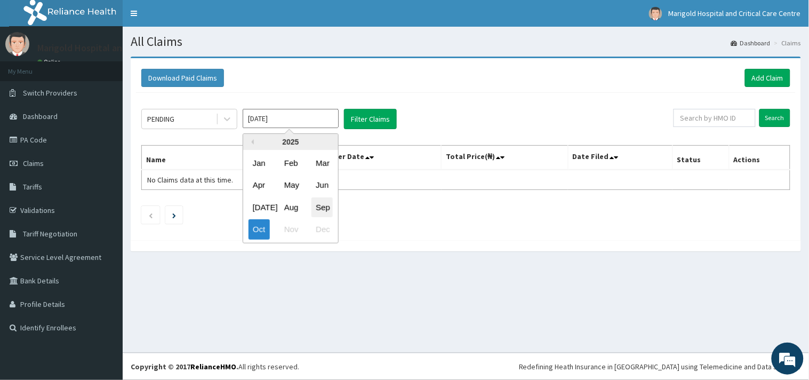
click at [323, 206] on div "Sep" at bounding box center [321, 207] width 21 height 20
type input "[DATE]"
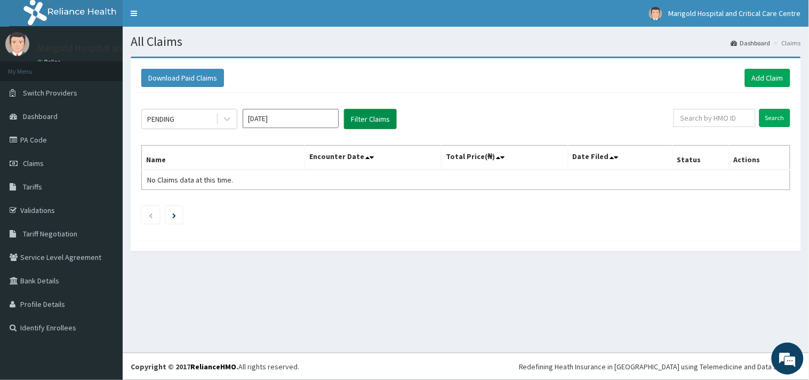
click at [358, 116] on button "Filter Claims" at bounding box center [370, 119] width 53 height 20
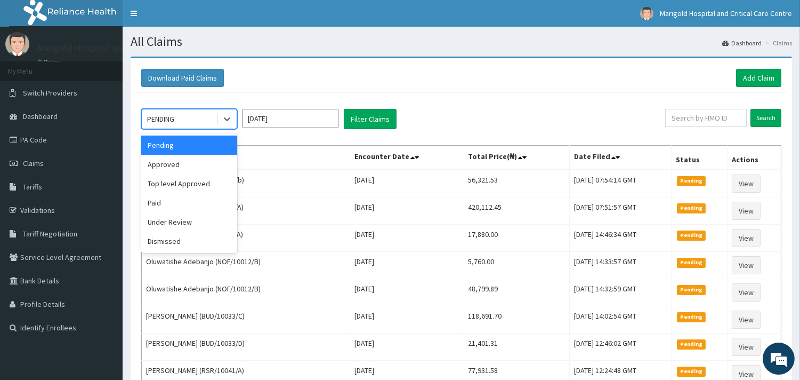
click at [174, 120] on div "PENDING" at bounding box center [160, 119] width 27 height 11
click at [180, 160] on div "Approved" at bounding box center [189, 164] width 96 height 19
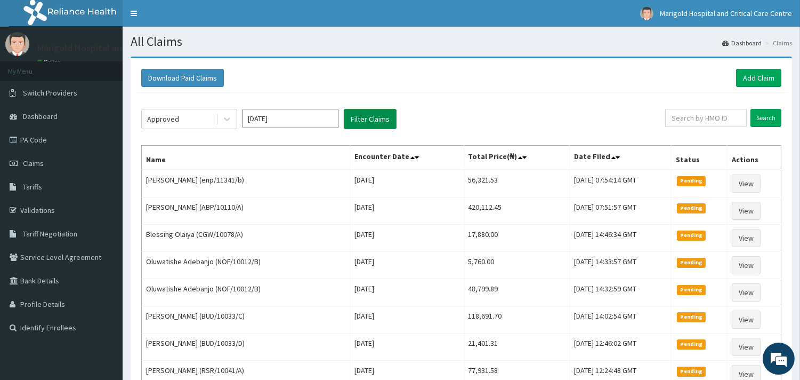
click at [381, 120] on button "Filter Claims" at bounding box center [370, 119] width 53 height 20
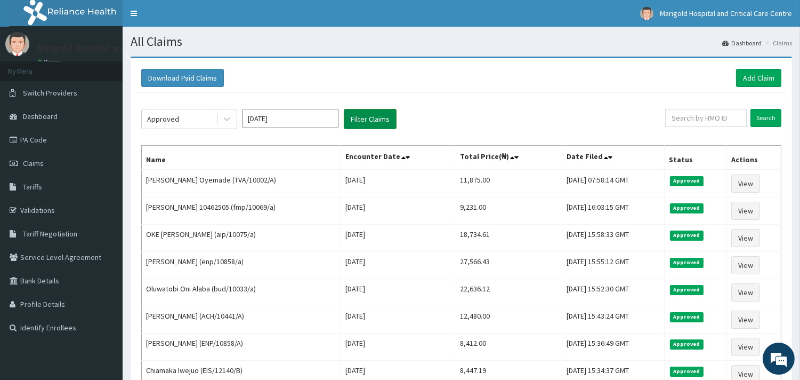
click at [382, 123] on button "Filter Claims" at bounding box center [370, 119] width 53 height 20
click at [755, 84] on link "Add Claim" at bounding box center [758, 78] width 45 height 18
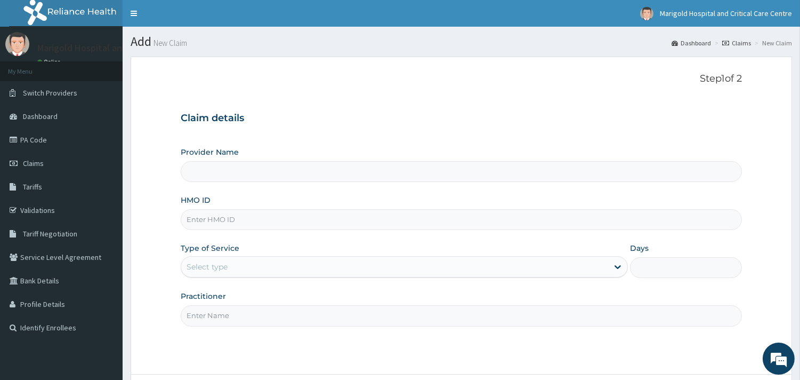
drag, startPoint x: 238, startPoint y: 230, endPoint x: 206, endPoint y: 226, distance: 32.2
paste input "HTH/10017/B"
type input "HTH/10017/B"
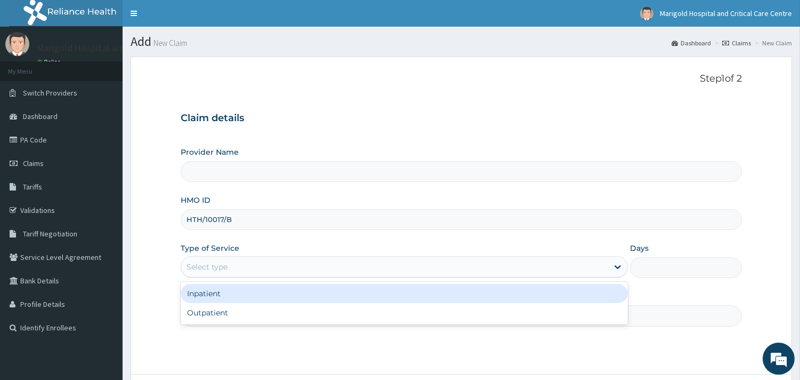
click at [206, 258] on div "Select type" at bounding box center [404, 266] width 447 height 21
type input "Marigold Hospital and Critical Care Centre"
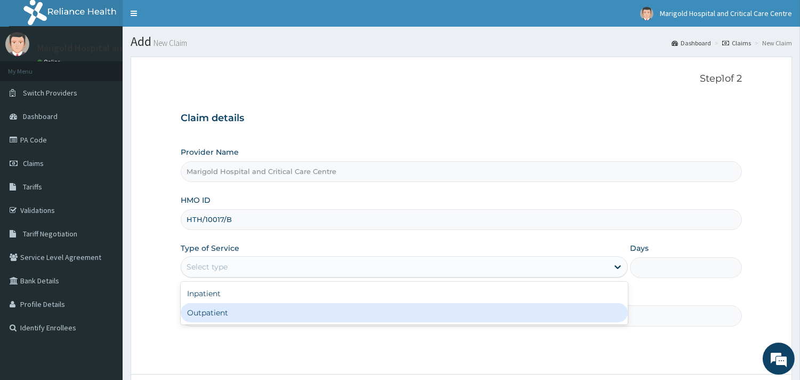
click at [210, 315] on div "Outpatient" at bounding box center [404, 312] width 447 height 19
type input "1"
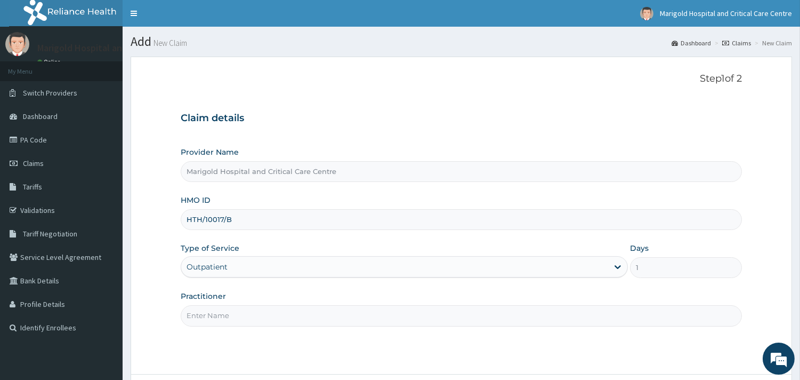
click at [215, 304] on div "Practitioner" at bounding box center [461, 308] width 561 height 35
click at [219, 311] on input "Practitioner" at bounding box center [461, 315] width 561 height 21
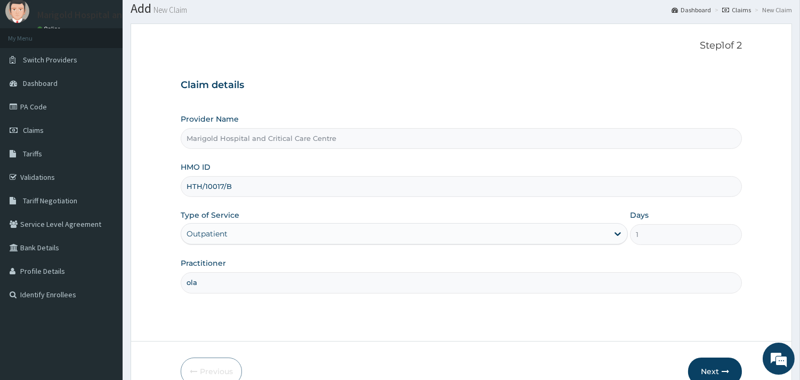
scroll to position [91, 0]
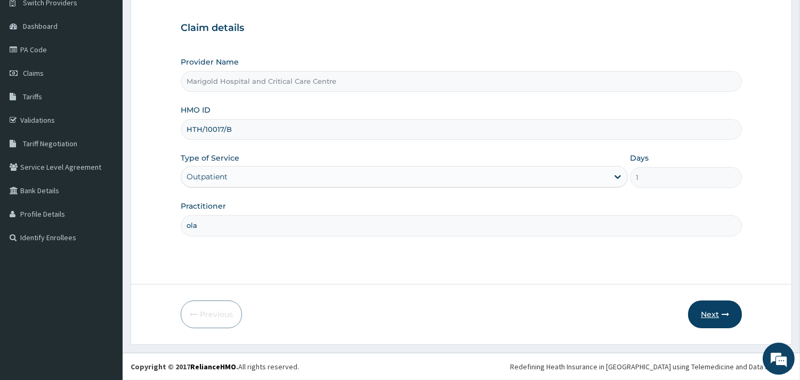
type input "ola"
click at [711, 310] on button "Next" at bounding box center [715, 314] width 54 height 28
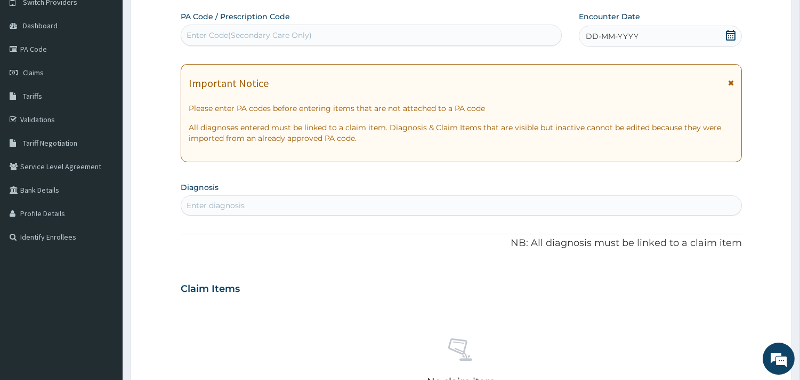
scroll to position [150, 0]
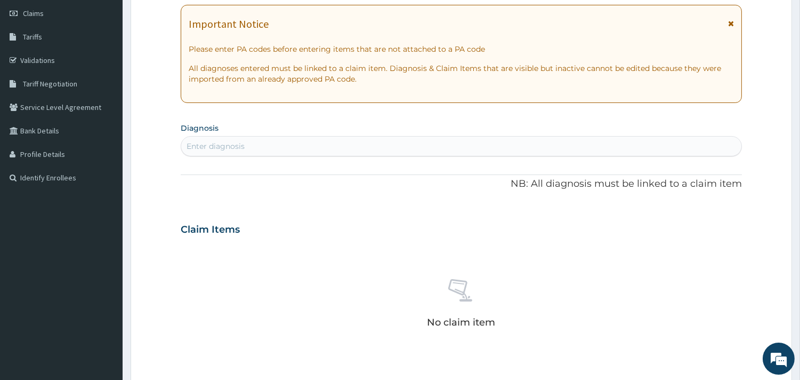
click at [230, 140] on div "Enter diagnosis" at bounding box center [461, 146] width 560 height 17
type input "p"
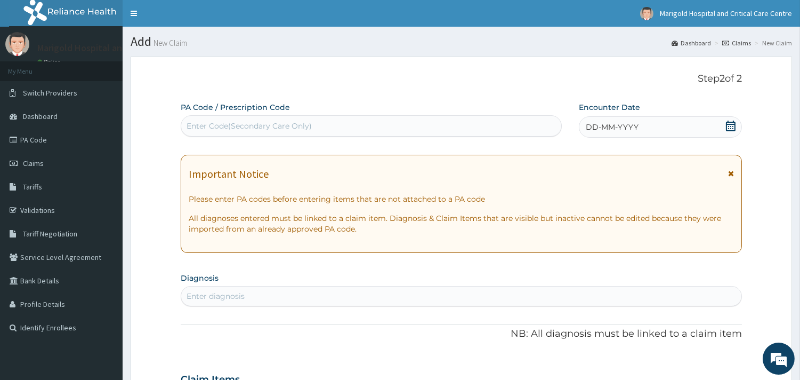
click at [236, 112] on label "PA Code / Prescription Code" at bounding box center [235, 107] width 109 height 11
click at [233, 127] on div "Enter Code(Secondary Care Only)" at bounding box center [249, 125] width 125 height 11
paste input "PA/E273C9"
type input "PA/E273C9"
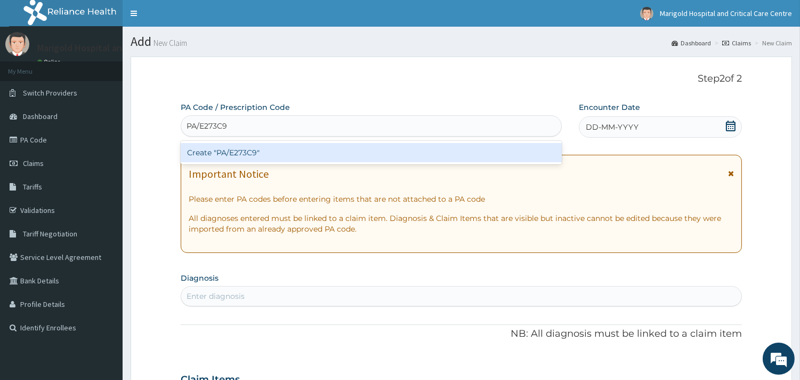
click at [241, 157] on div "Create "PA/E273C9"" at bounding box center [371, 152] width 381 height 19
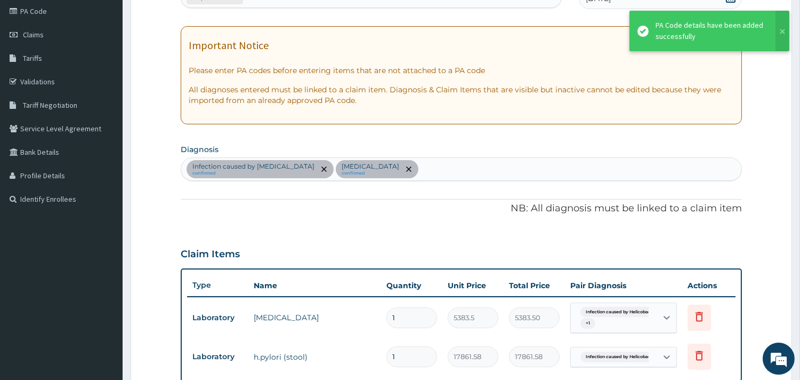
scroll to position [116, 0]
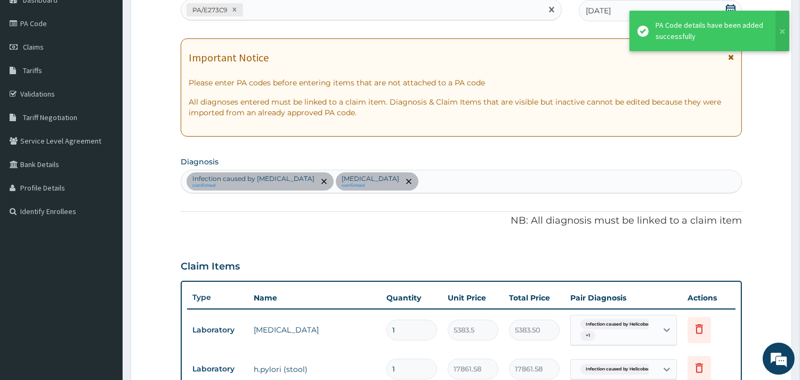
click at [280, 13] on div "PA/E273C9" at bounding box center [361, 10] width 361 height 18
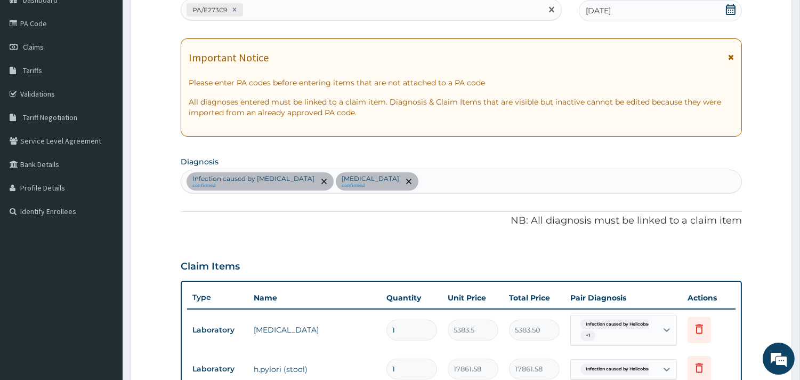
paste input "PA/EE4FE5"
type input "PA/EE4FE5"
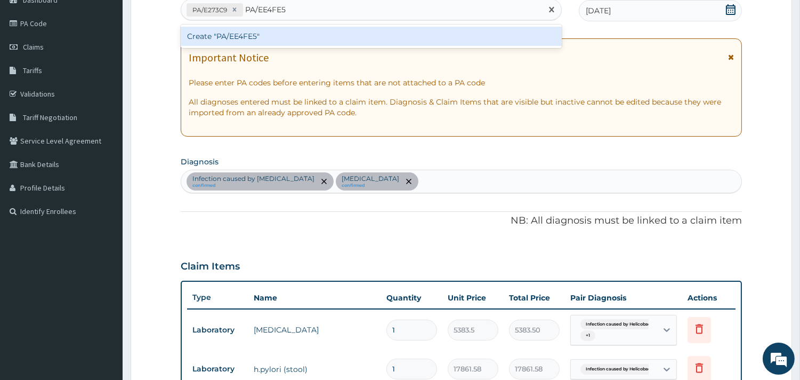
click at [287, 35] on div "Create "PA/EE4FE5"" at bounding box center [371, 36] width 381 height 19
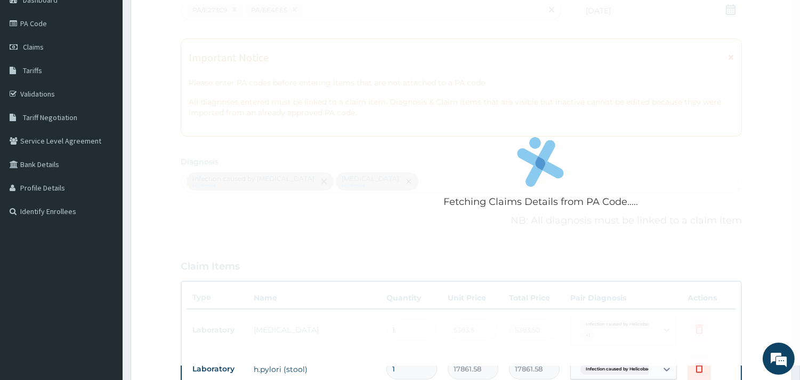
scroll to position [374, 0]
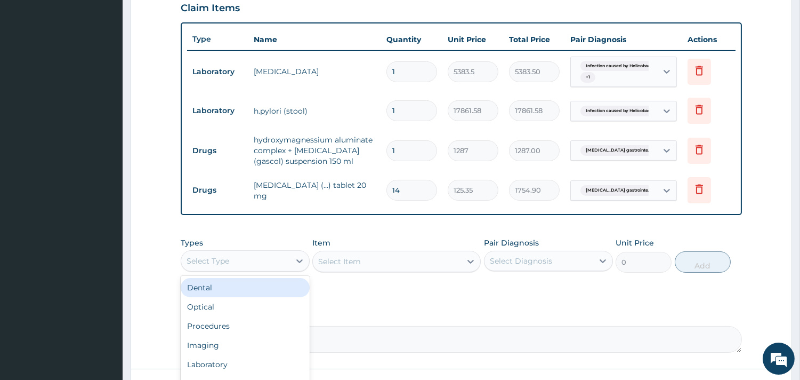
click at [264, 265] on div "Select Type" at bounding box center [235, 260] width 109 height 17
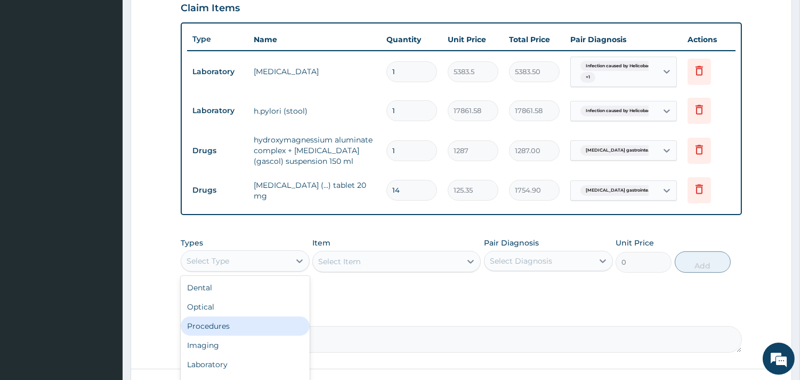
click at [247, 319] on div "Procedures" at bounding box center [245, 325] width 129 height 19
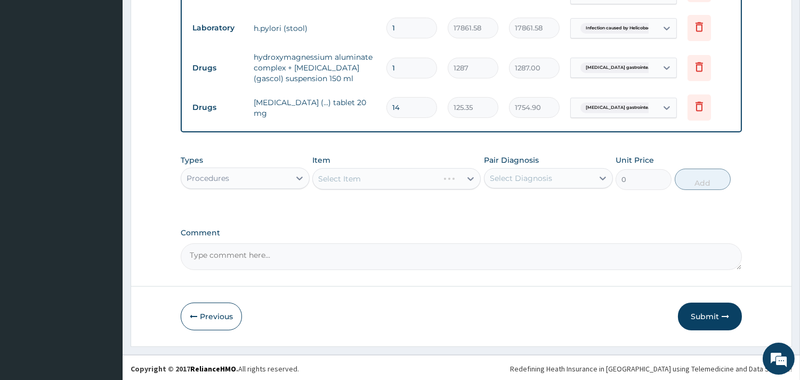
scroll to position [458, 0]
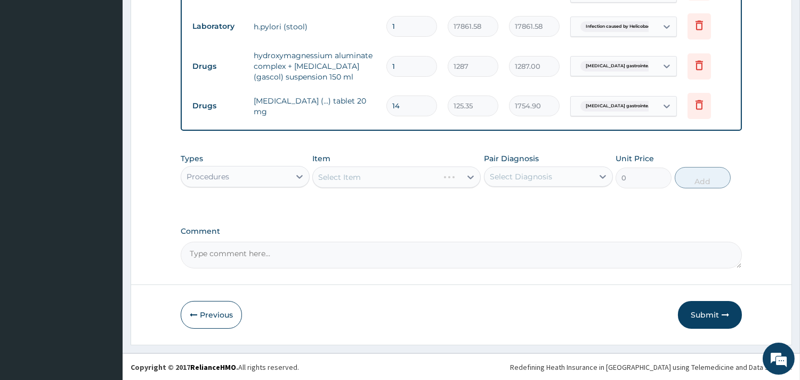
click at [376, 174] on div "Select Item" at bounding box center [396, 176] width 168 height 21
click at [463, 180] on div "Select Item" at bounding box center [396, 176] width 168 height 21
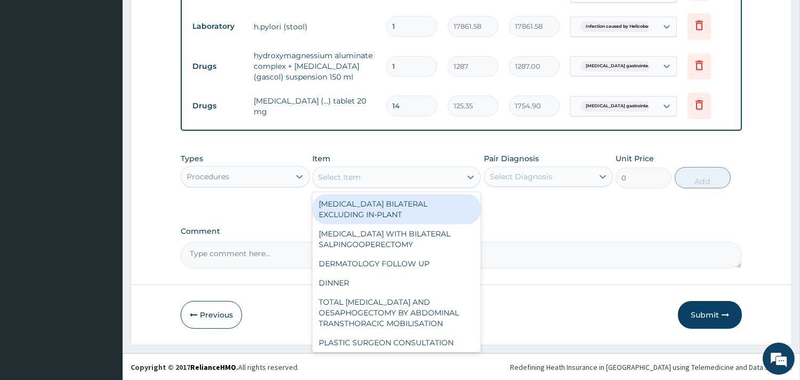
click at [428, 182] on div "Select Item" at bounding box center [387, 176] width 148 height 17
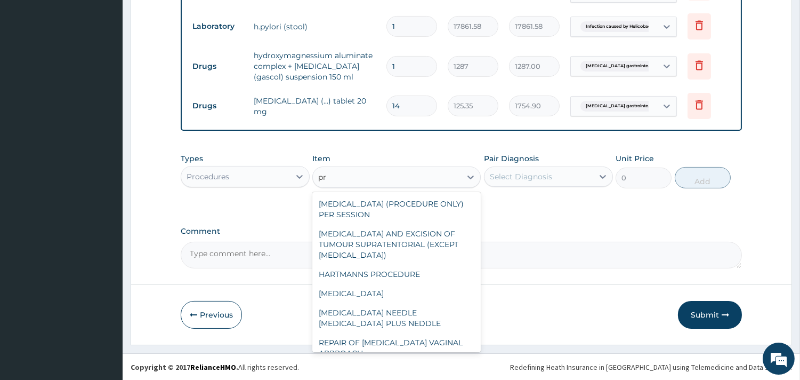
type input "p"
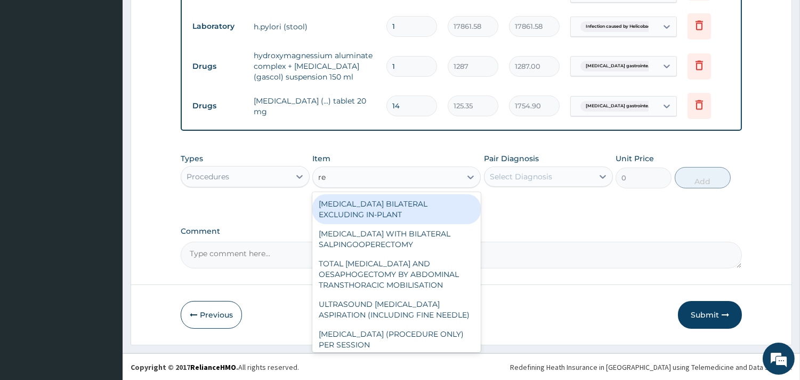
type input "reg"
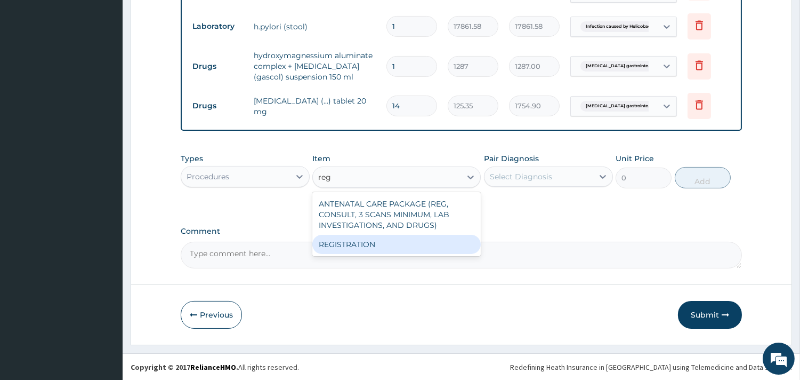
drag, startPoint x: 432, startPoint y: 240, endPoint x: 475, endPoint y: 214, distance: 49.7
click at [432, 240] on div "REGISTRATION" at bounding box center [396, 244] width 168 height 19
type input "4750"
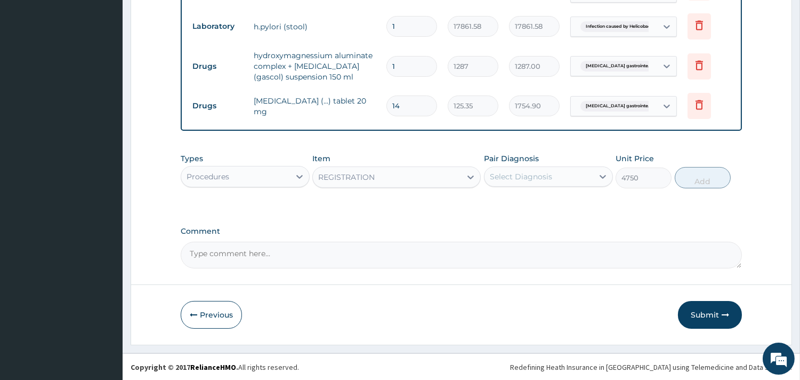
click at [518, 180] on div "Select Diagnosis" at bounding box center [521, 176] width 62 height 11
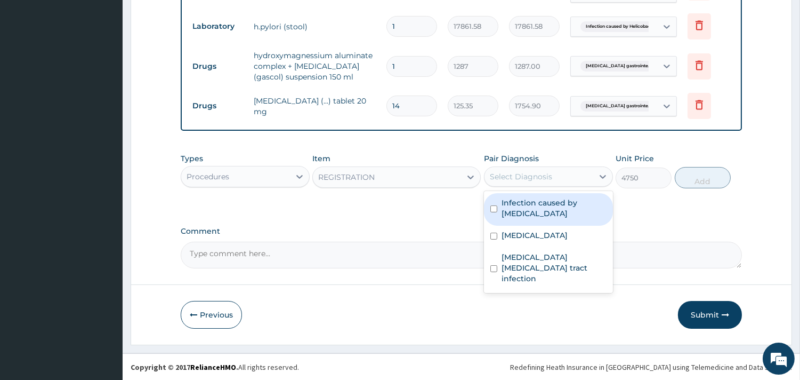
click at [529, 208] on label "Infection caused by Helicobacter pylori" at bounding box center [554, 207] width 105 height 21
checkbox input "true"
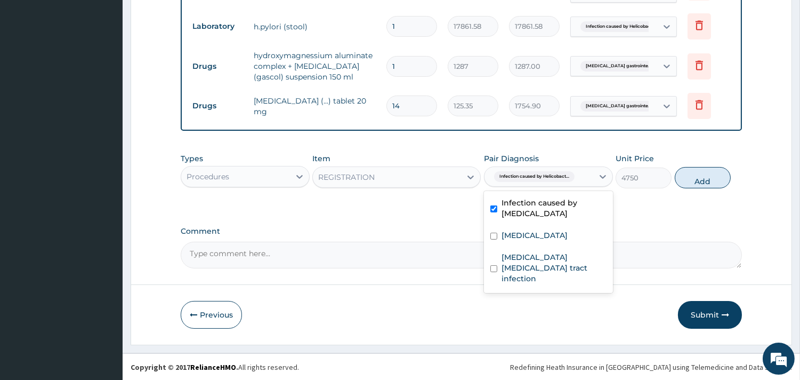
drag, startPoint x: 539, startPoint y: 227, endPoint x: 537, endPoint y: 233, distance: 7.3
click at [538, 230] on div "Malaria" at bounding box center [548, 236] width 129 height 22
checkbox input "true"
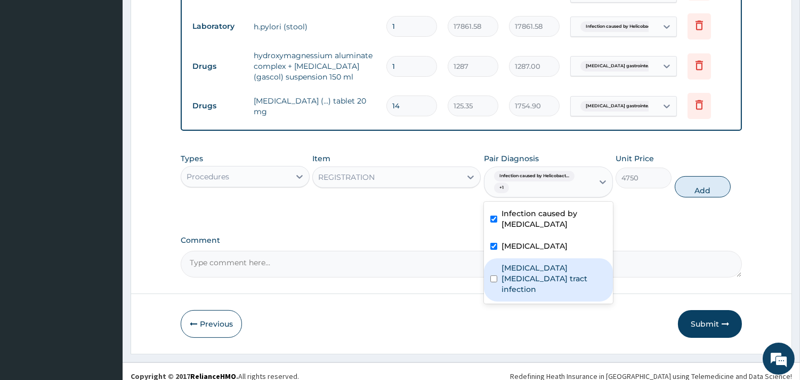
click at [545, 271] on label "Helicobacter pylori gastrointestinal tract infection" at bounding box center [554, 278] width 105 height 32
checkbox input "true"
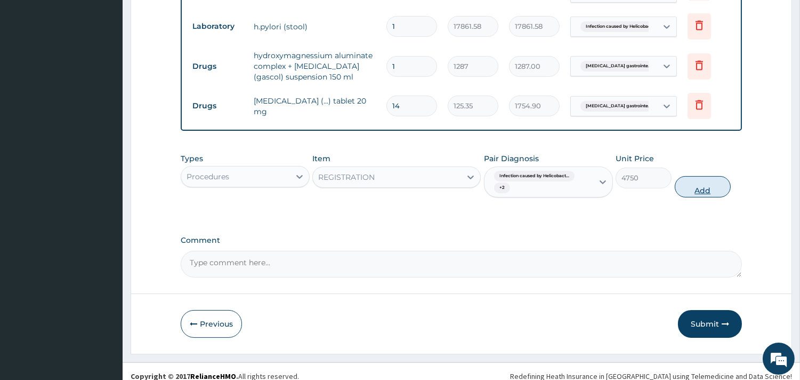
click at [689, 189] on button "Add" at bounding box center [703, 186] width 56 height 21
type input "0"
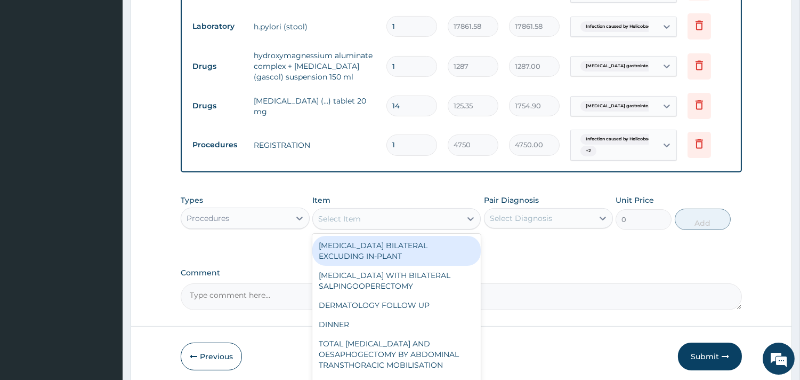
click at [388, 219] on div "Select Item" at bounding box center [387, 218] width 148 height 17
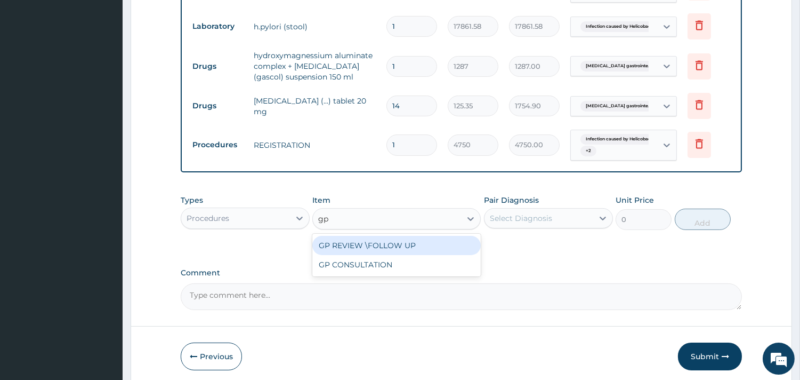
type input "gp c"
click at [424, 244] on div "GP CONSULTATION" at bounding box center [396, 245] width 168 height 19
type input "7125"
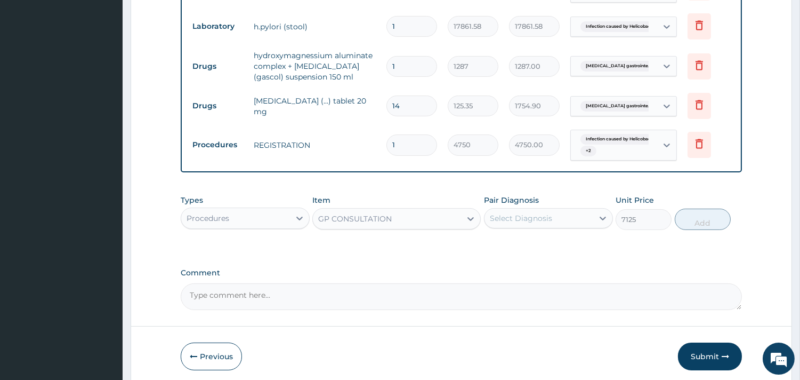
click at [514, 222] on div "Select Diagnosis" at bounding box center [521, 218] width 62 height 11
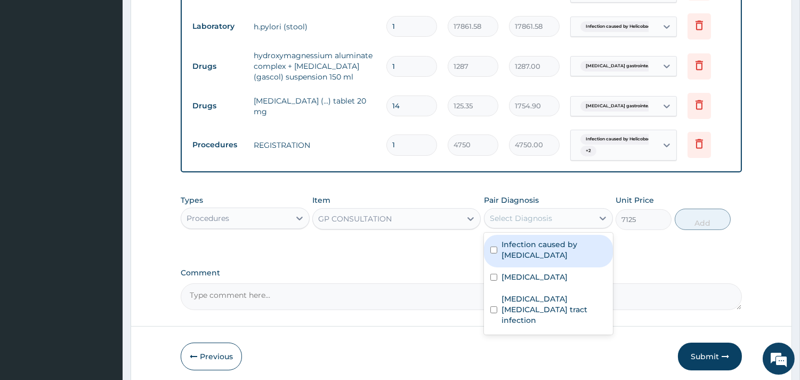
click at [521, 247] on label "Infection caused by Helicobacter pylori" at bounding box center [554, 249] width 105 height 21
checkbox input "true"
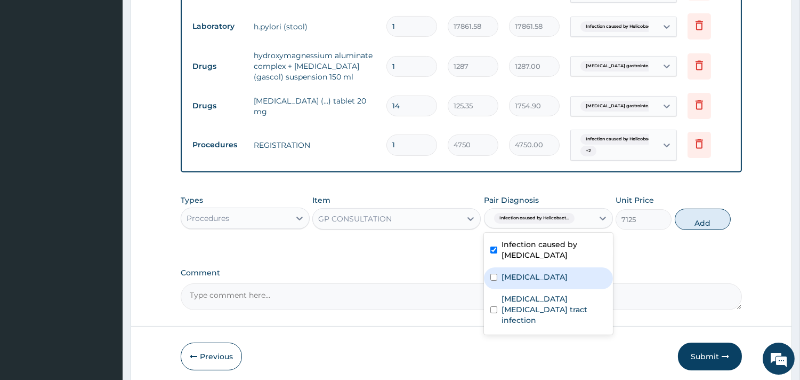
drag, startPoint x: 522, startPoint y: 280, endPoint x: 521, endPoint y: 300, distance: 19.8
click at [521, 284] on div "Malaria" at bounding box center [548, 278] width 129 height 22
checkbox input "true"
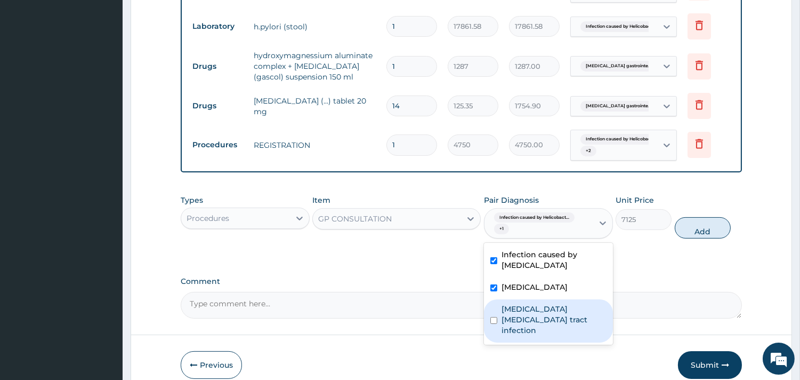
click at [523, 304] on label "Helicobacter pylori gastrointestinal tract infection" at bounding box center [554, 319] width 105 height 32
checkbox input "true"
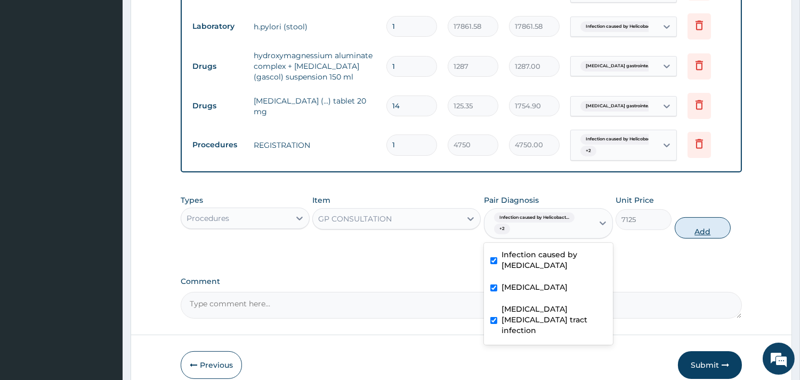
click at [715, 225] on button "Add" at bounding box center [703, 227] width 56 height 21
type input "0"
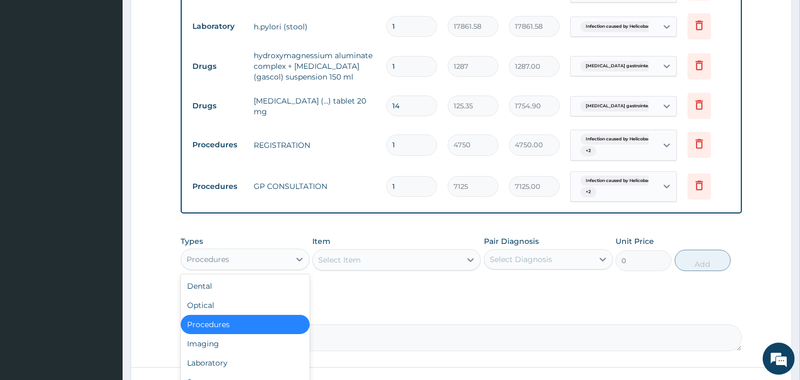
click at [249, 256] on div "Procedures" at bounding box center [235, 259] width 109 height 17
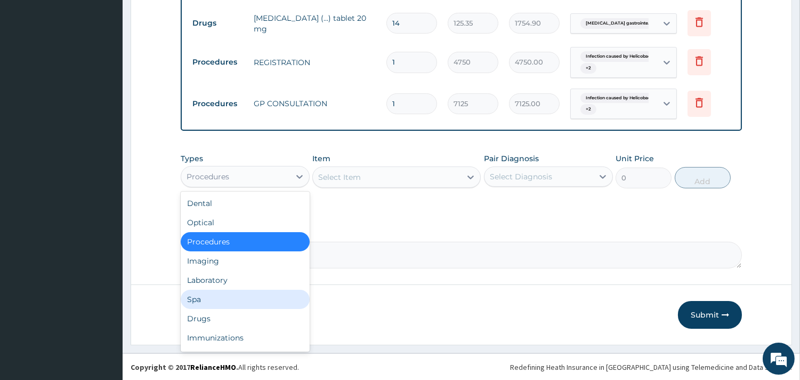
scroll to position [36, 0]
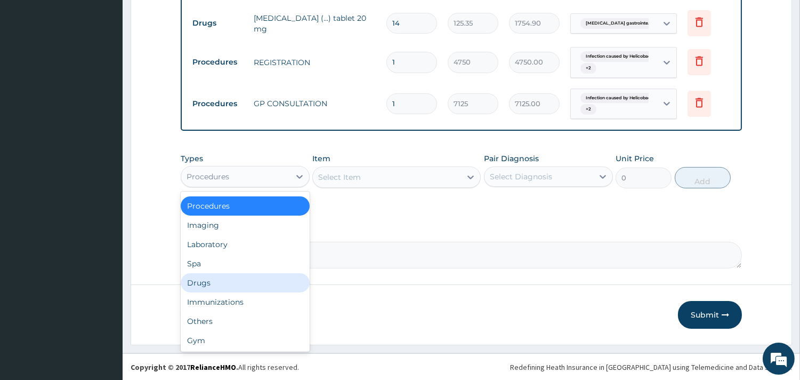
click at [224, 273] on div "Drugs" at bounding box center [245, 282] width 129 height 19
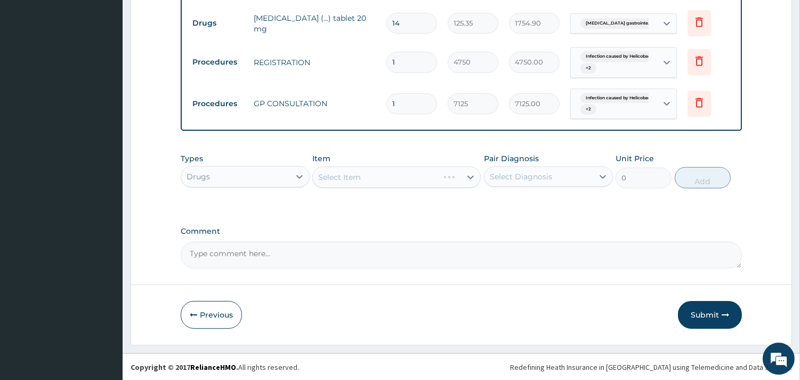
click at [264, 190] on div "Types option Drugs, selected. Select is focused ,type to refine list, press Dow…" at bounding box center [461, 171] width 561 height 46
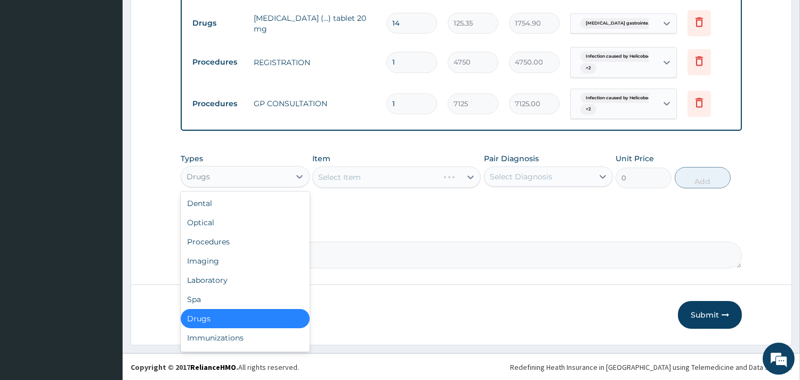
click at [260, 174] on div "Drugs" at bounding box center [235, 176] width 109 height 17
click at [242, 274] on div "Laboratory" at bounding box center [245, 279] width 129 height 19
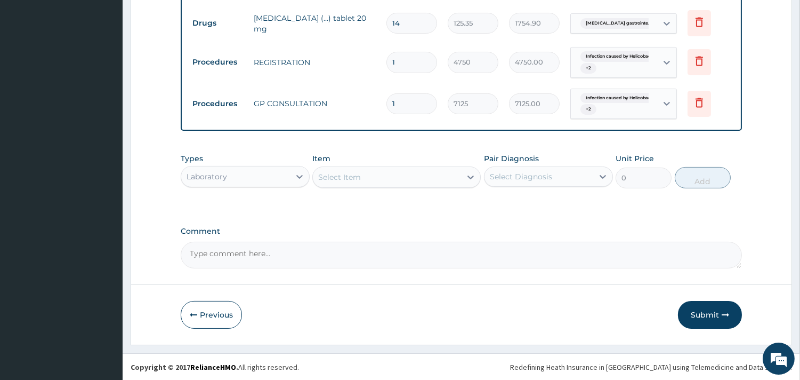
click at [378, 179] on div "Select Item" at bounding box center [387, 176] width 148 height 17
type input "full"
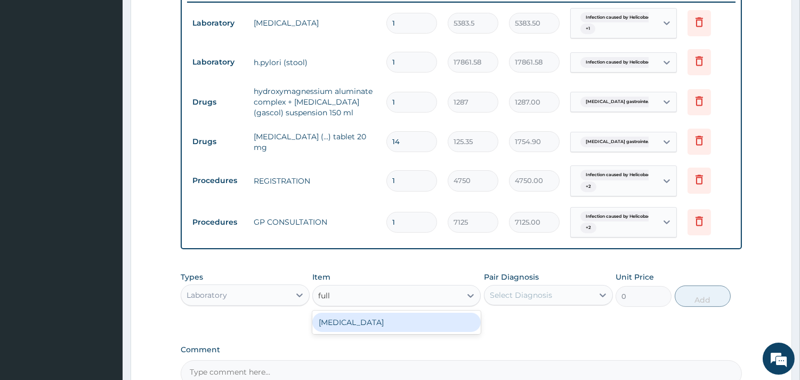
scroll to position [482, 0]
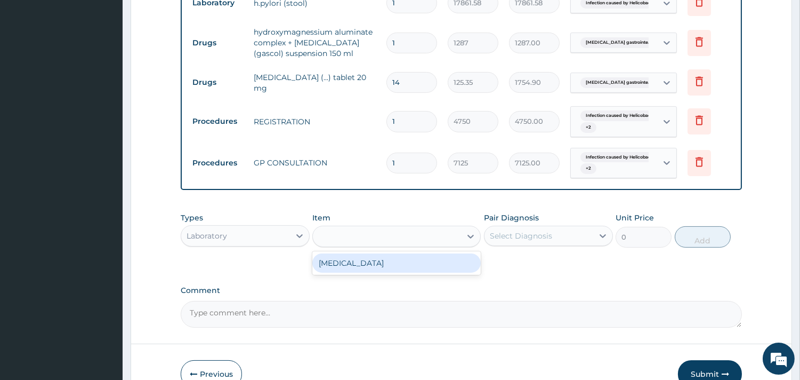
click at [353, 237] on div "full" at bounding box center [387, 236] width 148 height 17
type input "mala"
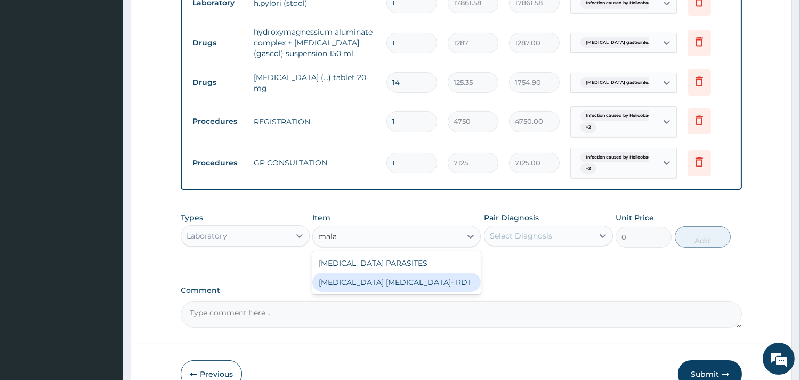
click at [417, 288] on div "MALARIA PARASITE- RDT" at bounding box center [396, 281] width 168 height 19
type input "4321.35"
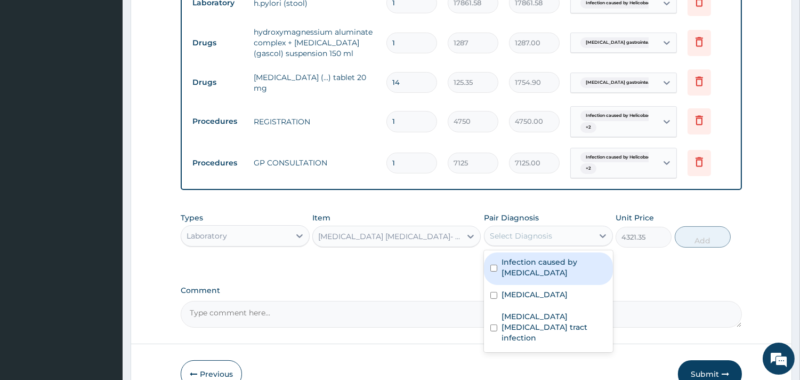
click at [556, 241] on div "Select Diagnosis" at bounding box center [539, 235] width 109 height 17
drag, startPoint x: 549, startPoint y: 268, endPoint x: 541, endPoint y: 301, distance: 34.0
click at [546, 279] on div "Infection caused by Helicobacter pylori" at bounding box center [548, 268] width 129 height 33
checkbox input "true"
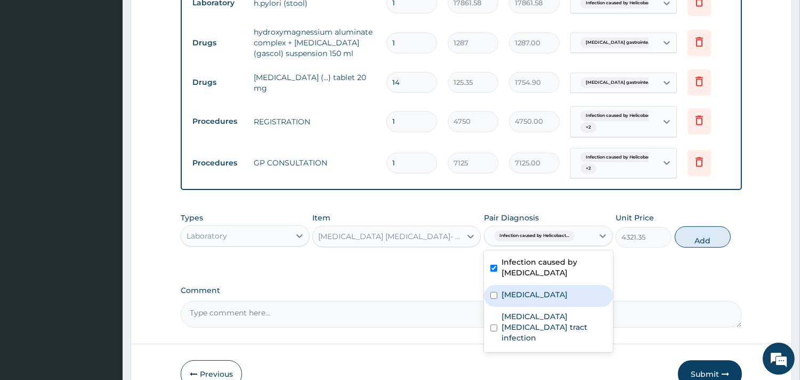
drag, startPoint x: 541, startPoint y: 301, endPoint x: 535, endPoint y: 315, distance: 14.8
click at [539, 302] on div "Malaria" at bounding box center [548, 296] width 129 height 22
checkbox input "true"
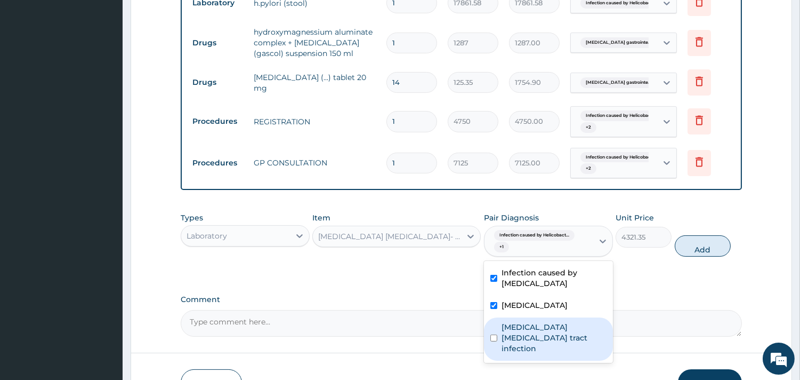
drag, startPoint x: 530, startPoint y: 331, endPoint x: 540, endPoint y: 323, distance: 12.5
click at [530, 331] on label "Helicobacter pylori gastrointestinal tract infection" at bounding box center [554, 337] width 105 height 32
checkbox input "true"
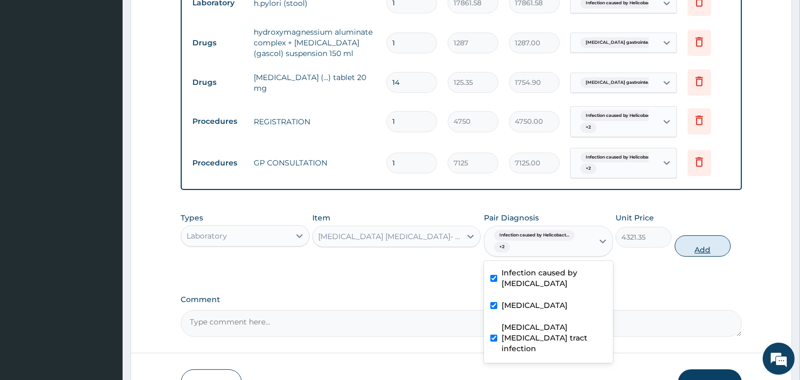
click at [706, 252] on button "Add" at bounding box center [703, 245] width 56 height 21
type input "0"
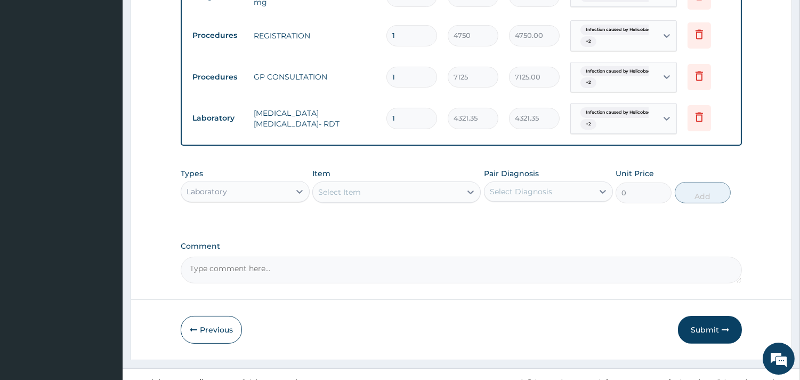
scroll to position [583, 0]
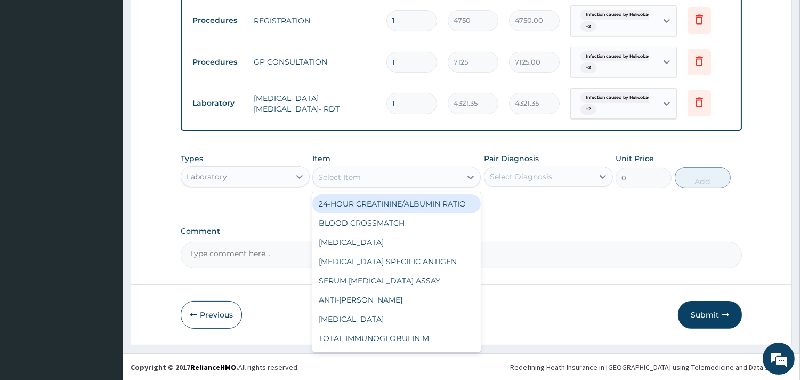
click at [365, 178] on div "Select Item" at bounding box center [387, 176] width 148 height 17
click at [280, 183] on div "Laboratory" at bounding box center [235, 176] width 109 height 17
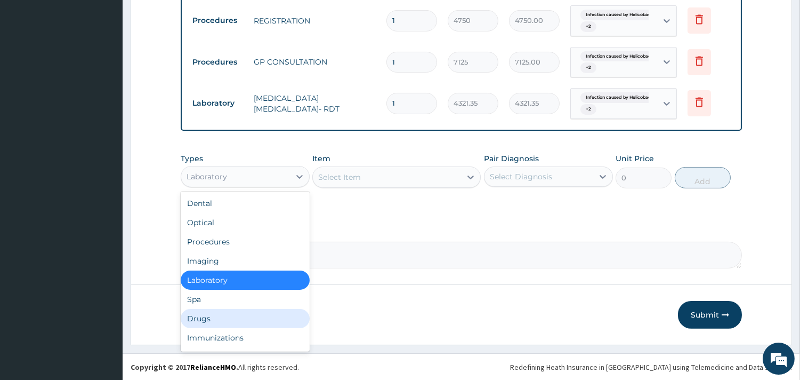
click at [230, 318] on div "Drugs" at bounding box center [245, 318] width 129 height 19
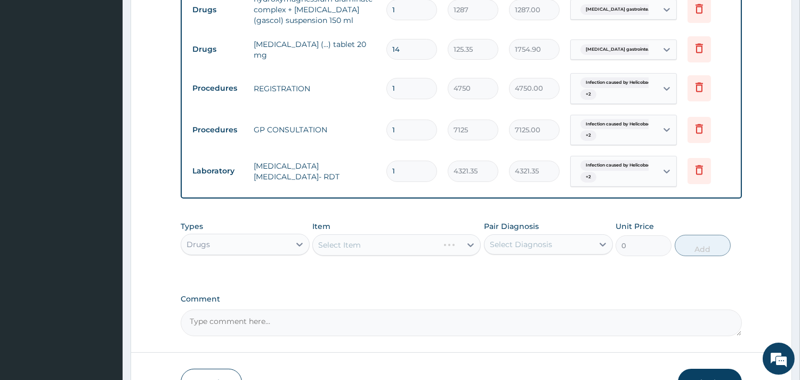
scroll to position [523, 0]
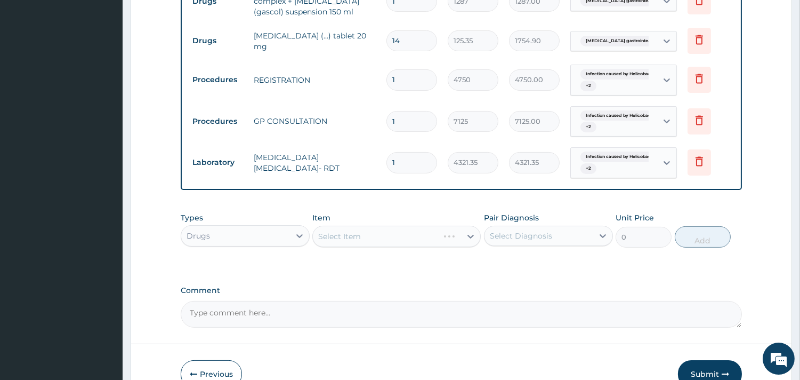
click at [353, 237] on div "Select Item" at bounding box center [396, 235] width 168 height 21
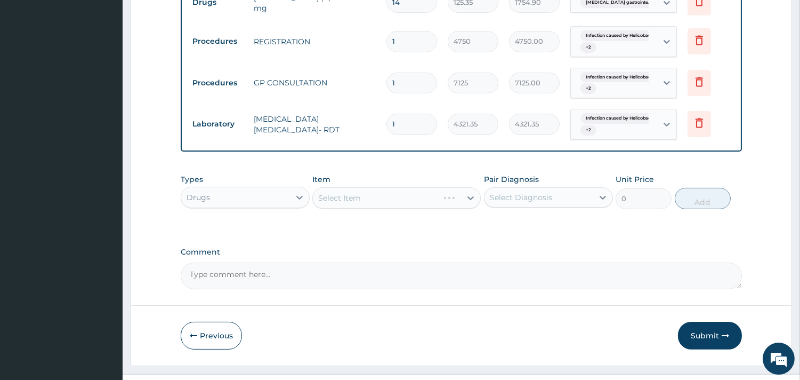
scroll to position [583, 0]
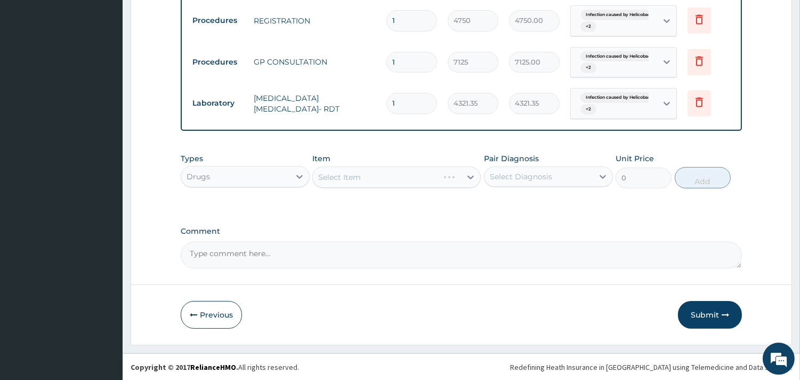
click at [384, 172] on div "Select Item" at bounding box center [396, 176] width 168 height 21
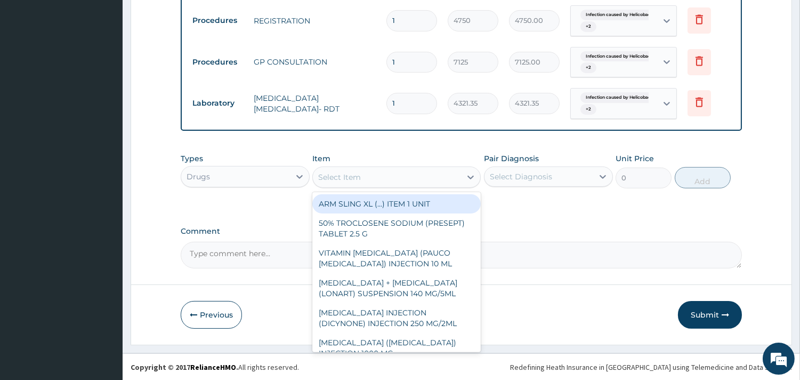
click at [375, 174] on div "Select Item" at bounding box center [387, 176] width 148 height 17
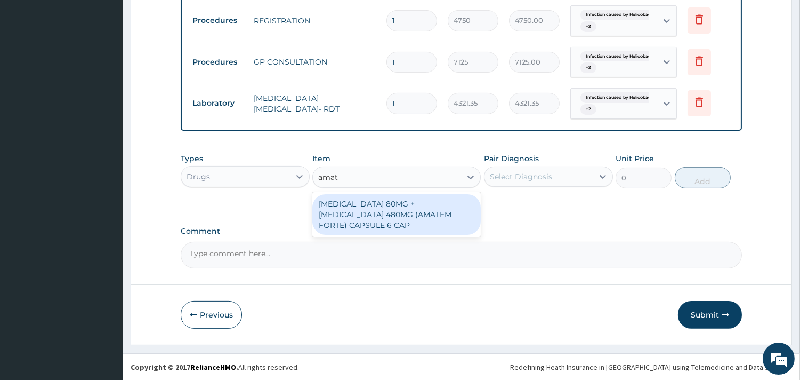
type input "amate"
drag, startPoint x: 415, startPoint y: 212, endPoint x: 440, endPoint y: 204, distance: 27.0
click at [424, 209] on div "ARTEMETHER 80MG + LUMEFANTRINE 480MG (AMATEM FORTE) CAPSULE 6 CAP" at bounding box center [396, 214] width 168 height 41
type input "3619.54"
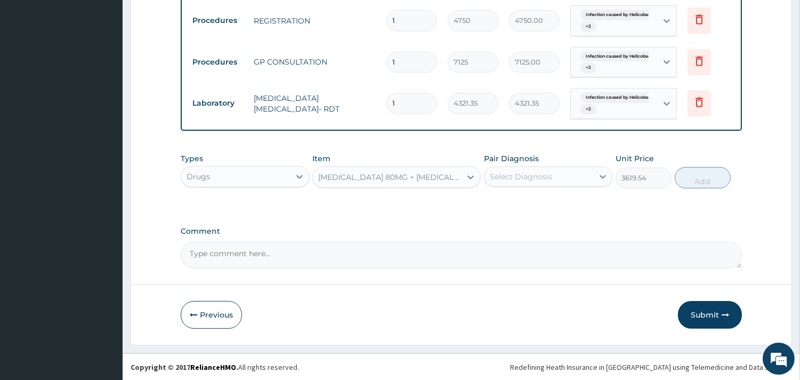
click at [522, 178] on div "Select Diagnosis" at bounding box center [521, 176] width 62 height 11
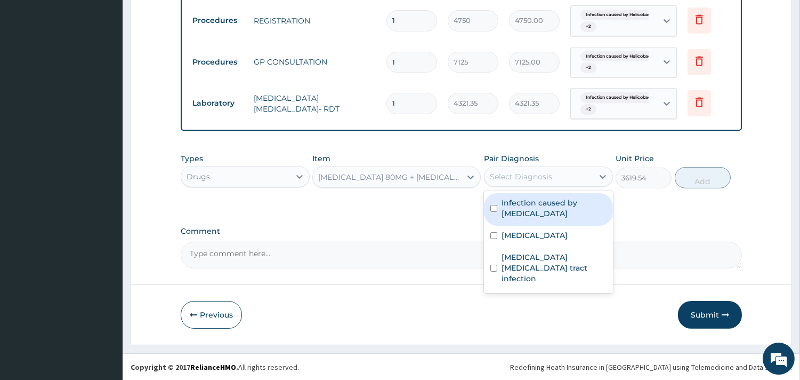
click at [522, 211] on label "Infection caused by Helicobacter pylori" at bounding box center [554, 207] width 105 height 21
checkbox input "true"
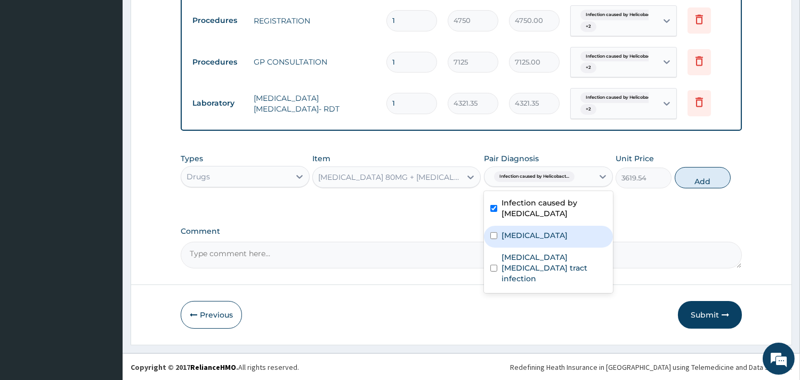
click at [525, 235] on label "Malaria" at bounding box center [535, 235] width 66 height 11
checkbox input "true"
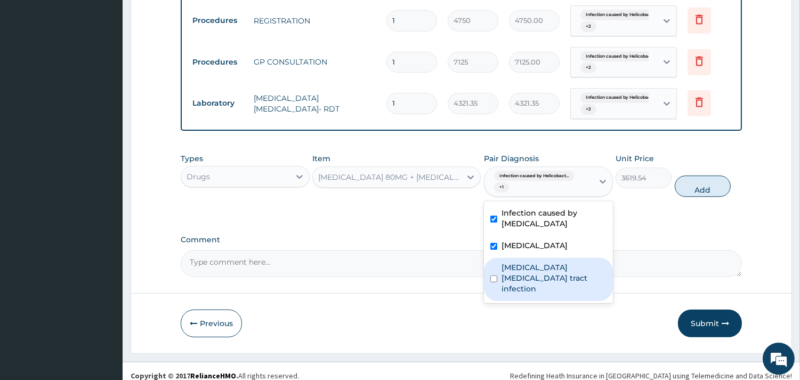
drag, startPoint x: 523, startPoint y: 272, endPoint x: 531, endPoint y: 270, distance: 8.2
click at [523, 272] on label "Helicobacter pylori gastrointestinal tract infection" at bounding box center [554, 278] width 105 height 32
checkbox input "true"
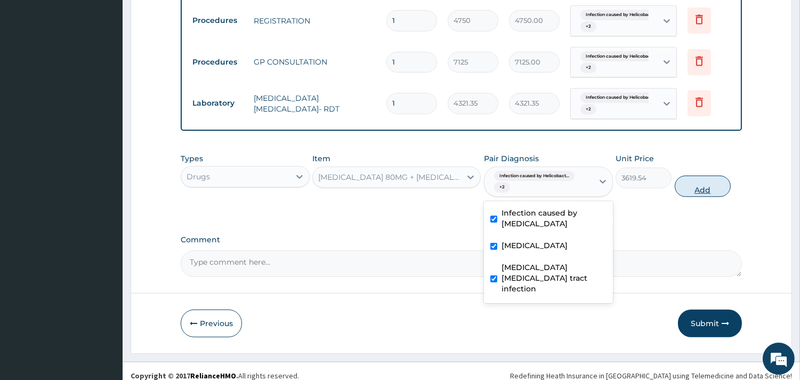
click at [724, 176] on button "Add" at bounding box center [703, 185] width 56 height 21
type input "0"
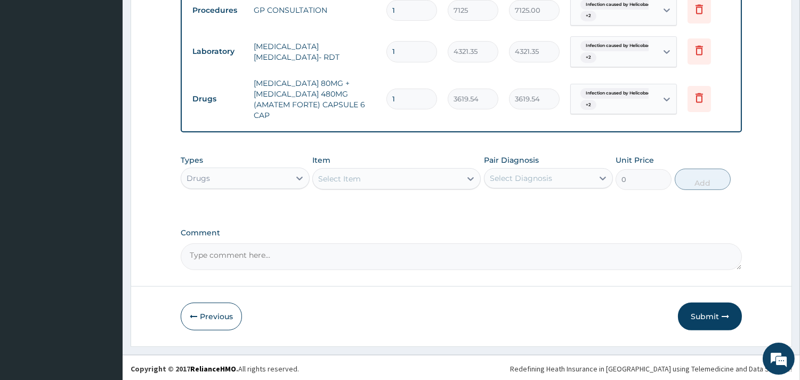
scroll to position [636, 0]
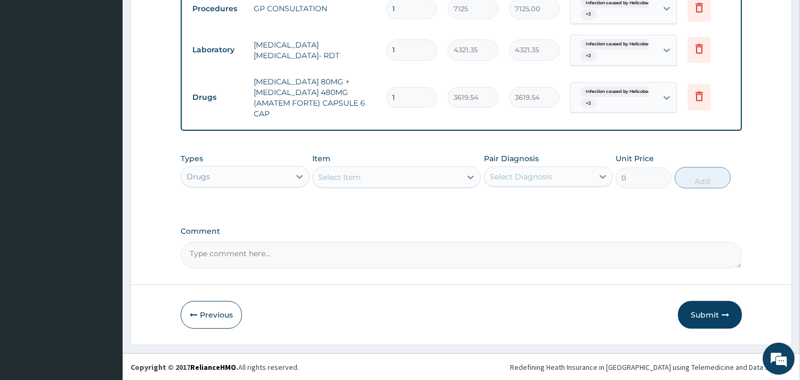
click at [326, 176] on div "Select Item" at bounding box center [339, 177] width 43 height 11
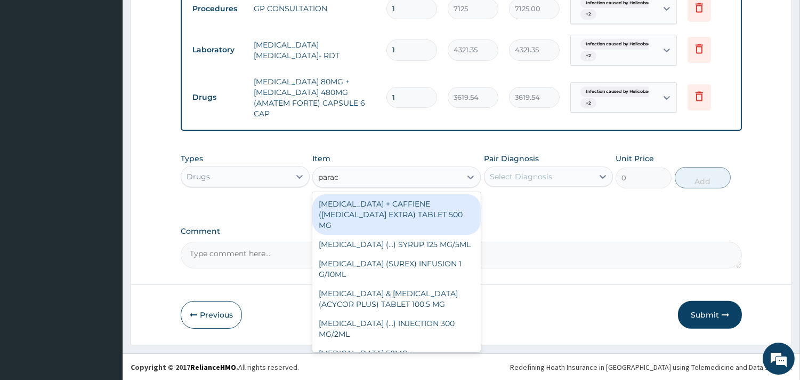
type input "parace"
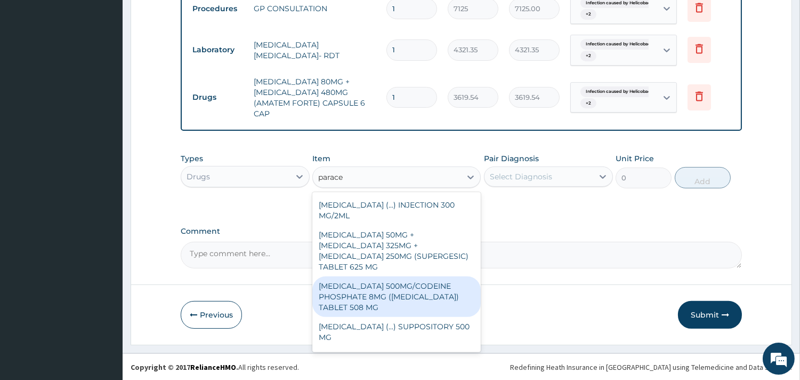
scroll to position [164, 0]
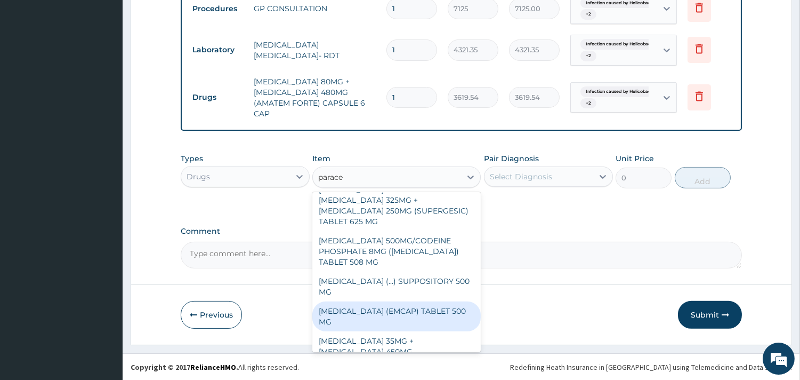
click at [426, 301] on div "PARACETAMOL (EMCAP) TABLET 500 MG" at bounding box center [396, 316] width 168 height 30
type input "22.23"
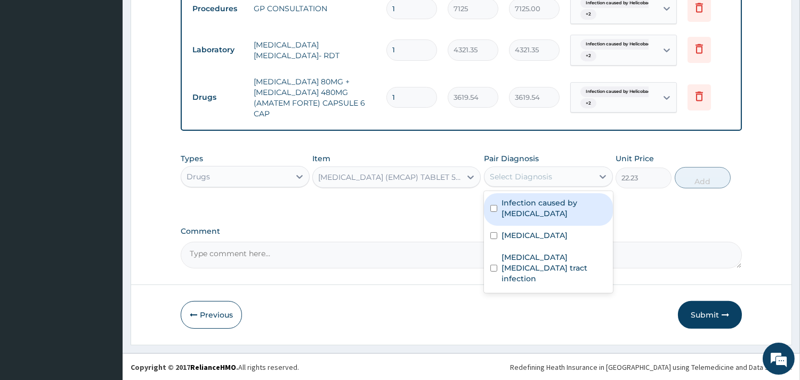
click at [558, 173] on div "Select Diagnosis" at bounding box center [539, 176] width 109 height 17
click at [557, 201] on label "Infection caused by Helicobacter pylori" at bounding box center [554, 207] width 105 height 21
checkbox input "true"
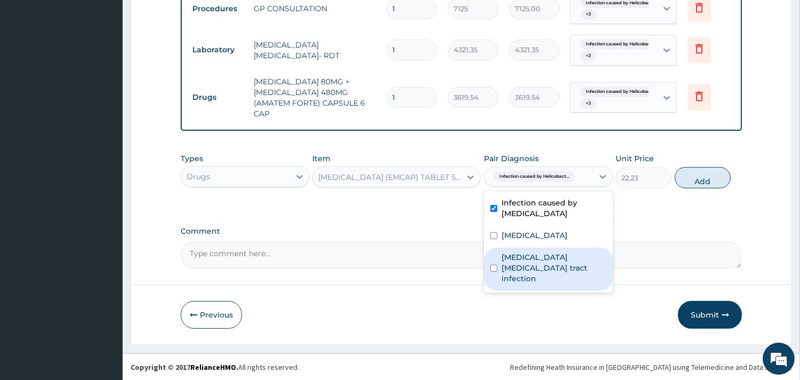
click at [540, 247] on div "Helicobacter pylori gastrointestinal tract infection" at bounding box center [548, 268] width 129 height 43
checkbox input "true"
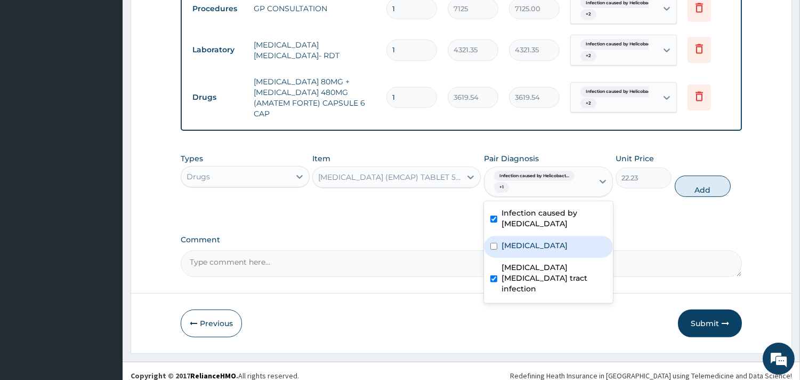
click at [539, 239] on div "Malaria" at bounding box center [548, 247] width 129 height 22
checkbox input "true"
click at [696, 189] on button "Add" at bounding box center [703, 185] width 56 height 21
type input "0"
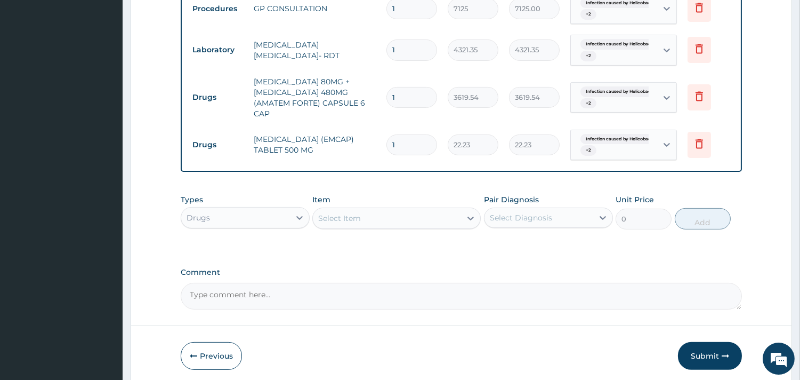
type input "18"
type input "400.14"
type input "18"
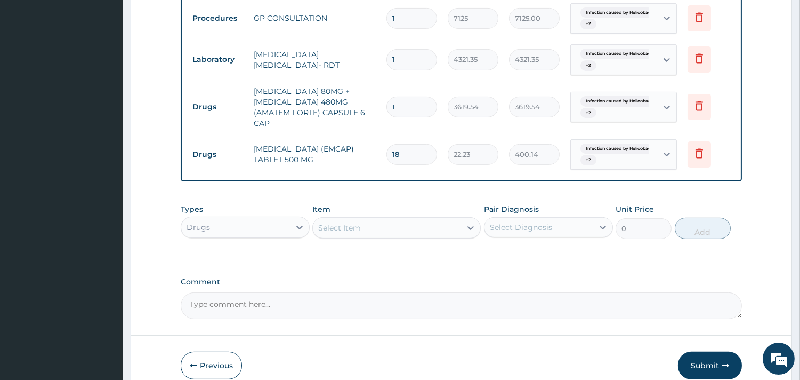
scroll to position [678, 0]
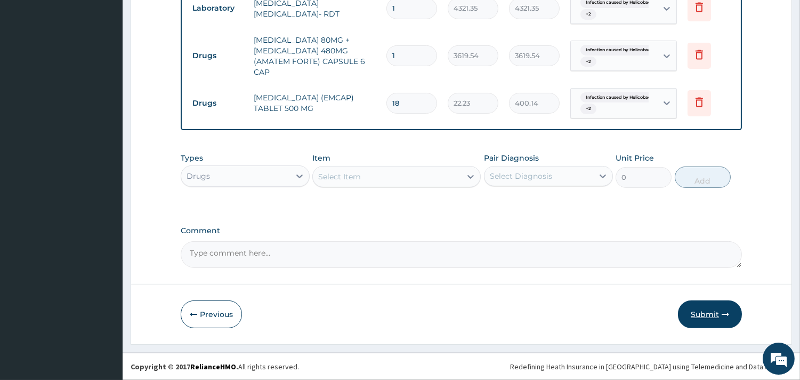
click at [690, 315] on button "Submit" at bounding box center [710, 314] width 64 height 28
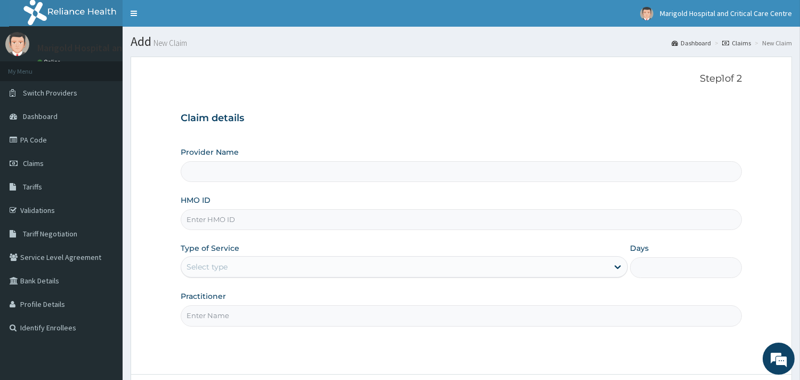
type input "Marigold Hospital and Critical Care Centre"
click at [34, 139] on link "PA Code" at bounding box center [61, 139] width 123 height 23
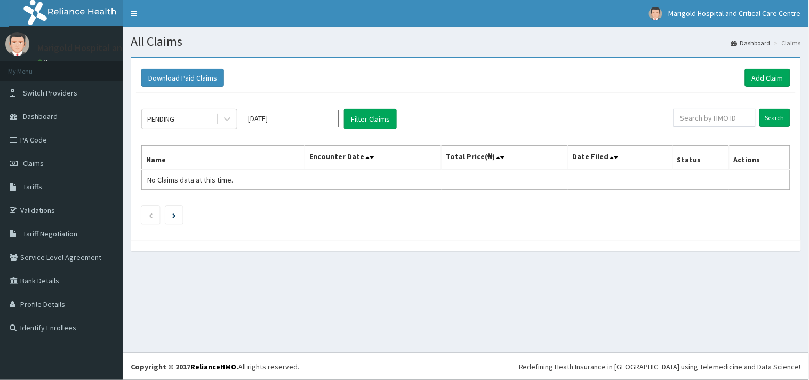
click at [305, 133] on div "PENDING [DATE] Filter Claims Search Name Encounter Date Total Price(₦) Date Fil…" at bounding box center [465, 164] width 659 height 142
click at [305, 124] on input "[DATE]" at bounding box center [291, 118] width 96 height 19
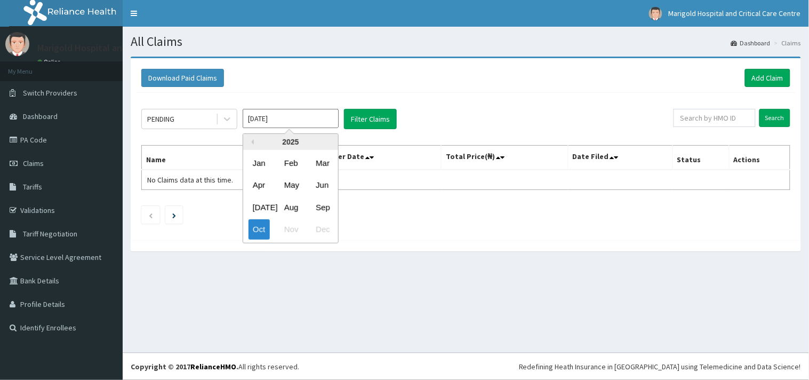
drag, startPoint x: 321, startPoint y: 200, endPoint x: 332, endPoint y: 176, distance: 26.5
click at [320, 200] on div "Sep" at bounding box center [321, 207] width 21 height 20
type input "[DATE]"
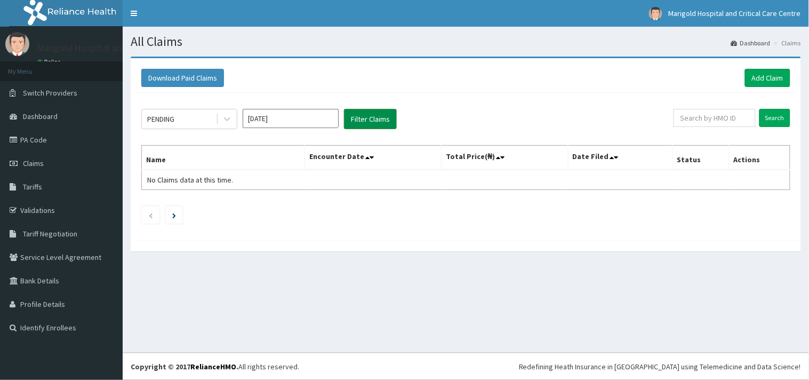
click at [359, 124] on button "Filter Claims" at bounding box center [370, 119] width 53 height 20
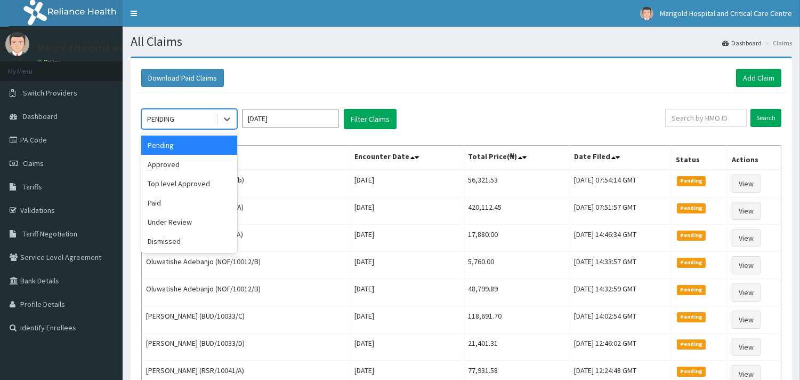
drag, startPoint x: 205, startPoint y: 113, endPoint x: 171, endPoint y: 172, distance: 67.8
click at [202, 115] on div "PENDING" at bounding box center [179, 118] width 74 height 17
click at [171, 172] on div "Approved" at bounding box center [189, 164] width 96 height 19
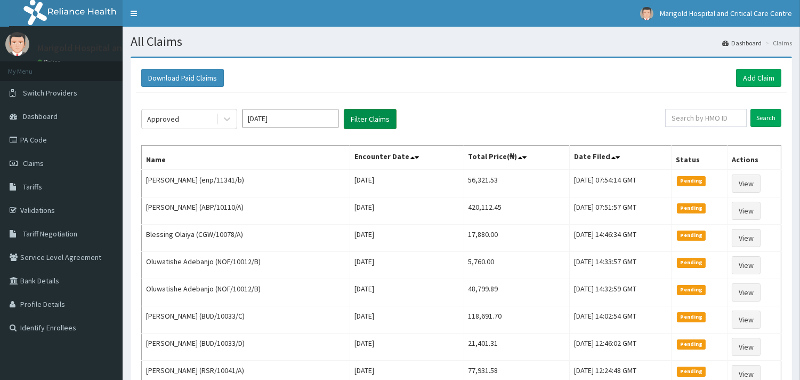
click at [355, 128] on button "Filter Claims" at bounding box center [370, 119] width 53 height 20
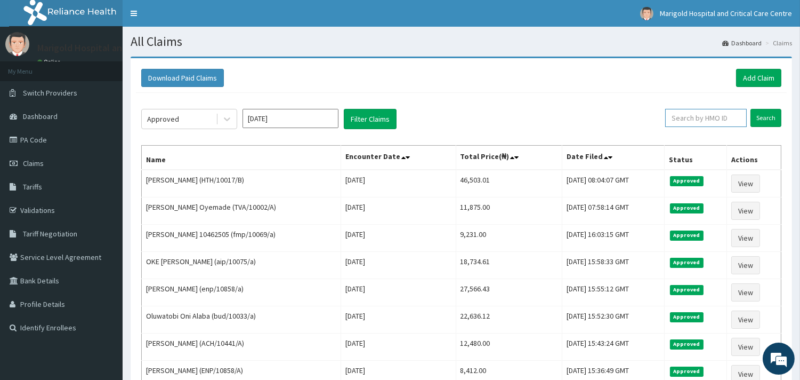
click at [720, 116] on input "text" at bounding box center [706, 118] width 82 height 18
type input "clc/10016/c"
click at [758, 114] on input "Search" at bounding box center [766, 118] width 31 height 18
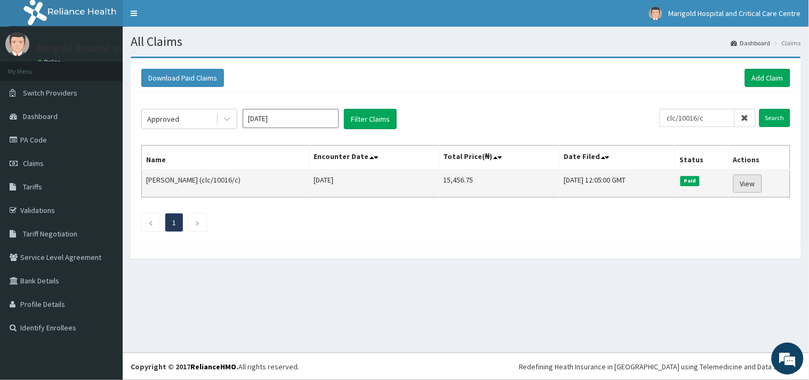
click at [743, 182] on link "View" at bounding box center [747, 183] width 29 height 18
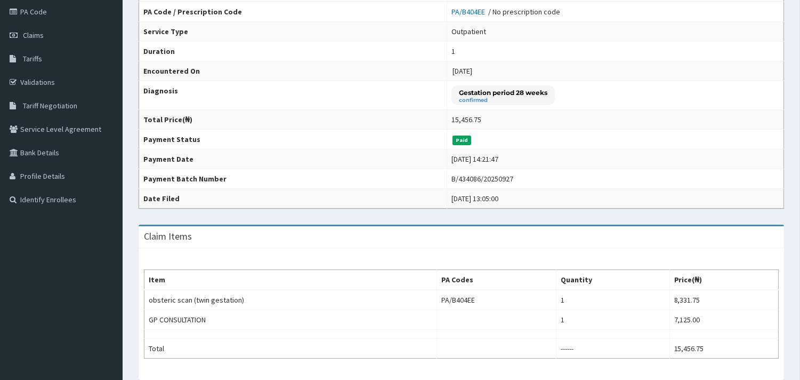
scroll to position [34, 0]
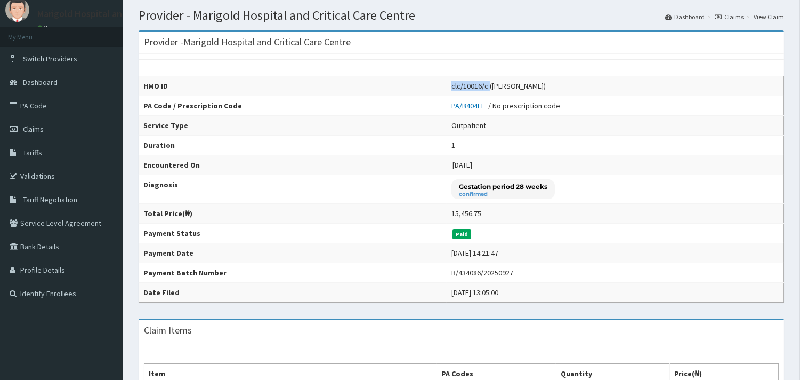
drag, startPoint x: 444, startPoint y: 86, endPoint x: 480, endPoint y: 88, distance: 36.3
click at [480, 88] on td "clc/10016/c ([PERSON_NAME])" at bounding box center [615, 86] width 337 height 20
copy div "clc/10016/c"
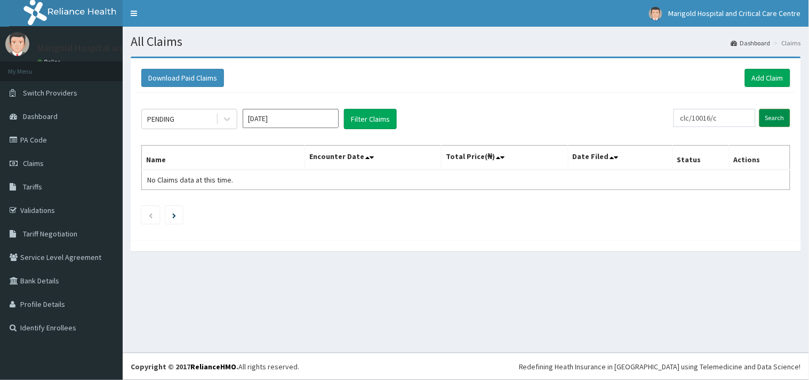
click at [773, 120] on input "Search" at bounding box center [774, 118] width 31 height 18
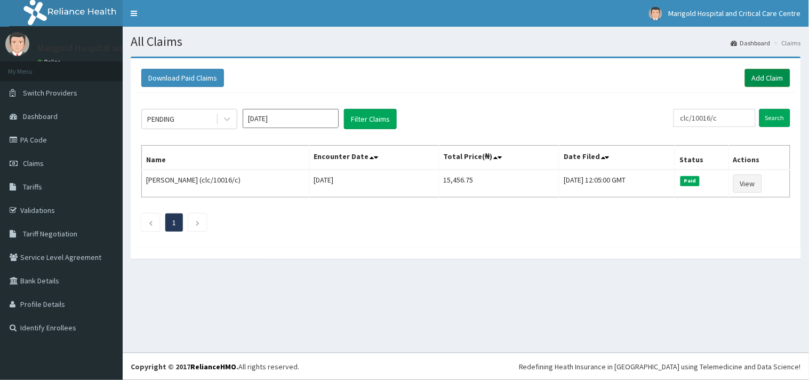
click at [767, 73] on link "Add Claim" at bounding box center [767, 78] width 45 height 18
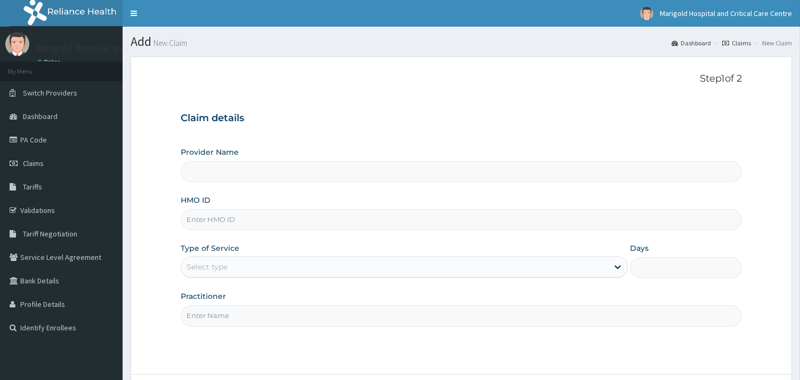
paste input "clc/10016/c"
type input "clc/10016/c"
type input "Marigold Hospital and Critical Care Centre"
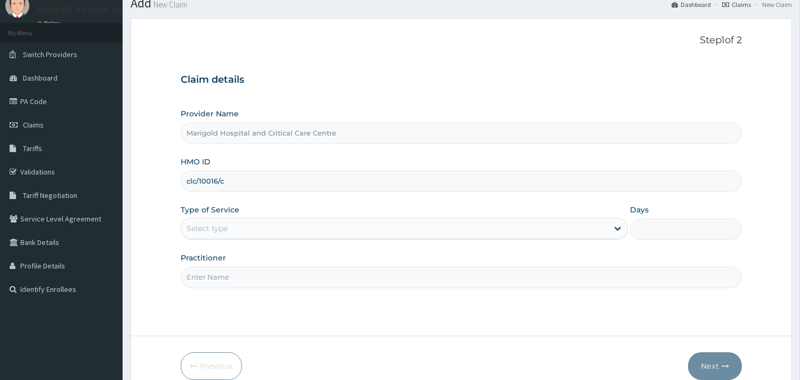
scroll to position [59, 0]
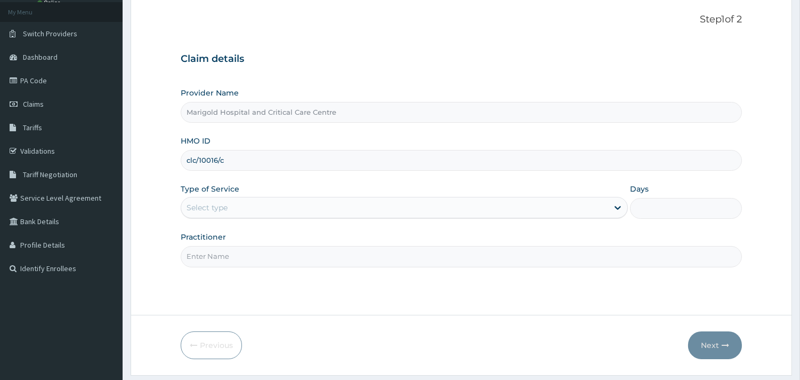
type input "clc/10016/c"
click at [268, 211] on div "Select type" at bounding box center [394, 207] width 427 height 17
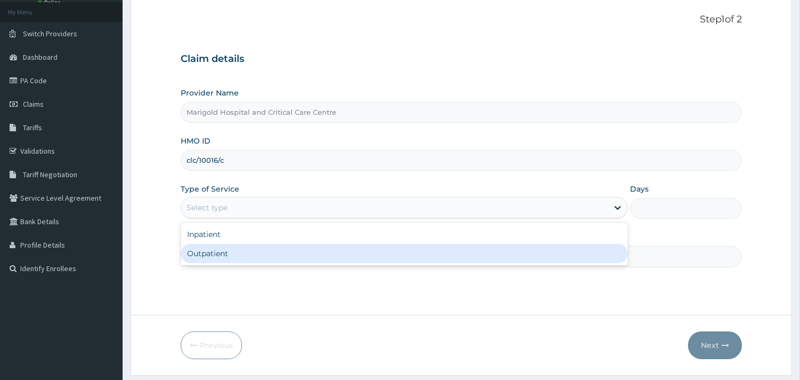
click at [262, 256] on div "Outpatient" at bounding box center [404, 253] width 447 height 19
type input "1"
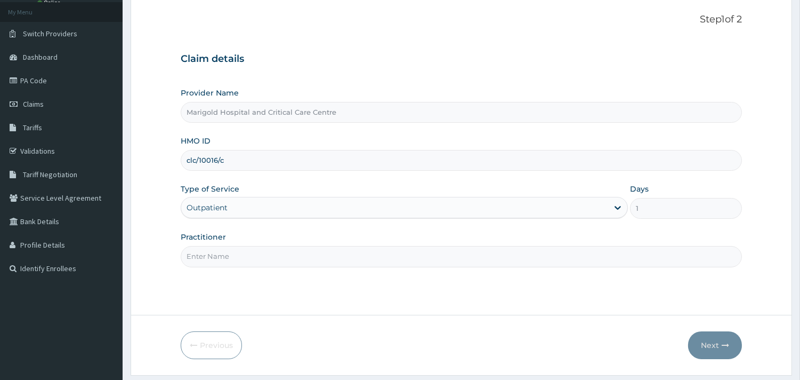
click at [268, 259] on input "Practitioner" at bounding box center [461, 256] width 561 height 21
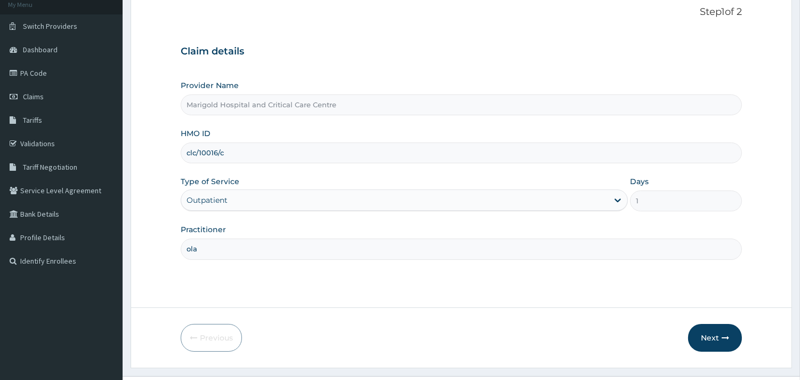
scroll to position [91, 0]
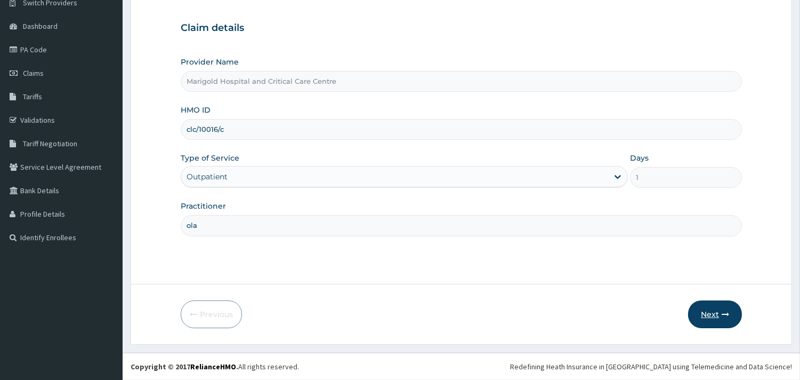
type input "ola"
click at [705, 316] on button "Next" at bounding box center [715, 314] width 54 height 28
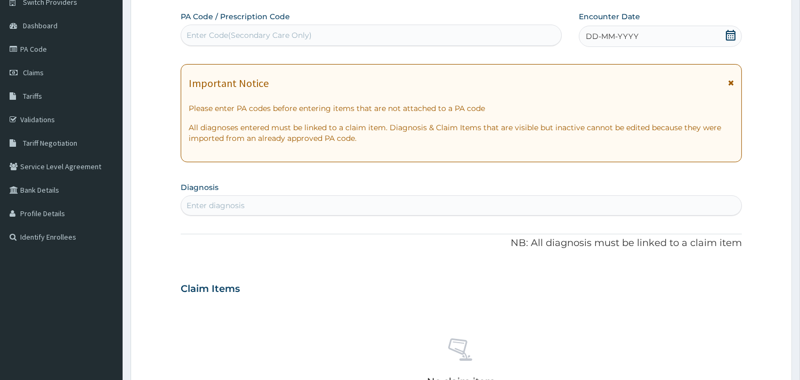
click at [233, 34] on div "Enter Code(Secondary Care Only)" at bounding box center [249, 35] width 125 height 11
paste input "PA/B404EE"
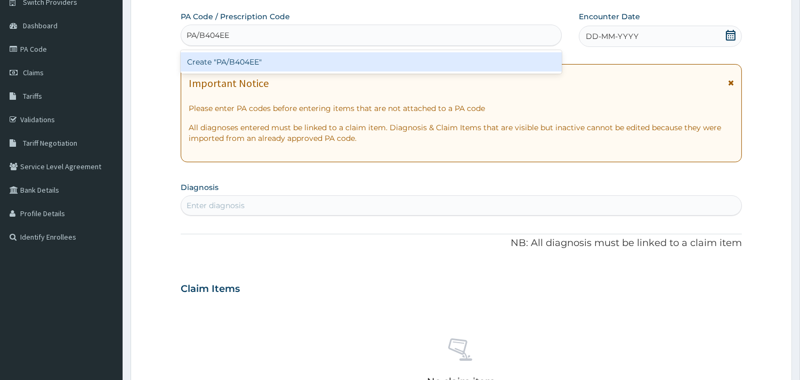
type input "PA/B404EE"
click at [278, 62] on div "Create "PA/B404EE"" at bounding box center [371, 61] width 381 height 19
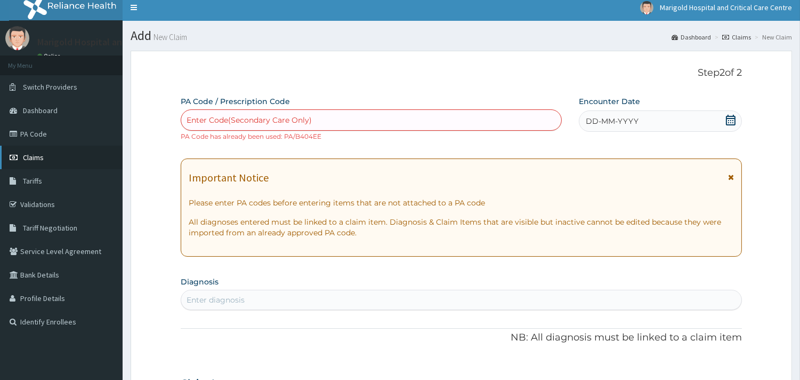
scroll to position [0, 0]
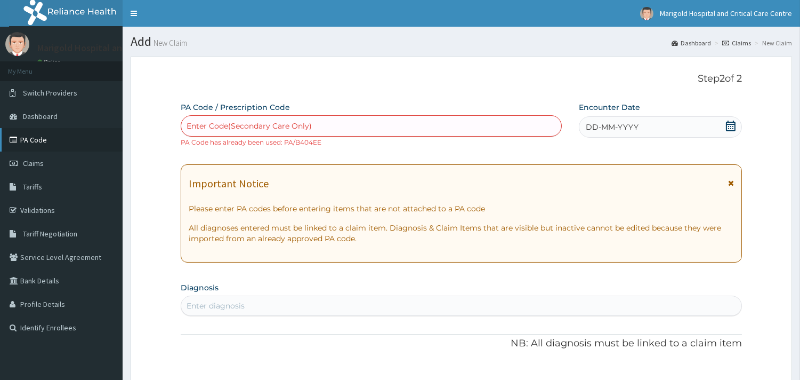
click at [54, 145] on link "PA Code" at bounding box center [61, 139] width 123 height 23
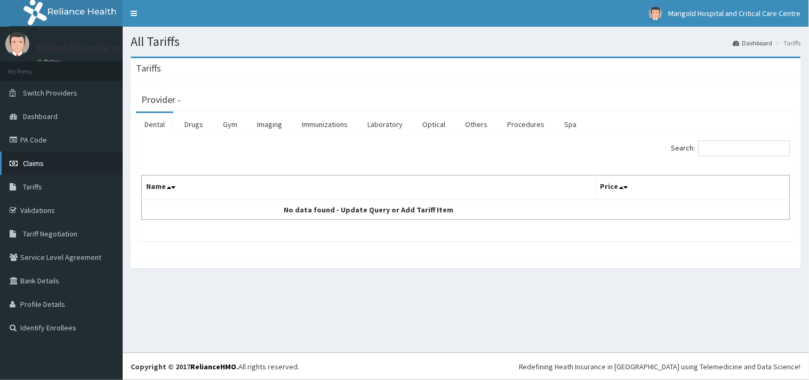
click at [45, 168] on link "Claims" at bounding box center [61, 162] width 123 height 23
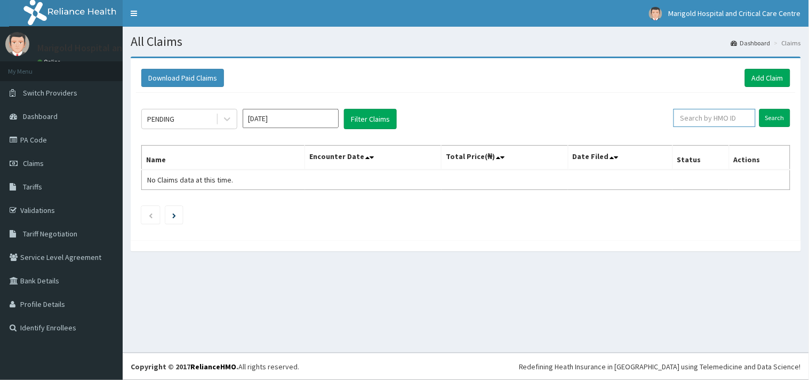
paste input "clc/10016/c"
drag, startPoint x: 673, startPoint y: 114, endPoint x: 616, endPoint y: 128, distance: 58.7
click at [616, 128] on div "PENDING [DATE] Filter Claims clc/10016/c Search" at bounding box center [465, 119] width 649 height 20
type input "clc/10016/c"
click at [786, 120] on input "Search" at bounding box center [774, 118] width 31 height 18
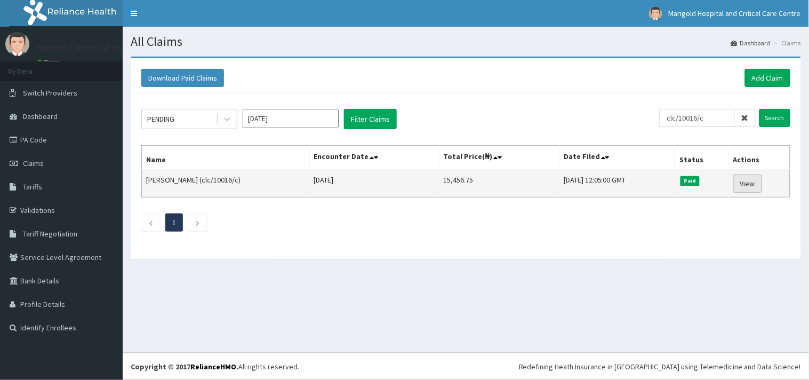
click at [752, 180] on link "View" at bounding box center [747, 183] width 29 height 18
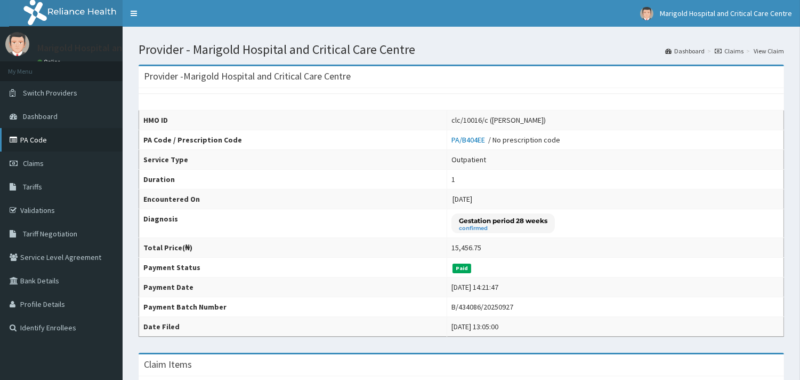
click at [63, 134] on link "PA Code" at bounding box center [61, 139] width 123 height 23
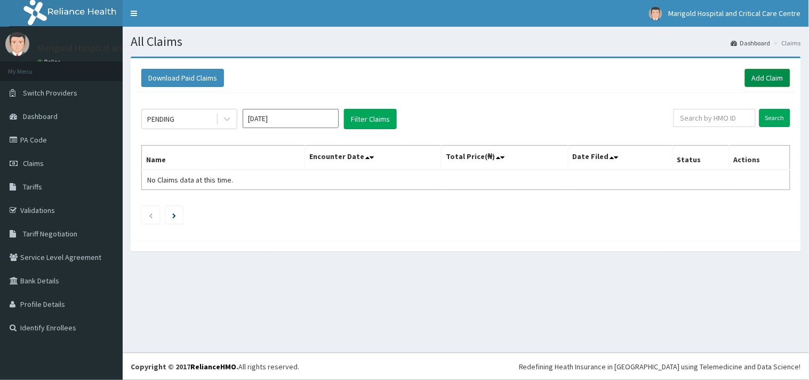
click at [745, 81] on link "Add Claim" at bounding box center [767, 78] width 45 height 18
click at [771, 78] on link "Add Claim" at bounding box center [767, 78] width 45 height 18
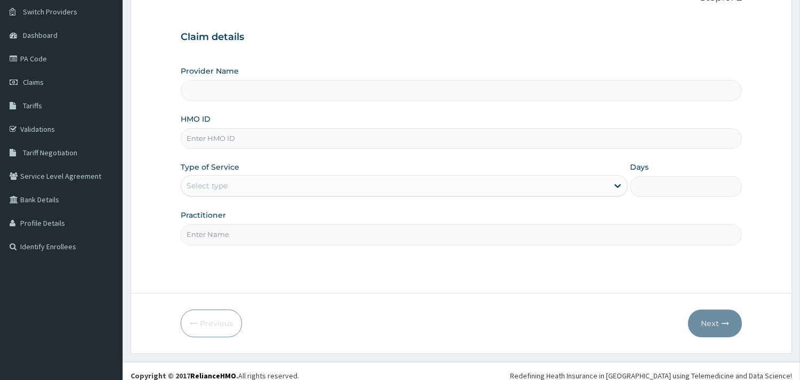
scroll to position [91, 0]
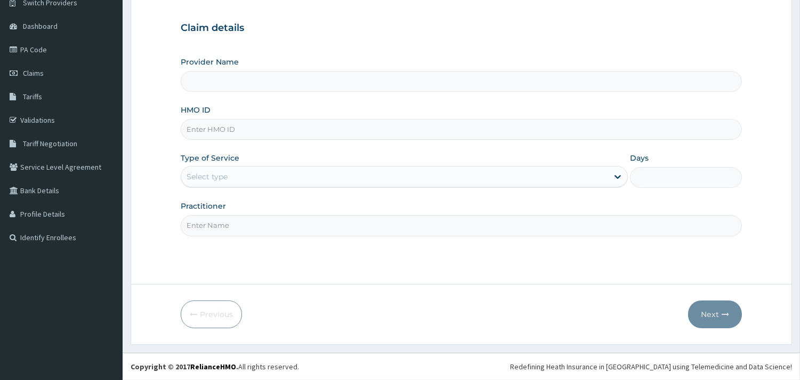
type input "Marigold Hospital and Critical Care Centre"
click at [256, 131] on input "HMO ID" at bounding box center [461, 129] width 561 height 21
type input "SRD/10016/A"
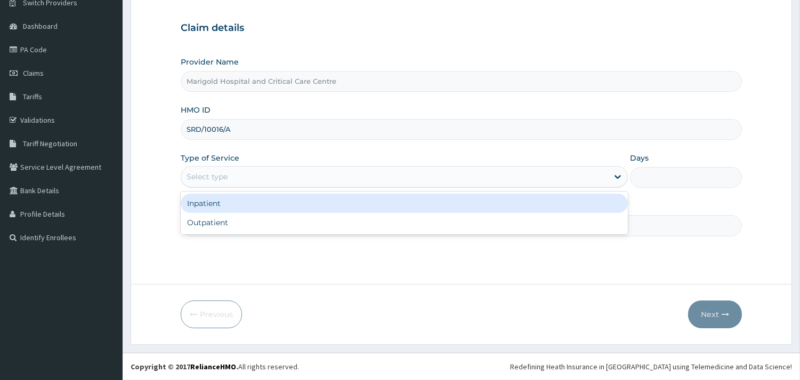
drag, startPoint x: 245, startPoint y: 177, endPoint x: 241, endPoint y: 224, distance: 47.6
click at [243, 179] on div "Select type" at bounding box center [394, 176] width 427 height 17
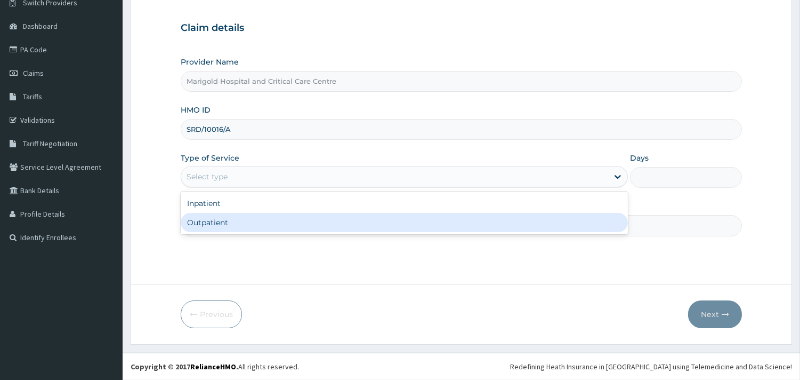
click at [241, 230] on div "Outpatient" at bounding box center [404, 222] width 447 height 19
type input "1"
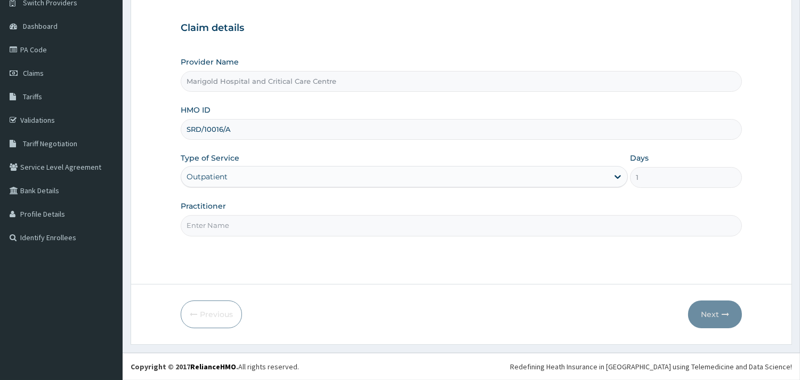
click at [241, 230] on input "Practitioner" at bounding box center [461, 225] width 561 height 21
type input "ola"
click at [707, 317] on button "Next" at bounding box center [715, 314] width 54 height 28
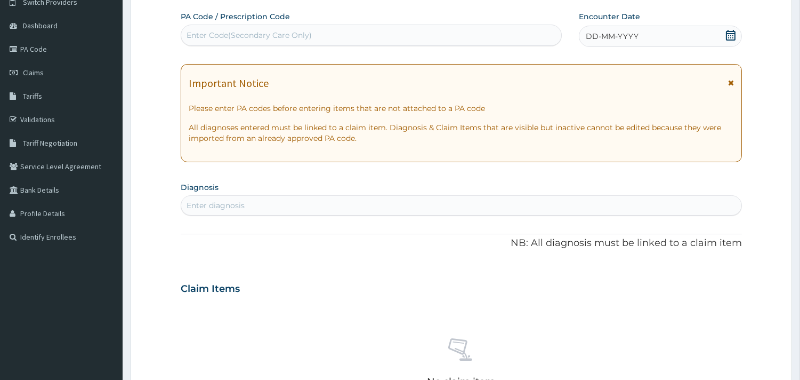
click at [254, 38] on div "Enter Code(Secondary Care Only)" at bounding box center [249, 35] width 125 height 11
drag, startPoint x: 607, startPoint y: 34, endPoint x: 626, endPoint y: 41, distance: 20.7
click at [607, 35] on span "DD-MM-YYYY" at bounding box center [612, 36] width 53 height 11
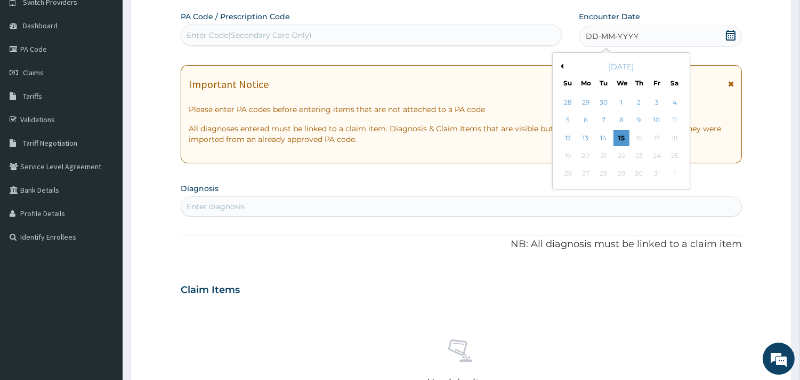
click at [561, 66] on button "Previous Month" at bounding box center [560, 65] width 5 height 5
click at [654, 157] on div "26" at bounding box center [657, 156] width 16 height 16
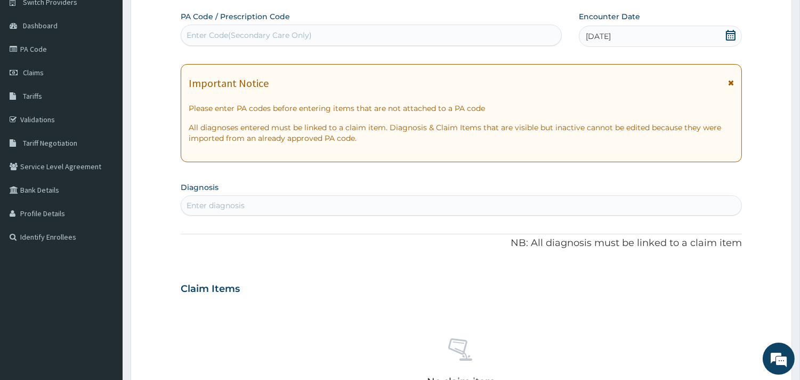
click at [243, 207] on div "Enter diagnosis" at bounding box center [216, 205] width 58 height 11
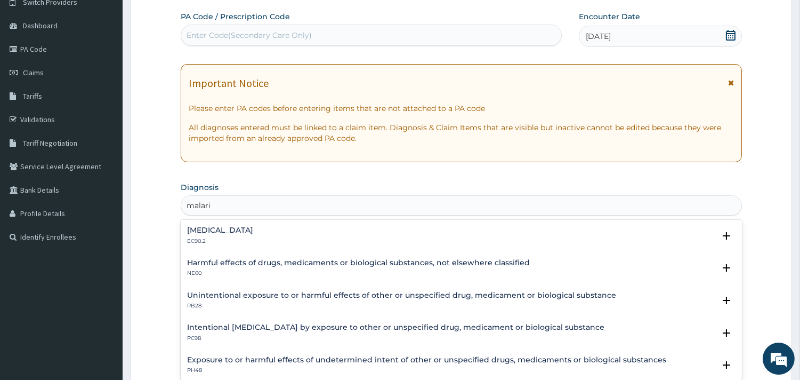
type input "malaria"
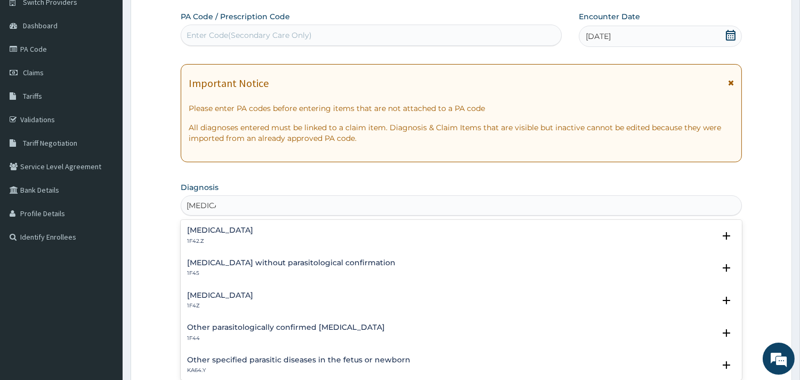
click at [269, 300] on div "Malaria, unspecified 1F4Z" at bounding box center [461, 300] width 549 height 19
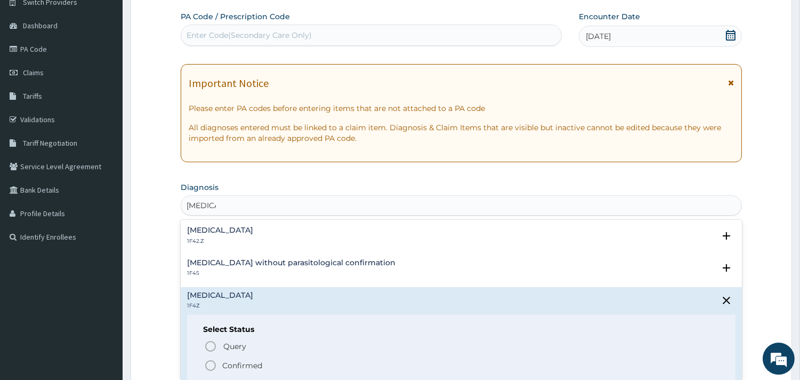
click at [245, 360] on p "Confirmed" at bounding box center [242, 365] width 40 height 11
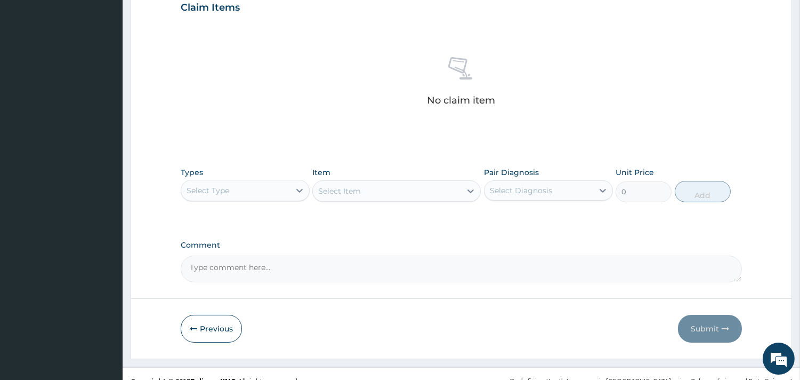
scroll to position [389, 0]
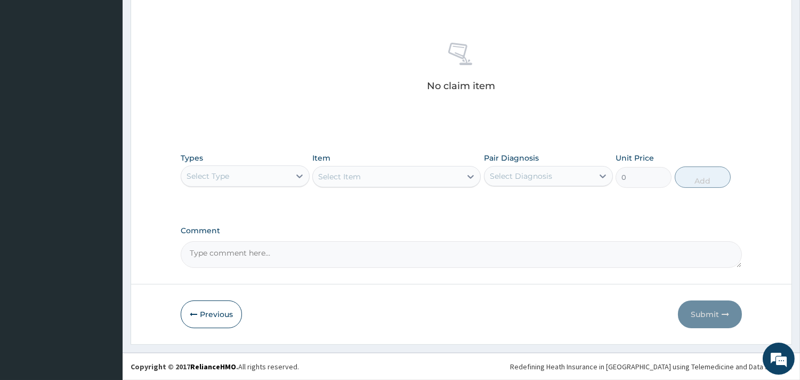
click at [277, 167] on div "Select Type" at bounding box center [235, 175] width 109 height 17
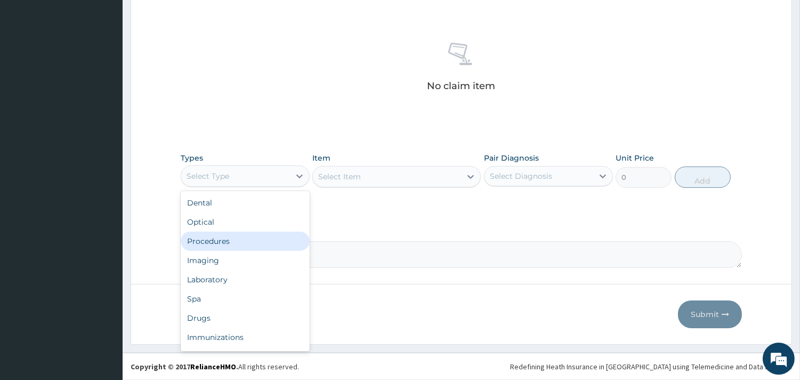
click at [265, 236] on div "Procedures" at bounding box center [245, 240] width 129 height 19
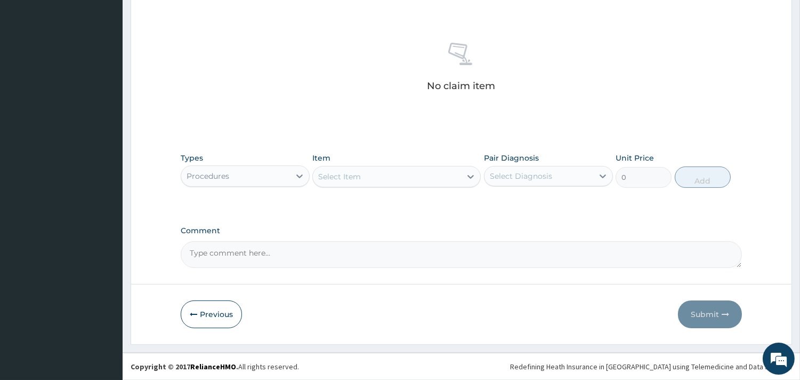
click at [400, 173] on div "Select Item" at bounding box center [387, 176] width 148 height 17
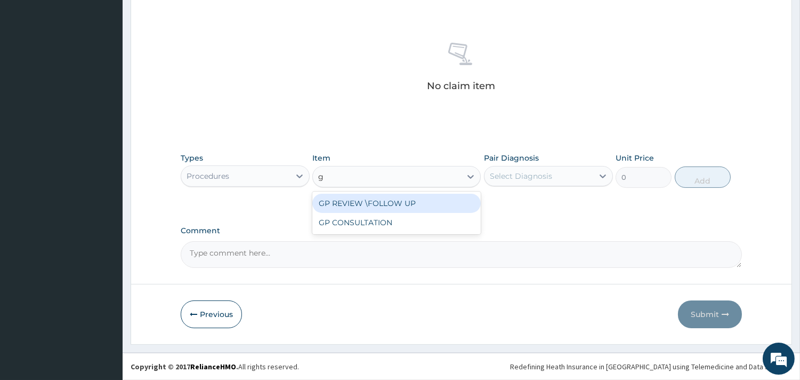
type input "gp"
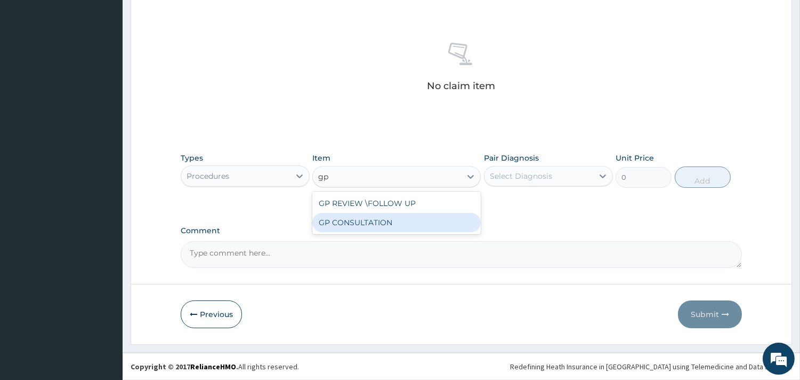
click at [425, 228] on div "GP CONSULTATION" at bounding box center [396, 222] width 168 height 19
type input "7125"
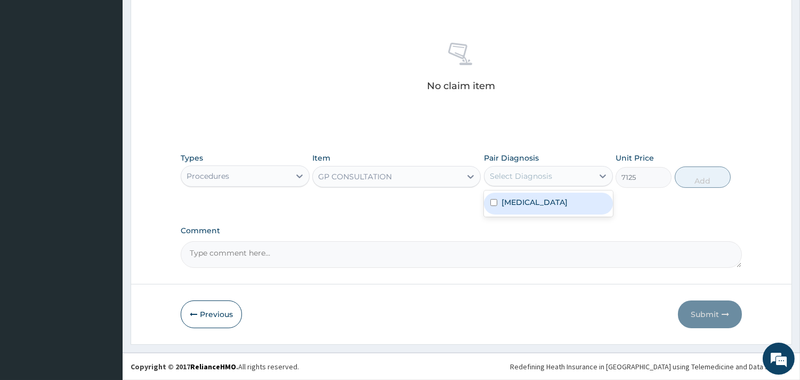
click at [553, 178] on div "Select Diagnosis" at bounding box center [539, 175] width 109 height 17
drag, startPoint x: 552, startPoint y: 211, endPoint x: 636, endPoint y: 189, distance: 87.2
click at [551, 213] on div "Malaria, unspecified" at bounding box center [548, 203] width 129 height 22
checkbox input "true"
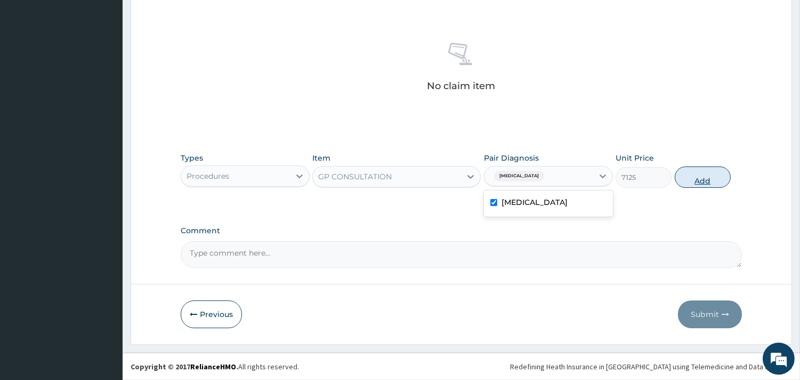
click at [696, 176] on button "Add" at bounding box center [703, 176] width 56 height 21
type input "0"
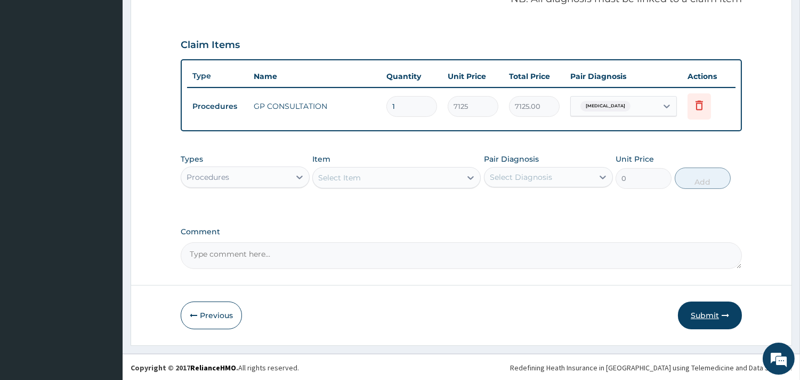
click at [688, 313] on button "Submit" at bounding box center [710, 315] width 64 height 28
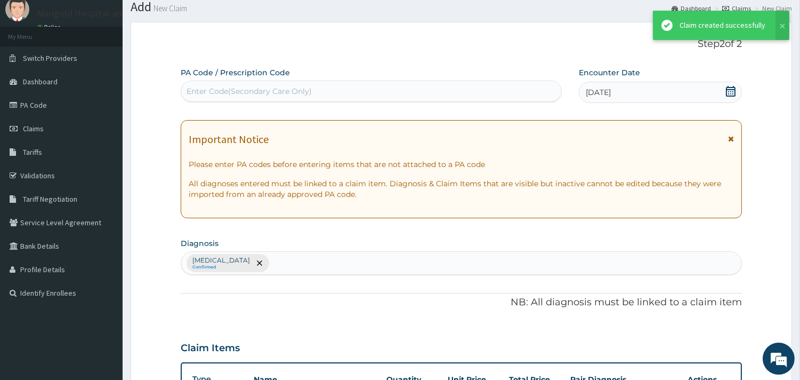
scroll to position [337, 0]
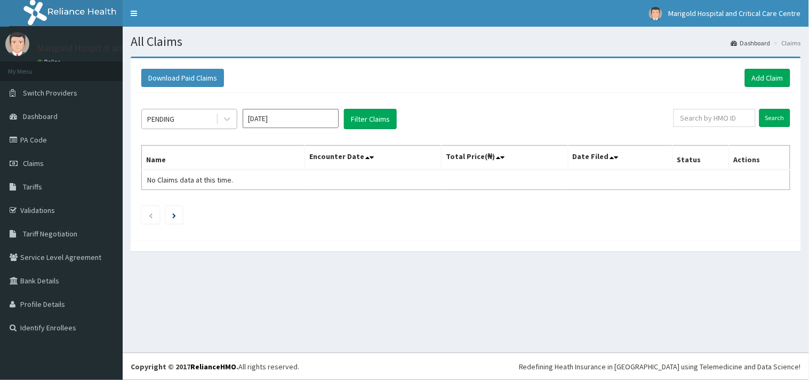
click at [188, 118] on div "PENDING" at bounding box center [179, 118] width 74 height 17
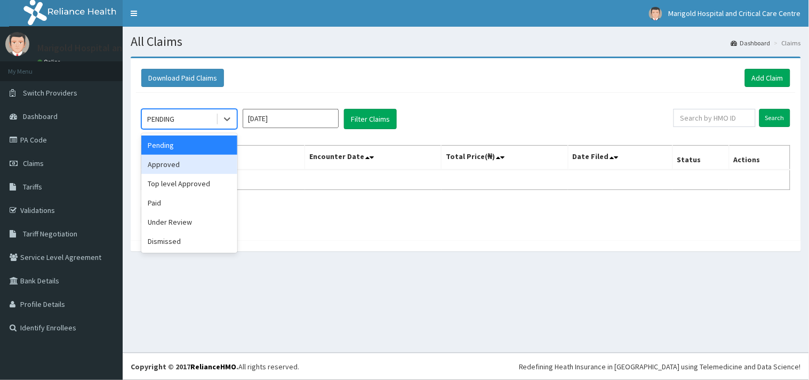
click at [181, 169] on div "Approved" at bounding box center [189, 164] width 96 height 19
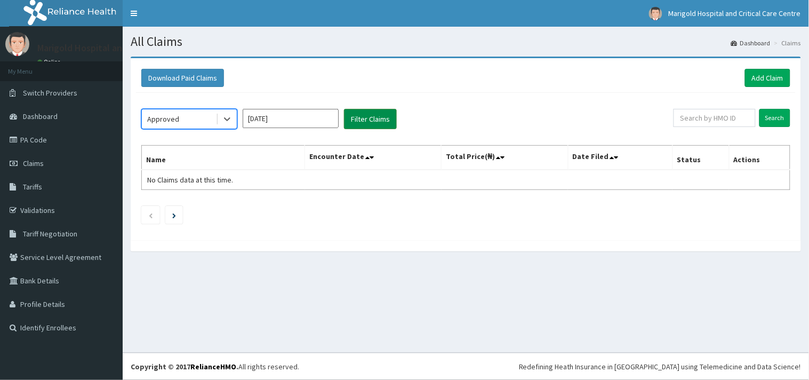
click at [364, 126] on button "Filter Claims" at bounding box center [370, 119] width 53 height 20
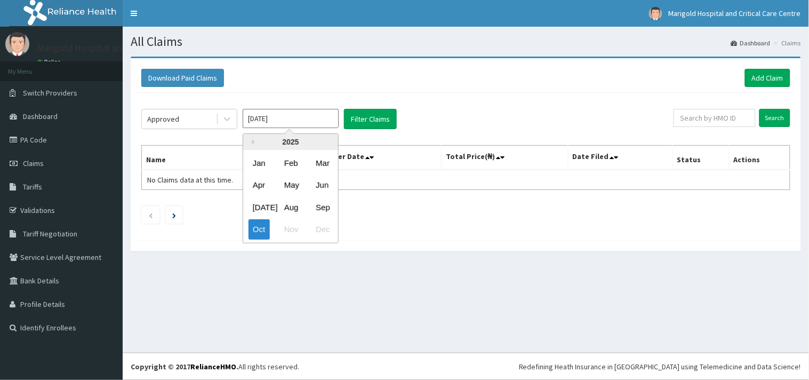
drag, startPoint x: 300, startPoint y: 124, endPoint x: 324, endPoint y: 147, distance: 33.6
click at [304, 128] on div "[DATE] Previous Year [DATE] Feb Mar Apr May Jun [DATE] Aug Sep Oct Nov Dec" at bounding box center [291, 119] width 96 height 20
drag, startPoint x: 321, startPoint y: 206, endPoint x: 323, endPoint y: 196, distance: 10.8
click at [322, 199] on div "Sep" at bounding box center [321, 207] width 21 height 20
type input "Sep 2025"
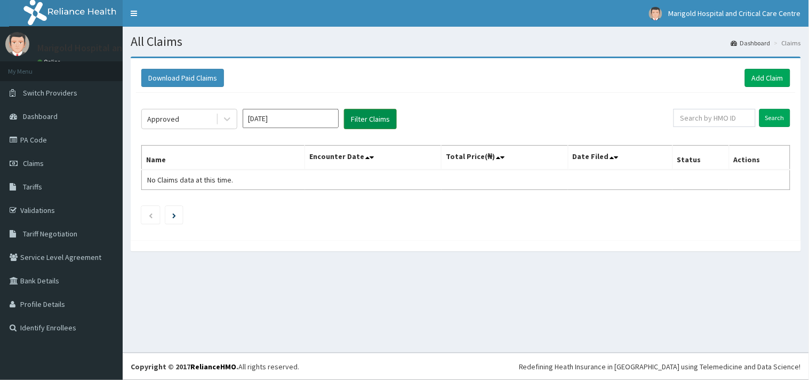
click at [358, 120] on button "Filter Claims" at bounding box center [370, 119] width 53 height 20
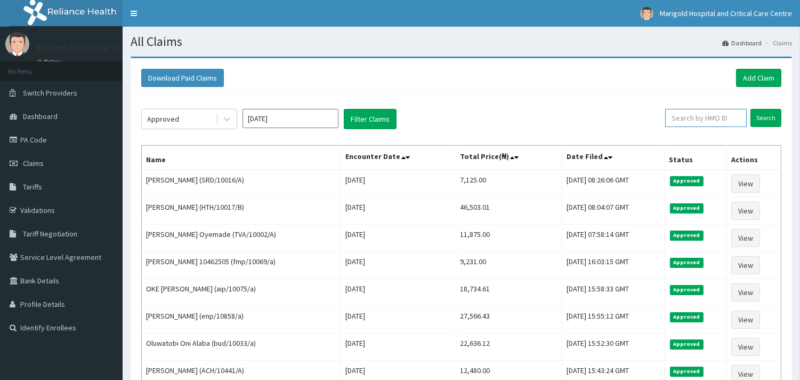
click at [717, 118] on input "text" at bounding box center [706, 118] width 82 height 18
click at [748, 77] on link "Add Claim" at bounding box center [758, 78] width 45 height 18
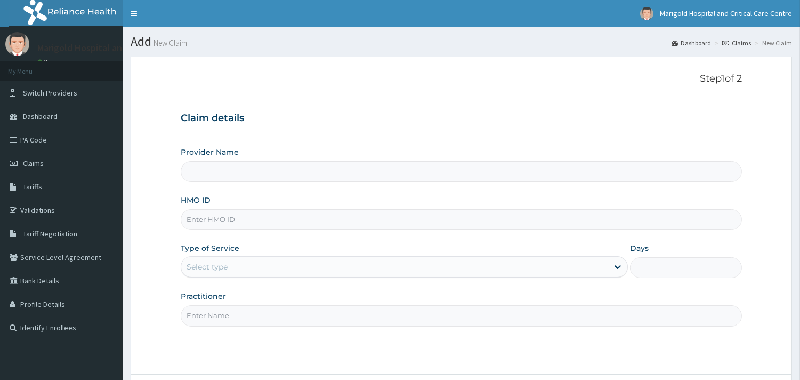
type input "Marigold Hospital and Critical Care Centre"
paste input "RET/46600/A"
type input "RET/46600/A"
drag, startPoint x: 212, startPoint y: 267, endPoint x: 214, endPoint y: 279, distance: 12.4
click at [212, 265] on div "Select type" at bounding box center [207, 266] width 41 height 11
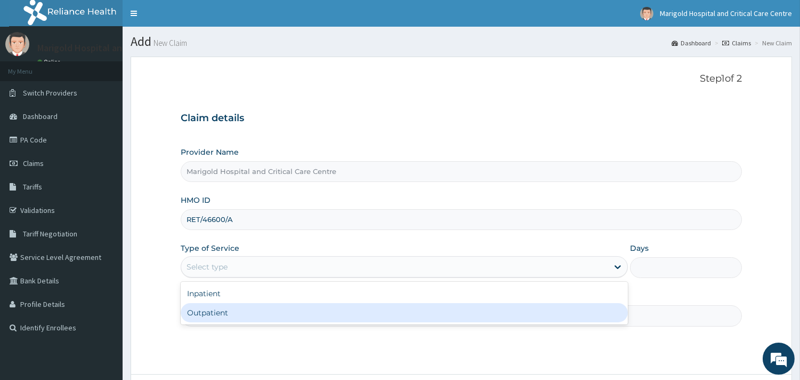
click at [209, 316] on div "Outpatient" at bounding box center [404, 312] width 447 height 19
type input "1"
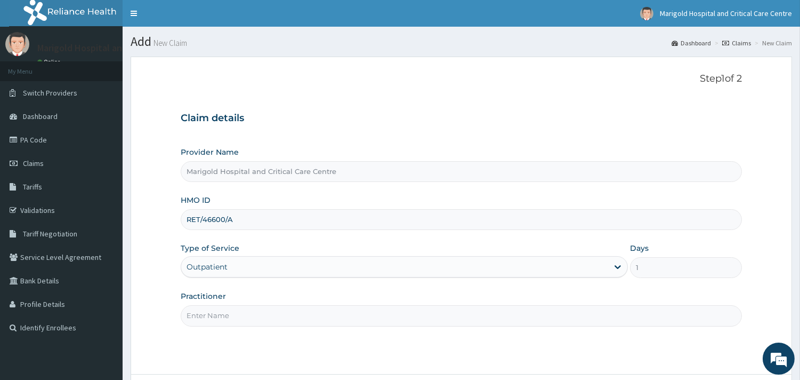
click at [211, 315] on input "Practitioner" at bounding box center [461, 315] width 561 height 21
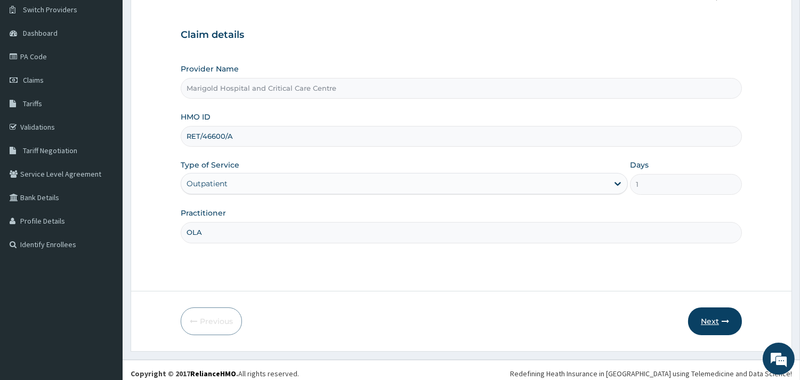
scroll to position [91, 0]
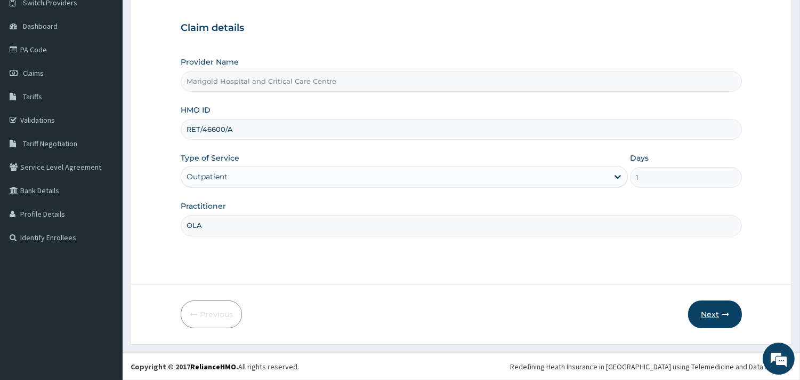
type input "OLA"
click at [725, 312] on icon "button" at bounding box center [725, 313] width 7 height 7
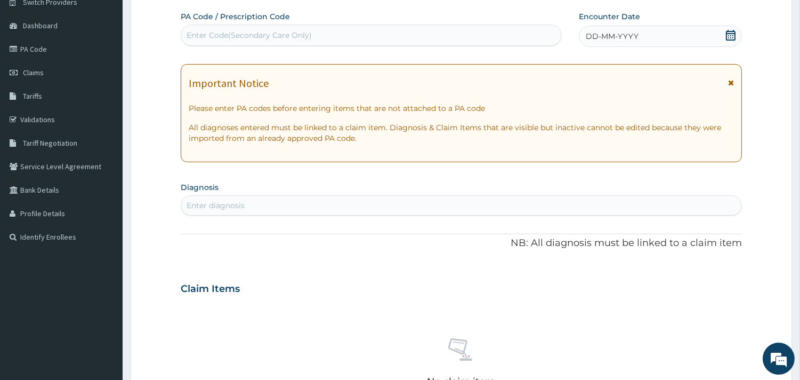
click at [271, 33] on div "Enter Code(Secondary Care Only)" at bounding box center [249, 35] width 125 height 11
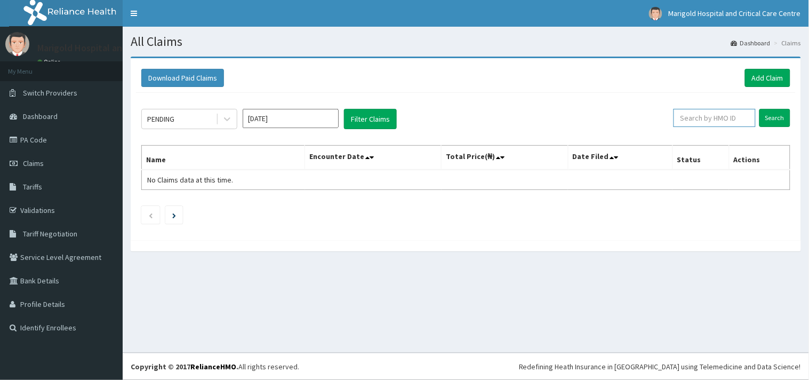
click at [720, 118] on input "text" at bounding box center [714, 118] width 82 height 18
type input "r"
type input "RET/46600/A"
click at [778, 115] on input "Search" at bounding box center [774, 118] width 31 height 18
drag, startPoint x: 712, startPoint y: 119, endPoint x: 627, endPoint y: 116, distance: 84.8
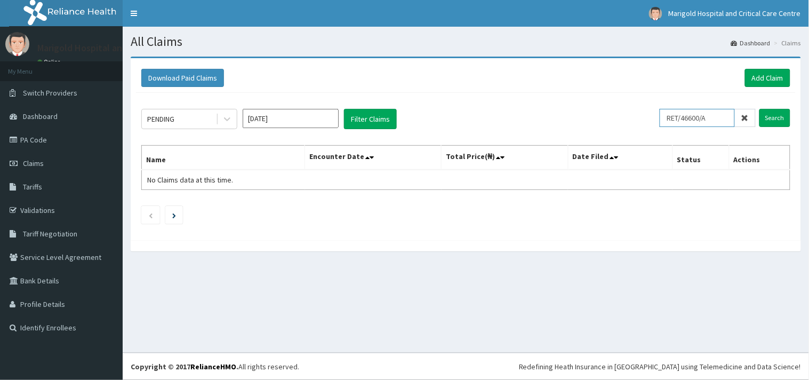
click at [627, 116] on div "PENDING Oct 2025 Filter Claims RET/46600/A Search" at bounding box center [465, 119] width 649 height 20
click at [781, 73] on link "Add Claim" at bounding box center [767, 78] width 45 height 18
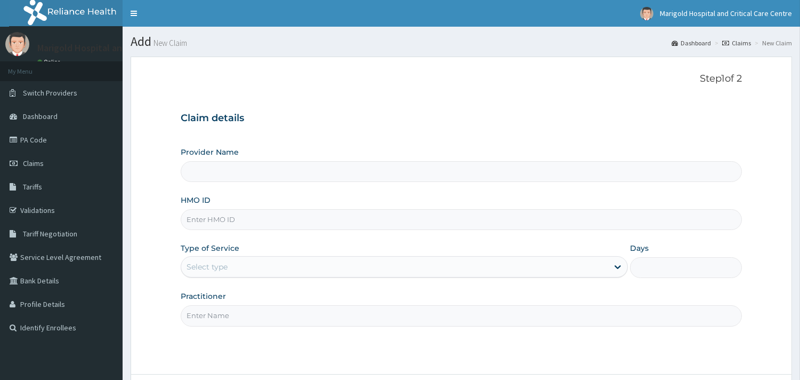
paste input "RET/46600/A"
type input "RET/46600/A"
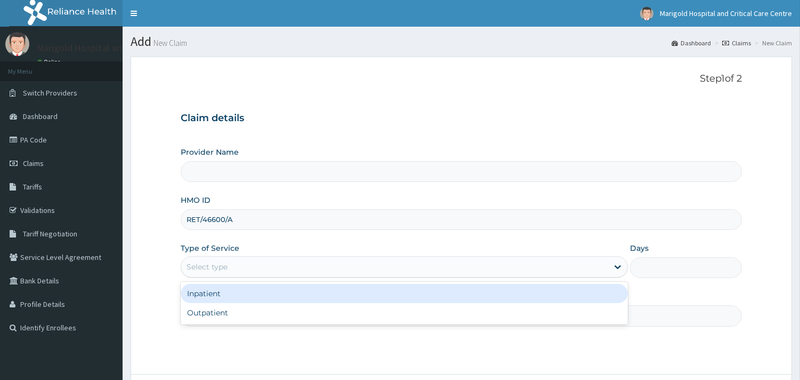
click at [220, 273] on div "Select type" at bounding box center [394, 266] width 427 height 17
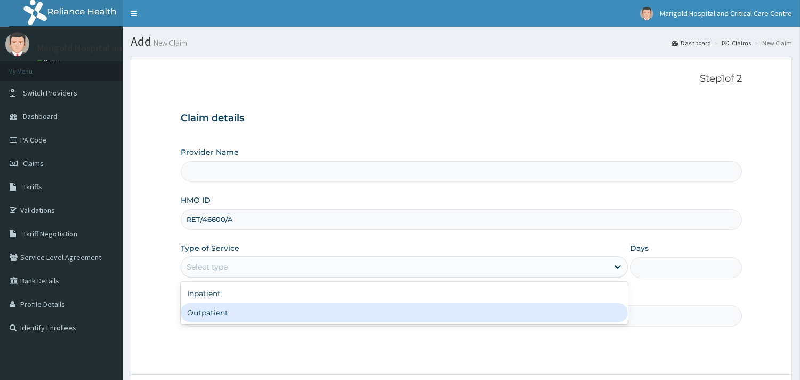
click at [208, 316] on div "Outpatient" at bounding box center [404, 312] width 447 height 19
type input "1"
type input "Marigold Hospital and Critical Care Centre"
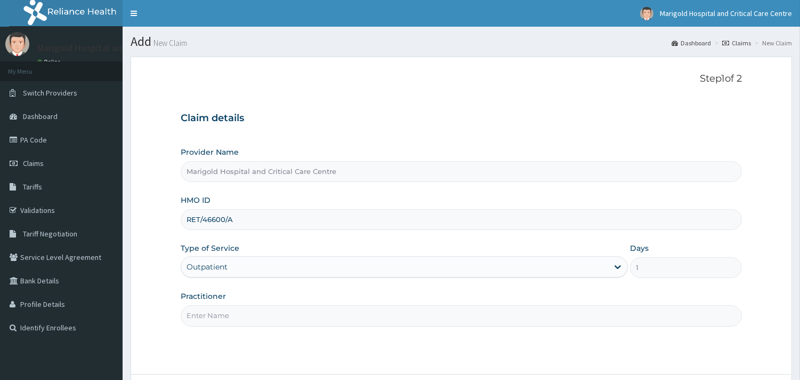
click at [214, 317] on input "Practitioner" at bounding box center [461, 315] width 561 height 21
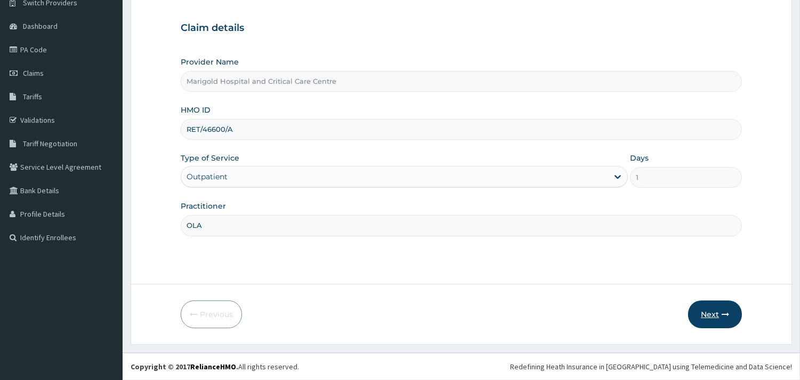
type input "OLA"
click at [699, 316] on button "Next" at bounding box center [715, 314] width 54 height 28
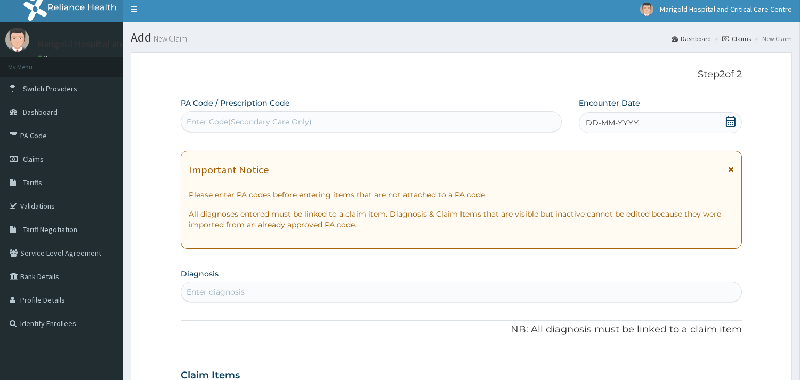
scroll to position [0, 0]
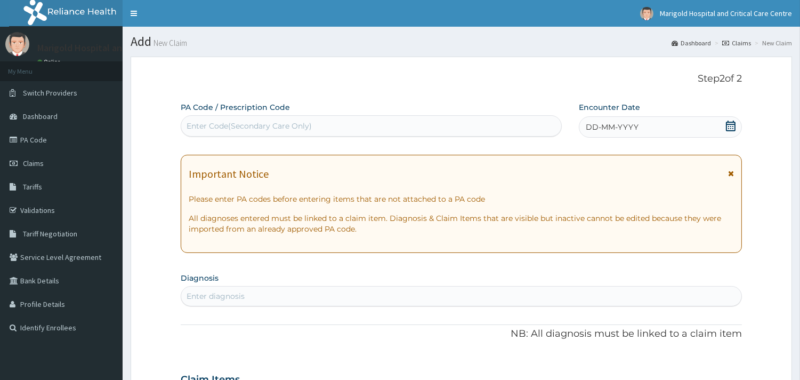
click at [267, 117] on div "Enter Code(Secondary Care Only)" at bounding box center [371, 125] width 380 height 17
paste input "PA/E370B2"
type input "PA/E370B2"
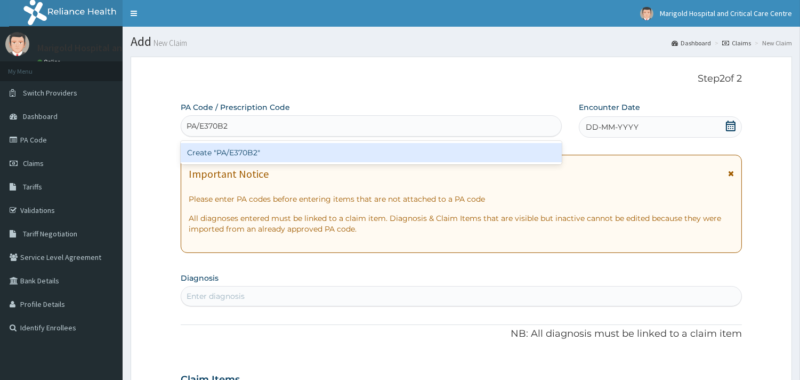
click at [267, 154] on div "Create "PA/E370B2"" at bounding box center [371, 152] width 381 height 19
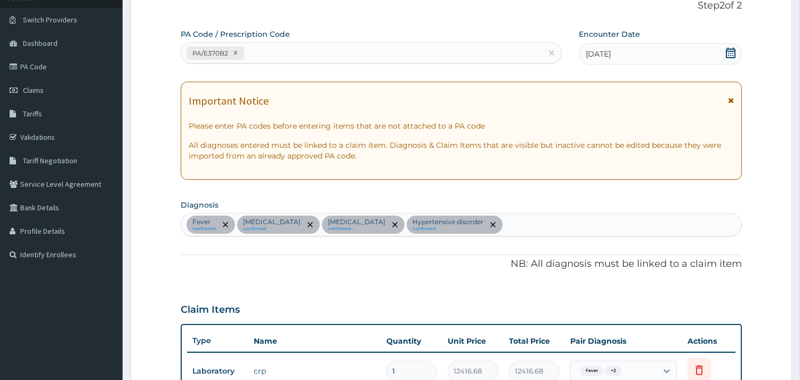
scroll to position [72, 0]
click at [336, 55] on div "PA/E370B2" at bounding box center [361, 54] width 361 height 18
paste input "PA/5C6F3B"
type input "PA/5C6F3B"
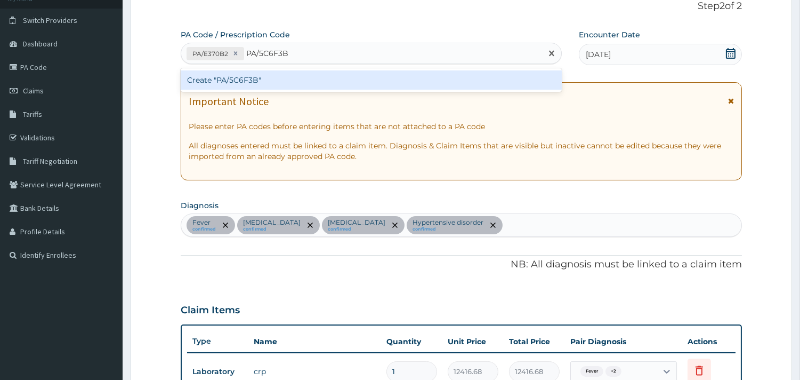
click at [319, 83] on div "Create "PA/5C6F3B"" at bounding box center [371, 79] width 381 height 19
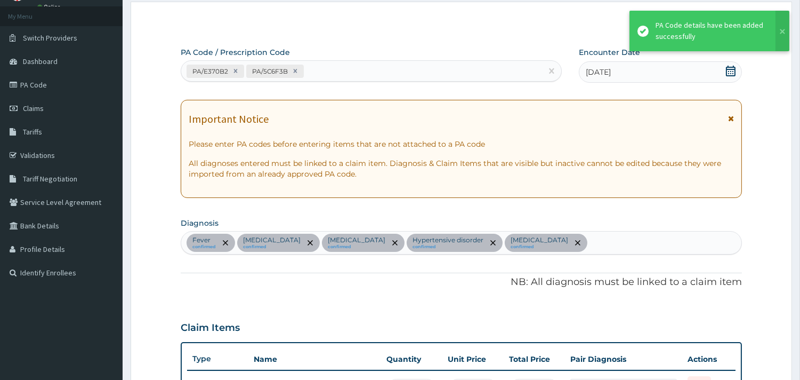
scroll to position [50, 0]
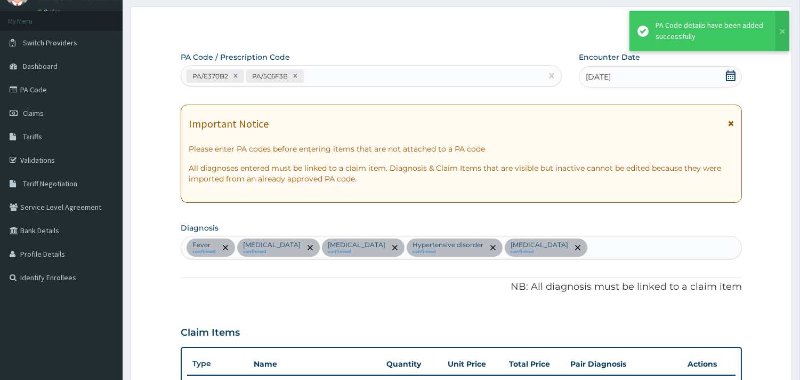
click at [370, 79] on div "PA/E370B2 PA/5C6F3B" at bounding box center [361, 76] width 361 height 18
paste input "PA/EEE1F7"
type input "PA/EEE1F7"
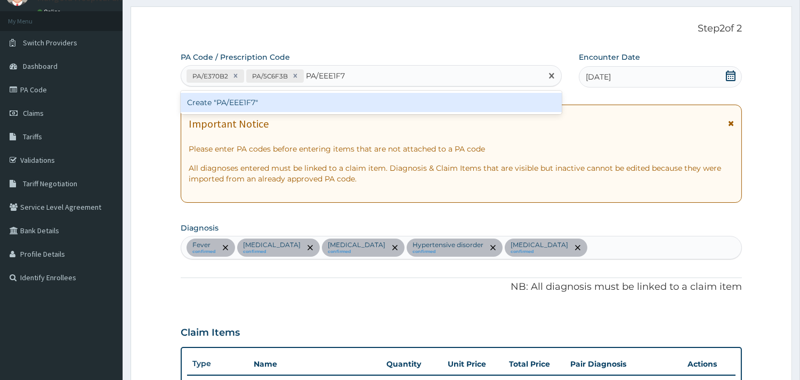
click at [353, 102] on div "Create "PA/EEE1F7"" at bounding box center [371, 102] width 381 height 19
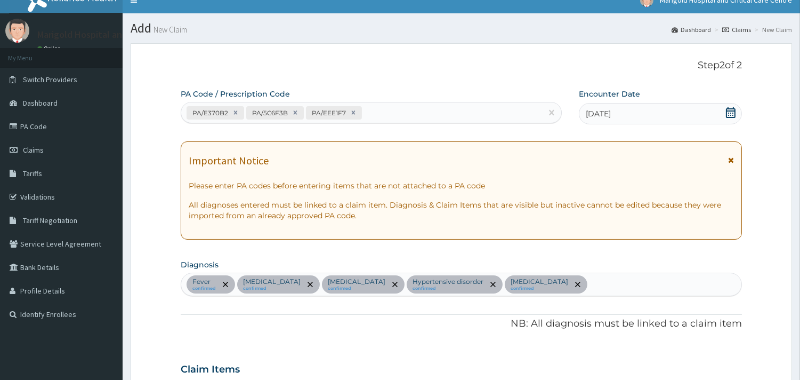
scroll to position [0, 0]
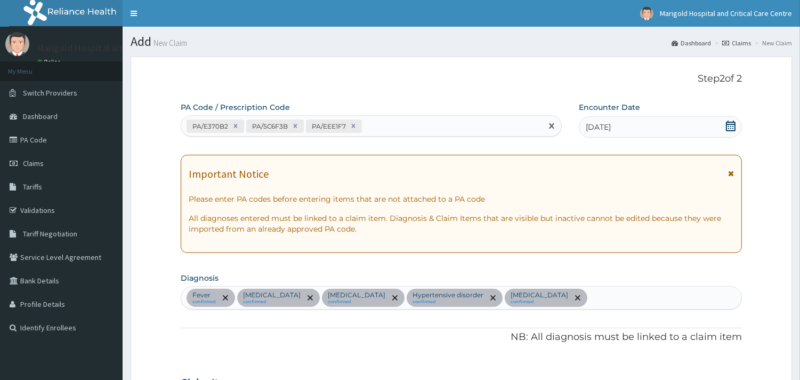
click at [398, 122] on div "PA/E370B2 PA/5C6F3B PA/EEE1F7" at bounding box center [361, 126] width 361 height 18
paste input "PA/624337"
type input "PA/624337"
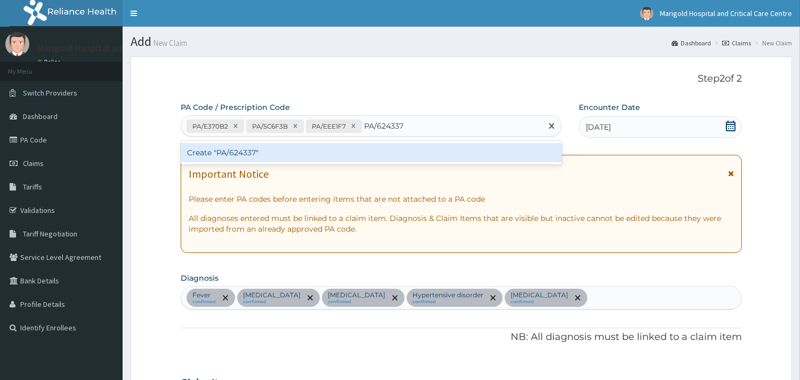
click at [379, 152] on div "Create "PA/624337"" at bounding box center [371, 152] width 381 height 19
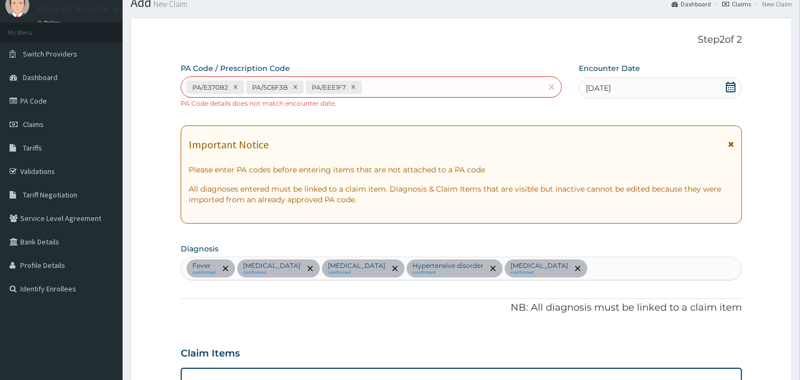
scroll to position [38, 0]
click at [390, 93] on div "PA/E370B2 PA/5C6F3B PA/EEE1F7" at bounding box center [361, 88] width 361 height 18
paste input "PA/227DF6"
type input "PA/227DF6"
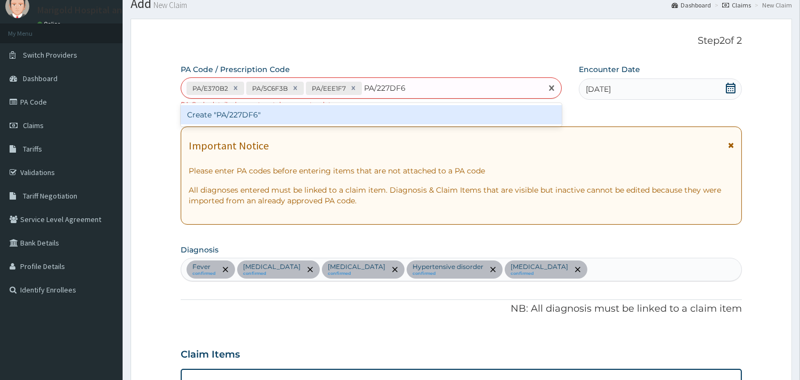
click at [406, 115] on div "Create "PA/227DF6"" at bounding box center [371, 114] width 381 height 19
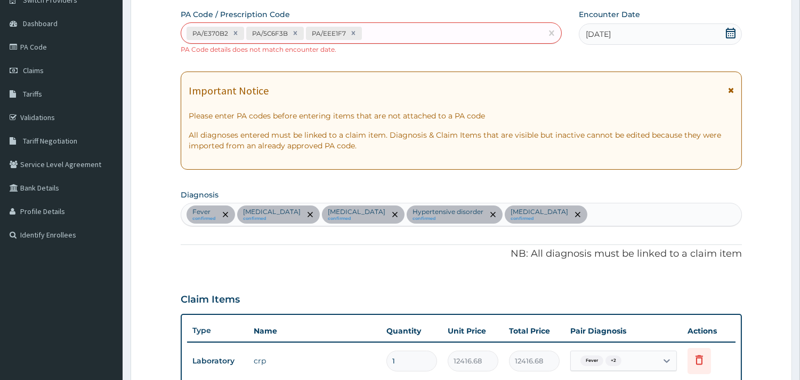
scroll to position [0, 0]
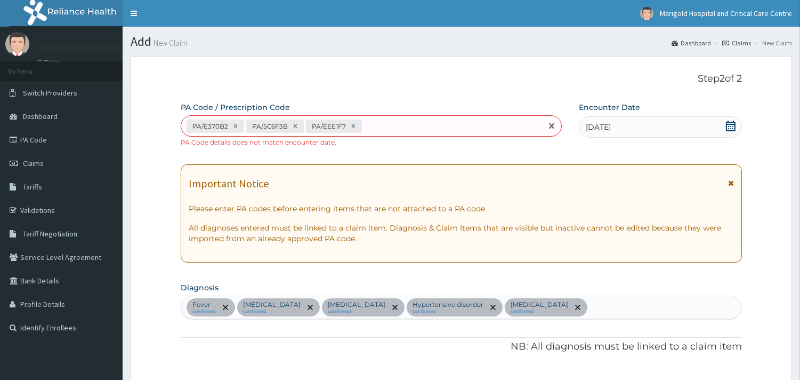
click at [385, 120] on div "PA/E370B2 PA/5C6F3B PA/EEE1F7" at bounding box center [361, 126] width 361 height 18
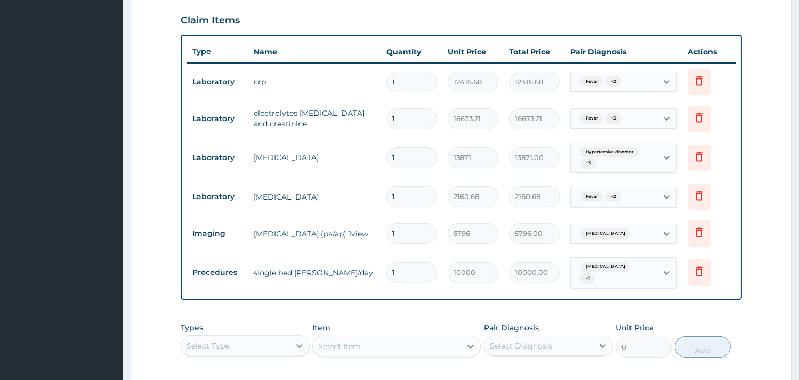
scroll to position [536, 0]
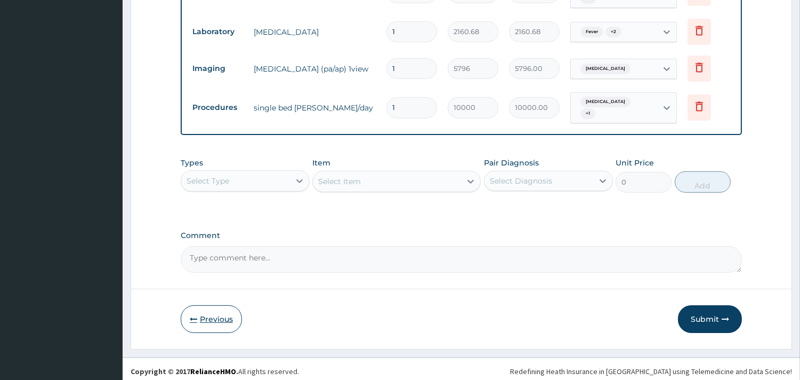
click at [190, 317] on icon "button" at bounding box center [193, 318] width 7 height 7
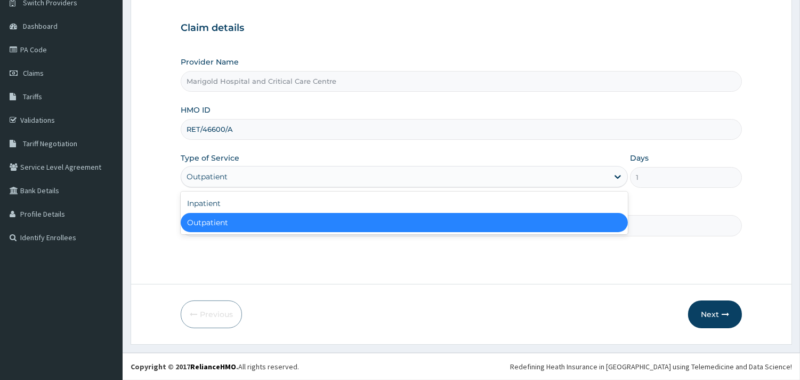
click at [291, 177] on div "Outpatient" at bounding box center [394, 176] width 427 height 17
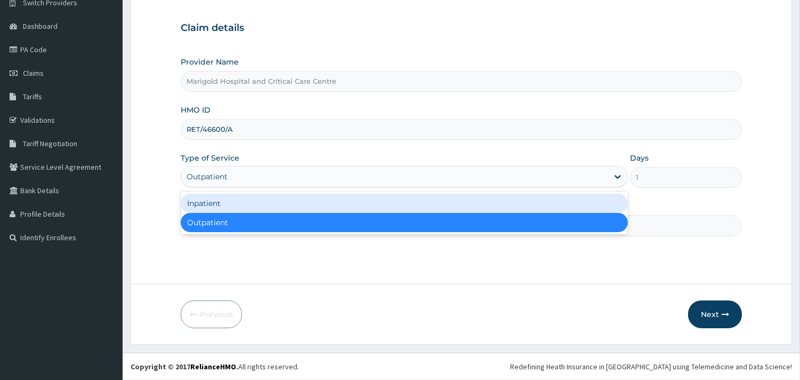
click at [289, 210] on div "Inpatient" at bounding box center [404, 203] width 447 height 19
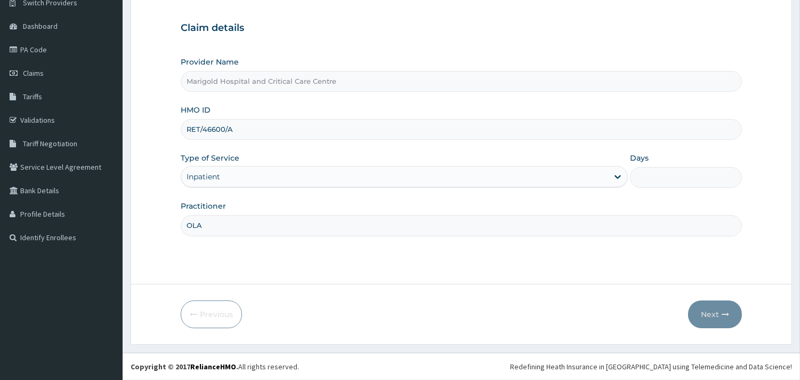
drag, startPoint x: 657, startPoint y: 177, endPoint x: 647, endPoint y: 166, distance: 15.1
click at [657, 177] on input "Days" at bounding box center [686, 177] width 112 height 21
type input "2"
click at [713, 305] on button "Next" at bounding box center [715, 314] width 54 height 28
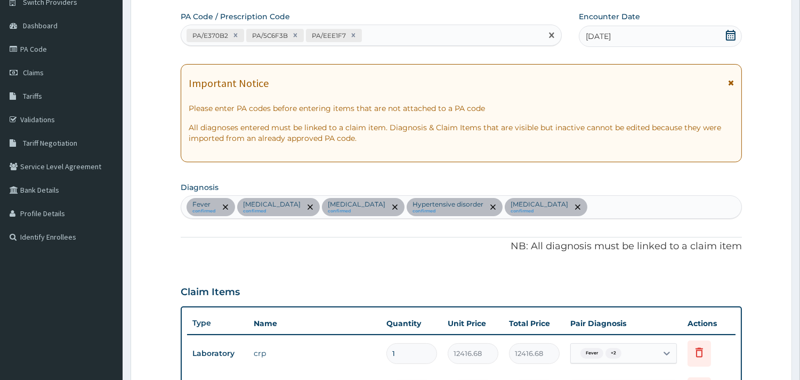
click at [450, 39] on div "PA/E370B2 PA/5C6F3B PA/EEE1F7" at bounding box center [361, 36] width 361 height 18
paste input "PA/624337"
type input "PA/624337"
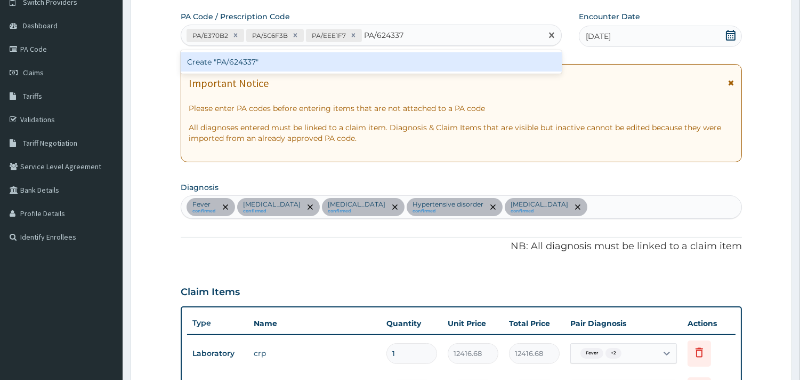
click at [377, 55] on div "Create "PA/624337"" at bounding box center [371, 61] width 381 height 19
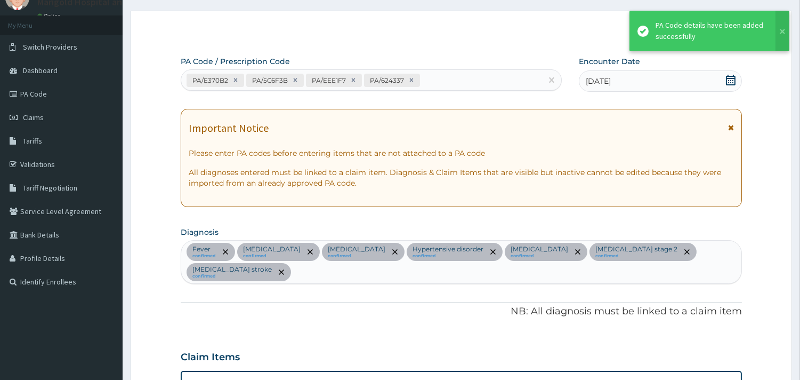
scroll to position [8, 0]
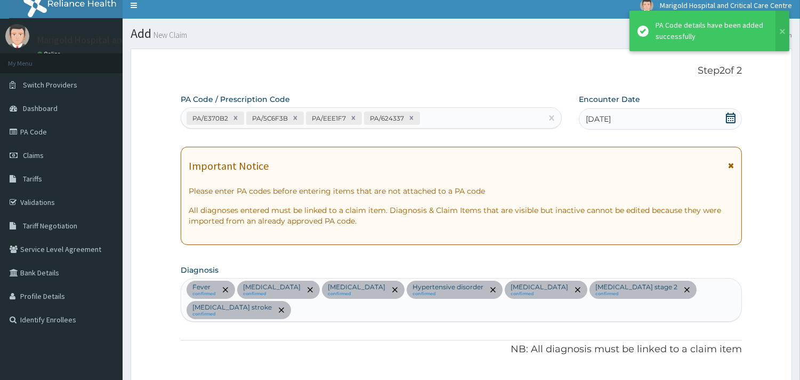
click at [454, 123] on div "PA/E370B2 PA/5C6F3B PA/EEE1F7 PA/624337" at bounding box center [361, 118] width 361 height 18
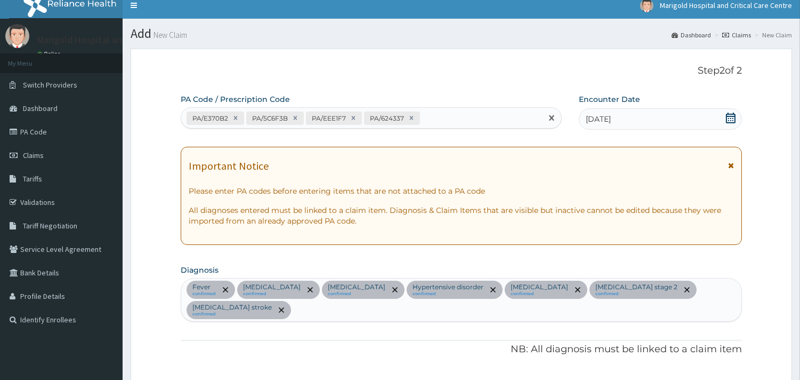
paste input "PA/107EAB"
type input "PA/107EAB"
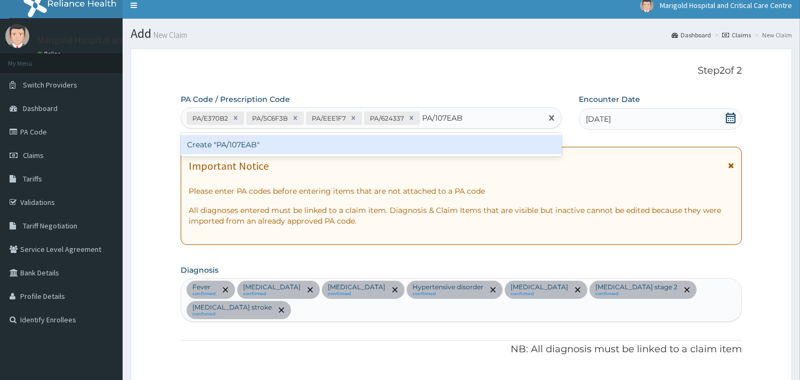
click at [452, 136] on div "Create "PA/107EAB"" at bounding box center [371, 144] width 381 height 19
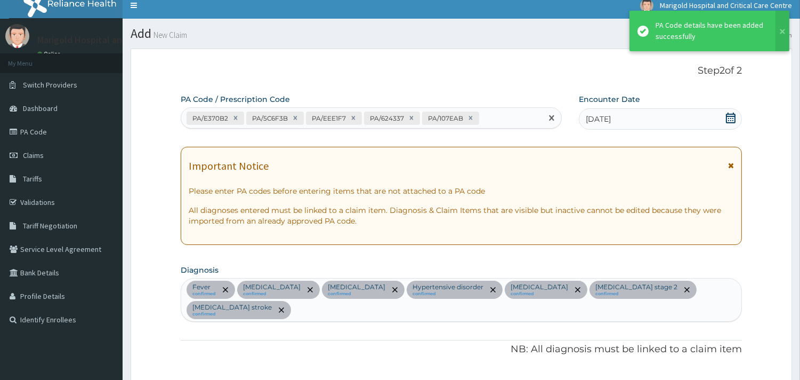
click at [498, 115] on div "PA/E370B2 PA/5C6F3B PA/EEE1F7 PA/624337 PA/107EAB" at bounding box center [361, 118] width 361 height 18
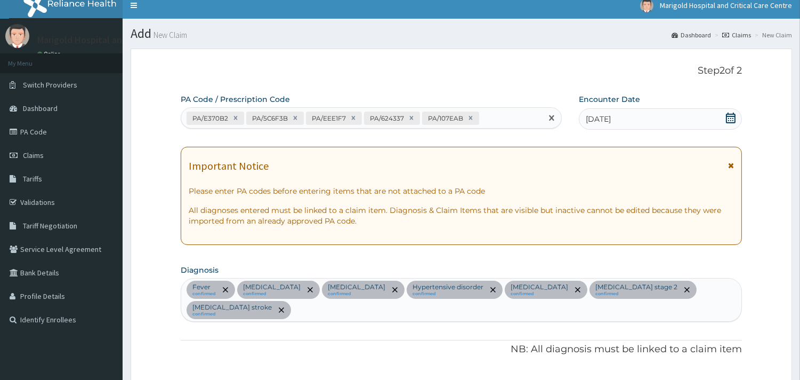
paste input "PA/227DF6"
type input "PA/227DF6"
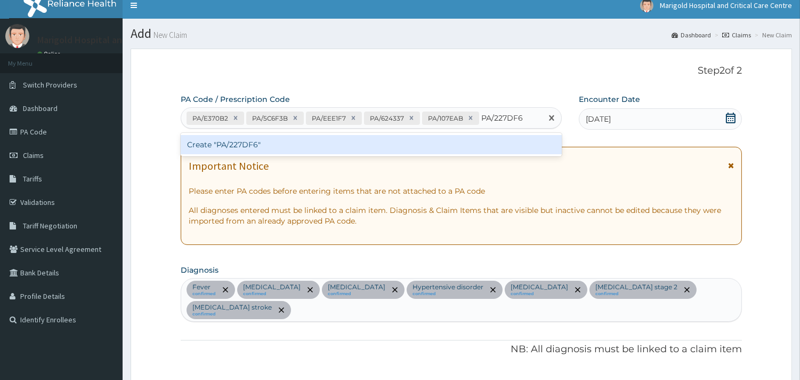
click at [482, 144] on div "Create "PA/227DF6"" at bounding box center [371, 144] width 381 height 19
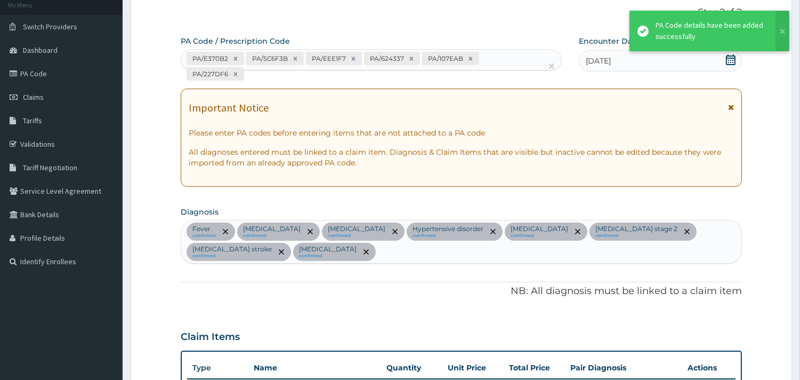
scroll to position [28, 0]
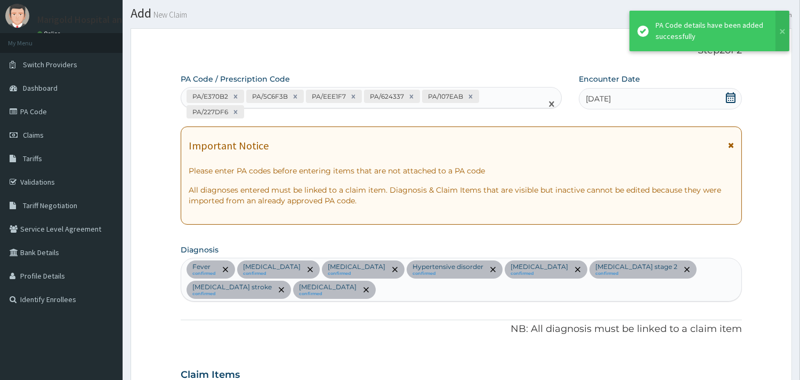
click at [539, 96] on div "PA/E370B2 PA/5C6F3B PA/EEE1F7 PA/624337 PA/107EAB PA/227DF6" at bounding box center [361, 103] width 361 height 33
click at [541, 107] on div "PA/E370B2 PA/5C6F3B PA/EEE1F7 PA/624337 PA/107EAB PA/227DF6" at bounding box center [361, 103] width 361 height 33
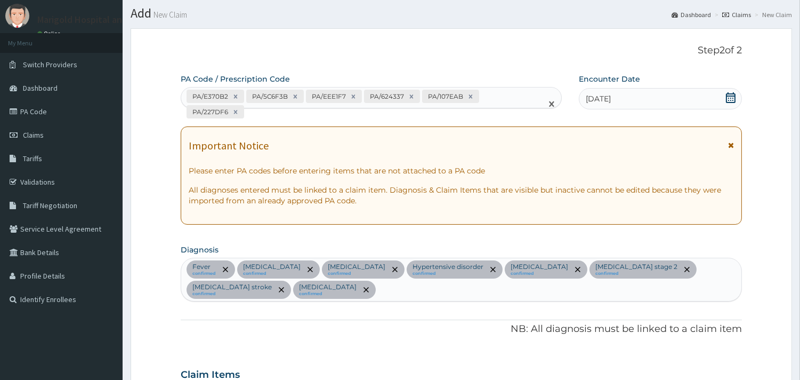
paste input "PA/02B1FD"
type input "PA/02B1FD"
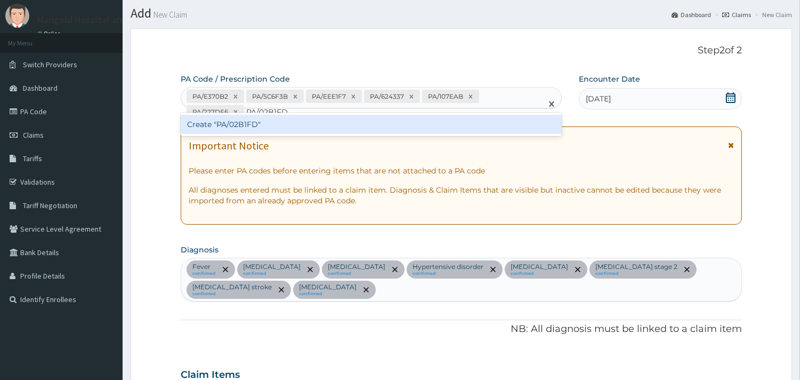
click at [490, 119] on div "Create "PA/02B1FD"" at bounding box center [371, 124] width 381 height 19
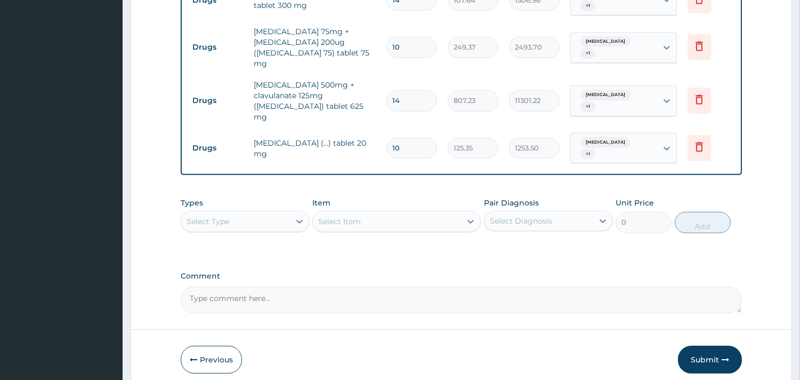
scroll to position [785, 0]
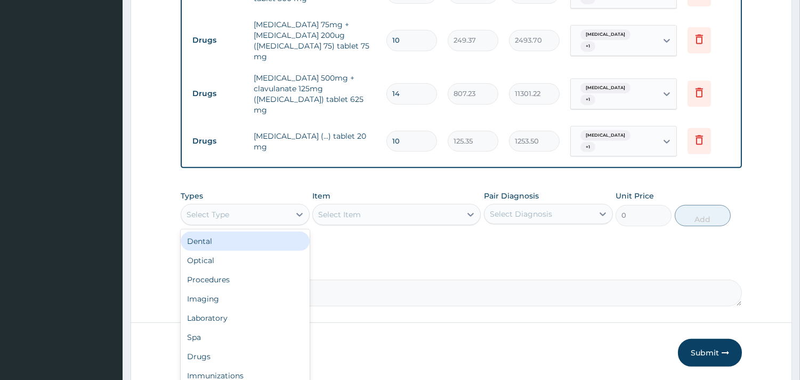
click at [258, 206] on div "Select Type" at bounding box center [235, 214] width 109 height 17
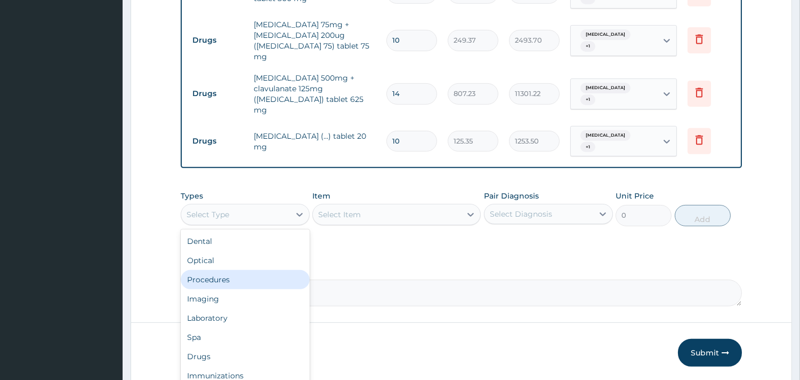
click at [245, 270] on div "Procedures" at bounding box center [245, 279] width 129 height 19
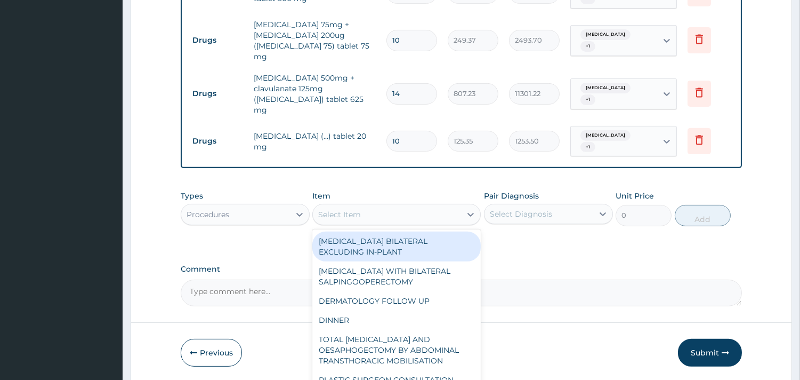
click at [355, 209] on div "Select Item" at bounding box center [339, 214] width 43 height 11
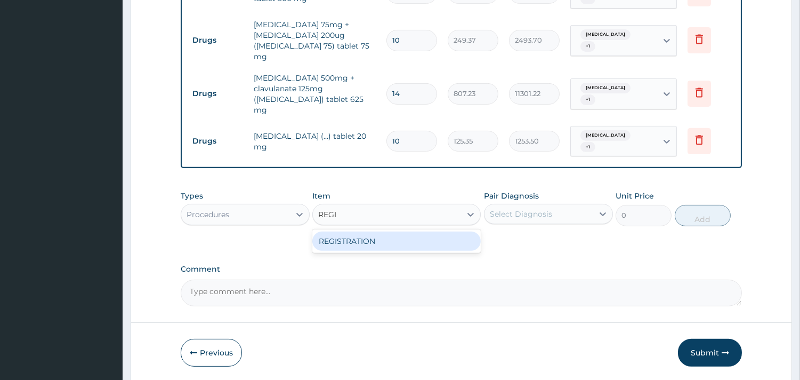
type input "REGIS"
click at [361, 231] on div "REGISTRATION" at bounding box center [396, 240] width 168 height 19
type input "4750"
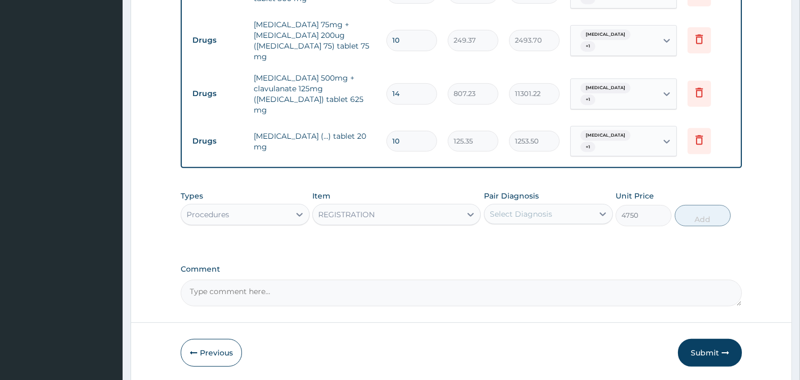
click at [536, 208] on div "Select Diagnosis" at bounding box center [521, 213] width 62 height 11
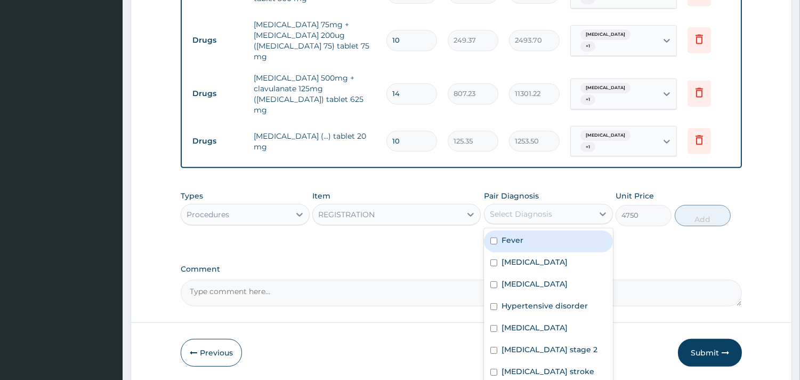
click at [539, 230] on div "Fever" at bounding box center [548, 241] width 129 height 22
checkbox input "true"
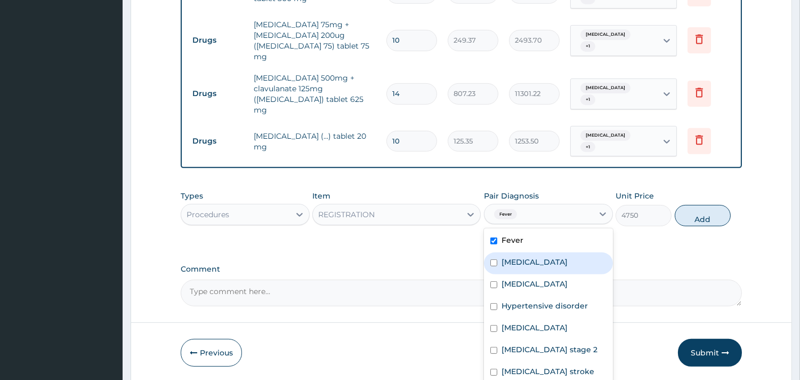
click at [536, 252] on div "Sepsis" at bounding box center [548, 263] width 129 height 22
checkbox input "true"
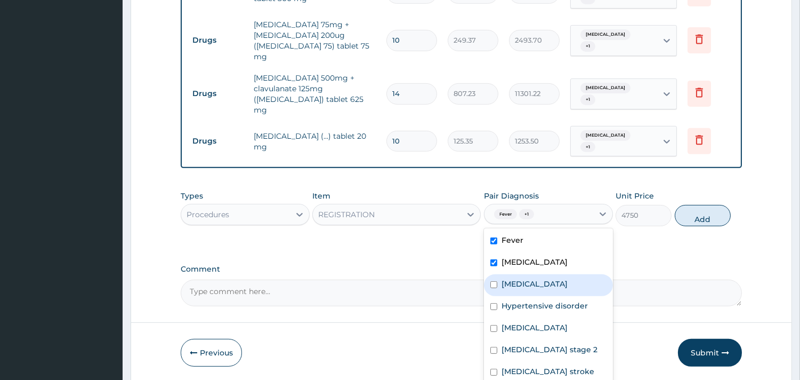
drag, startPoint x: 536, startPoint y: 243, endPoint x: 531, endPoint y: 274, distance: 31.2
click at [535, 274] on div "Malaria" at bounding box center [548, 285] width 129 height 22
checkbox input "true"
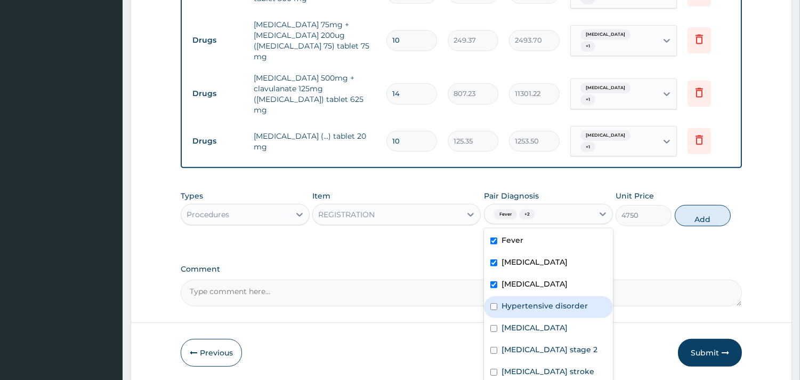
click at [531, 296] on div "Hypertensive disorder" at bounding box center [548, 307] width 129 height 22
checkbox input "true"
click at [523, 318] on div "Chest pain" at bounding box center [548, 329] width 129 height 22
checkbox input "true"
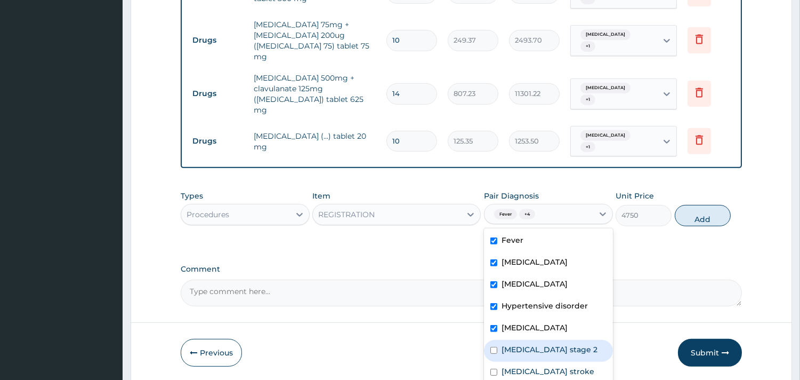
click at [521, 340] on div "Hypertension stage 2" at bounding box center [548, 351] width 129 height 22
checkbox input "true"
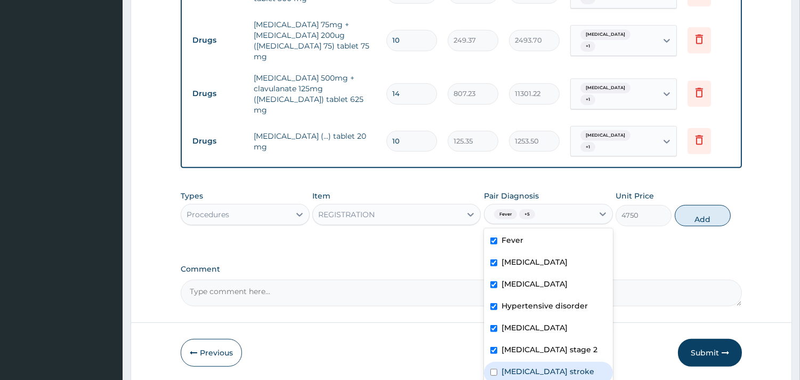
click at [519, 361] on div "Ischemic stroke" at bounding box center [548, 372] width 129 height 22
checkbox input "true"
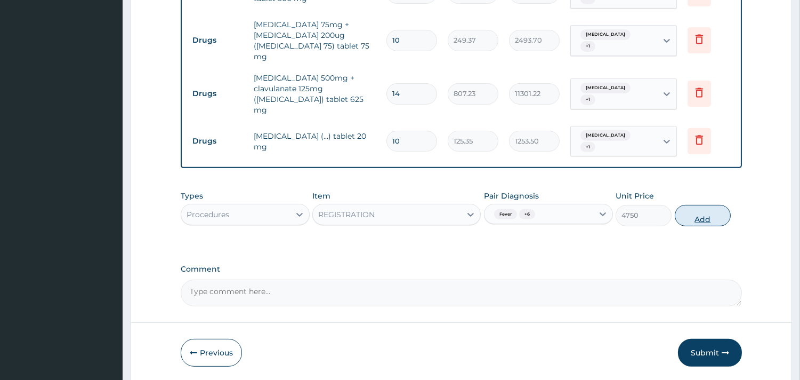
click at [696, 205] on button "Add" at bounding box center [703, 215] width 56 height 21
type input "0"
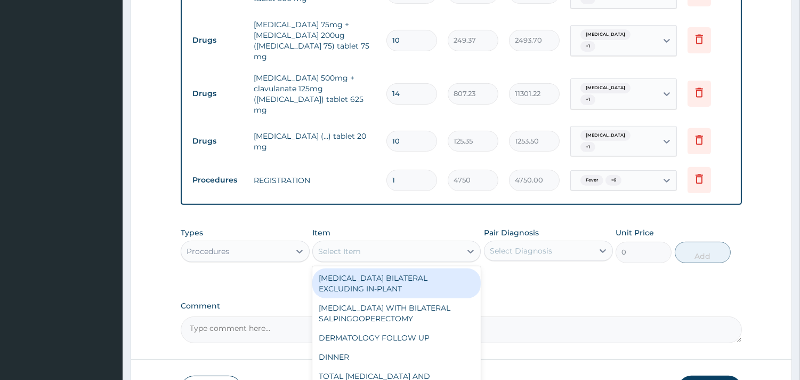
click at [375, 243] on div "Select Item" at bounding box center [387, 251] width 148 height 17
type input "GP"
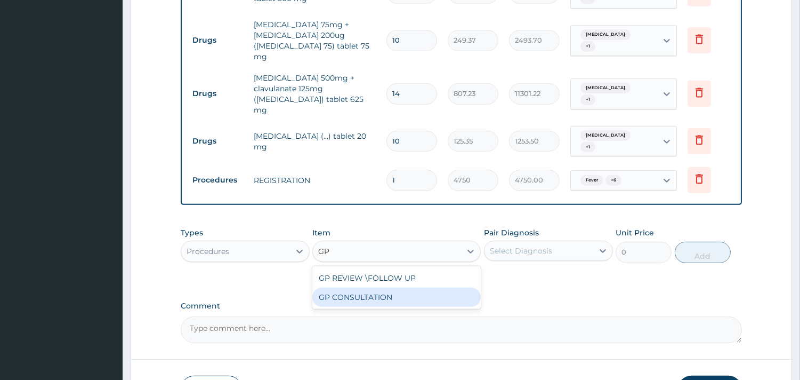
click at [416, 287] on div "GP CONSULTATION" at bounding box center [396, 296] width 168 height 19
type input "7125"
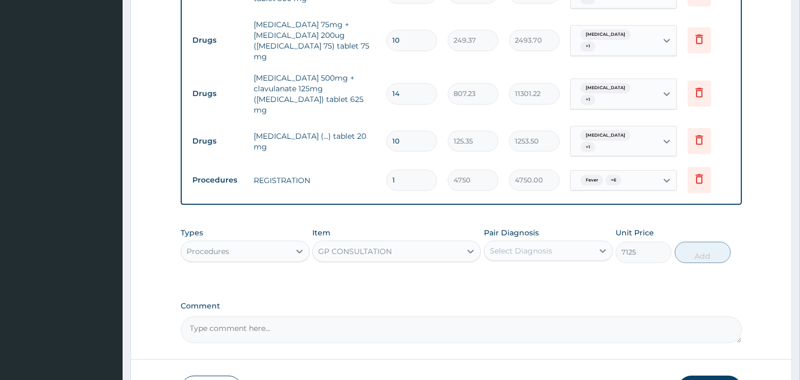
click at [536, 242] on div "Select Diagnosis" at bounding box center [539, 250] width 109 height 17
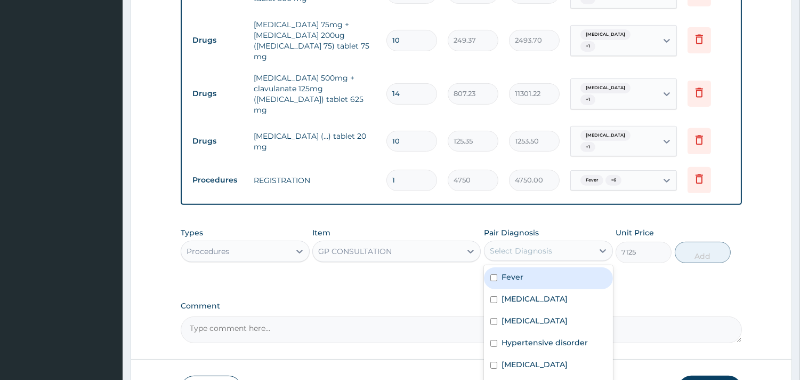
drag, startPoint x: 539, startPoint y: 235, endPoint x: 538, endPoint y: 254, distance: 19.7
click at [539, 267] on div "Fever" at bounding box center [548, 278] width 129 height 22
checkbox input "true"
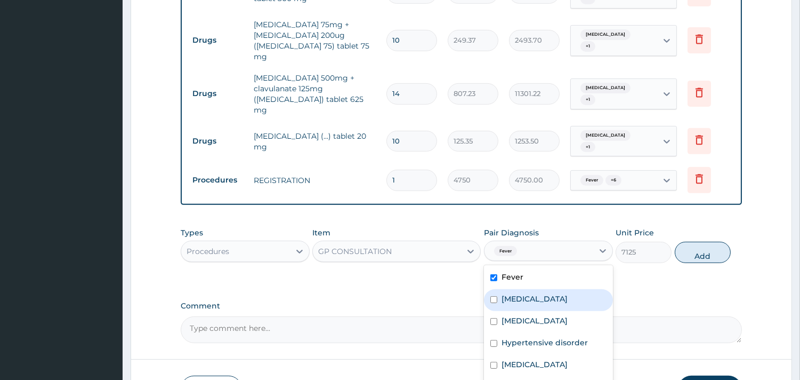
drag, startPoint x: 538, startPoint y: 254, endPoint x: 536, endPoint y: 291, distance: 36.3
click at [538, 289] on div "Sepsis" at bounding box center [548, 300] width 129 height 22
checkbox input "true"
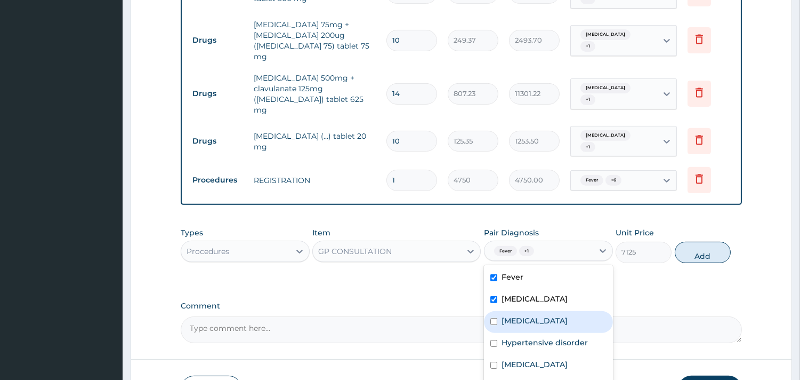
drag, startPoint x: 536, startPoint y: 291, endPoint x: 534, endPoint y: 304, distance: 13.4
click at [536, 311] on div "Malaria" at bounding box center [548, 322] width 129 height 22
checkbox input "true"
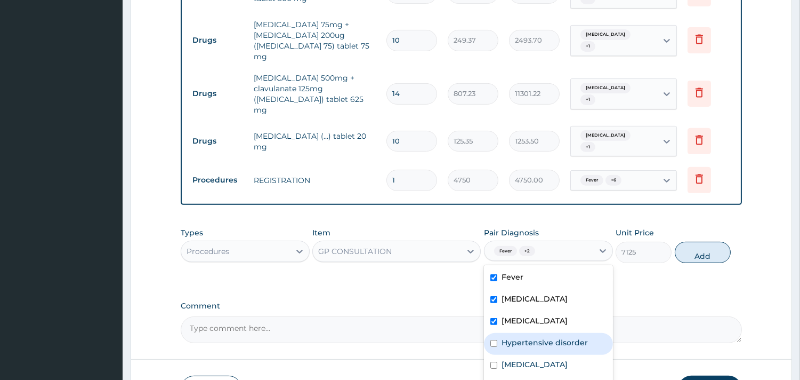
click at [534, 337] on label "Hypertensive disorder" at bounding box center [545, 342] width 86 height 11
checkbox input "true"
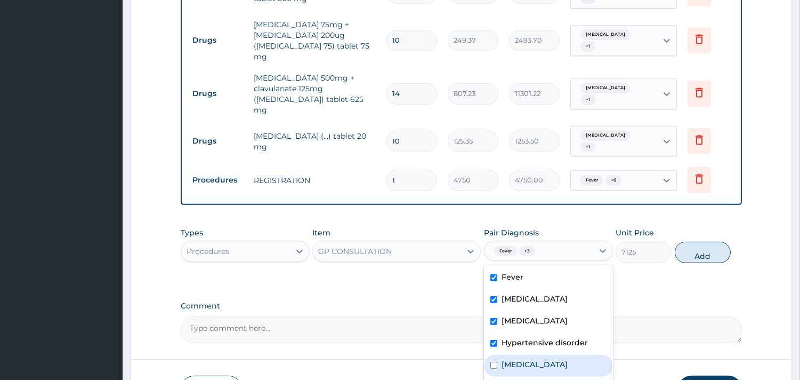
drag, startPoint x: 530, startPoint y: 327, endPoint x: 531, endPoint y: 342, distance: 14.9
click at [530, 355] on div "Chest pain" at bounding box center [548, 366] width 129 height 22
checkbox input "true"
drag, startPoint x: 531, startPoint y: 342, endPoint x: 532, endPoint y: 358, distance: 16.6
click at [531, 376] on div "Hypertension stage 2" at bounding box center [548, 387] width 129 height 22
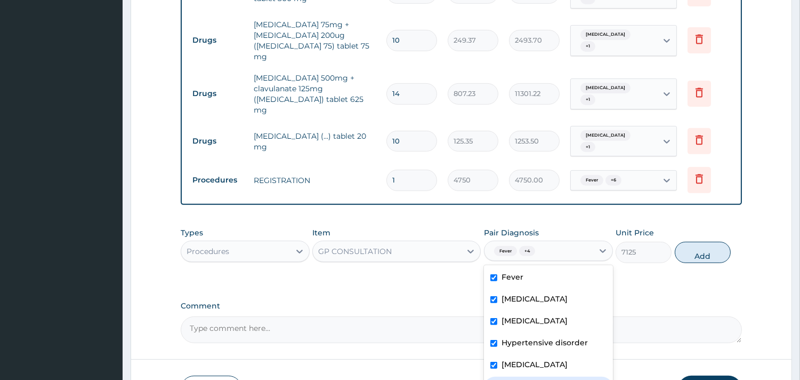
checkbox input "true"
drag, startPoint x: 530, startPoint y: 369, endPoint x: 532, endPoint y: 328, distance: 40.6
checkbox input "true"
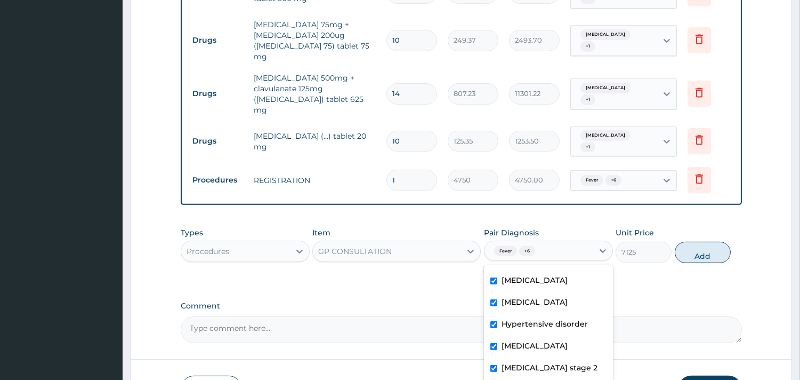
checkbox input "true"
drag, startPoint x: 684, startPoint y: 220, endPoint x: 618, endPoint y: 222, distance: 66.2
click at [685, 241] on button "Add" at bounding box center [703, 251] width 56 height 21
type input "0"
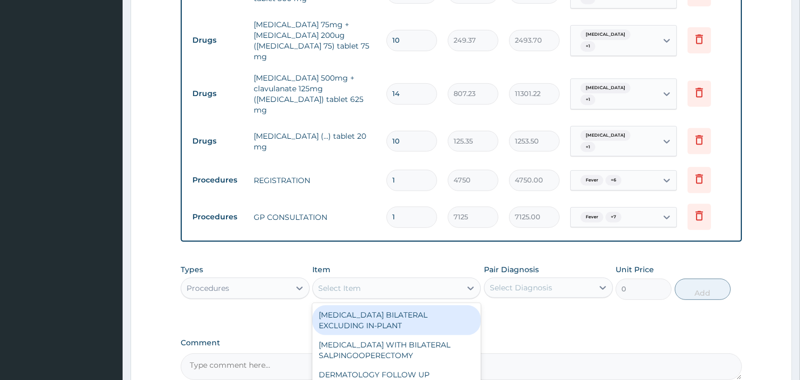
click at [347, 283] on div "Select Item" at bounding box center [339, 288] width 43 height 11
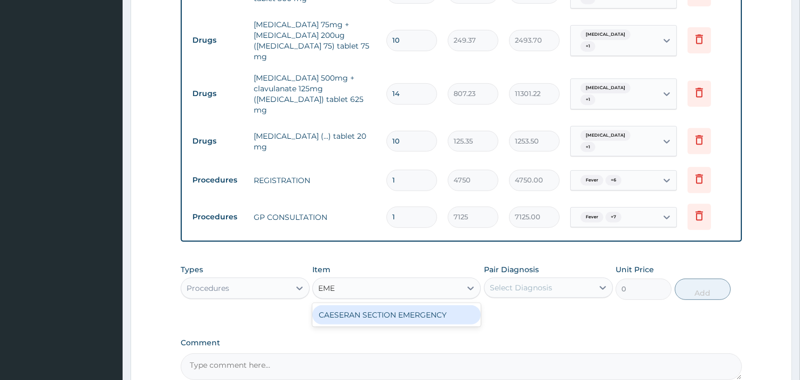
type input "EMER"
drag, startPoint x: 347, startPoint y: 254, endPoint x: 289, endPoint y: 260, distance: 57.9
click at [345, 279] on div "Select Item" at bounding box center [387, 287] width 148 height 17
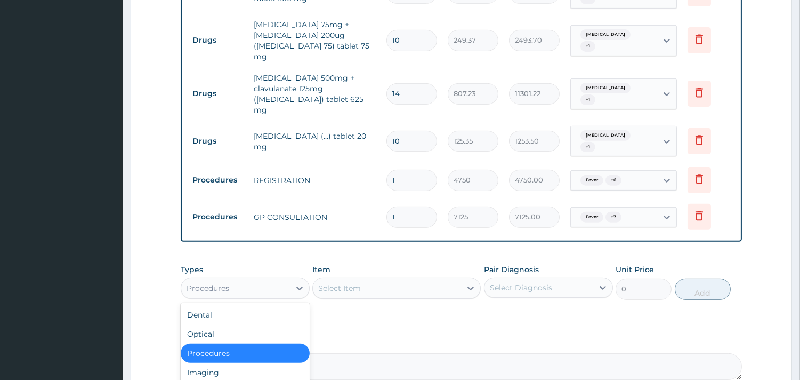
click at [275, 279] on div "Procedures" at bounding box center [235, 287] width 109 height 17
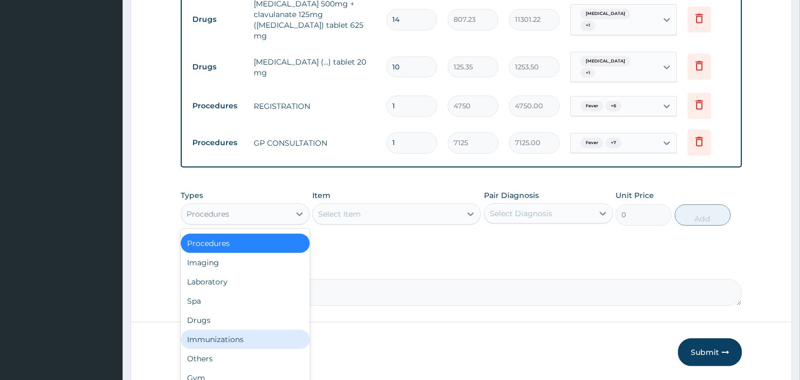
scroll to position [0, 0]
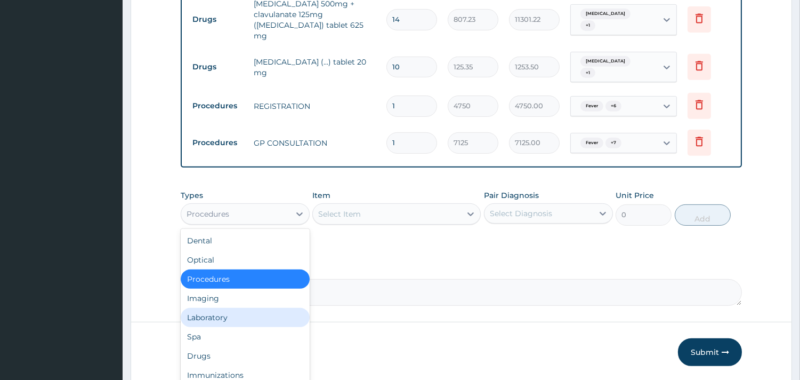
click at [222, 308] on div "Laboratory" at bounding box center [245, 317] width 129 height 19
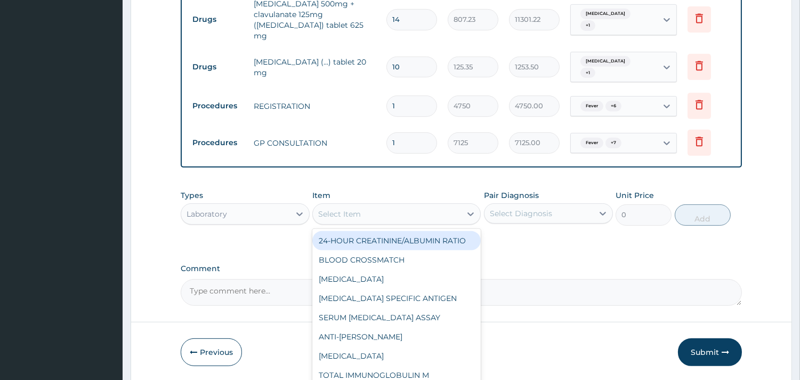
click at [340, 205] on div "Select Item" at bounding box center [387, 213] width 148 height 17
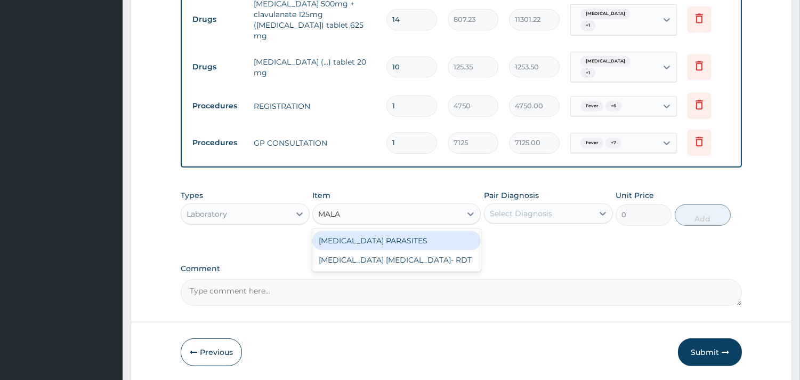
type input "MALAR"
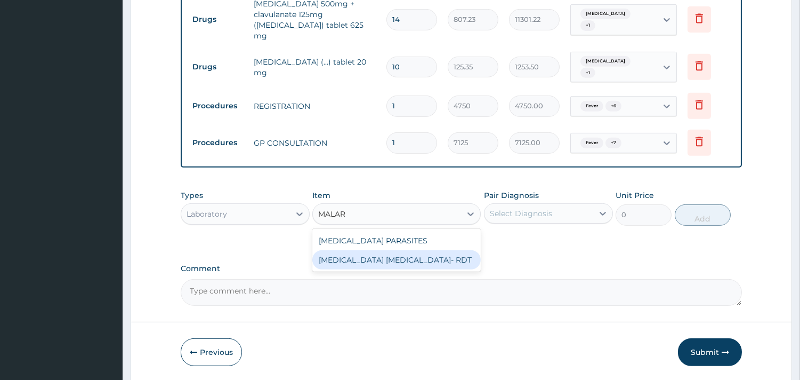
click at [368, 250] on div "MALARIA PARASITE- RDT" at bounding box center [396, 259] width 168 height 19
type input "4321.35"
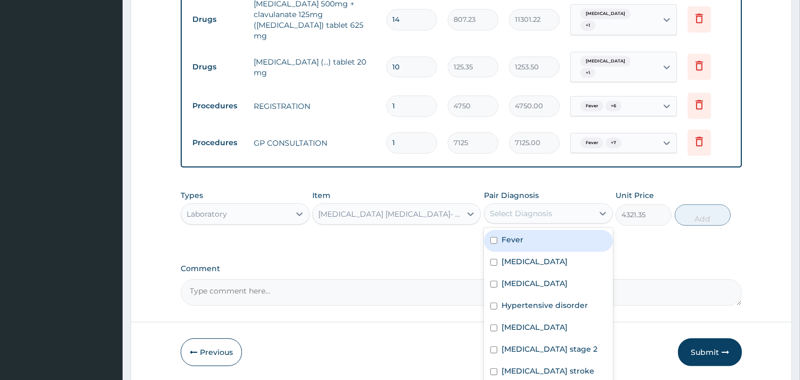
click at [537, 208] on div "Select Diagnosis" at bounding box center [521, 213] width 62 height 11
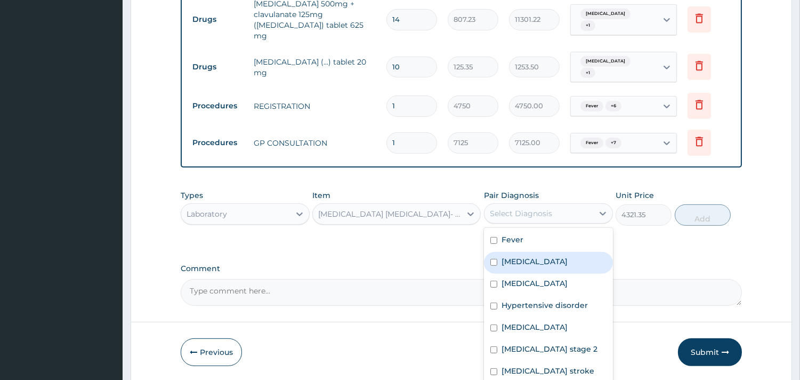
click at [544, 252] on div "Sepsis" at bounding box center [548, 263] width 129 height 22
checkbox input "true"
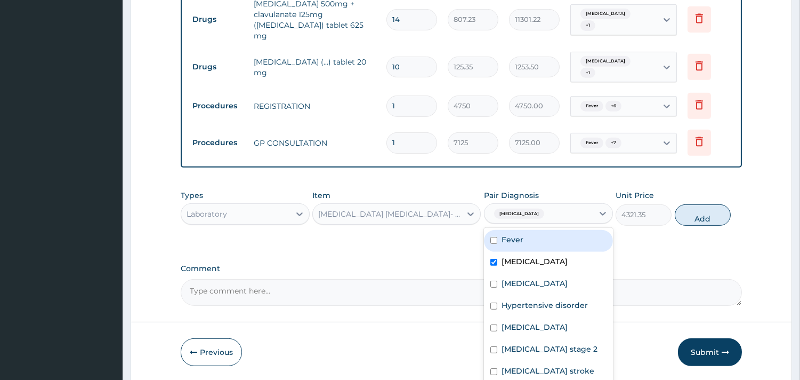
click at [541, 230] on div "Fever" at bounding box center [548, 241] width 129 height 22
checkbox input "true"
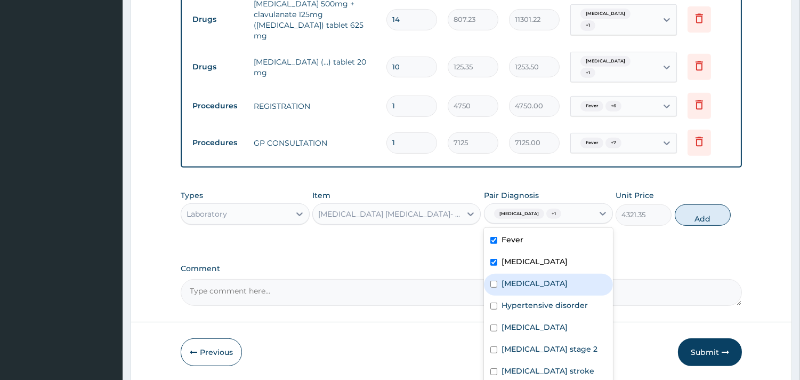
drag, startPoint x: 530, startPoint y: 253, endPoint x: 529, endPoint y: 247, distance: 6.6
click at [530, 273] on div "Malaria" at bounding box center [548, 284] width 129 height 22
checkbox input "true"
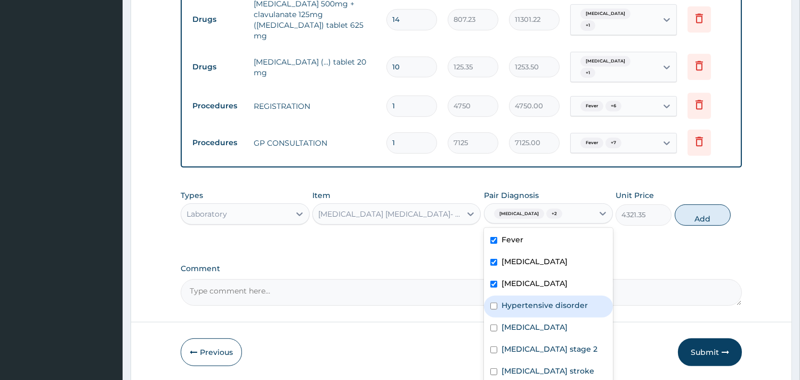
click at [521, 300] on label "Hypertensive disorder" at bounding box center [545, 305] width 86 height 11
checkbox input "true"
click at [520, 321] on label "Chest pain" at bounding box center [535, 326] width 66 height 11
checkbox input "true"
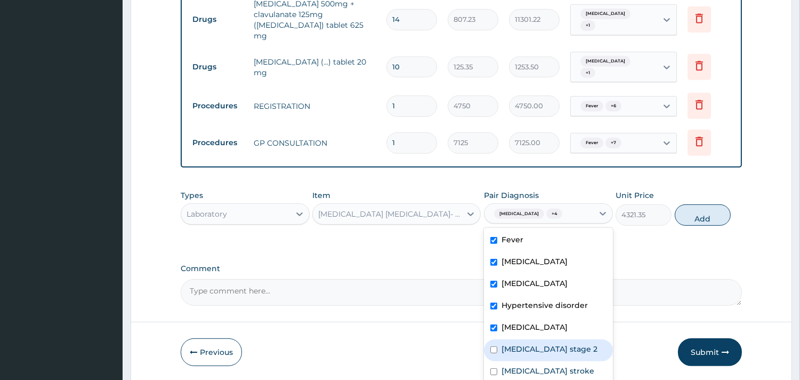
click at [523, 339] on div "Hypertension stage 2" at bounding box center [548, 350] width 129 height 22
checkbox input "true"
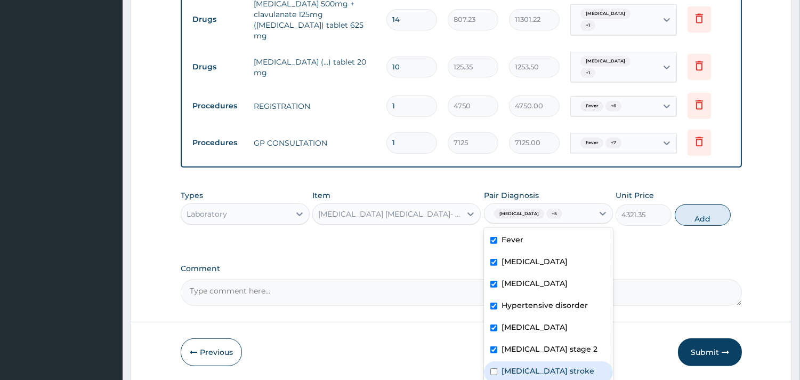
click at [517, 365] on label "Ischemic stroke" at bounding box center [548, 370] width 93 height 11
checkbox input "true"
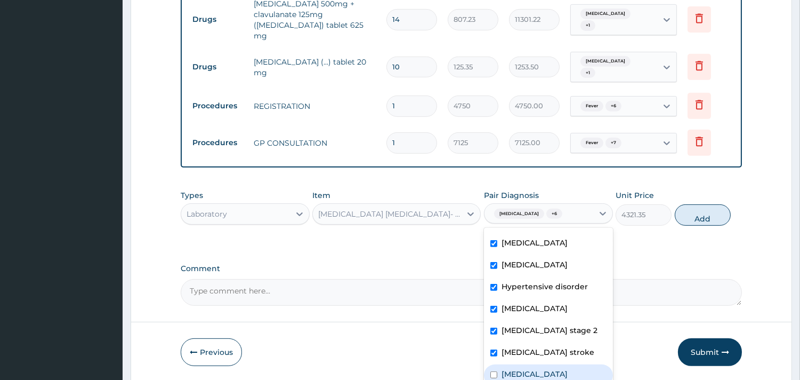
click at [513, 364] on div "Secondary hypertension" at bounding box center [548, 375] width 129 height 22
checkbox input "true"
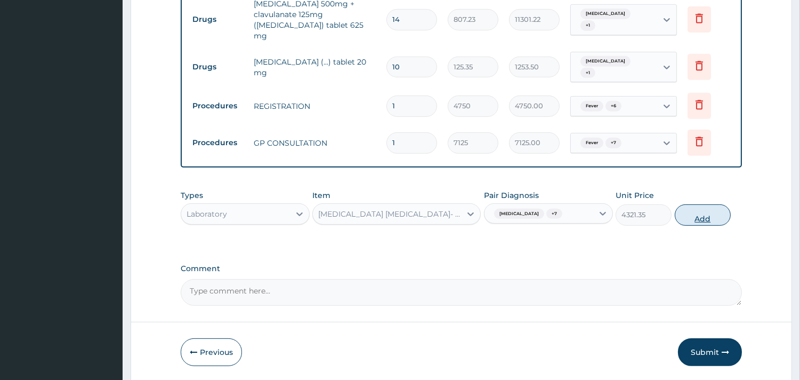
click at [701, 204] on button "Add" at bounding box center [703, 214] width 56 height 21
type input "0"
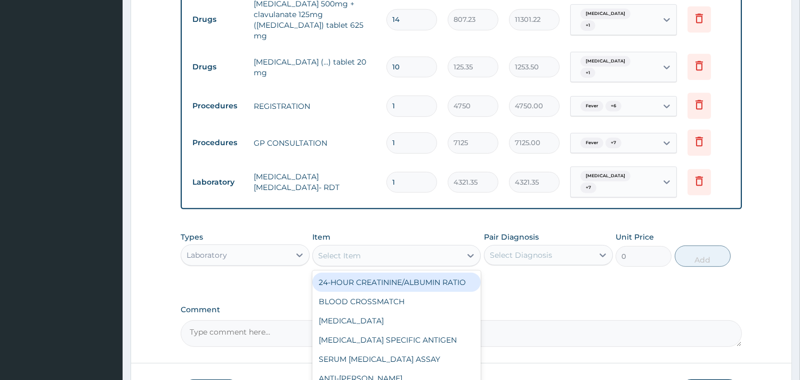
click at [434, 247] on div "Select Item" at bounding box center [387, 255] width 148 height 17
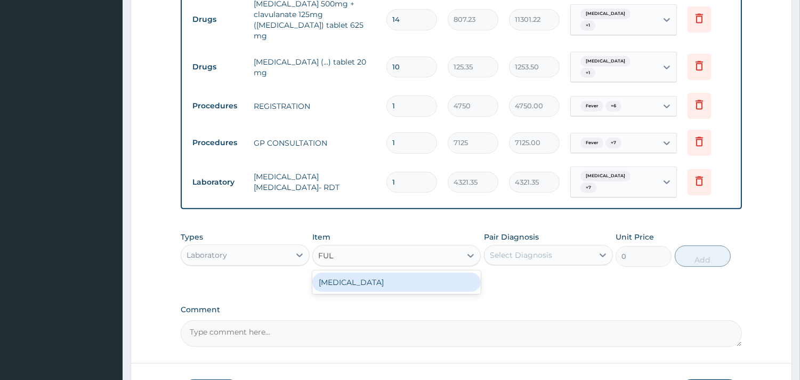
type input "FULL"
drag, startPoint x: 425, startPoint y: 243, endPoint x: 444, endPoint y: 233, distance: 20.7
click at [424, 272] on div "FULL BLOOD COUNT" at bounding box center [396, 281] width 168 height 19
type input "5383.5"
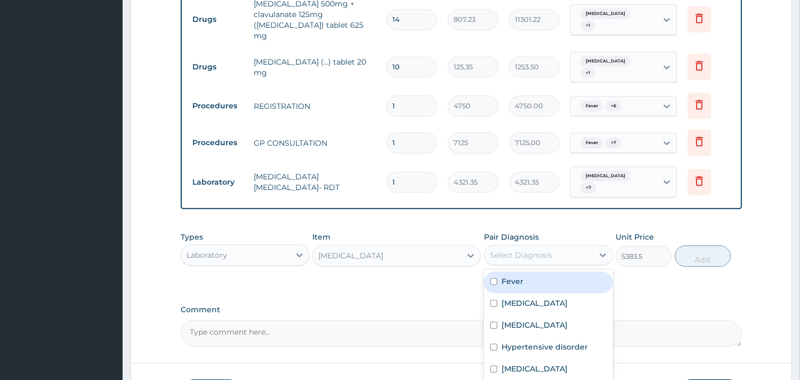
drag, startPoint x: 560, startPoint y: 212, endPoint x: 560, endPoint y: 248, distance: 36.3
click at [560, 246] on div "Select Diagnosis" at bounding box center [539, 254] width 109 height 17
drag, startPoint x: 560, startPoint y: 248, endPoint x: 549, endPoint y: 265, distance: 20.0
click at [560, 271] on div "Fever" at bounding box center [548, 282] width 129 height 22
checkbox input "true"
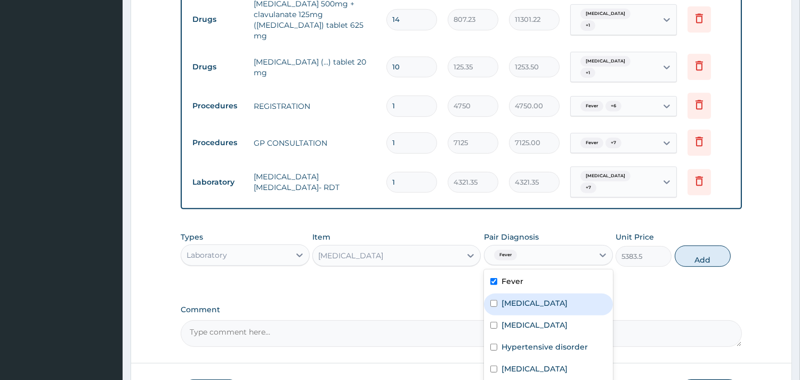
click at [543, 293] on div "Sepsis" at bounding box center [548, 304] width 129 height 22
checkbox input "true"
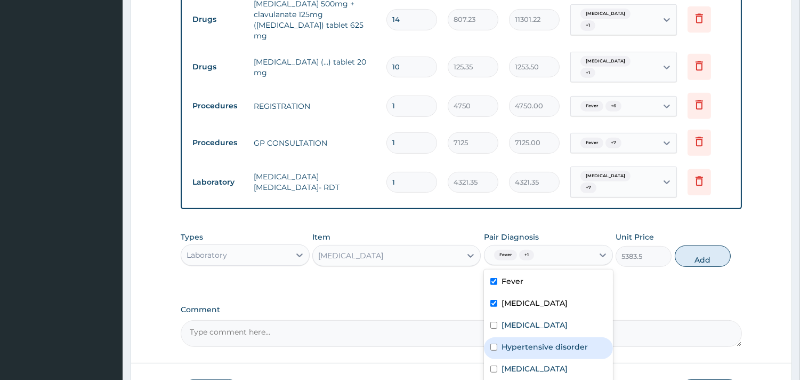
click at [533, 341] on label "Hypertensive disorder" at bounding box center [545, 346] width 86 height 11
checkbox input "true"
drag, startPoint x: 528, startPoint y: 283, endPoint x: 528, endPoint y: 291, distance: 8.0
click at [528, 319] on label "Malaria" at bounding box center [535, 324] width 66 height 11
checkbox input "true"
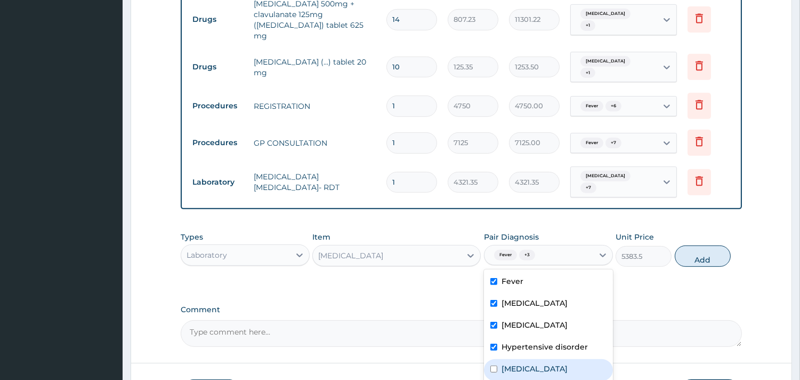
drag, startPoint x: 521, startPoint y: 334, endPoint x: 526, endPoint y: 357, distance: 23.8
click at [522, 359] on div "Chest pain" at bounding box center [548, 370] width 129 height 22
checkbox input "true"
drag, startPoint x: 526, startPoint y: 357, endPoint x: 524, endPoint y: 365, distance: 7.6
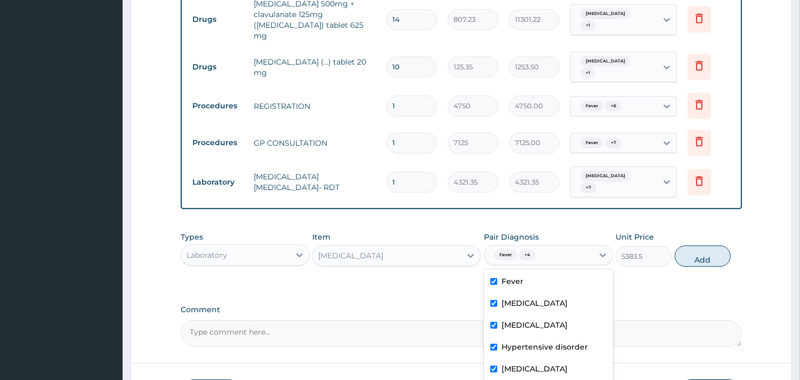
checkbox input "true"
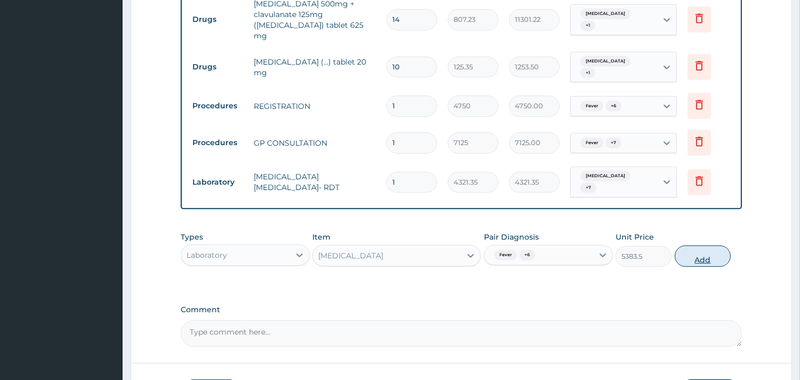
click at [716, 245] on button "Add" at bounding box center [703, 255] width 56 height 21
type input "0"
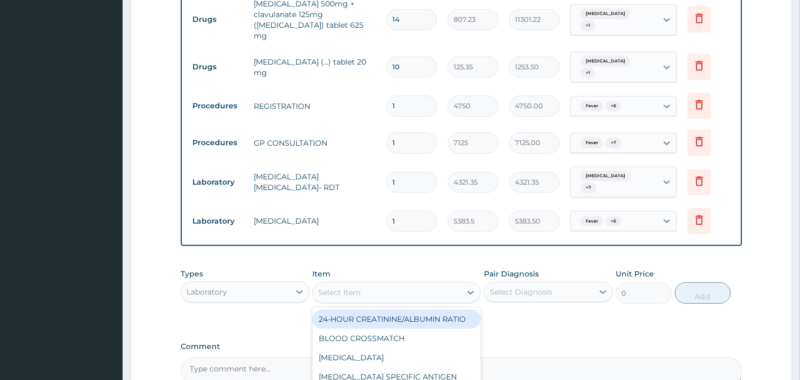
click at [387, 281] on div "Select Item" at bounding box center [396, 291] width 168 height 21
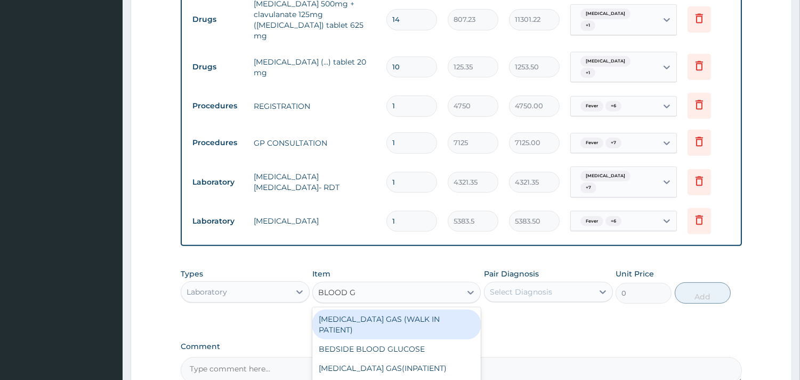
type input "BLOOD GL"
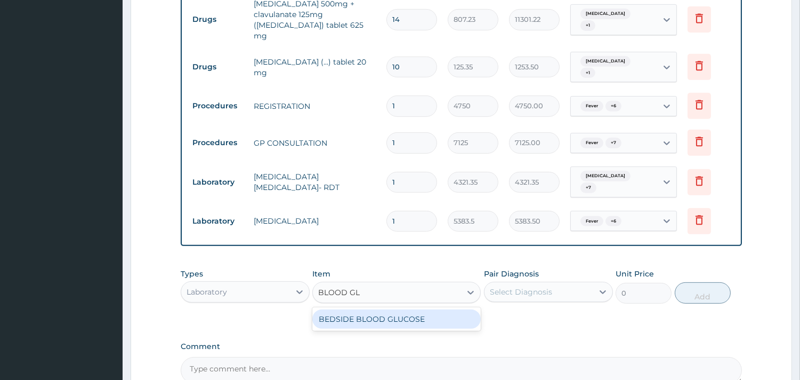
click at [389, 309] on div "BEDSIDE BLOOD GLUCOSE" at bounding box center [396, 318] width 168 height 19
type input "2880.9"
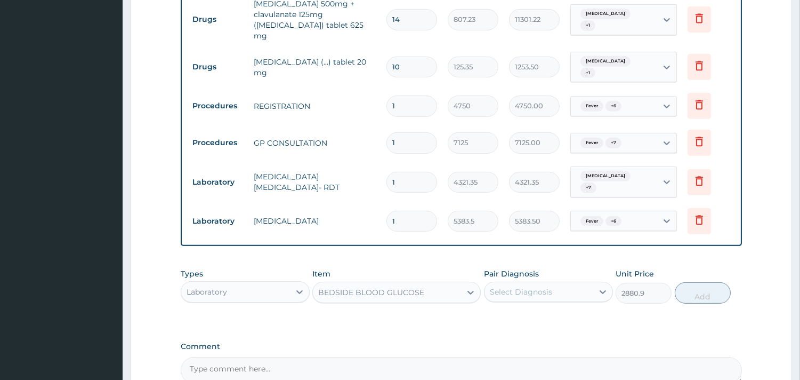
click at [572, 263] on div "Types Laboratory Item BEDSIDE BLOOD GLUCOSE Pair Diagnosis Select Diagnosis Uni…" at bounding box center [461, 286] width 561 height 46
drag, startPoint x: 563, startPoint y: 249, endPoint x: 561, endPoint y: 256, distance: 7.3
click at [562, 283] on div "Select Diagnosis" at bounding box center [539, 291] width 109 height 17
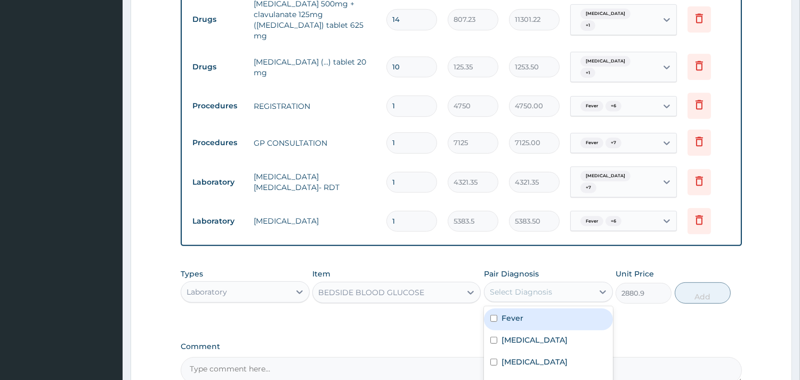
drag, startPoint x: 558, startPoint y: 279, endPoint x: 552, endPoint y: 304, distance: 25.2
click at [558, 308] on div "Fever" at bounding box center [548, 319] width 129 height 22
checkbox input "true"
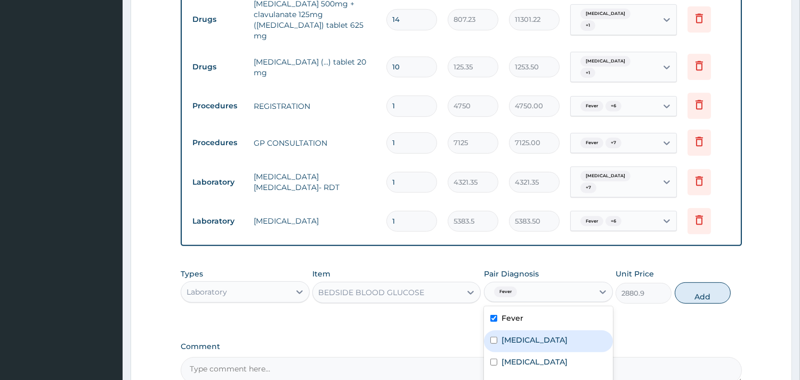
drag, startPoint x: 552, startPoint y: 304, endPoint x: 547, endPoint y: 324, distance: 20.9
click at [551, 330] on div "Sepsis" at bounding box center [548, 341] width 129 height 22
checkbox input "true"
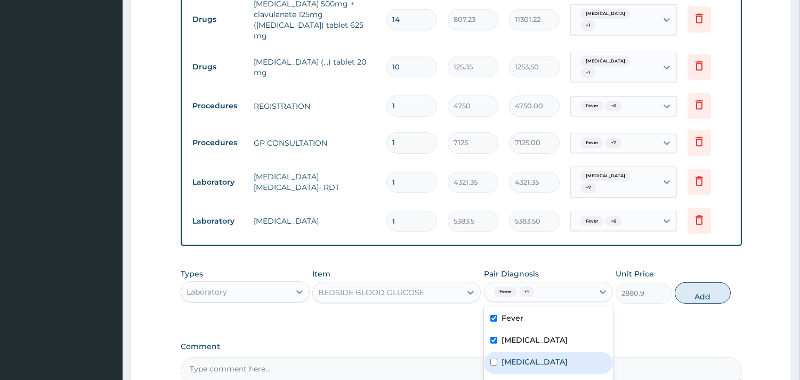
drag, startPoint x: 547, startPoint y: 326, endPoint x: 544, endPoint y: 343, distance: 17.8
click at [546, 334] on div "Fever Sepsis Malaria Hypertensive disorder Chest pain Hypertension stage 2 Isch…" at bounding box center [548, 386] width 129 height 160
click at [544, 378] on label "Hypertensive disorder" at bounding box center [545, 383] width 86 height 11
checkbox input "true"
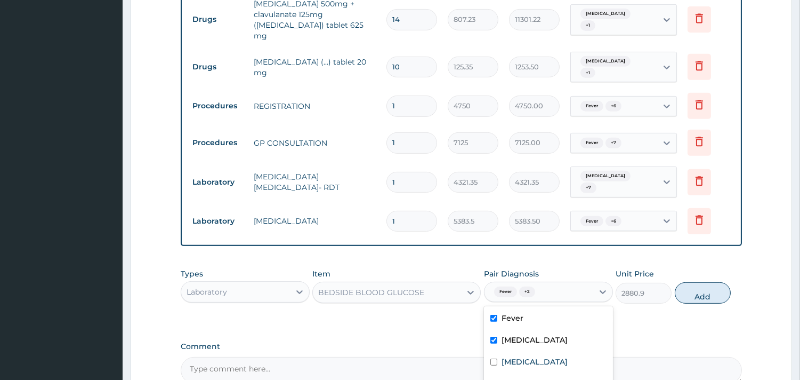
checkbox input "true"
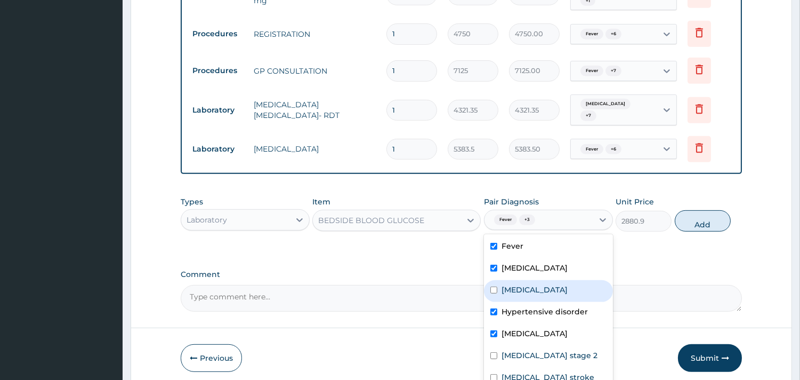
scroll to position [933, 0]
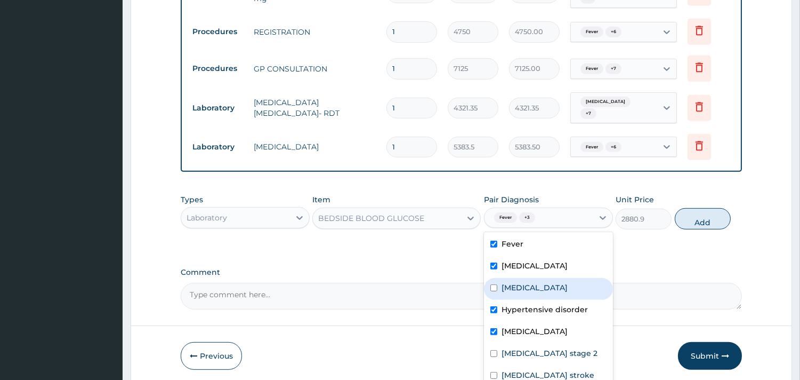
click at [521, 282] on label "Malaria" at bounding box center [535, 287] width 66 height 11
checkbox input "true"
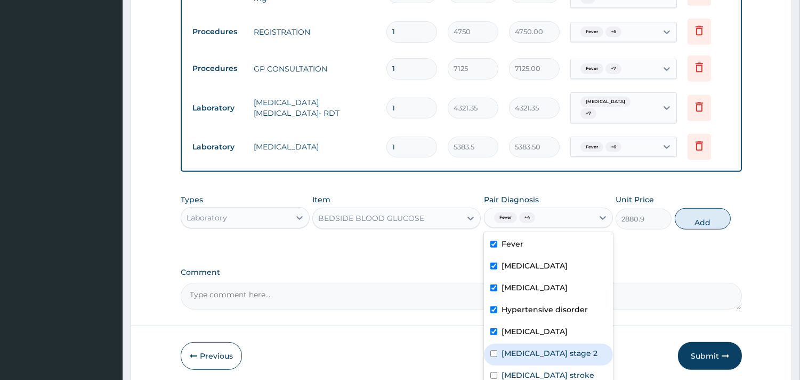
drag, startPoint x: 531, startPoint y: 309, endPoint x: 528, endPoint y: 329, distance: 19.9
click at [530, 348] on label "Hypertension stage 2" at bounding box center [550, 353] width 96 height 11
checkbox input "true"
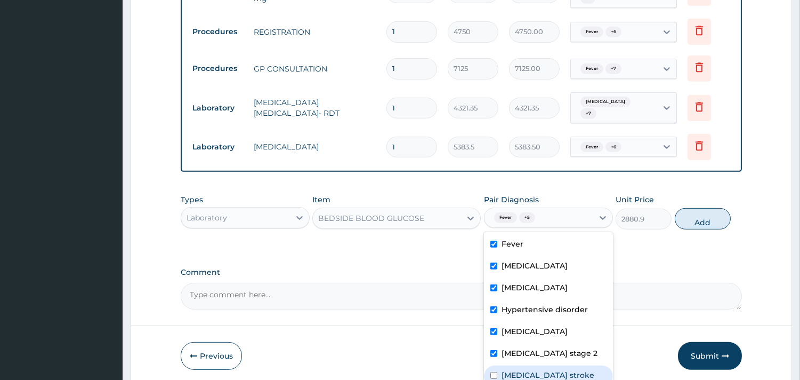
click at [528, 369] on label "Ischemic stroke" at bounding box center [548, 374] width 93 height 11
checkbox input "true"
click at [705, 208] on button "Add" at bounding box center [703, 218] width 56 height 21
type input "0"
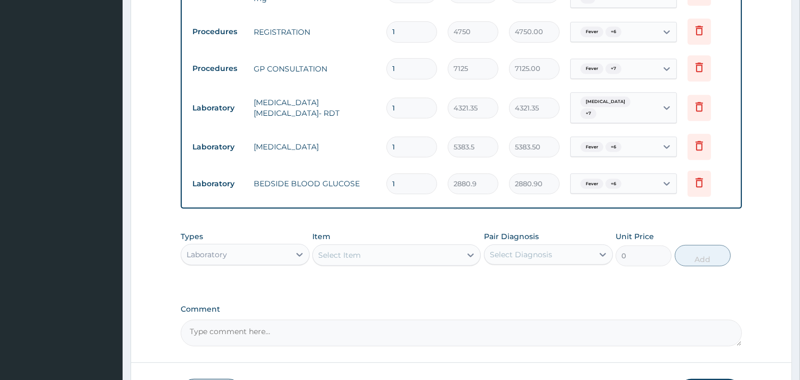
drag, startPoint x: 407, startPoint y: 150, endPoint x: 300, endPoint y: 140, distance: 107.7
click at [300, 165] on tr "Laboratory BEDSIDE BLOOD GLUCOSE 1 2880.9 2880.90 Fever + 6 Delete" at bounding box center [461, 183] width 549 height 37
type input "3"
type input "8642.70"
type input "3"
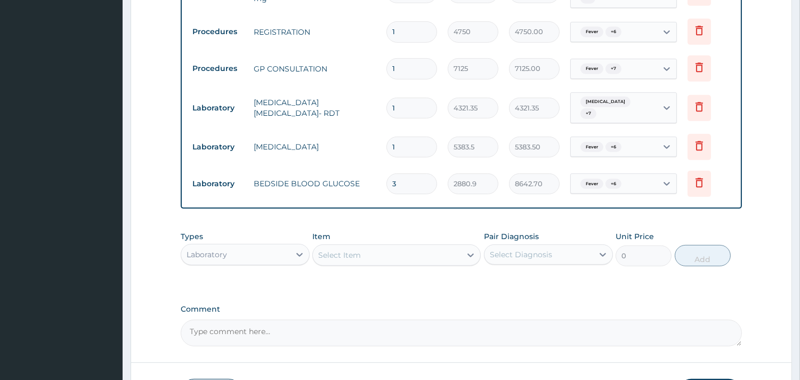
drag, startPoint x: 381, startPoint y: 176, endPoint x: 384, endPoint y: 189, distance: 12.8
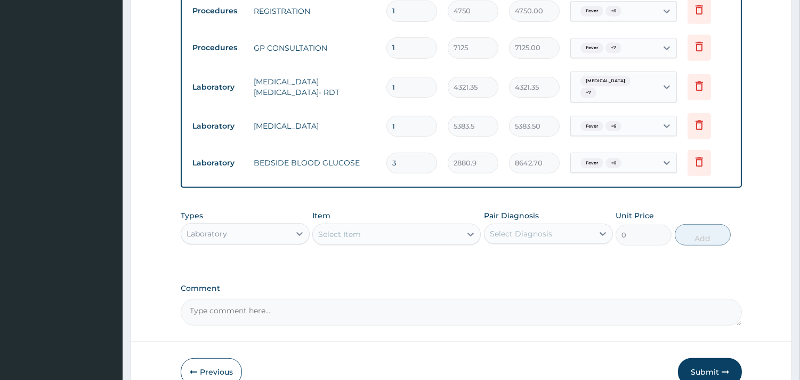
scroll to position [971, 0]
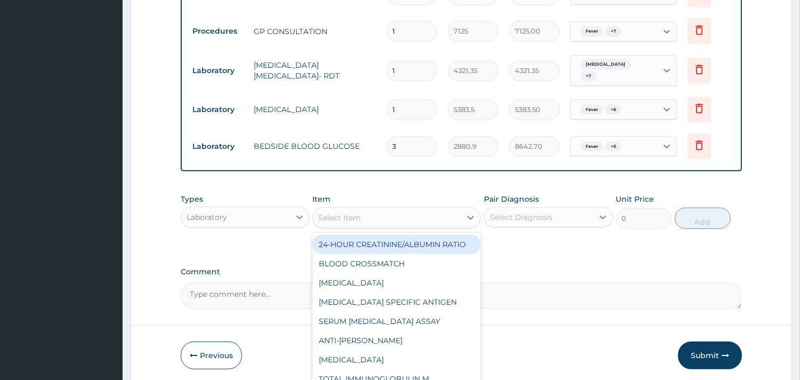
click at [384, 209] on div "Select Item" at bounding box center [387, 217] width 148 height 17
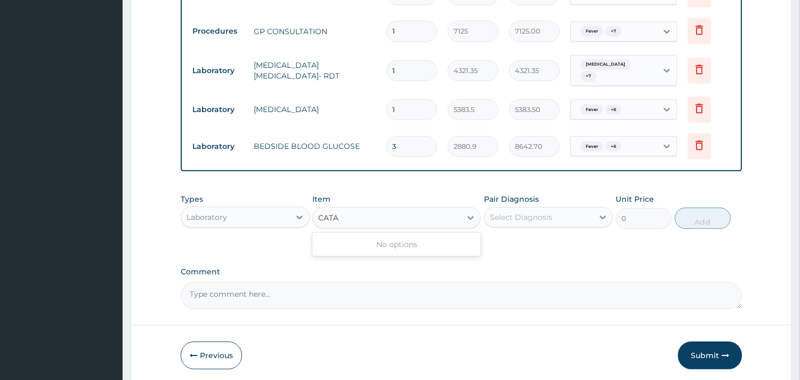
type input "CATA"
click at [242, 208] on div "Laboratory" at bounding box center [235, 216] width 109 height 17
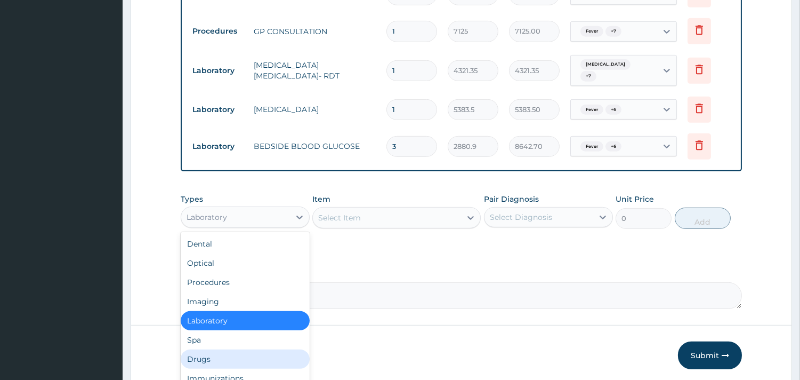
click at [211, 349] on div "Drugs" at bounding box center [245, 358] width 129 height 19
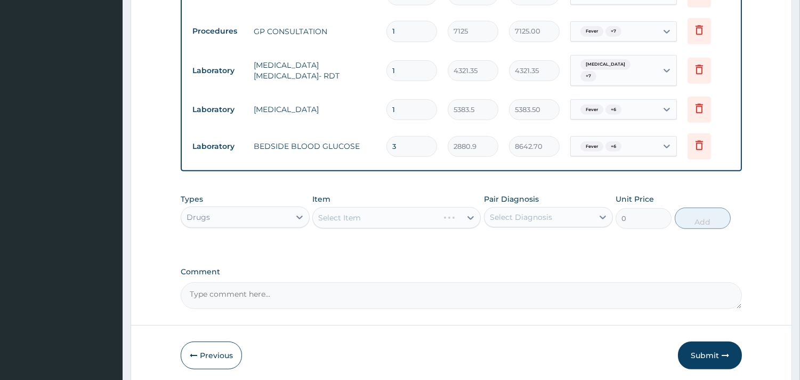
click at [377, 207] on div "Select Item" at bounding box center [396, 217] width 168 height 21
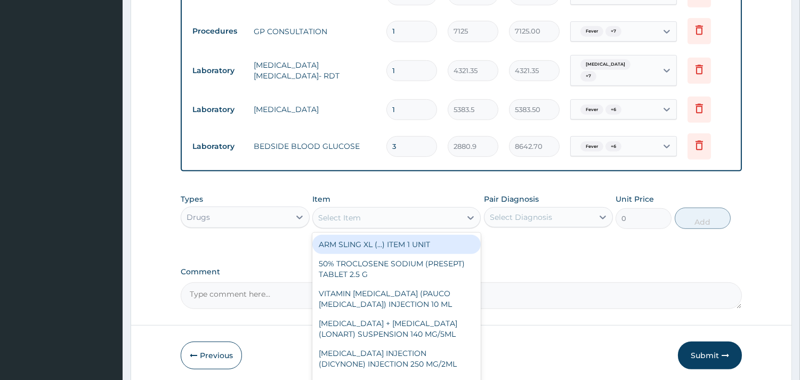
click at [382, 209] on div "Select Item" at bounding box center [387, 217] width 148 height 17
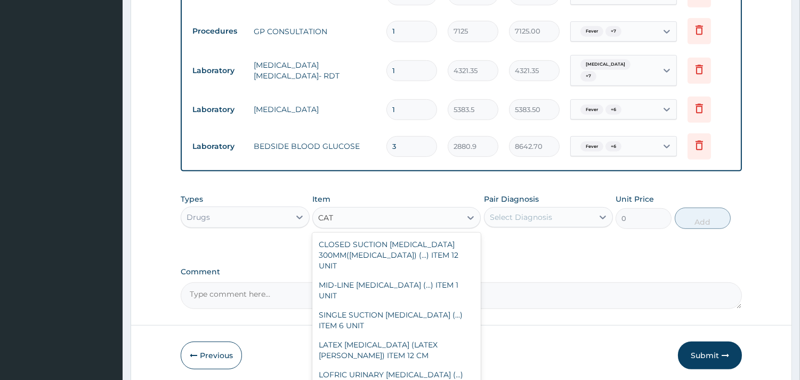
type input "CATA"
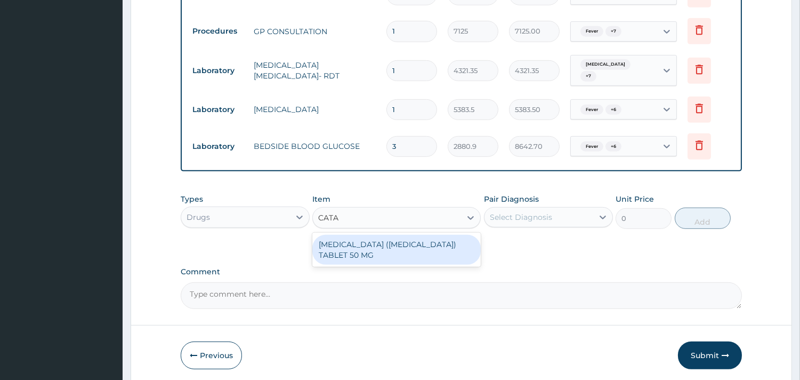
click at [378, 235] on div "DICLOFENAC (CATAFLAM) TABLET 50 MG" at bounding box center [396, 250] width 168 height 30
type input "63.72"
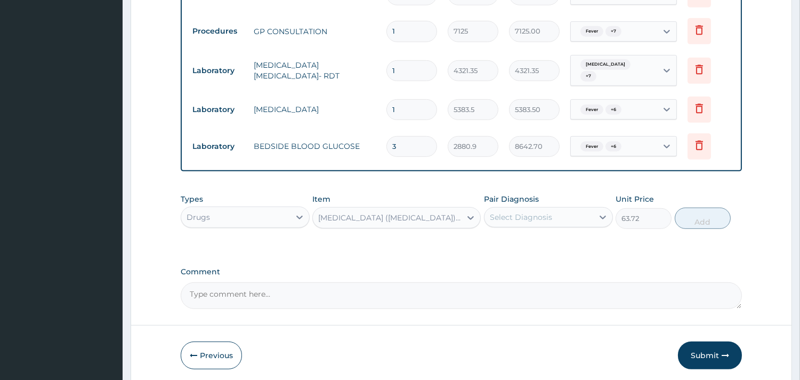
drag, startPoint x: 558, startPoint y: 163, endPoint x: 552, endPoint y: 180, distance: 17.4
click at [557, 194] on div "Pair Diagnosis Select Diagnosis" at bounding box center [548, 211] width 129 height 35
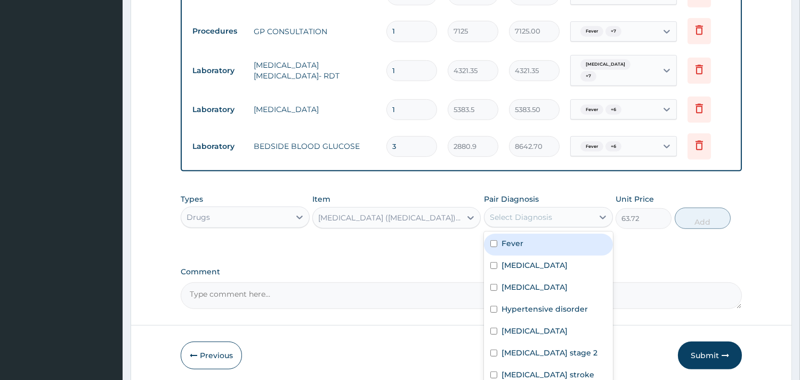
click at [552, 208] on div "Select Diagnosis" at bounding box center [539, 216] width 109 height 17
drag, startPoint x: 548, startPoint y: 197, endPoint x: 542, endPoint y: 233, distance: 36.7
click at [544, 231] on div "Fever Sepsis Malaria Hypertensive disorder Chest pain Hypertension stage 2 Isch…" at bounding box center [548, 311] width 129 height 160
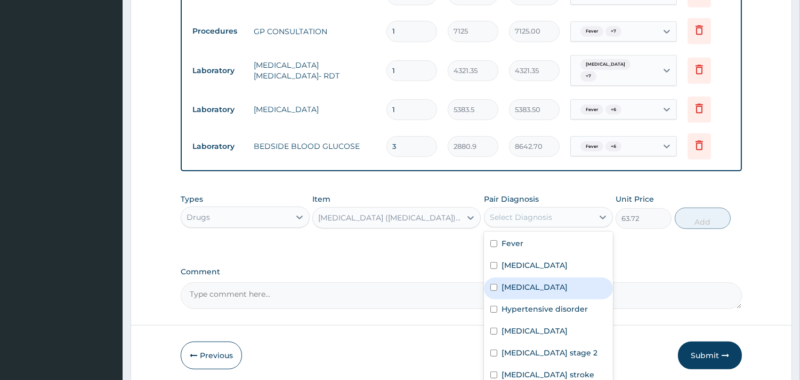
click at [542, 277] on div "Malaria" at bounding box center [548, 288] width 129 height 22
checkbox input "true"
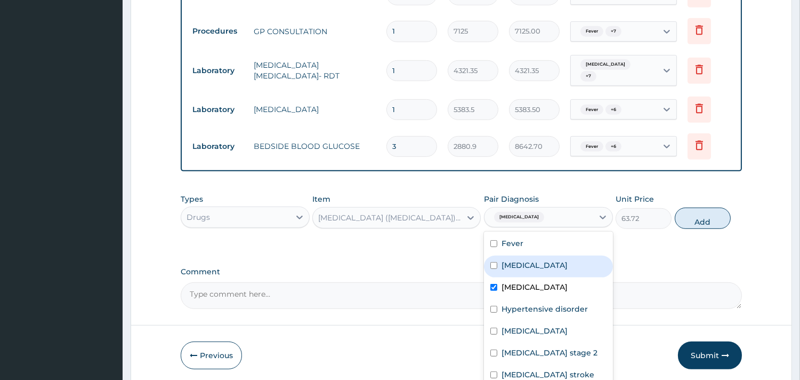
click at [538, 255] on div "Sepsis" at bounding box center [548, 266] width 129 height 22
checkbox input "true"
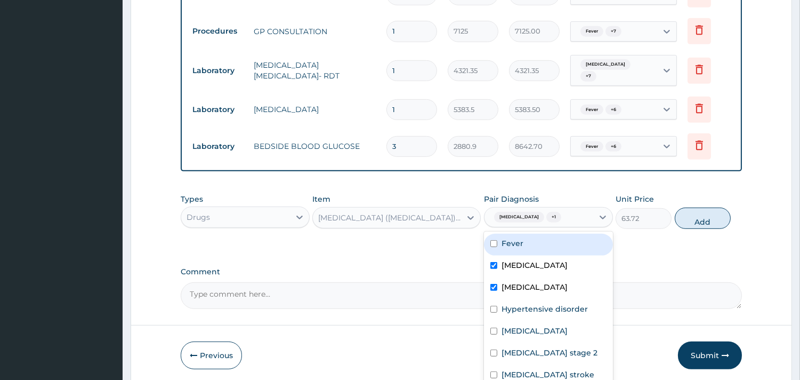
click at [537, 233] on div "Fever" at bounding box center [548, 244] width 129 height 22
checkbox input "true"
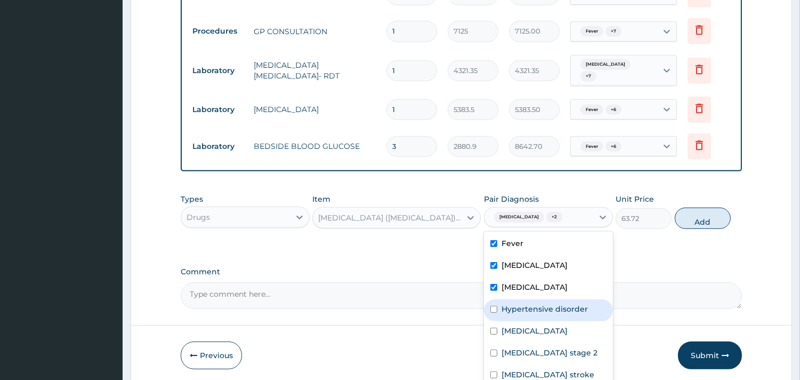
drag, startPoint x: 525, startPoint y: 262, endPoint x: 525, endPoint y: 285, distance: 22.4
click at [525, 303] on label "Hypertensive disorder" at bounding box center [545, 308] width 86 height 11
checkbox input "true"
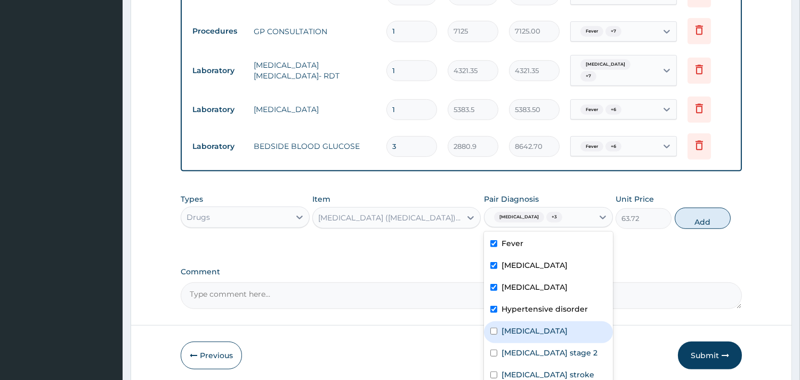
click at [525, 321] on div "Chest pain" at bounding box center [548, 332] width 129 height 22
checkbox input "true"
drag, startPoint x: 522, startPoint y: 318, endPoint x: 517, endPoint y: 348, distance: 30.3
click at [522, 324] on div "Fever Sepsis Malaria Hypertensive disorder Chest pain Hypertension stage 2 Isch…" at bounding box center [548, 311] width 129 height 160
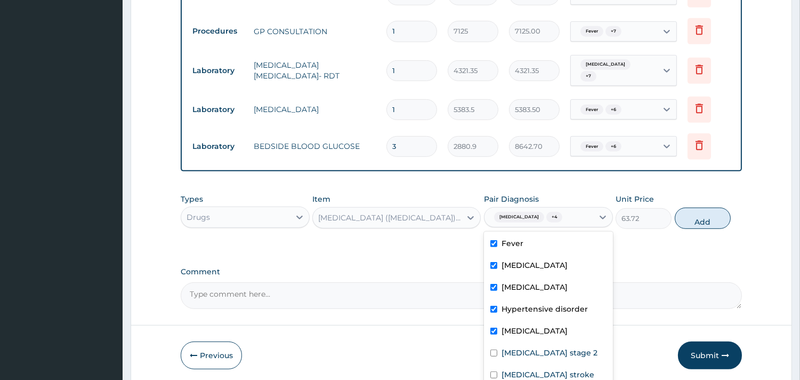
checkbox input "true"
click at [516, 369] on label "Ischemic stroke" at bounding box center [548, 374] width 93 height 11
checkbox input "true"
click at [521, 343] on div "Hypertension stage 2" at bounding box center [548, 354] width 129 height 22
checkbox input "true"
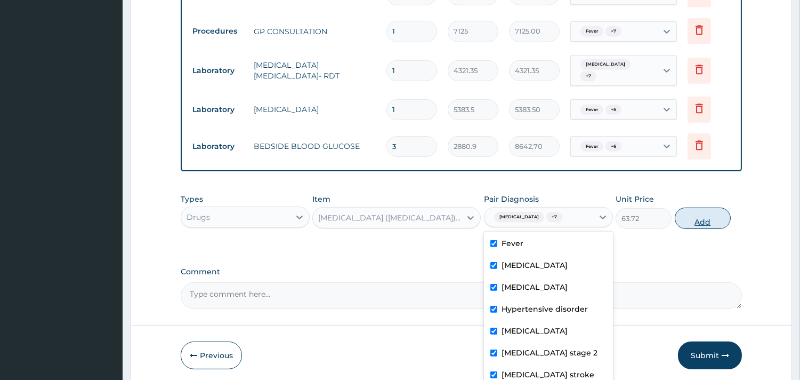
click at [697, 207] on button "Add" at bounding box center [703, 217] width 56 height 21
type input "0"
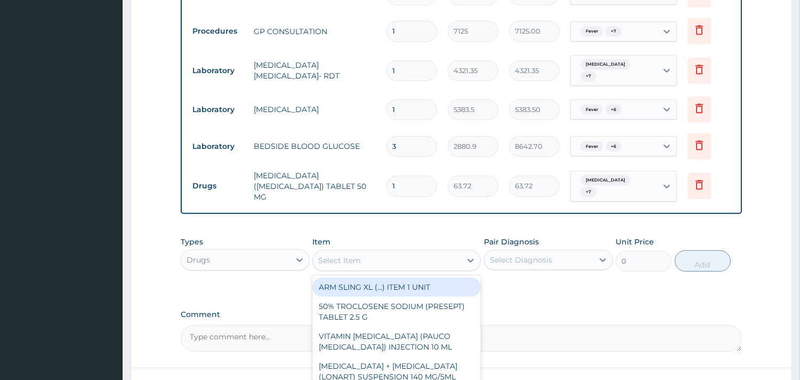
click at [372, 252] on div "Select Item" at bounding box center [387, 260] width 148 height 17
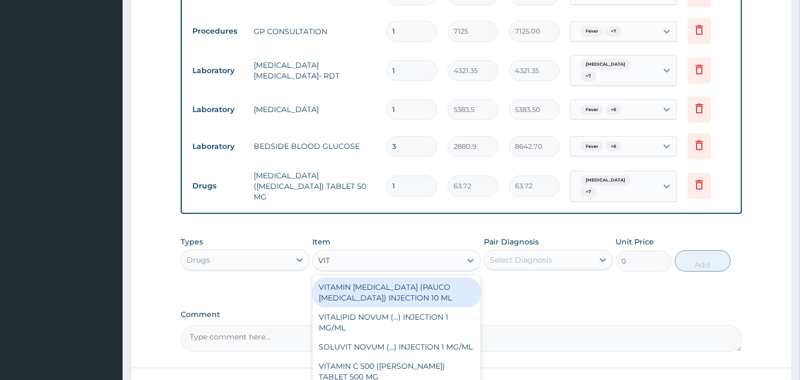
type input "VITA"
click at [407, 277] on div "VITAMIN B-COMPLEX (PAUCO B-COMPLEX) INJECTION 10 ML" at bounding box center [396, 292] width 168 height 30
type input "351"
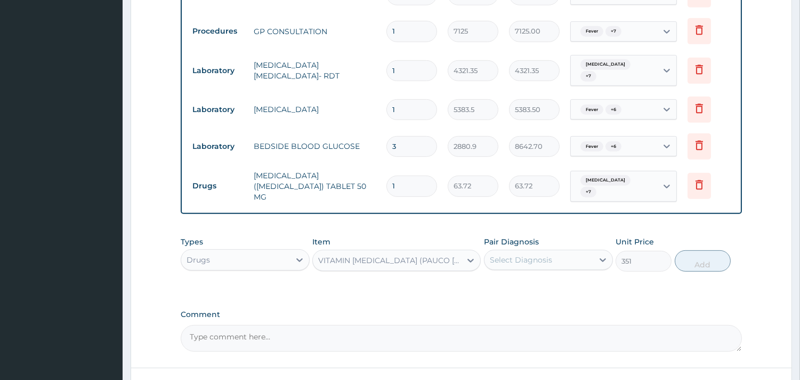
click at [562, 251] on div "Select Diagnosis" at bounding box center [539, 259] width 109 height 17
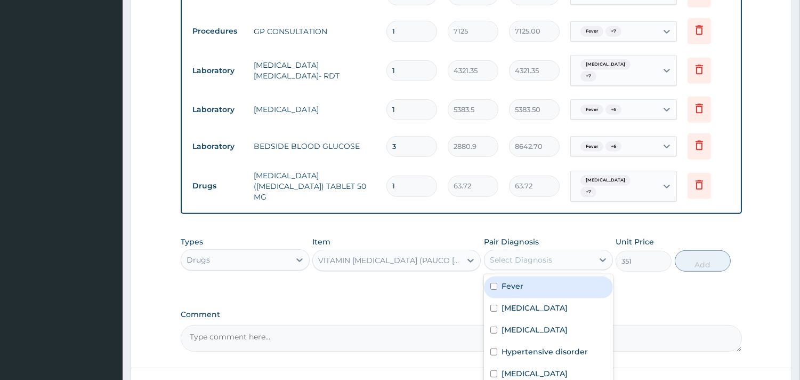
drag, startPoint x: 555, startPoint y: 245, endPoint x: 551, endPoint y: 265, distance: 20.3
click at [555, 276] on div "Fever" at bounding box center [548, 287] width 129 height 22
checkbox input "true"
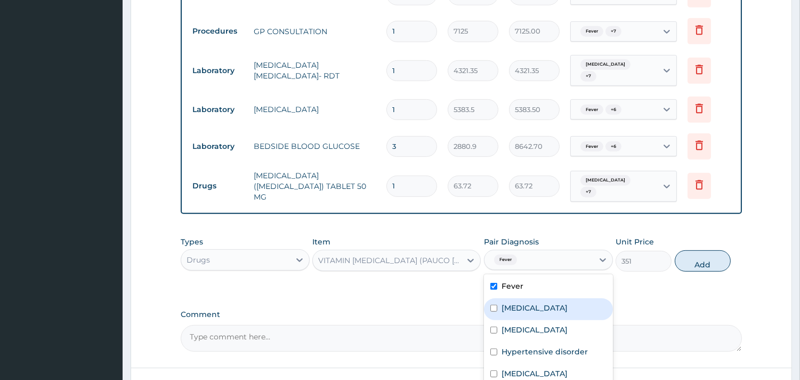
click at [549, 298] on div "Sepsis" at bounding box center [548, 309] width 129 height 22
checkbox input "true"
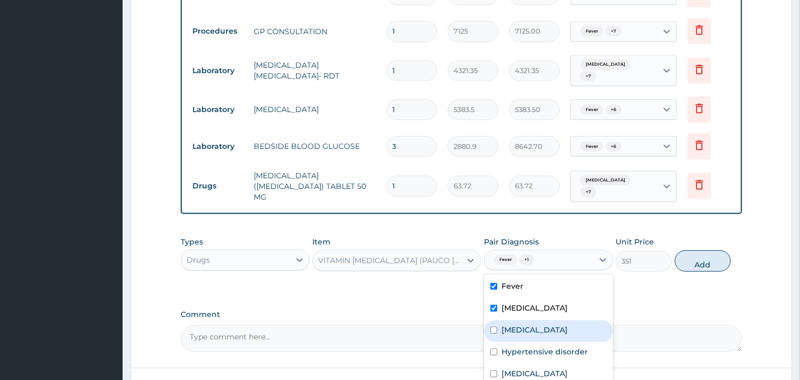
click at [544, 320] on div "Malaria" at bounding box center [548, 331] width 129 height 22
checkbox input "true"
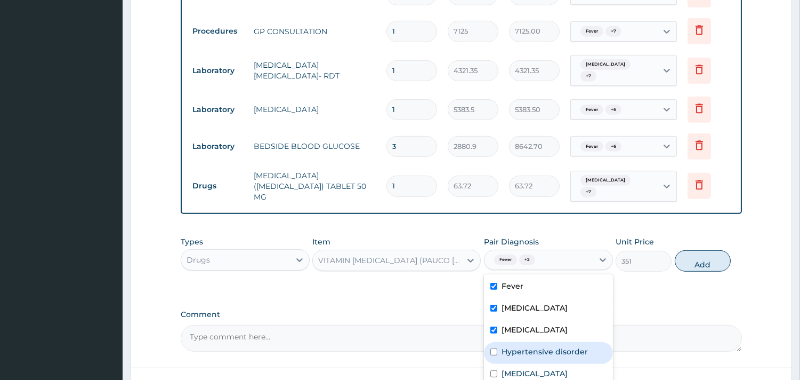
click at [540, 342] on div "Hypertensive disorder" at bounding box center [548, 353] width 129 height 22
checkbox input "true"
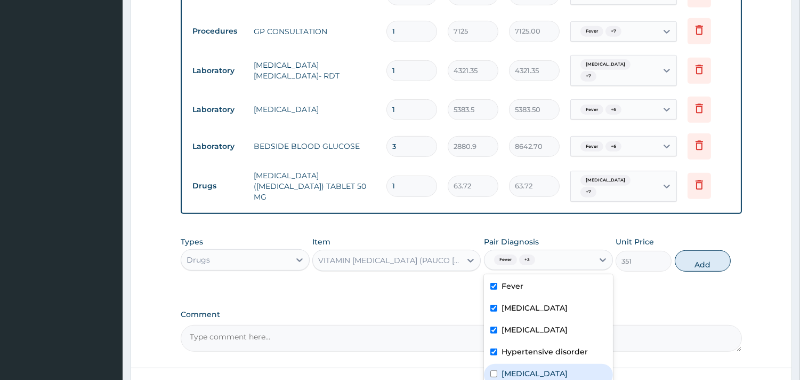
drag, startPoint x: 535, startPoint y: 337, endPoint x: 532, endPoint y: 355, distance: 17.8
click at [535, 338] on div "Fever Sepsis Malaria Hypertensive disorder Chest pain Hypertension stage 2 Isch…" at bounding box center [548, 354] width 129 height 160
checkbox input "true"
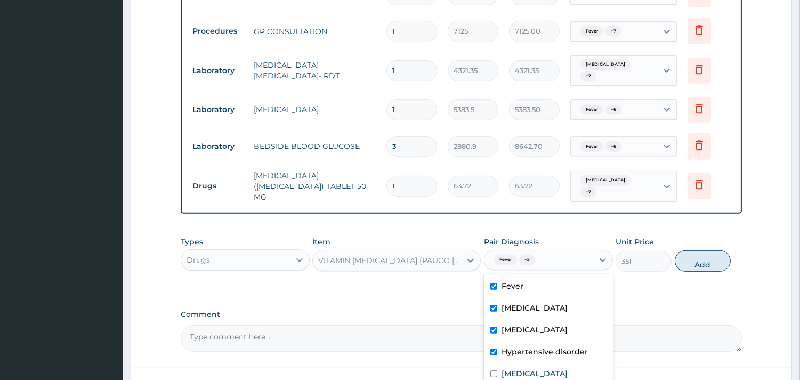
checkbox input "false"
drag, startPoint x: 567, startPoint y: 318, endPoint x: 558, endPoint y: 348, distance: 31.0
click at [564, 364] on div "Chest pain" at bounding box center [548, 375] width 129 height 22
checkbox input "true"
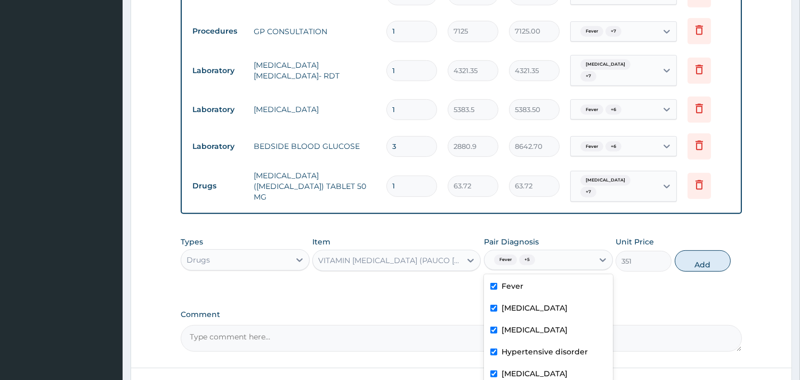
checkbox input "true"
click at [692, 250] on button "Add" at bounding box center [703, 260] width 56 height 21
type input "0"
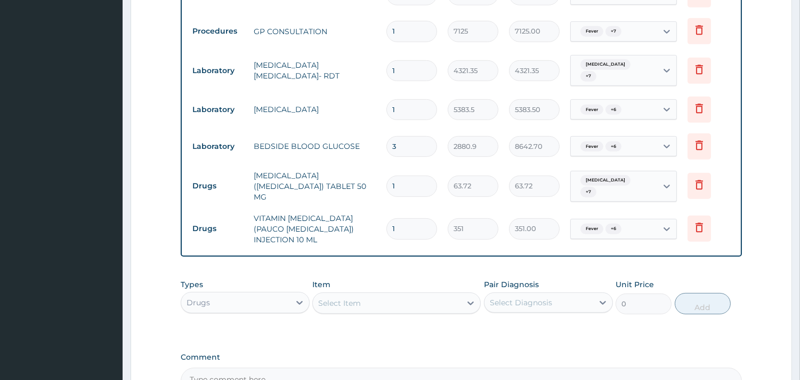
drag, startPoint x: 413, startPoint y: 172, endPoint x: 352, endPoint y: 174, distance: 60.3
click at [352, 207] on tr "Drugs VITAMIN B-COMPLEX (PAUCO B-COMPLEX) INJECTION 10 ML 1 351 351.00 Fever + …" at bounding box center [461, 228] width 549 height 43
type input "2"
type input "702.00"
type input "2"
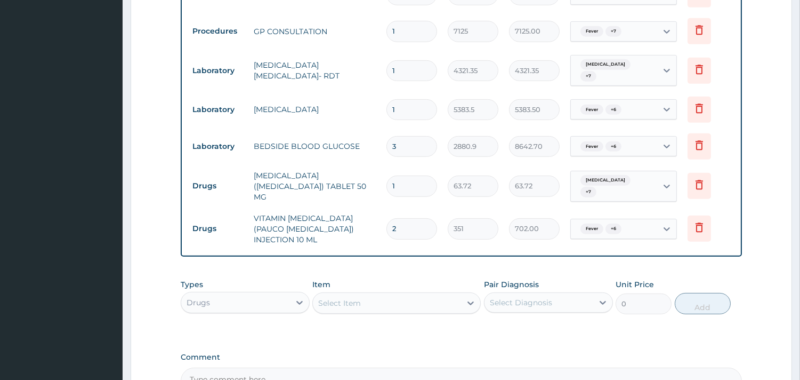
click at [357, 273] on div "Types Drugs Item Select Item Pair Diagnosis Select Diagnosis Unit Price 0 Add" at bounding box center [461, 296] width 561 height 46
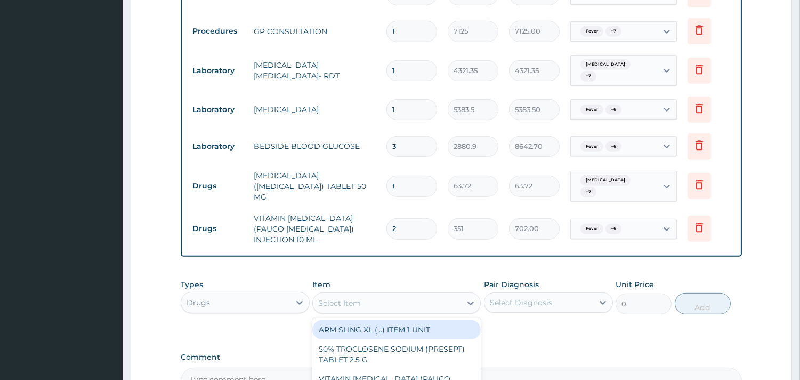
click at [361, 294] on div "Select Item" at bounding box center [387, 302] width 148 height 17
type input "KETO"
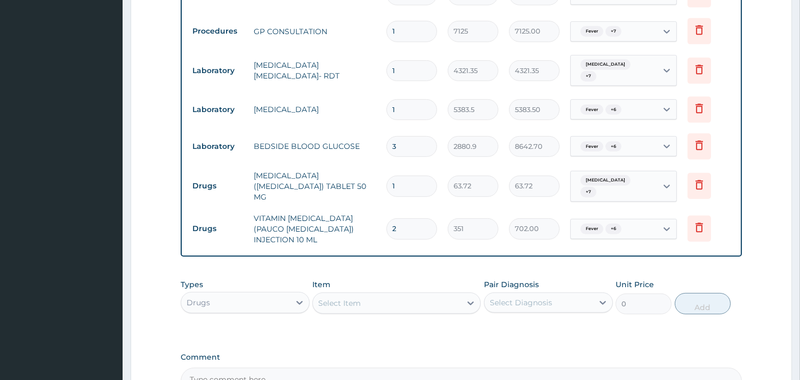
drag, startPoint x: 364, startPoint y: 260, endPoint x: 363, endPoint y: 253, distance: 7.5
click at [364, 292] on div "Select Item" at bounding box center [396, 302] width 168 height 21
click at [360, 294] on div "Select Item" at bounding box center [387, 302] width 148 height 17
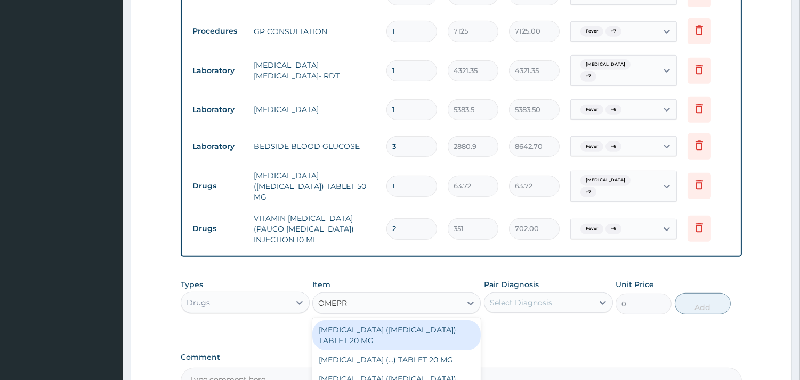
type input "OMEPRA"
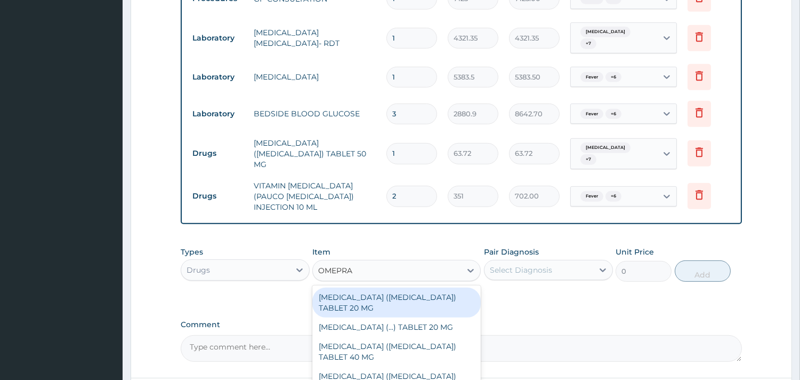
scroll to position [1030, 0]
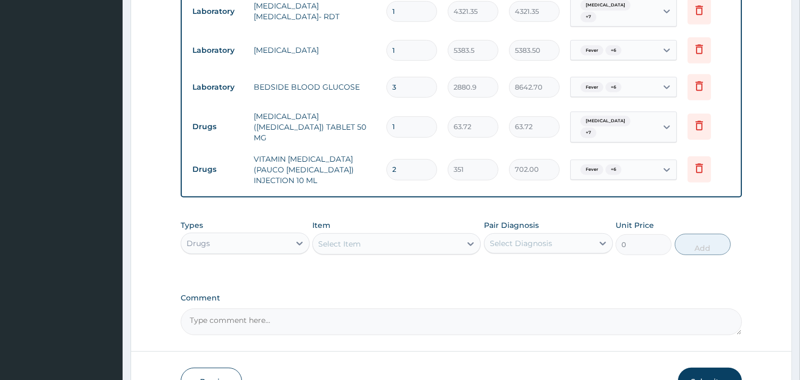
click at [394, 235] on div "Select Item" at bounding box center [387, 243] width 148 height 17
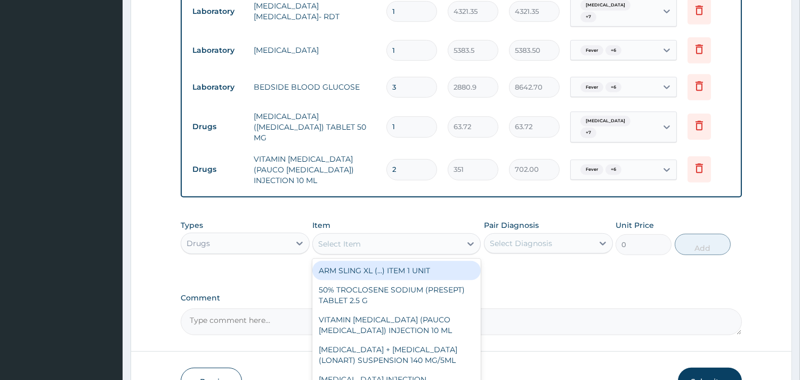
click at [366, 235] on div "Select Item" at bounding box center [387, 243] width 148 height 17
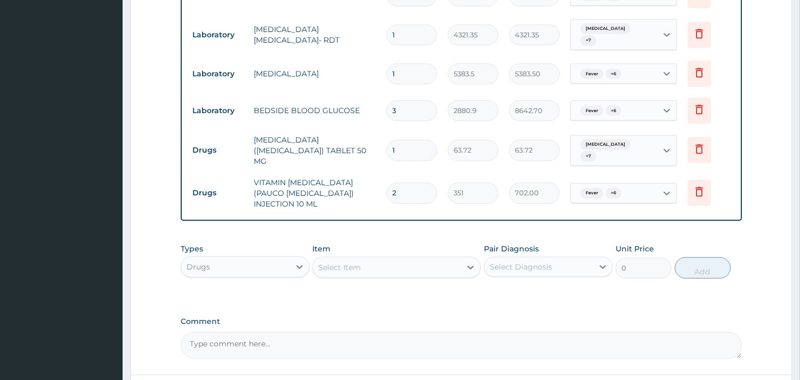
scroll to position [1045, 0]
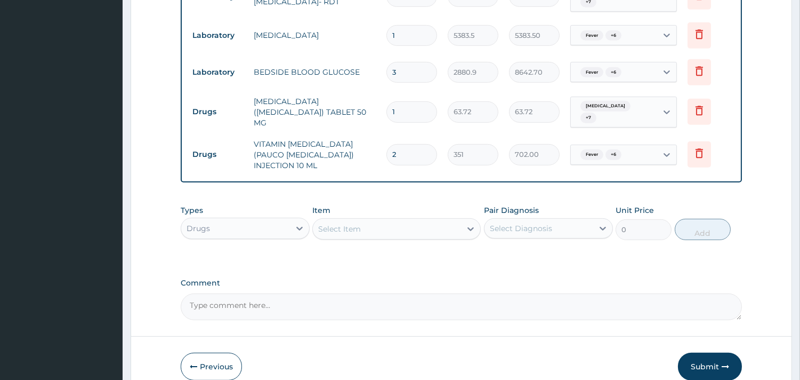
click at [356, 223] on div "Select Item" at bounding box center [339, 228] width 43 height 11
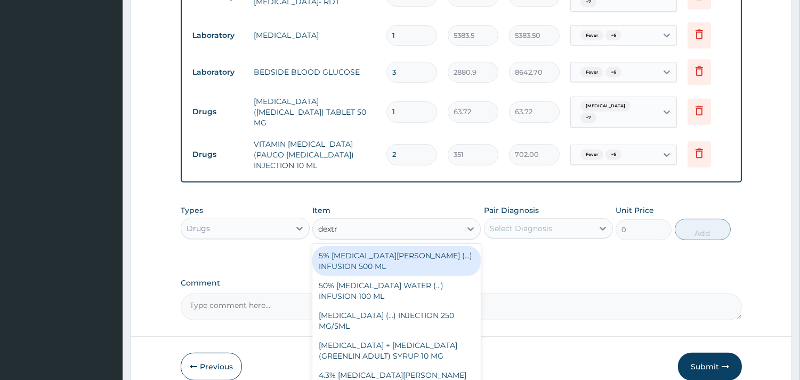
type input "dextro"
click at [391, 246] on div "5% DEXTROSE SALINE (...) INFUSION 500 ML" at bounding box center [396, 261] width 168 height 30
type input "1755"
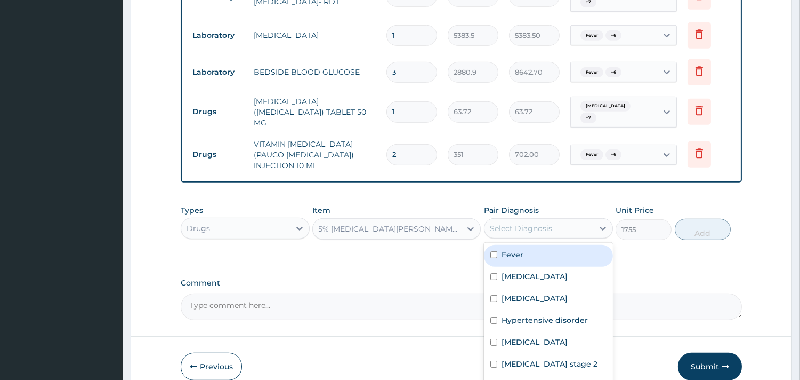
click at [542, 223] on div "Select Diagnosis" at bounding box center [521, 228] width 62 height 11
click at [543, 245] on div "Fever" at bounding box center [548, 256] width 129 height 22
checkbox input "true"
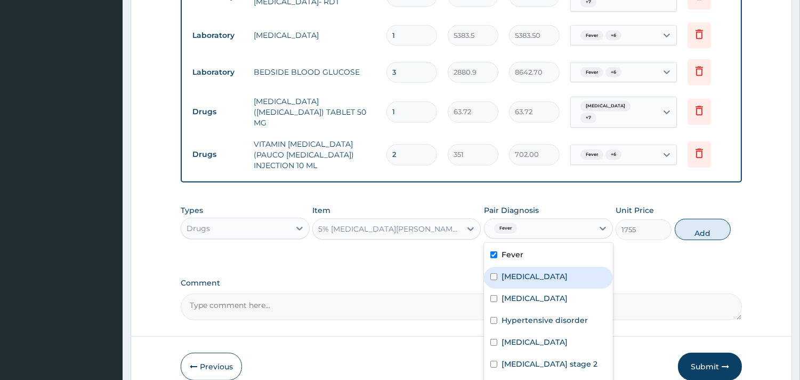
drag, startPoint x: 540, startPoint y: 223, endPoint x: 536, endPoint y: 240, distance: 17.6
click at [539, 267] on div "Sepsis" at bounding box center [548, 278] width 129 height 22
checkbox input "true"
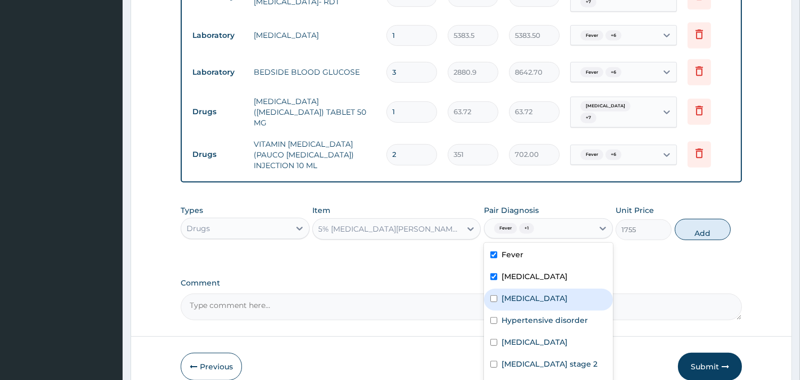
click at [535, 288] on div "Malaria" at bounding box center [548, 299] width 129 height 22
checkbox input "true"
click at [531, 315] on label "Hypertensive disorder" at bounding box center [545, 320] width 86 height 11
checkbox input "true"
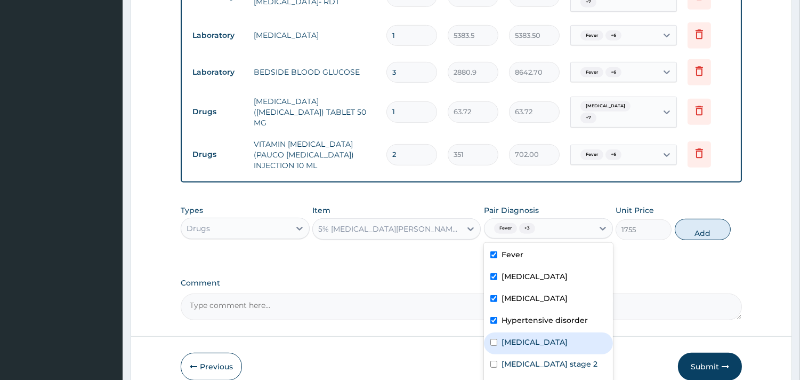
click at [523, 332] on div "Chest pain" at bounding box center [548, 343] width 129 height 22
checkbox input "true"
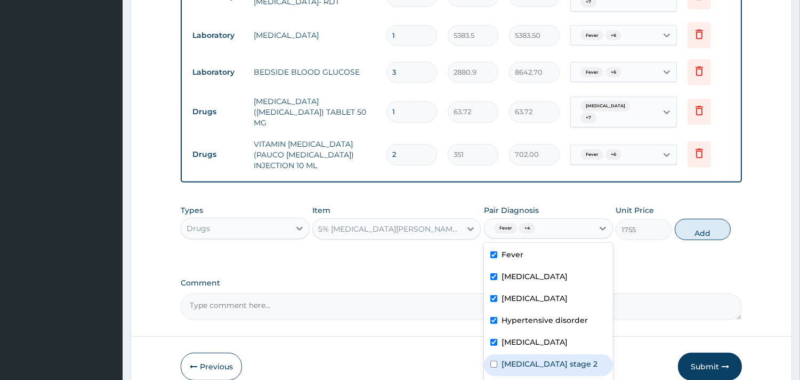
click at [525, 358] on label "Hypertension stage 2" at bounding box center [550, 363] width 96 height 11
checkbox input "true"
click at [523, 379] on label "Ischemic stroke" at bounding box center [548, 385] width 93 height 11
checkbox input "true"
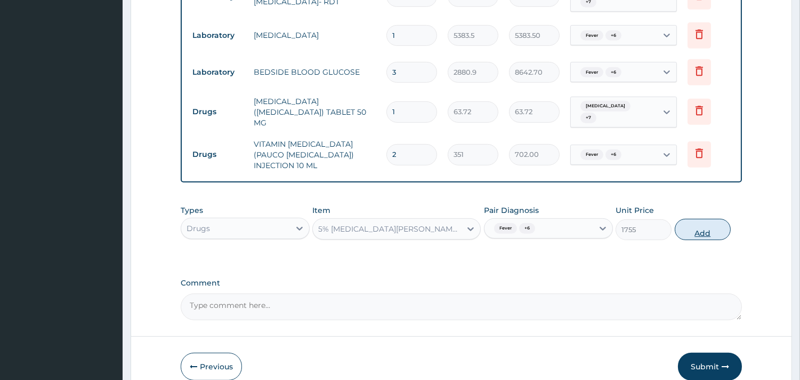
click at [692, 219] on button "Add" at bounding box center [703, 229] width 56 height 21
type input "0"
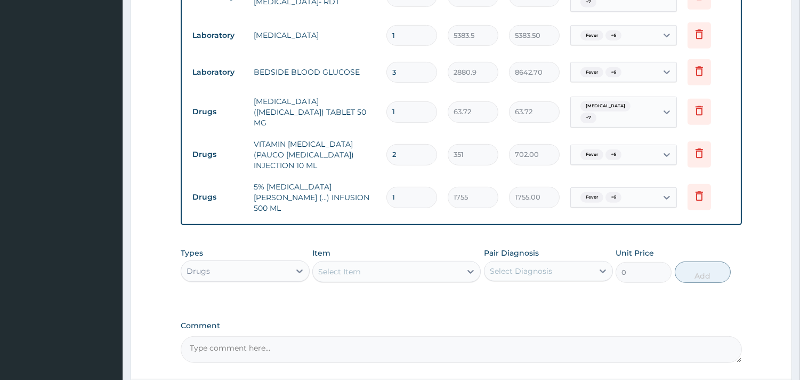
click at [357, 266] on div "Select Item" at bounding box center [339, 271] width 43 height 11
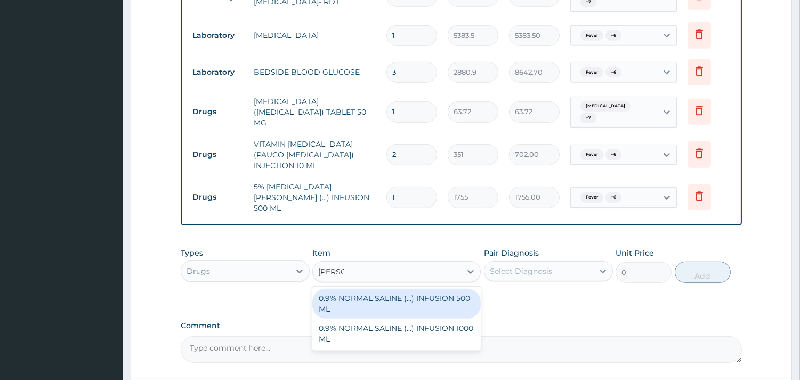
type input "normal"
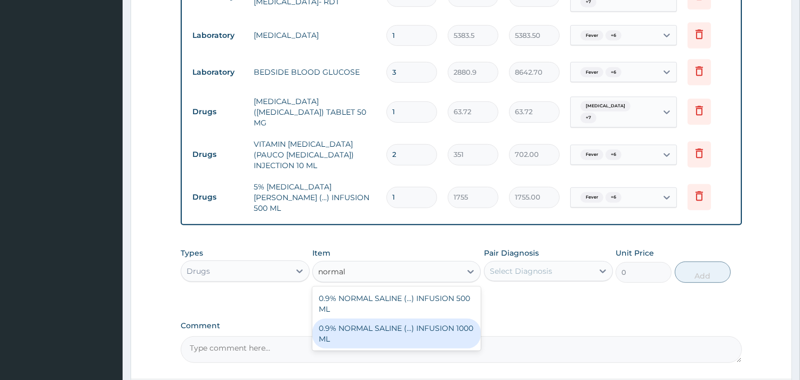
drag, startPoint x: 369, startPoint y: 267, endPoint x: 398, endPoint y: 251, distance: 32.7
click at [368, 318] on div "0.9% NORMAL SALINE (...) INFUSION 1000 ML" at bounding box center [396, 333] width 168 height 30
type input "2574"
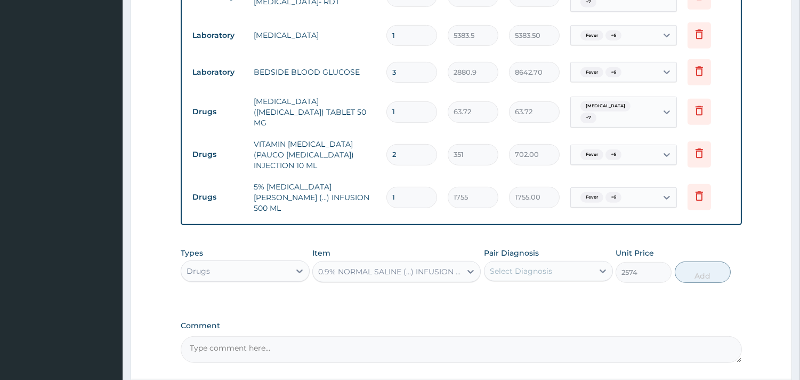
click at [534, 265] on div "Select Diagnosis" at bounding box center [521, 270] width 62 height 11
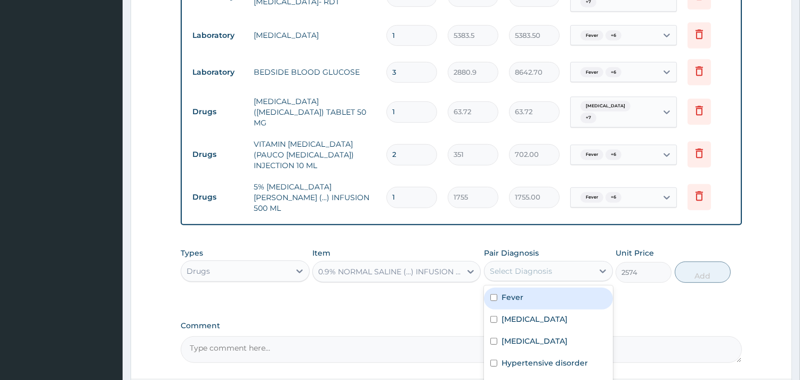
drag, startPoint x: 534, startPoint y: 240, endPoint x: 534, endPoint y: 259, distance: 18.7
click at [534, 287] on div "Fever" at bounding box center [548, 298] width 129 height 22
checkbox input "true"
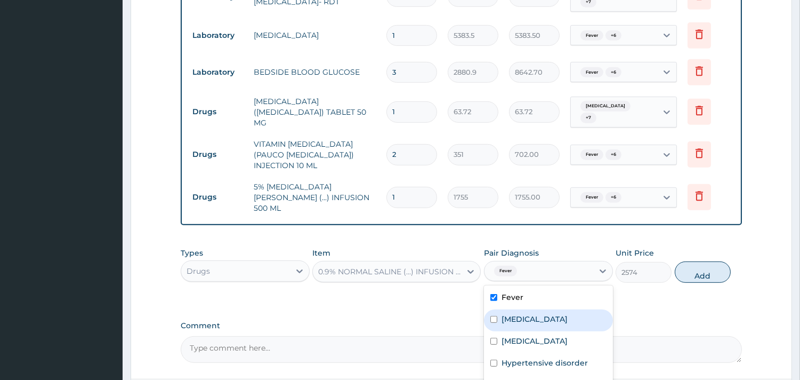
drag, startPoint x: 531, startPoint y: 265, endPoint x: 528, endPoint y: 278, distance: 13.1
click at [529, 309] on div "Sepsis" at bounding box center [548, 320] width 129 height 22
checkbox input "true"
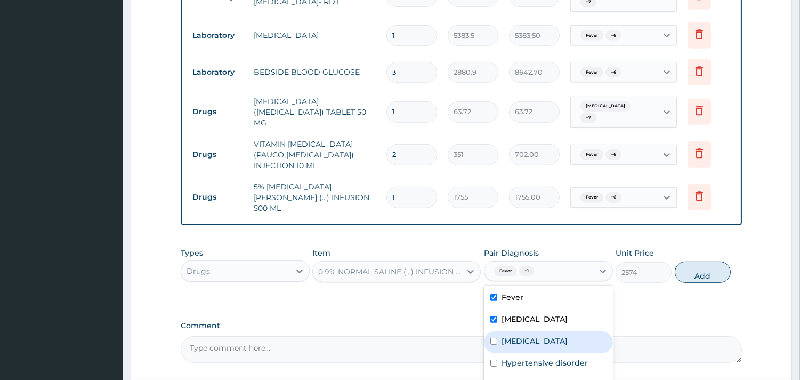
drag, startPoint x: 528, startPoint y: 285, endPoint x: 526, endPoint y: 301, distance: 15.6
click at [528, 331] on div "Malaria" at bounding box center [548, 342] width 129 height 22
checkbox input "true"
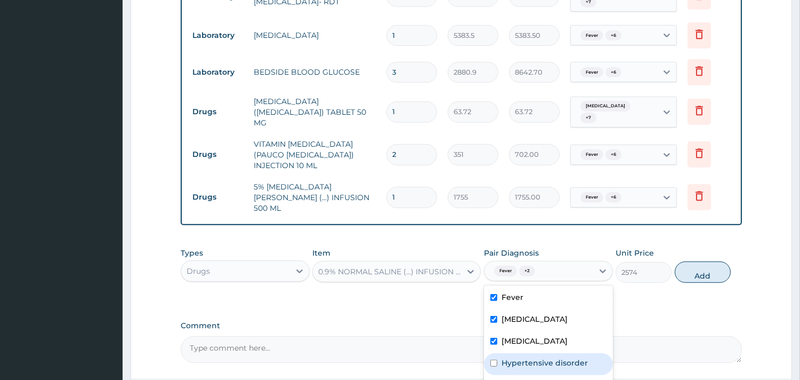
drag, startPoint x: 526, startPoint y: 304, endPoint x: 524, endPoint y: 318, distance: 13.4
click at [526, 357] on label "Hypertensive disorder" at bounding box center [545, 362] width 86 height 11
checkbox input "true"
click at [524, 375] on div "Chest pain" at bounding box center [548, 386] width 129 height 22
checkbox input "true"
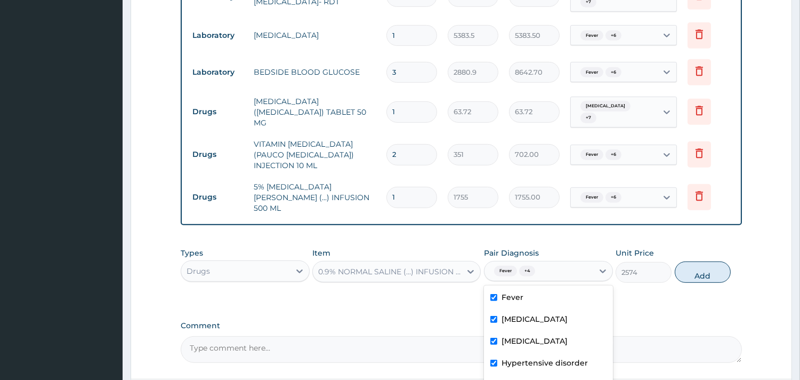
checkbox input "true"
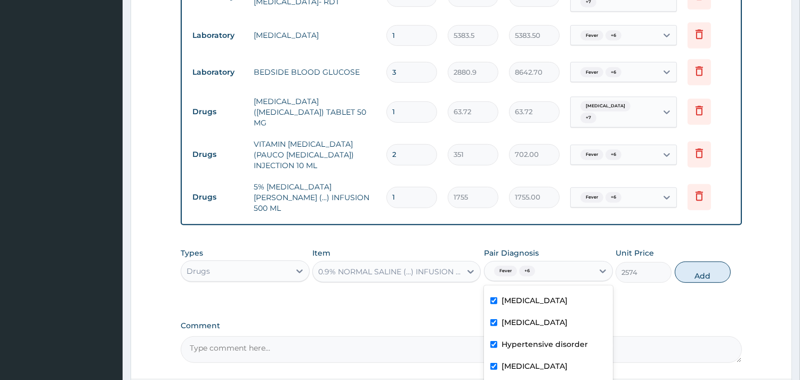
drag, startPoint x: 552, startPoint y: 372, endPoint x: 555, endPoint y: 364, distance: 9.3
checkbox input "true"
click at [701, 261] on button "Add" at bounding box center [703, 271] width 56 height 21
type input "0"
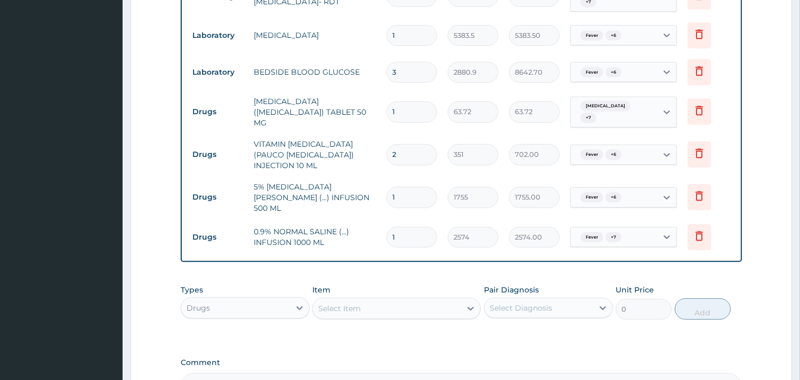
click at [410, 284] on div "Item Select Item" at bounding box center [396, 301] width 168 height 35
click at [409, 300] on div "Select Item" at bounding box center [387, 308] width 148 height 17
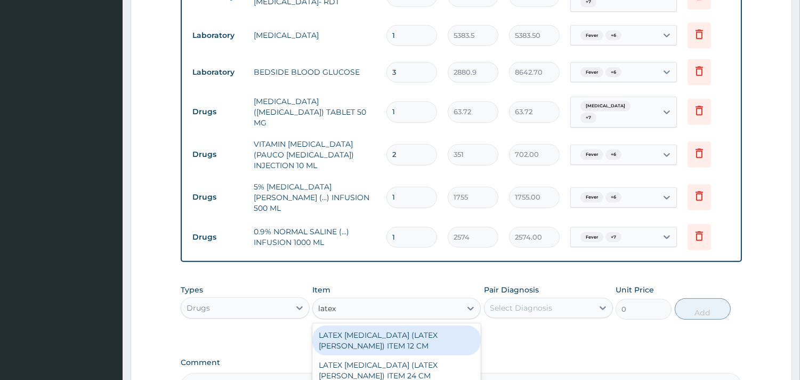
type input "latex g"
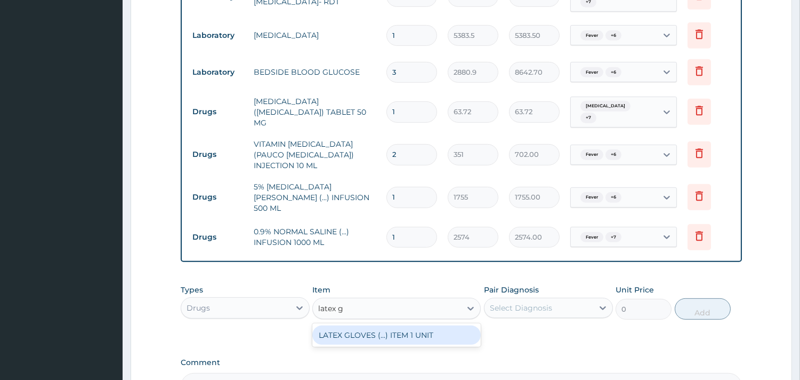
click at [414, 323] on div "LATEX GLOVES (...) ITEM 1 UNIT" at bounding box center [396, 334] width 168 height 23
click at [430, 325] on div "LATEX GLOVES (...) ITEM 1 UNIT" at bounding box center [396, 334] width 168 height 19
type input "4563"
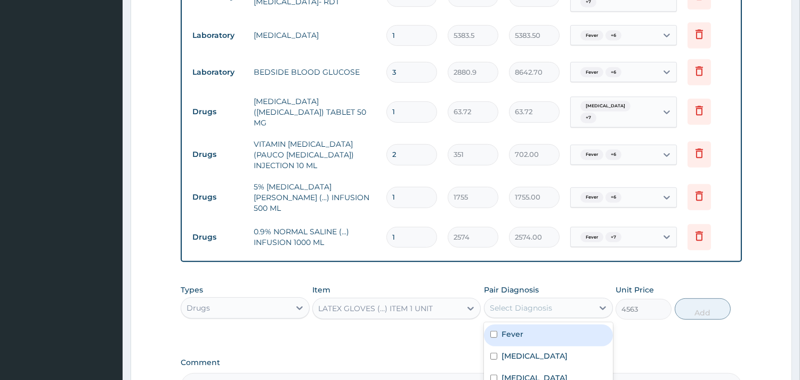
drag, startPoint x: 534, startPoint y: 248, endPoint x: 537, endPoint y: 287, distance: 38.5
click at [534, 299] on div "Select Diagnosis" at bounding box center [539, 307] width 109 height 17
drag, startPoint x: 537, startPoint y: 276, endPoint x: 535, endPoint y: 296, distance: 19.8
click at [538, 324] on div "Fever" at bounding box center [548, 335] width 129 height 22
checkbox input "true"
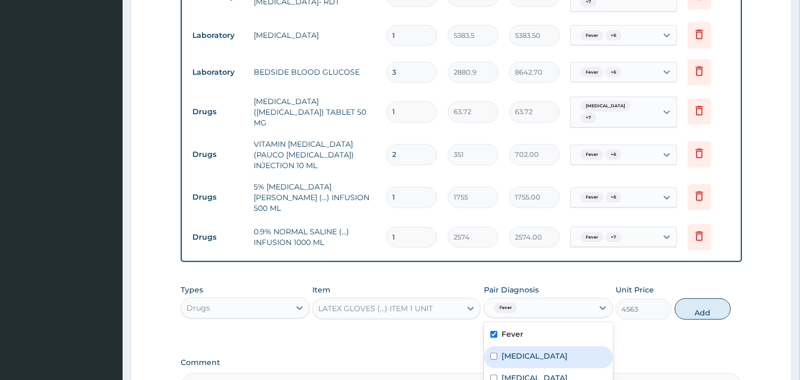
drag, startPoint x: 535, startPoint y: 296, endPoint x: 538, endPoint y: 331, distance: 34.8
click at [535, 346] on div "Sepsis" at bounding box center [548, 357] width 129 height 22
checkbox input "true"
click at [538, 368] on div "Malaria" at bounding box center [548, 379] width 129 height 22
checkbox input "true"
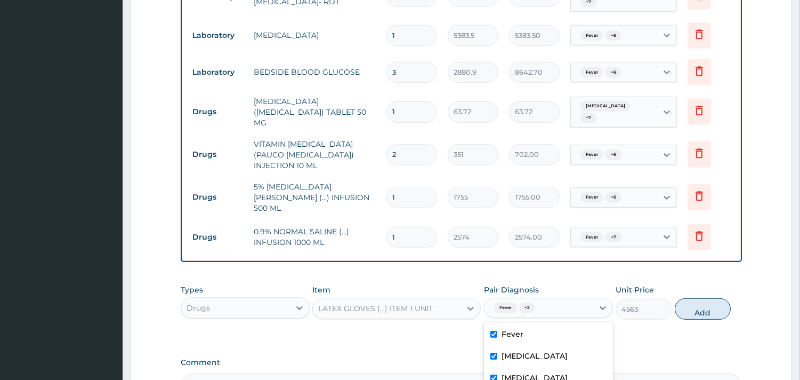
drag, startPoint x: 536, startPoint y: 352, endPoint x: 536, endPoint y: 368, distance: 15.5
checkbox input "true"
drag, startPoint x: 556, startPoint y: 340, endPoint x: 623, endPoint y: 290, distance: 83.4
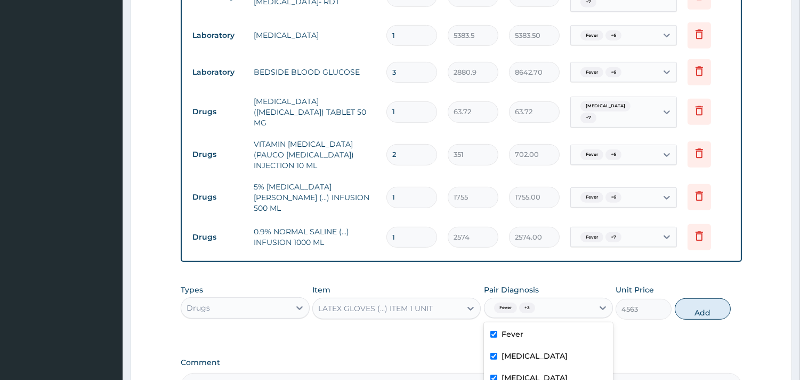
checkbox input "true"
click at [704, 298] on button "Add" at bounding box center [703, 308] width 56 height 21
type input "0"
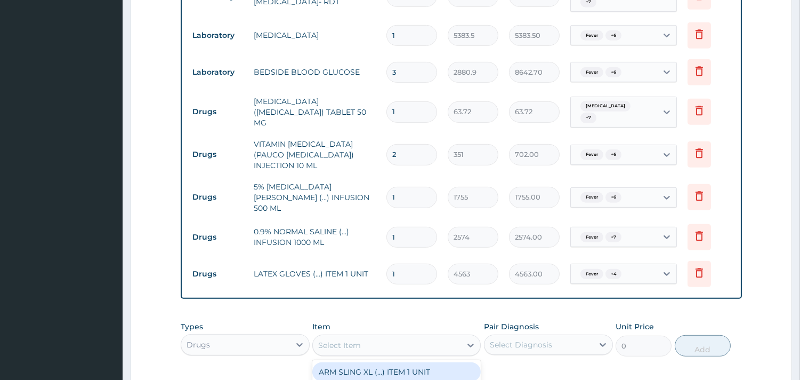
click at [366, 336] on div "Select Item" at bounding box center [387, 344] width 148 height 17
type input "d"
type input "water"
click at [389, 362] on div "STERILIZED WATER FOR INJECTION (...) ITEM 1 UNIT" at bounding box center [396, 377] width 168 height 30
type input "98.28"
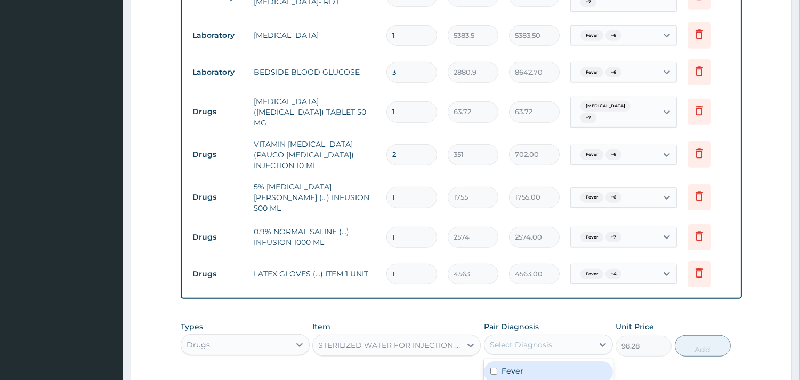
drag, startPoint x: 572, startPoint y: 288, endPoint x: 565, endPoint y: 312, distance: 24.5
click at [570, 336] on div "Select Diagnosis" at bounding box center [539, 344] width 109 height 17
click at [560, 361] on div "Fever" at bounding box center [548, 372] width 129 height 22
checkbox input "true"
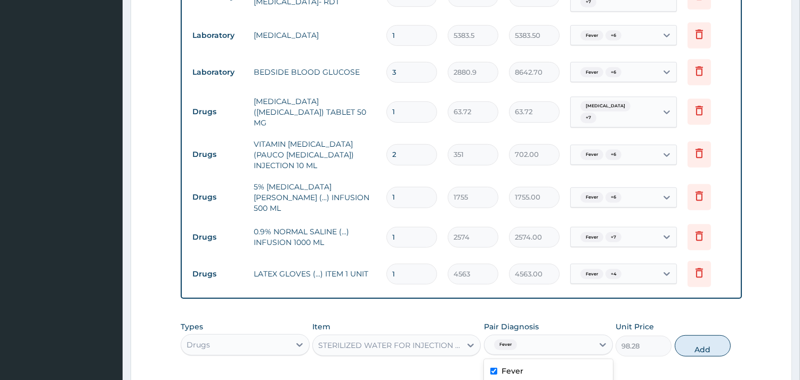
checkbox input "true"
drag, startPoint x: 542, startPoint y: 359, endPoint x: 546, endPoint y: 273, distance: 86.5
checkbox input "true"
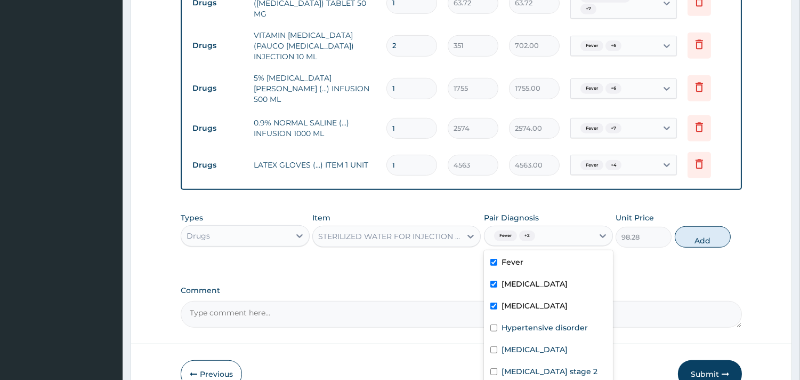
scroll to position [1156, 0]
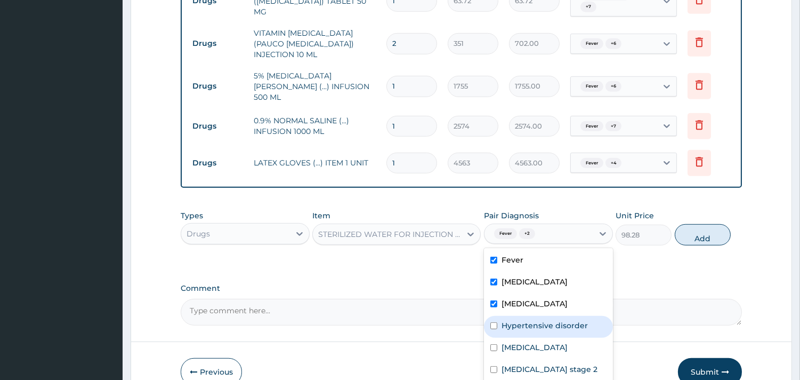
click at [542, 320] on label "Hypertensive disorder" at bounding box center [545, 325] width 86 height 11
checkbox input "true"
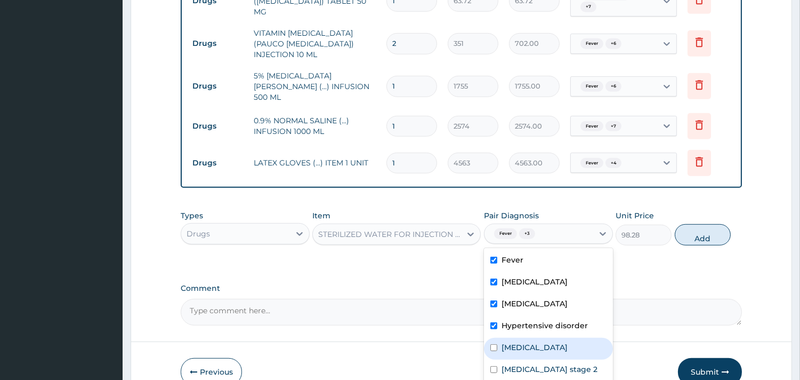
drag, startPoint x: 539, startPoint y: 284, endPoint x: 540, endPoint y: 304, distance: 20.3
click at [539, 342] on label "Chest pain" at bounding box center [535, 347] width 66 height 11
checkbox input "true"
drag, startPoint x: 542, startPoint y: 307, endPoint x: 540, endPoint y: 322, distance: 15.0
click at [542, 364] on label "Hypertension stage 2" at bounding box center [550, 369] width 96 height 11
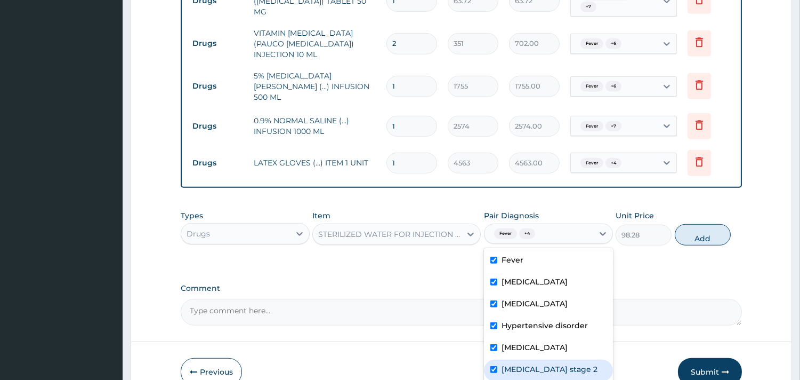
checkbox input "true"
click at [540, 323] on div "Fever Sepsis Malaria Hypertensive disorder Chest pain Hypertension stage 2 Isch…" at bounding box center [548, 328] width 129 height 160
checkbox input "true"
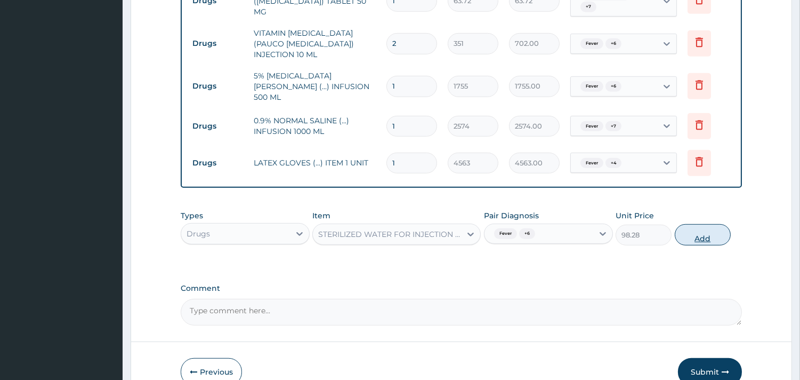
click at [713, 224] on button "Add" at bounding box center [703, 234] width 56 height 21
type input "0"
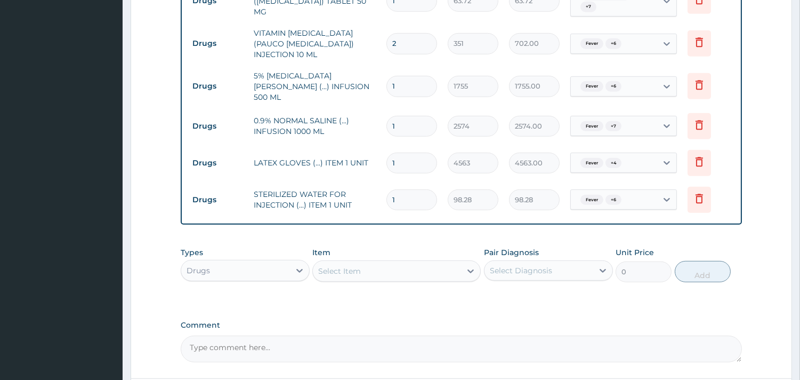
drag, startPoint x: 399, startPoint y: 147, endPoint x: 382, endPoint y: 146, distance: 16.5
click at [382, 184] on td "1" at bounding box center [411, 199] width 61 height 31
type input "7"
type input "687.96"
type input "7"
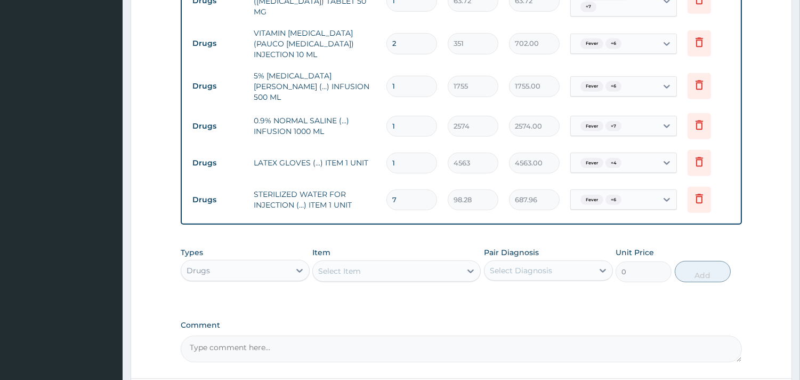
drag, startPoint x: 400, startPoint y: 35, endPoint x: 382, endPoint y: 37, distance: 18.8
click at [382, 70] on td "1" at bounding box center [411, 85] width 61 height 31
type input "5"
type input "8775.00"
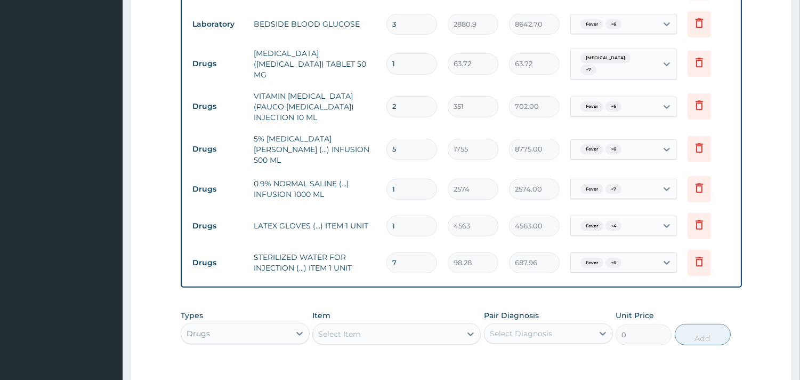
scroll to position [1193, 0]
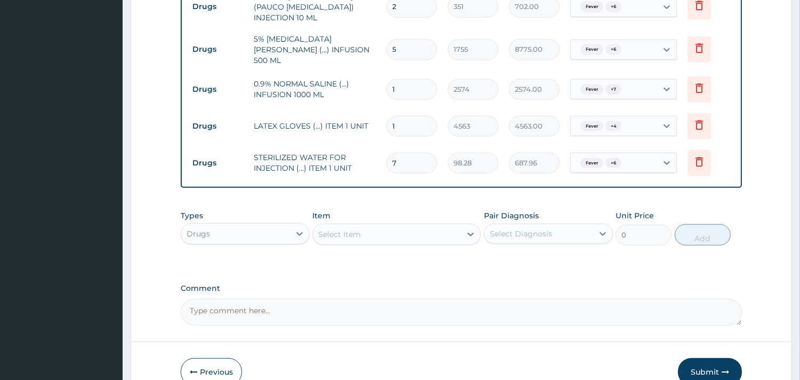
type input "5"
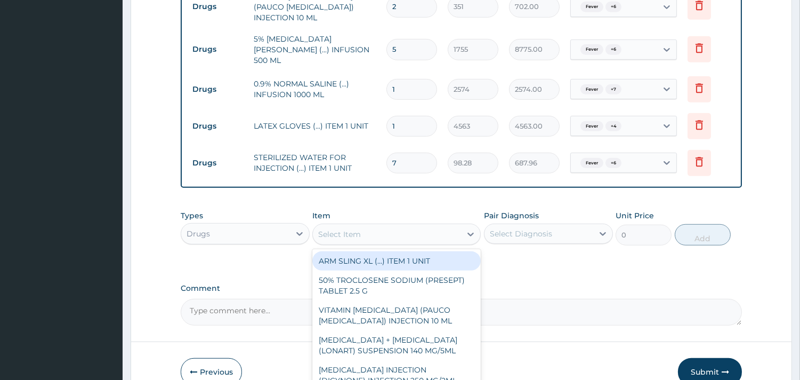
click at [401, 225] on div "Select Item" at bounding box center [387, 233] width 148 height 17
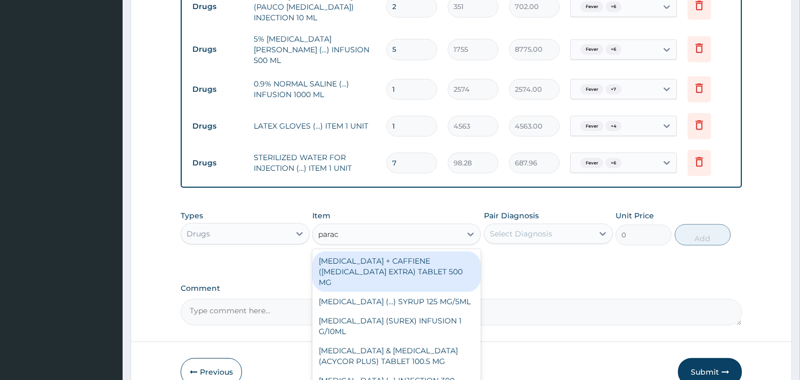
type input "parace"
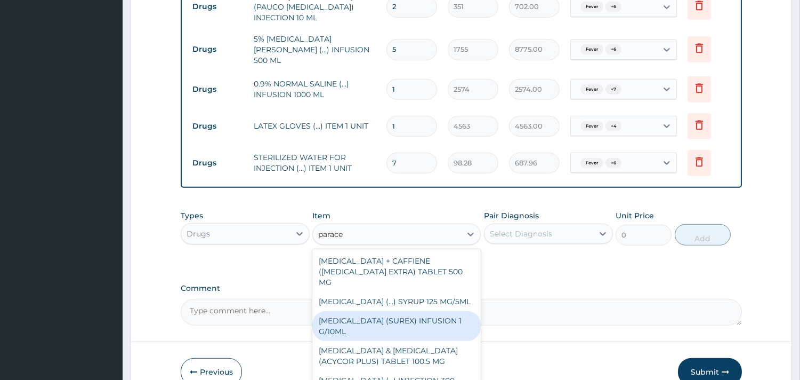
click at [411, 311] on div "PARACETAMOL (SUREX) INFUSION 1 G/10ML" at bounding box center [396, 326] width 168 height 30
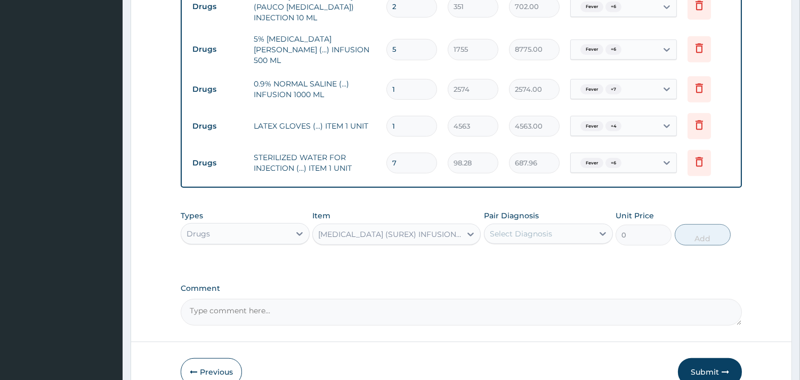
type input "1872"
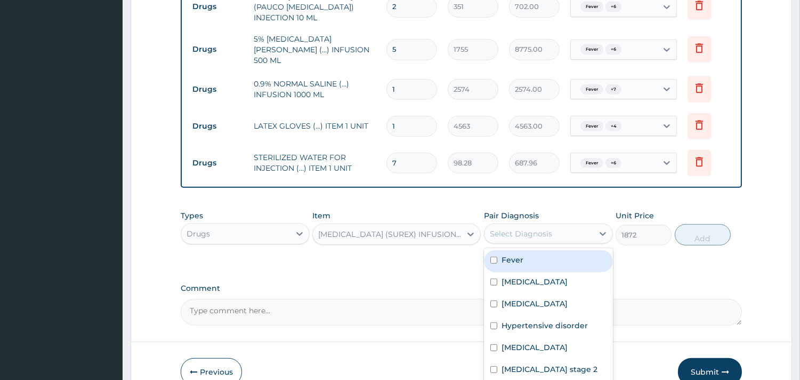
click at [531, 228] on div "Select Diagnosis" at bounding box center [521, 233] width 62 height 11
drag, startPoint x: 532, startPoint y: 200, endPoint x: 533, endPoint y: 238, distance: 37.3
click at [533, 250] on div "Fever" at bounding box center [548, 261] width 129 height 22
checkbox input "true"
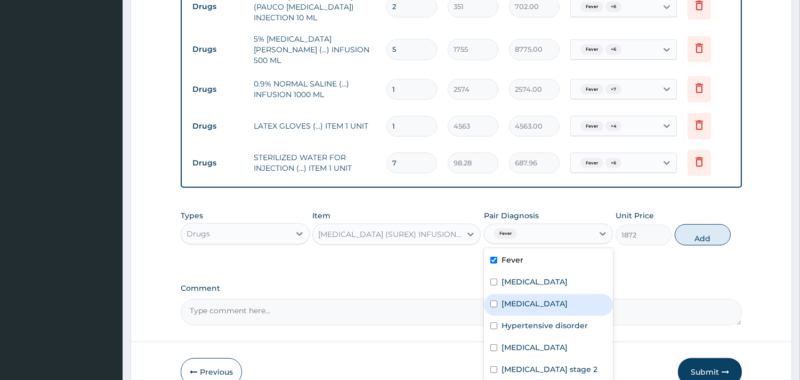
click at [533, 294] on div "Malaria" at bounding box center [548, 305] width 129 height 22
checkbox input "true"
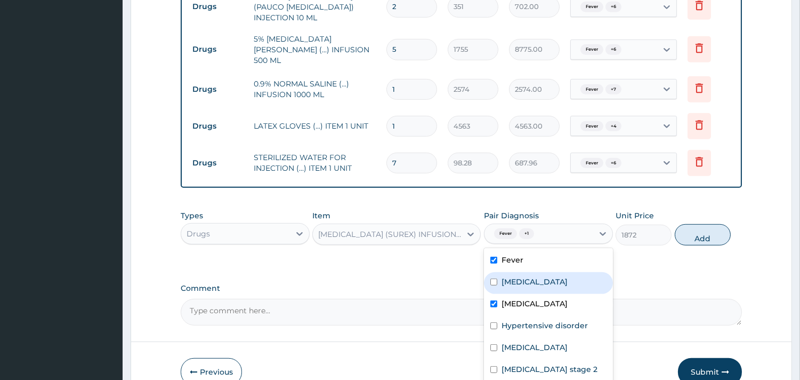
drag, startPoint x: 535, startPoint y: 225, endPoint x: 537, endPoint y: 253, distance: 27.8
click at [535, 272] on div "Sepsis" at bounding box center [548, 283] width 129 height 22
checkbox input "true"
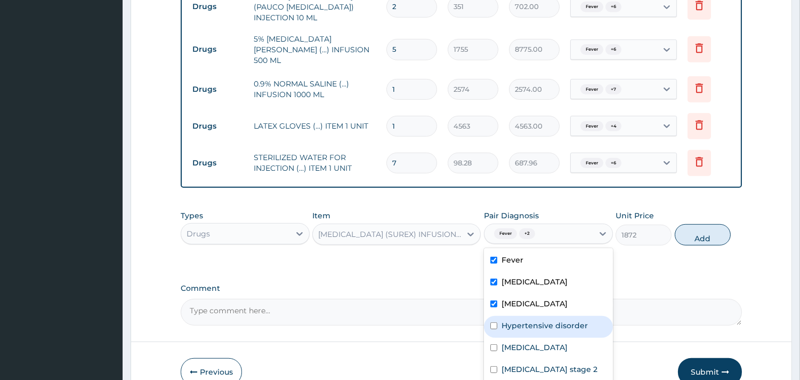
click at [537, 320] on label "Hypertensive disorder" at bounding box center [545, 325] width 86 height 11
checkbox input "true"
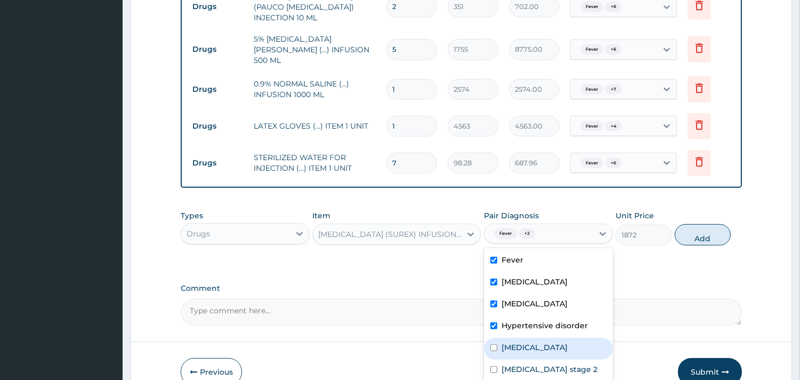
drag, startPoint x: 539, startPoint y: 292, endPoint x: 536, endPoint y: 320, distance: 28.4
click at [538, 342] on label "Chest pain" at bounding box center [535, 347] width 66 height 11
checkbox input "true"
click at [536, 359] on div "Hypertension stage 2" at bounding box center [548, 370] width 129 height 22
checkbox input "true"
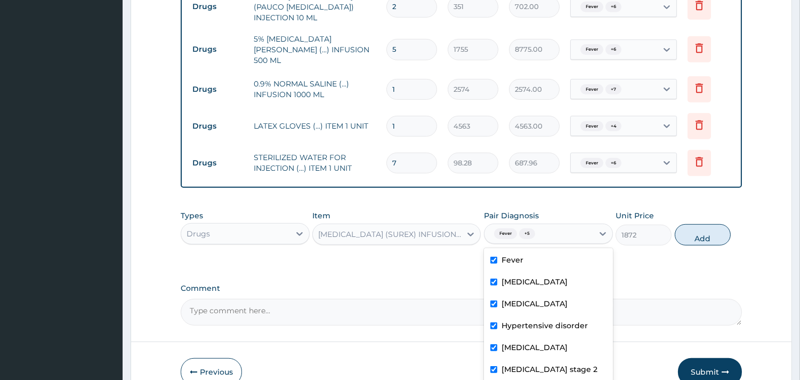
drag, startPoint x: 531, startPoint y: 339, endPoint x: 540, endPoint y: 317, distance: 23.7
checkbox input "true"
click at [691, 224] on button "Add" at bounding box center [703, 234] width 56 height 21
type input "0"
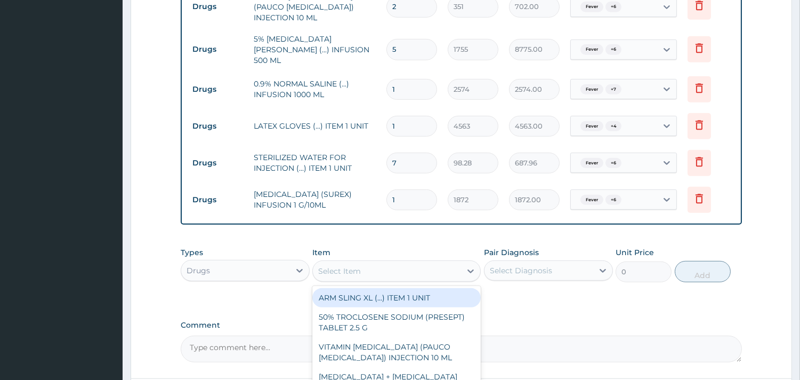
click at [389, 262] on div "Select Item" at bounding box center [387, 270] width 148 height 17
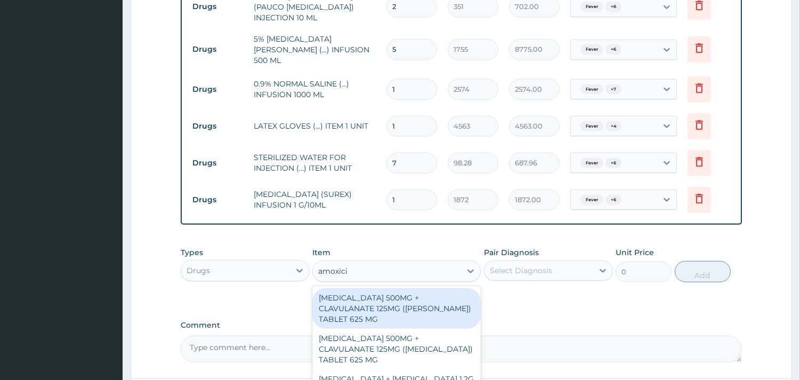
type input "amoxicil"
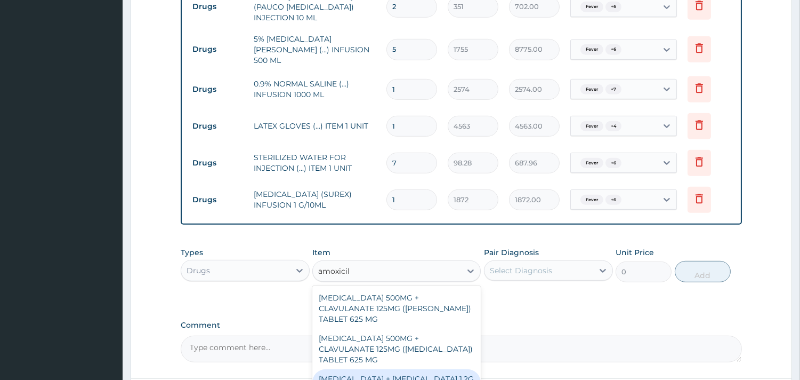
click at [399, 369] on div "AMOXICILLIN + CLAVULANIC ACID 1.2G (...) INJECTION 1.2 G" at bounding box center [396, 384] width 168 height 30
type input "2878.2"
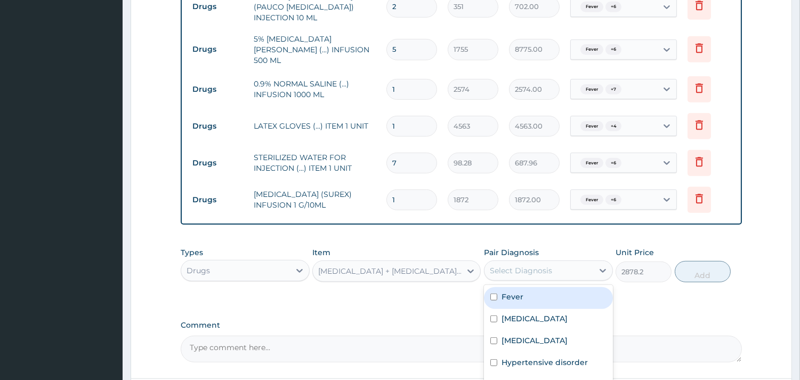
click at [517, 262] on div "Select Diagnosis" at bounding box center [539, 270] width 109 height 17
click at [515, 291] on label "Fever" at bounding box center [513, 296] width 22 height 11
checkbox input "true"
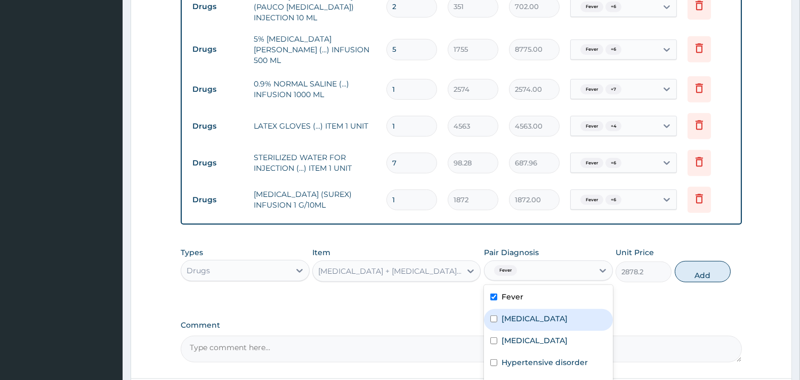
drag, startPoint x: 514, startPoint y: 259, endPoint x: 517, endPoint y: 281, distance: 22.1
click at [514, 313] on label "Sepsis" at bounding box center [535, 318] width 66 height 11
checkbox input "true"
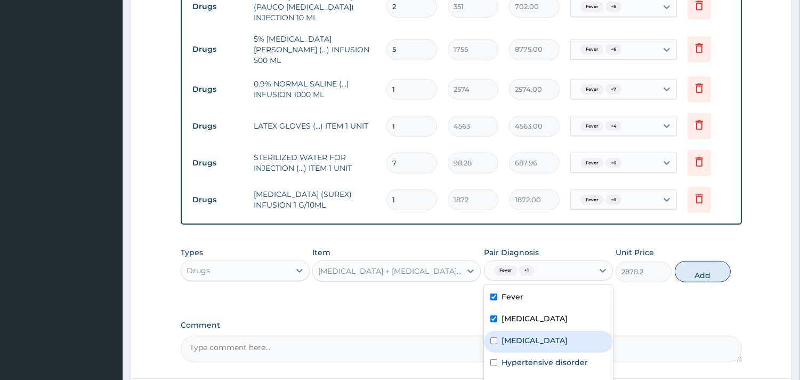
click at [517, 335] on label "Malaria" at bounding box center [535, 340] width 66 height 11
checkbox input "true"
click at [514, 357] on label "Hypertensive disorder" at bounding box center [545, 362] width 86 height 11
checkbox input "true"
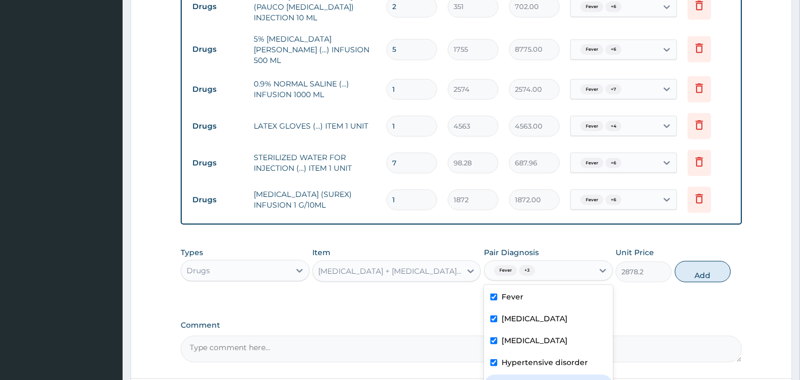
click at [514, 374] on div "Chest pain" at bounding box center [548, 385] width 129 height 22
checkbox input "true"
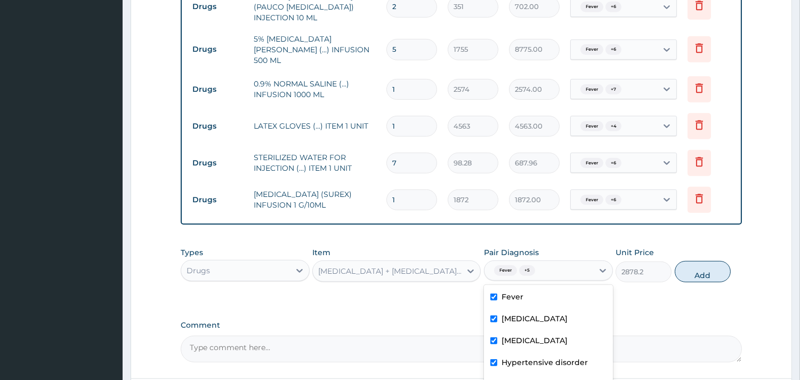
checkbox input "true"
click at [707, 261] on button "Add" at bounding box center [703, 271] width 56 height 21
type input "0"
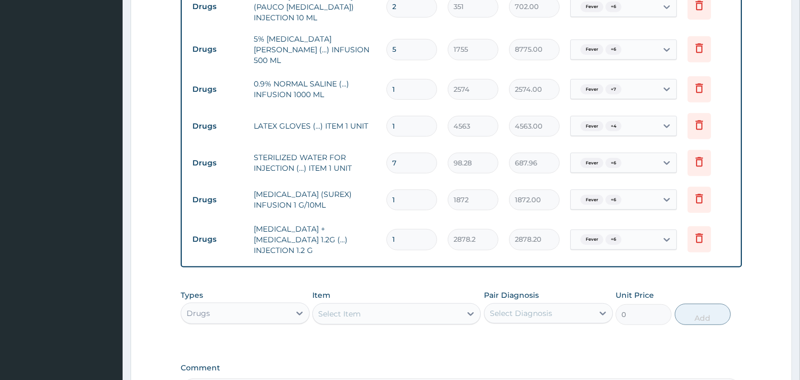
drag, startPoint x: 403, startPoint y: 179, endPoint x: 374, endPoint y: 178, distance: 29.3
click at [374, 218] on tr "Drugs AMOXICILLIN + CLAVULANIC ACID 1.2G (...) INJECTION 1.2 G 1 2878.2 2878.20…" at bounding box center [461, 239] width 549 height 43
type input "5"
type input "14391.00"
type input "5"
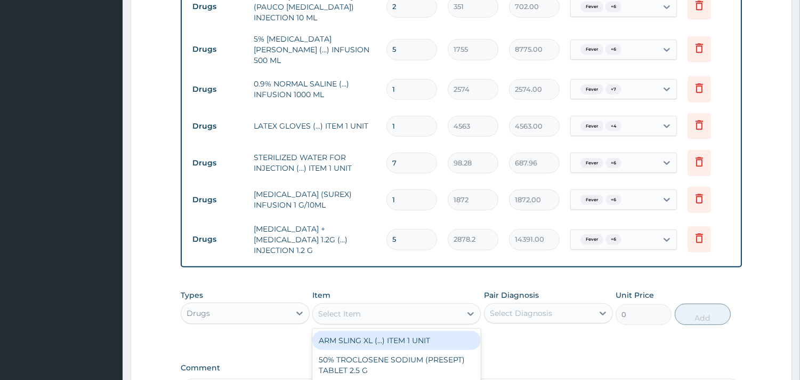
click at [368, 305] on div "Select Item" at bounding box center [387, 313] width 148 height 17
type input "physio"
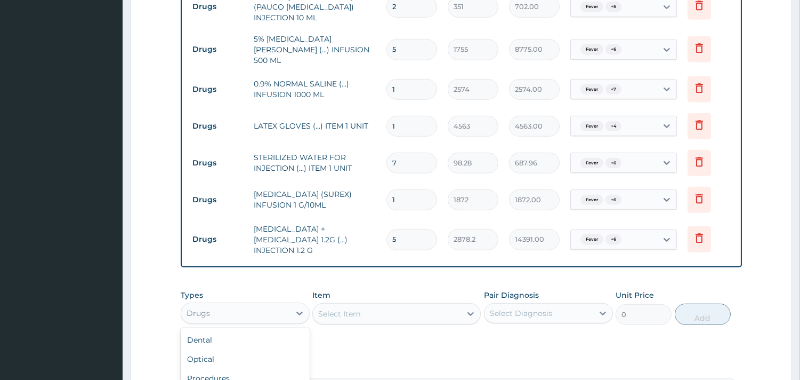
click at [284, 304] on div "Drugs" at bounding box center [235, 312] width 109 height 17
click at [245, 368] on div "Procedures" at bounding box center [245, 377] width 129 height 19
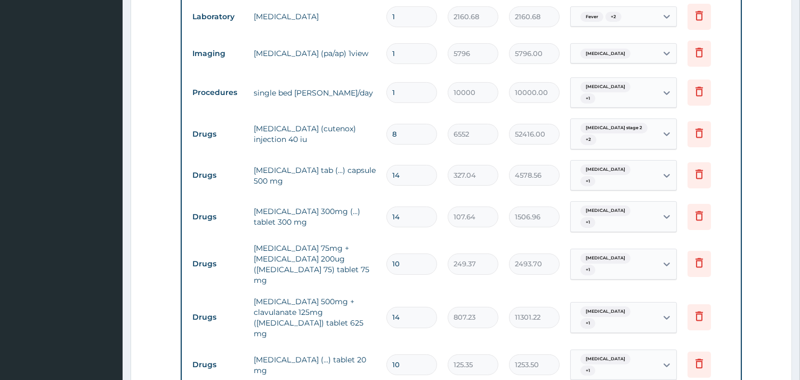
scroll to position [541, 0]
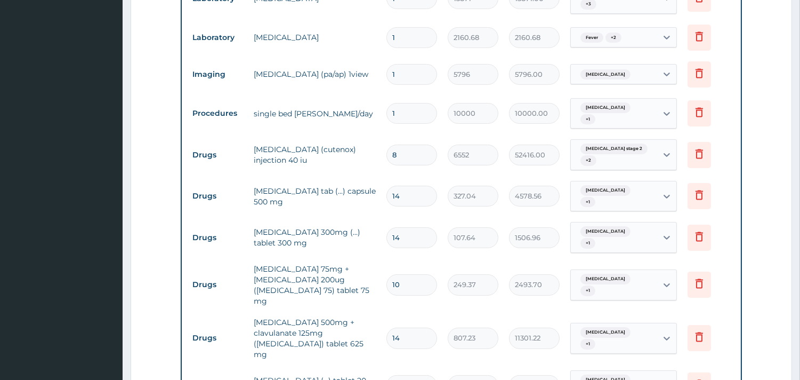
drag, startPoint x: 401, startPoint y: 108, endPoint x: 384, endPoint y: 108, distance: 17.6
click at [384, 108] on td "1" at bounding box center [411, 113] width 61 height 31
type input "2"
type input "20000.00"
type input "1"
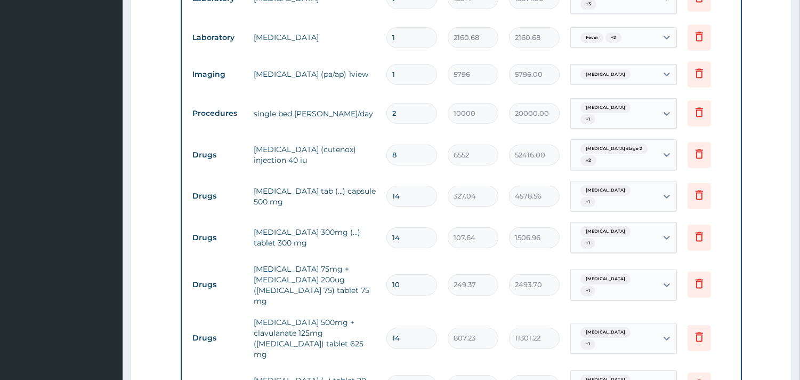
type input "10000.00"
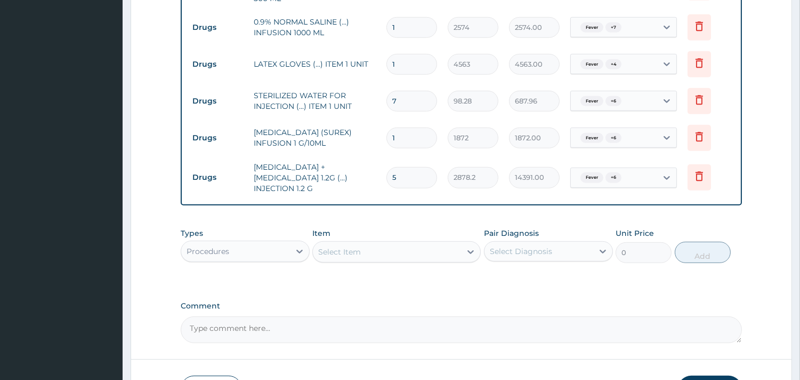
scroll to position [1267, 0]
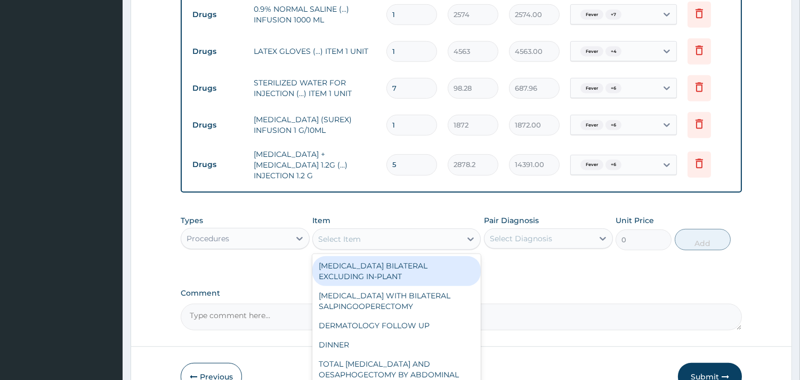
click at [396, 230] on div "Select Item" at bounding box center [387, 238] width 148 height 17
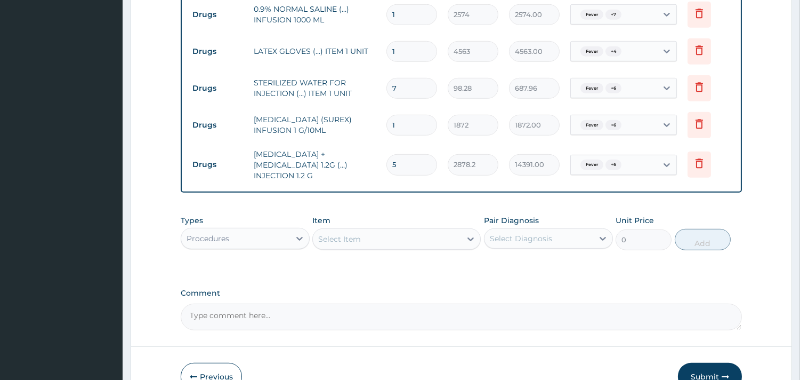
click at [396, 230] on div "Select Item" at bounding box center [387, 238] width 148 height 17
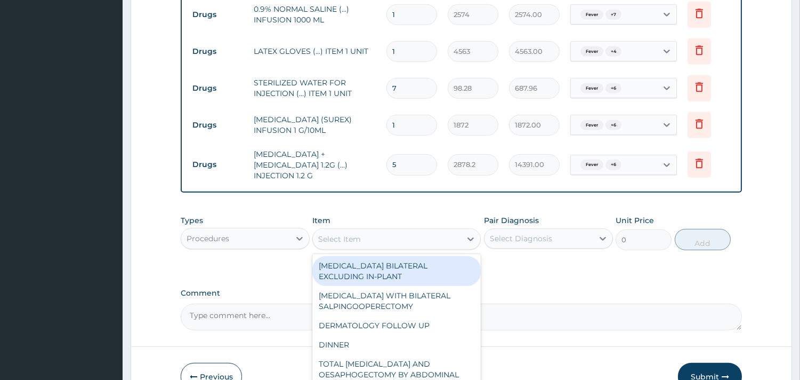
click at [396, 230] on div "Select Item" at bounding box center [387, 238] width 148 height 17
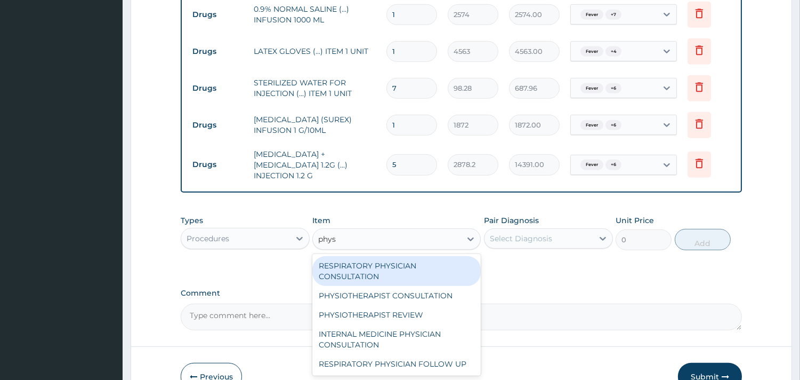
type input "physi"
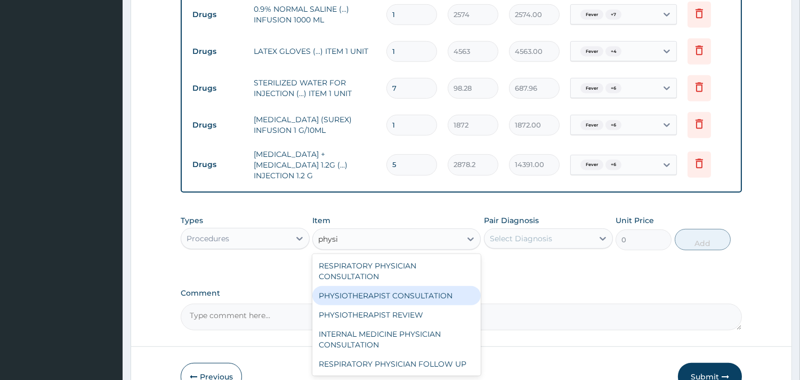
click at [391, 286] on div "PHYSIOTHERAPIST CONSULTATION" at bounding box center [396, 295] width 168 height 19
type input "14250"
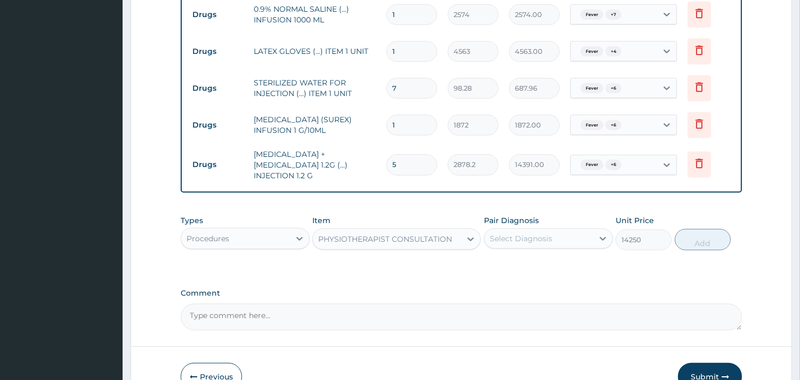
drag, startPoint x: 523, startPoint y: 172, endPoint x: 523, endPoint y: 184, distance: 11.7
click at [523, 233] on div "Select Diagnosis" at bounding box center [521, 238] width 62 height 11
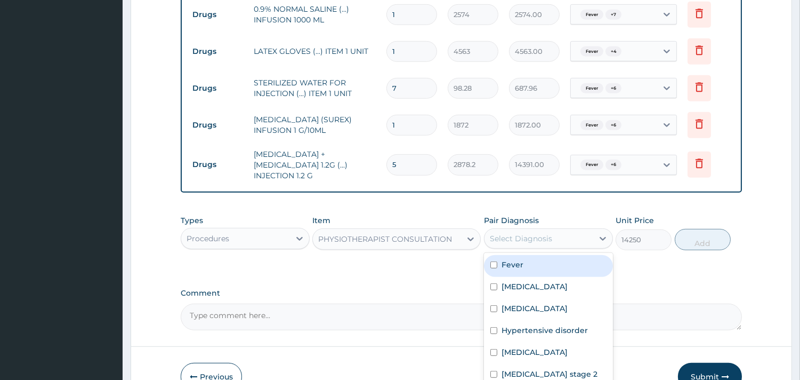
drag, startPoint x: 525, startPoint y: 200, endPoint x: 525, endPoint y: 227, distance: 26.7
click at [525, 255] on div "Fever" at bounding box center [548, 266] width 129 height 22
checkbox input "true"
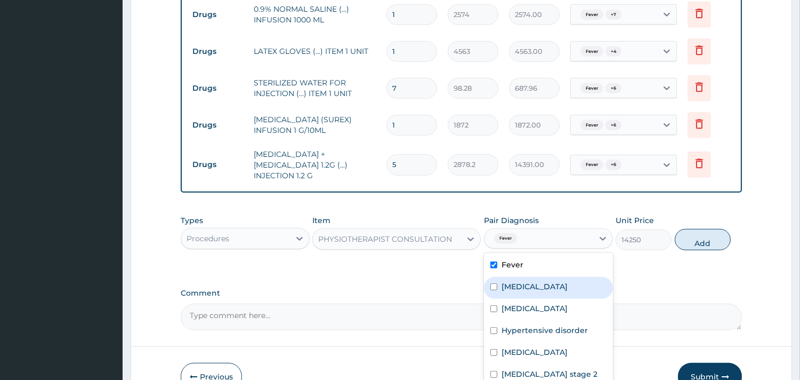
click at [525, 277] on div "Sepsis" at bounding box center [548, 288] width 129 height 22
checkbox input "true"
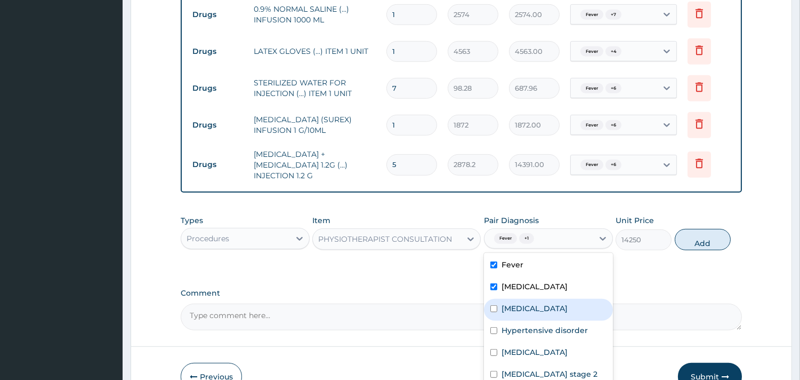
click at [525, 303] on label "Malaria" at bounding box center [535, 308] width 66 height 11
checkbox input "true"
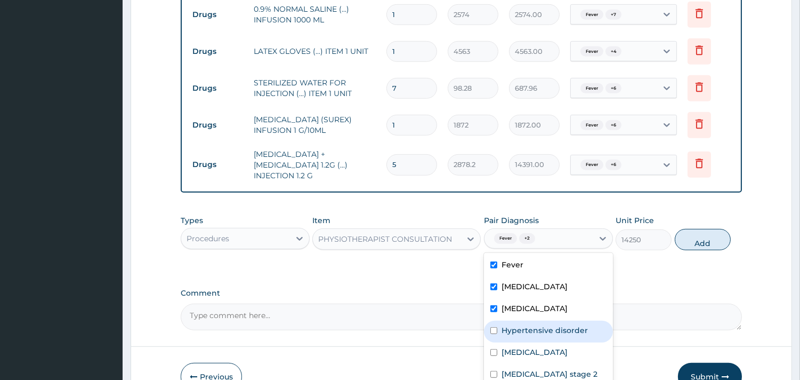
click at [521, 325] on label "Hypertensive disorder" at bounding box center [545, 330] width 86 height 11
checkbox input "true"
click at [520, 342] on div "Chest pain" at bounding box center [548, 353] width 129 height 22
checkbox input "true"
drag, startPoint x: 519, startPoint y: 311, endPoint x: 519, endPoint y: 317, distance: 5.9
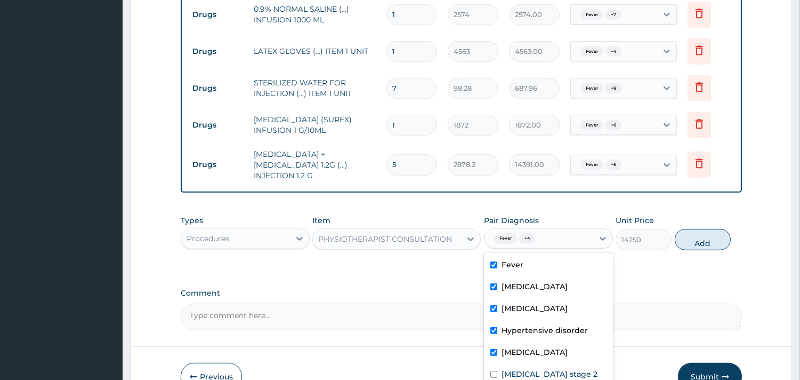
click at [519, 368] on label "Hypertension stage 2" at bounding box center [550, 373] width 96 height 11
checkbox input "true"
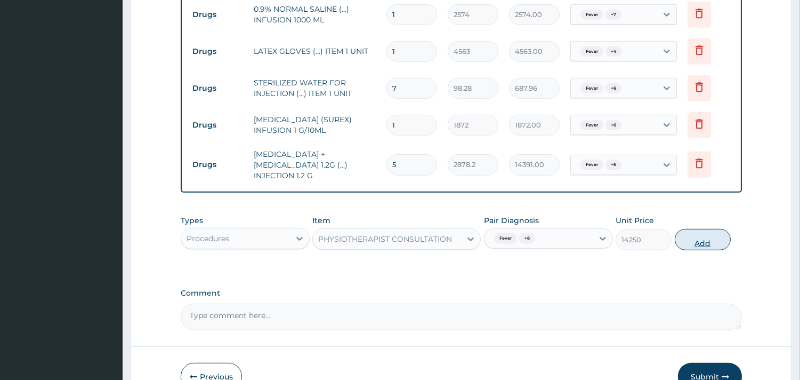
click at [697, 229] on button "Add" at bounding box center [703, 239] width 56 height 21
type input "0"
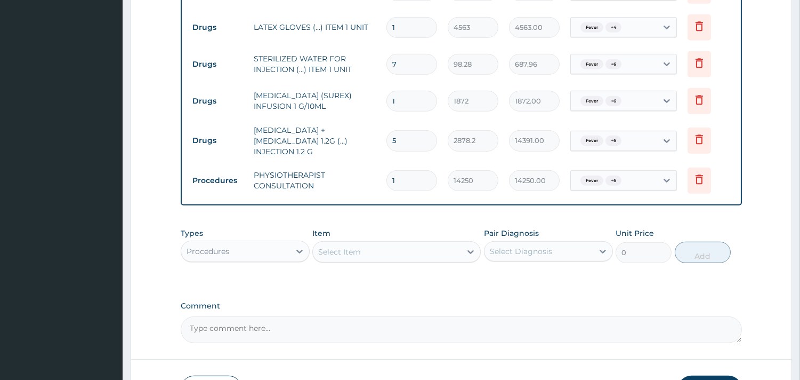
scroll to position [1304, 0]
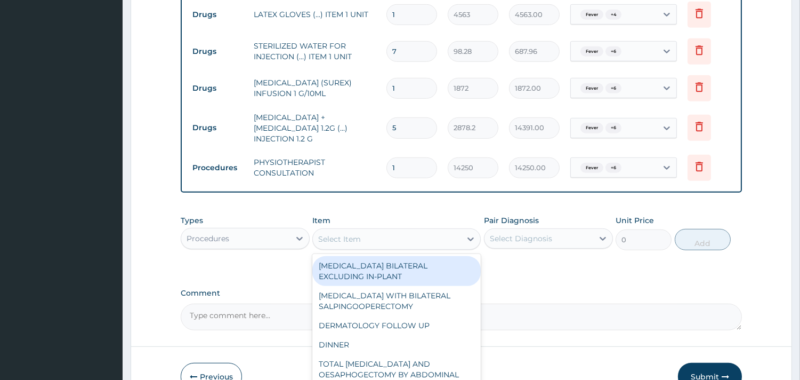
click at [348, 233] on div "Select Item" at bounding box center [339, 238] width 43 height 11
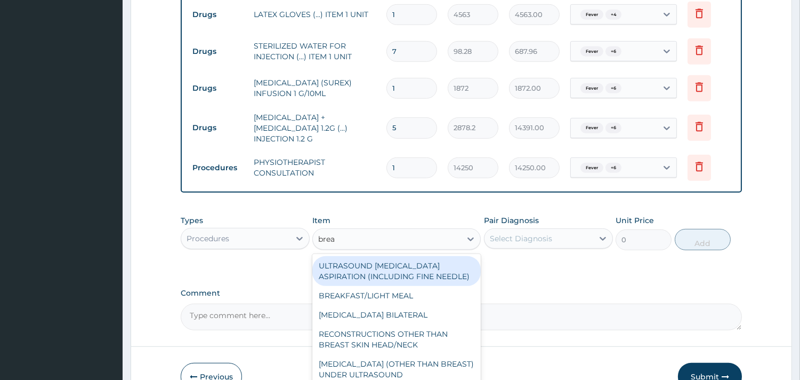
type input "break"
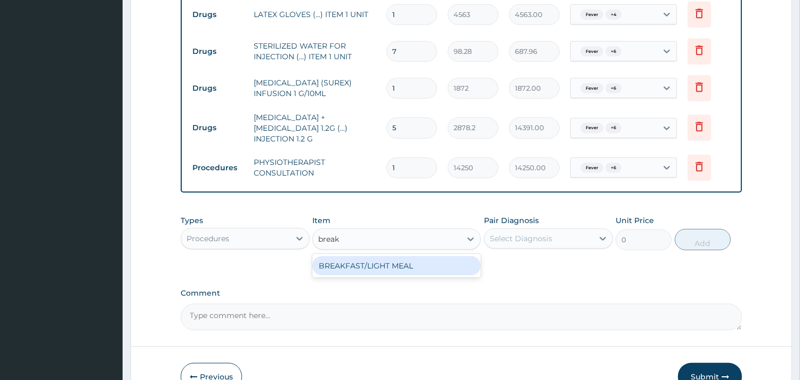
click at [352, 256] on div "BREAKFAST/LIGHT MEAL" at bounding box center [396, 265] width 168 height 19
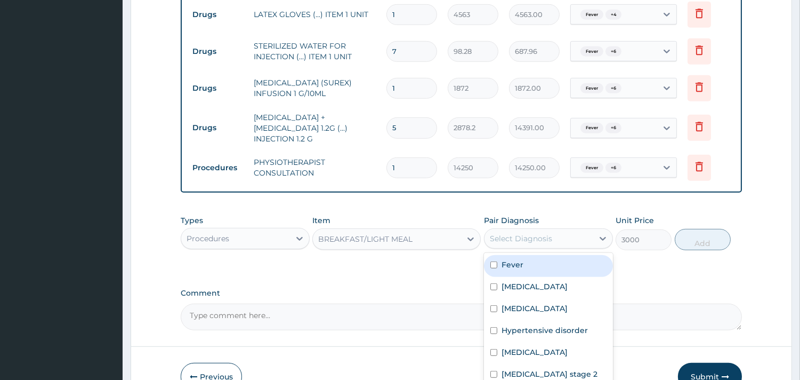
click at [509, 233] on div "Select Diagnosis" at bounding box center [521, 238] width 62 height 11
drag, startPoint x: 529, startPoint y: 204, endPoint x: 530, endPoint y: 228, distance: 24.6
click at [529, 255] on div "Fever" at bounding box center [548, 266] width 129 height 22
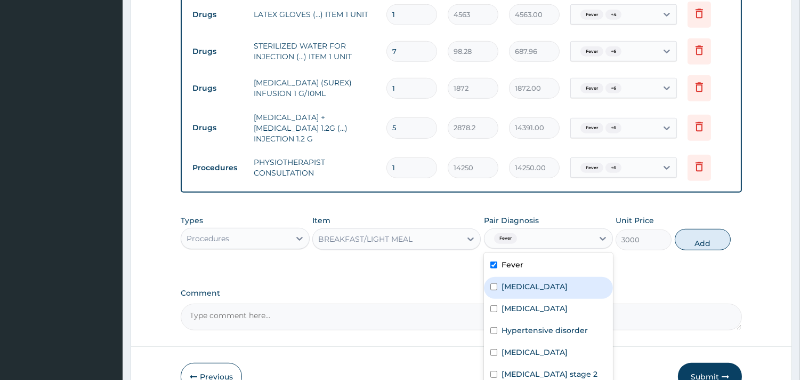
click at [530, 277] on div "Sepsis" at bounding box center [548, 288] width 129 height 22
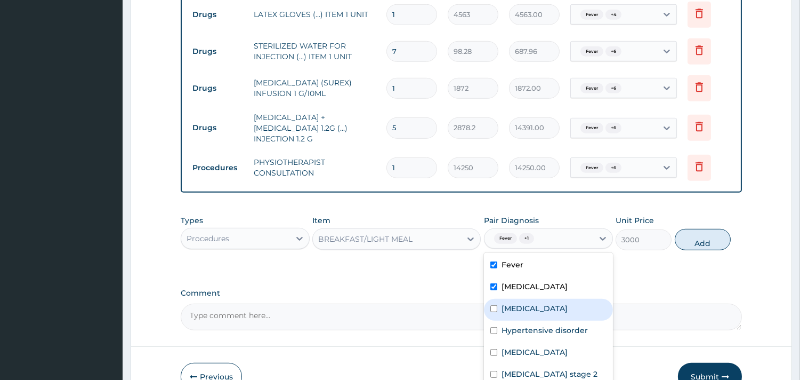
click at [530, 299] on div "Malaria" at bounding box center [548, 310] width 129 height 22
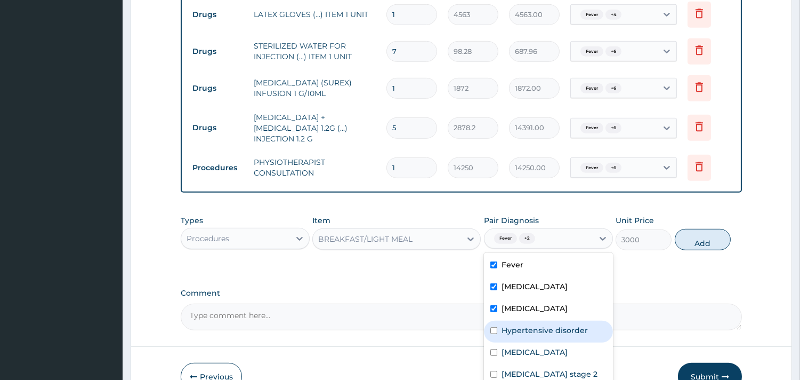
click at [531, 320] on div "Hypertensive disorder" at bounding box center [548, 331] width 129 height 22
click at [531, 342] on div "Chest pain" at bounding box center [548, 353] width 129 height 22
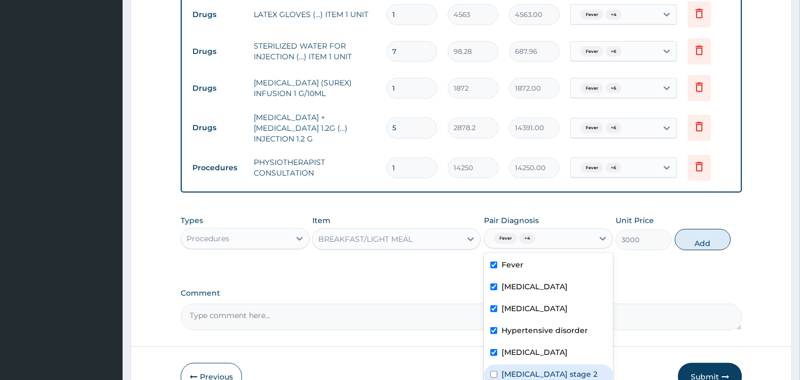
drag, startPoint x: 530, startPoint y: 315, endPoint x: 528, endPoint y: 327, distance: 13.0
click at [530, 364] on div "Hypertension stage 2" at bounding box center [548, 375] width 129 height 22
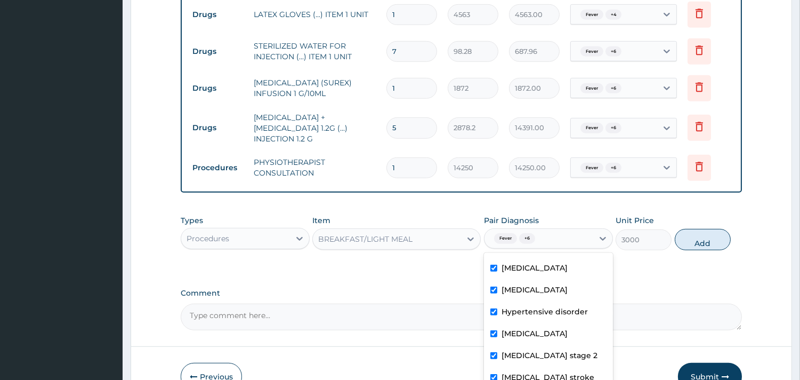
drag, startPoint x: 529, startPoint y: 340, endPoint x: 531, endPoint y: 324, distance: 16.7
click at [704, 229] on button "Add" at bounding box center [703, 239] width 56 height 21
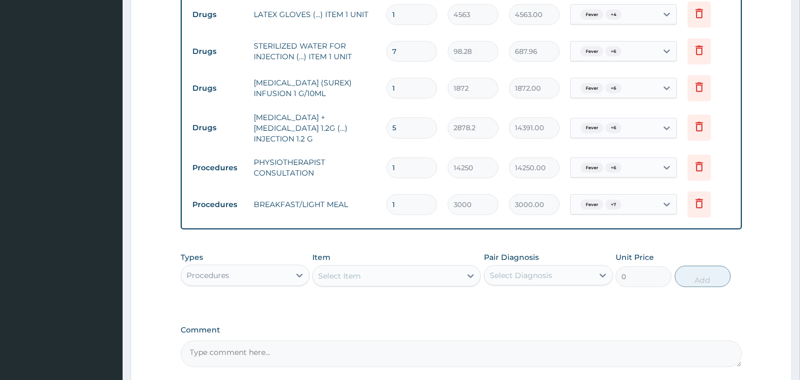
drag, startPoint x: 398, startPoint y: 148, endPoint x: 369, endPoint y: 148, distance: 28.3
click at [370, 186] on tr "Procedures BREAKFAST/LIGHT MEAL 1 3000 3000.00 Fever + 7 Delete" at bounding box center [461, 204] width 549 height 37
click at [373, 267] on div "Select Item" at bounding box center [387, 275] width 148 height 17
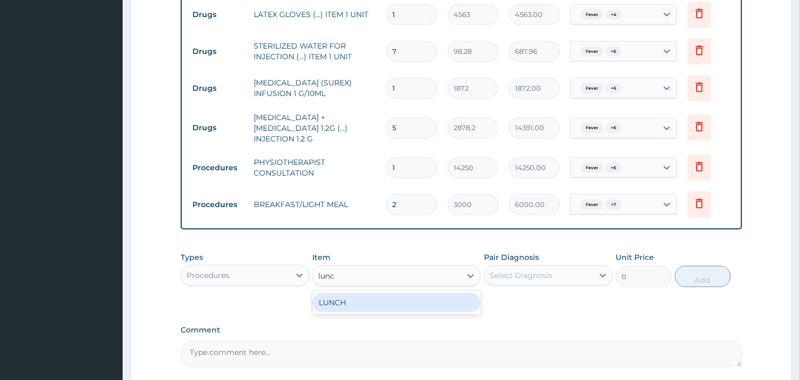
click at [392, 293] on div "LUNCH" at bounding box center [396, 302] width 168 height 19
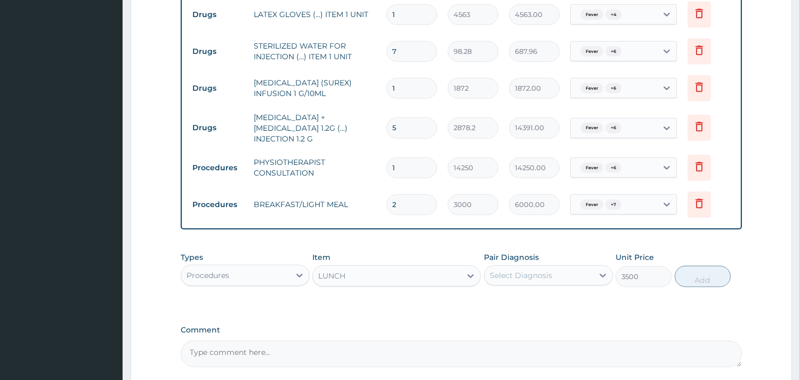
click at [500, 267] on div "Select Diagnosis" at bounding box center [539, 275] width 109 height 17
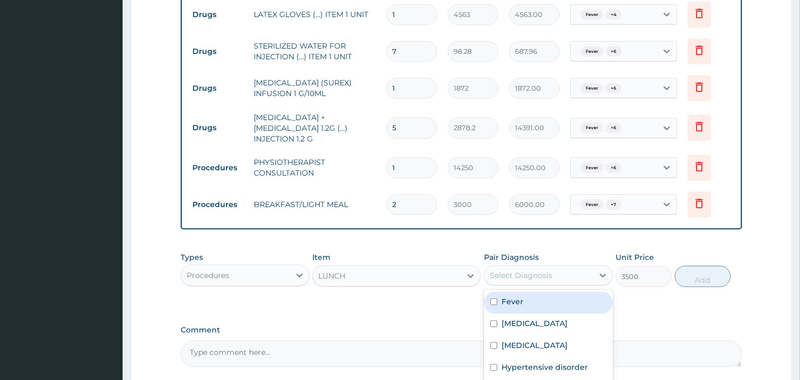
click at [510, 292] on div "Fever" at bounding box center [548, 303] width 129 height 22
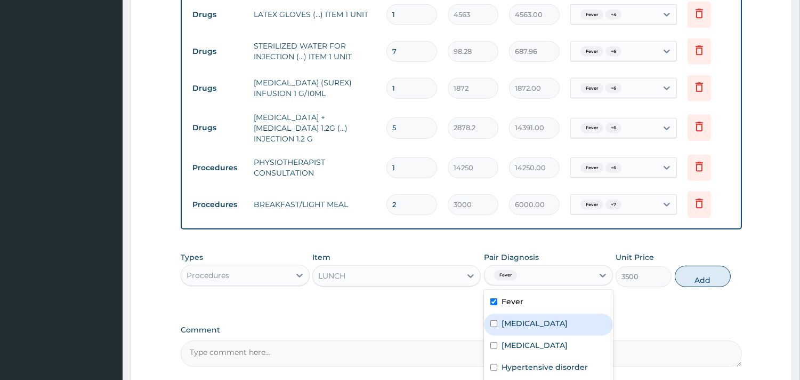
click at [509, 318] on label "Sepsis" at bounding box center [535, 323] width 66 height 11
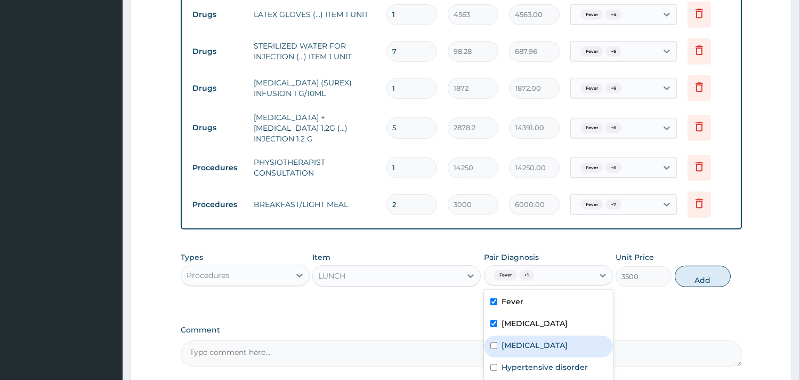
drag, startPoint x: 513, startPoint y: 283, endPoint x: 513, endPoint y: 291, distance: 8.0
click at [513, 340] on label "Malaria" at bounding box center [535, 345] width 66 height 11
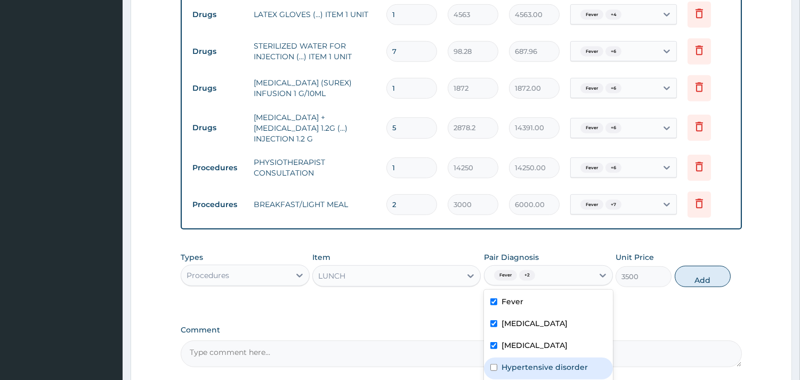
click at [515, 361] on label "Hypertensive disorder" at bounding box center [545, 366] width 86 height 11
drag, startPoint x: 696, startPoint y: 222, endPoint x: 617, endPoint y: 211, distance: 79.2
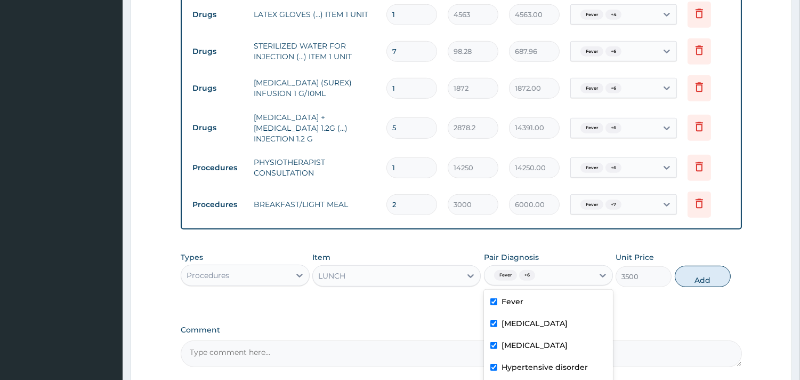
click at [695, 265] on button "Add" at bounding box center [703, 275] width 56 height 21
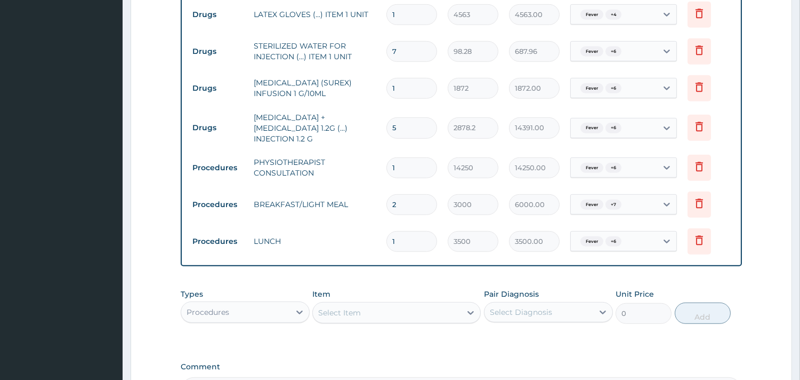
drag, startPoint x: 411, startPoint y: 194, endPoint x: 396, endPoint y: 183, distance: 18.3
click at [396, 225] on td "1" at bounding box center [411, 240] width 61 height 31
drag, startPoint x: 385, startPoint y: 180, endPoint x: 369, endPoint y: 184, distance: 16.0
click at [369, 223] on tr "Procedures LUNCH 1 3500 3500.00 Fever + 6 Delete" at bounding box center [461, 241] width 549 height 37
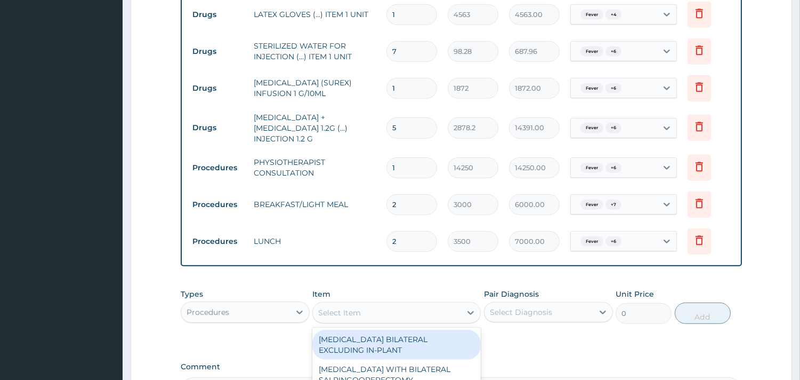
click at [373, 304] on div "Select Item" at bounding box center [387, 312] width 148 height 17
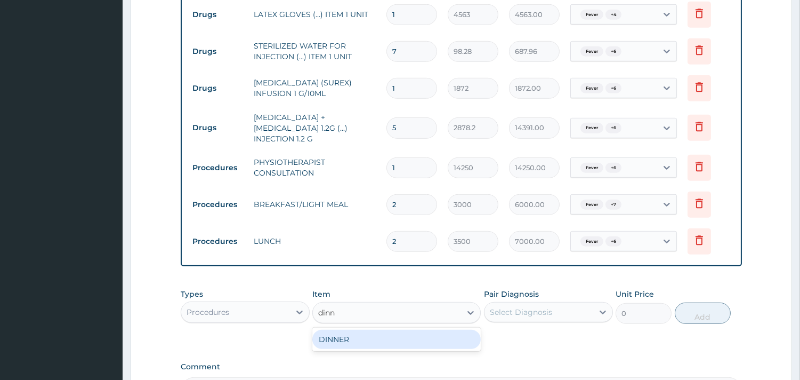
click at [375, 327] on div "DINNER" at bounding box center [396, 338] width 168 height 23
click at [375, 329] on div "DINNER" at bounding box center [396, 338] width 168 height 19
drag, startPoint x: 512, startPoint y: 246, endPoint x: 512, endPoint y: 260, distance: 13.9
click at [512, 307] on div "Select Diagnosis" at bounding box center [521, 312] width 62 height 11
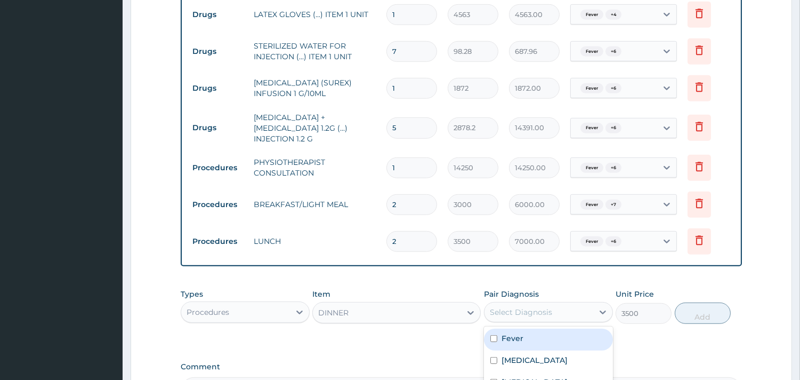
drag, startPoint x: 516, startPoint y: 278, endPoint x: 516, endPoint y: 302, distance: 23.5
click at [516, 328] on div "Fever" at bounding box center [548, 339] width 129 height 22
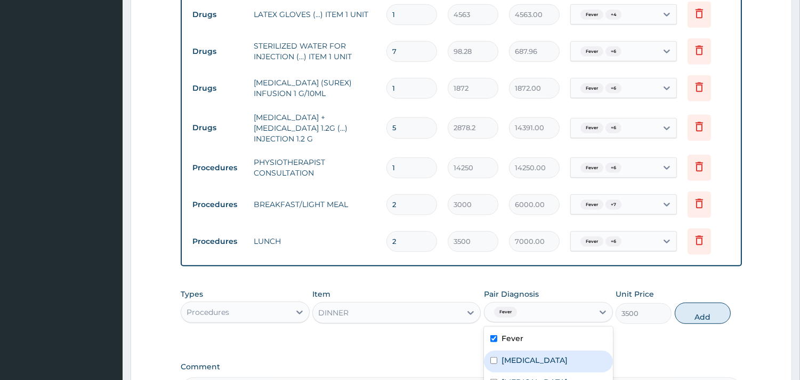
drag, startPoint x: 516, startPoint y: 302, endPoint x: 514, endPoint y: 323, distance: 20.9
drag, startPoint x: 514, startPoint y: 323, endPoint x: 513, endPoint y: 337, distance: 14.5
drag, startPoint x: 513, startPoint y: 337, endPoint x: 513, endPoint y: 359, distance: 21.9
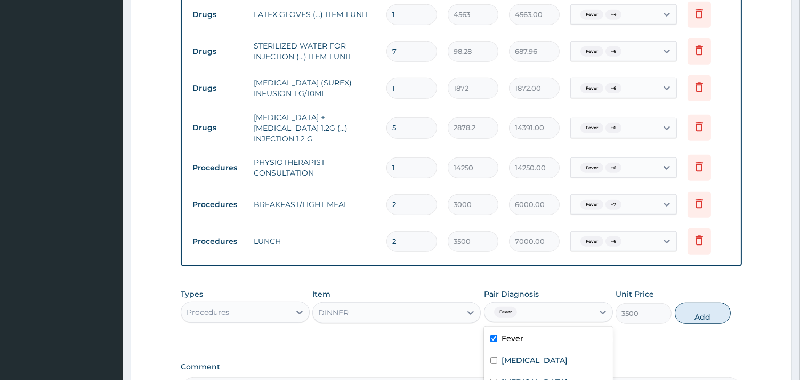
click at [503, 372] on div "Malaria" at bounding box center [548, 383] width 129 height 22
click at [506, 355] on label "Sepsis" at bounding box center [535, 360] width 66 height 11
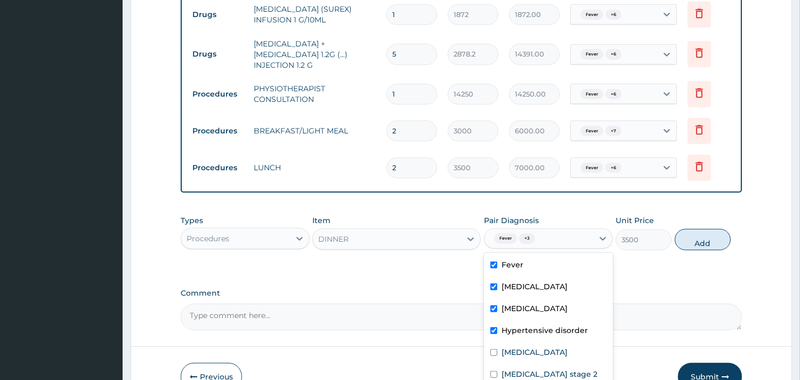
scroll to position [1378, 0]
click at [520, 346] on label "Chest pain" at bounding box center [535, 351] width 66 height 11
click at [521, 368] on label "Hypertension stage 2" at bounding box center [550, 373] width 96 height 11
drag, startPoint x: 515, startPoint y: 337, endPoint x: 515, endPoint y: 321, distance: 15.5
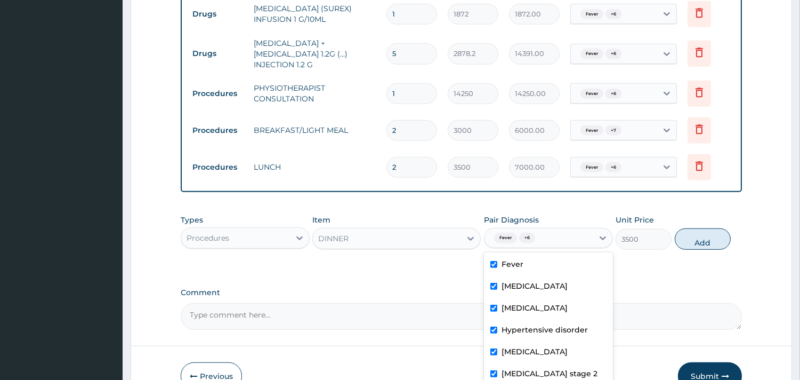
scroll to position [19, 0]
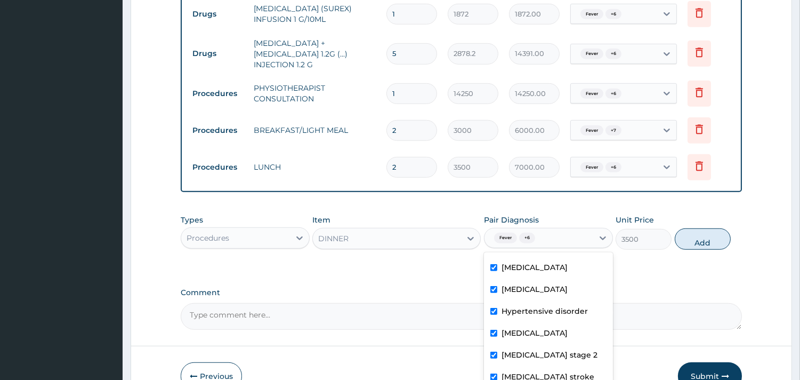
drag, startPoint x: 534, startPoint y: 343, endPoint x: 548, endPoint y: 323, distance: 24.8
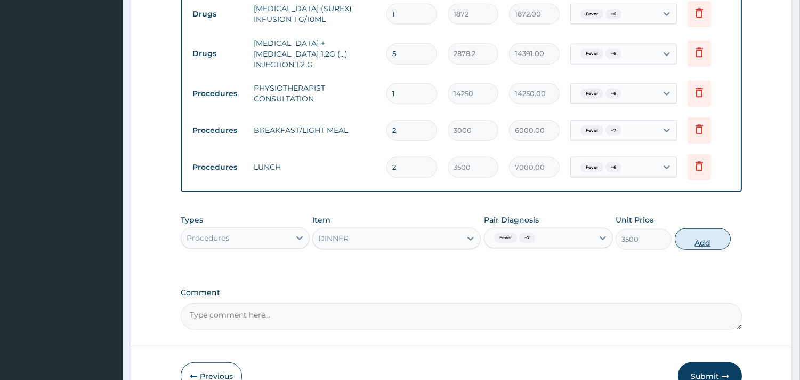
click at [691, 228] on button "Add" at bounding box center [703, 238] width 56 height 21
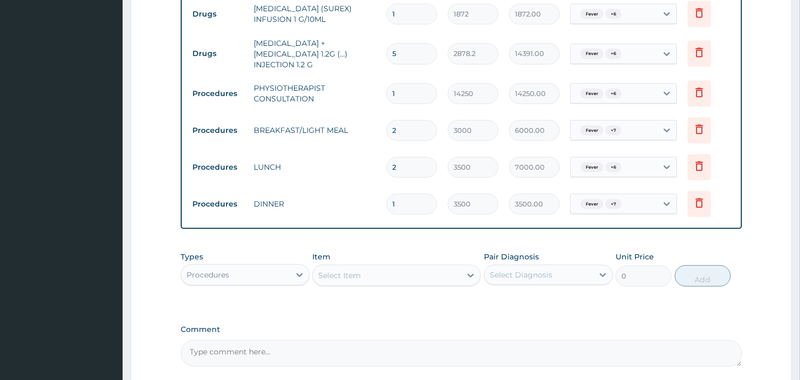
drag, startPoint x: 424, startPoint y: 144, endPoint x: 370, endPoint y: 140, distance: 54.5
click at [370, 186] on tr "Procedures DINNER 1 3500 3500.00 Fever + 7 Delete" at bounding box center [461, 204] width 549 height 37
drag, startPoint x: 407, startPoint y: 187, endPoint x: 448, endPoint y: 116, distance: 81.9
click at [407, 246] on div "Types Procedures Item Select Item Pair Diagnosis Select Diagnosis Unit Price 0 …" at bounding box center [461, 269] width 561 height 46
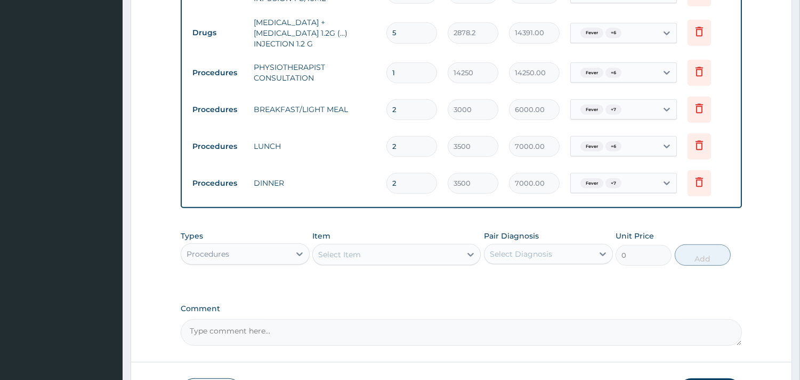
scroll to position [1415, 0]
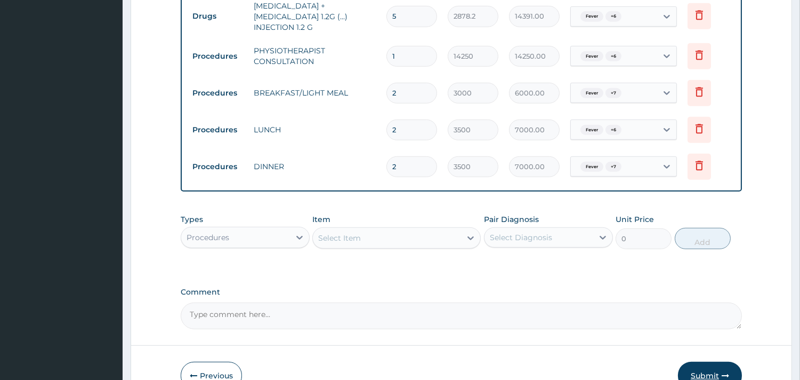
click at [713, 361] on button "Submit" at bounding box center [710, 375] width 64 height 28
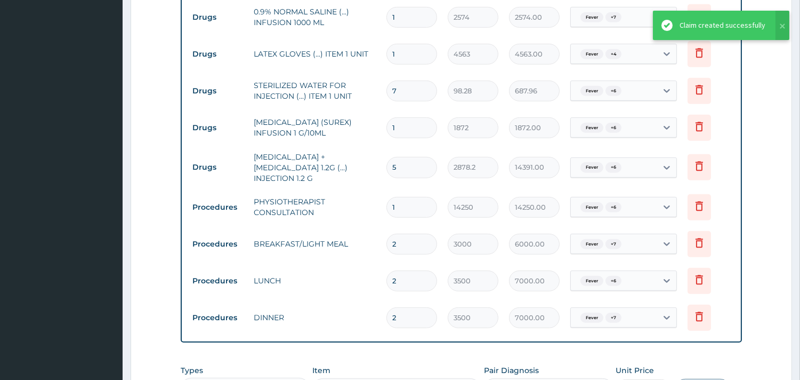
scroll to position [1229, 0]
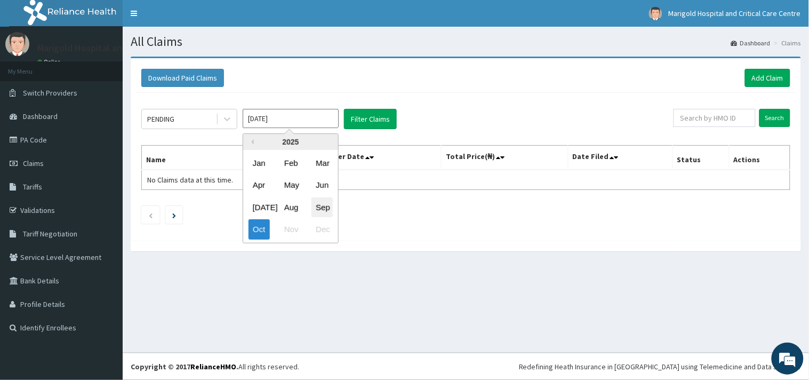
click at [325, 203] on div "Sep" at bounding box center [321, 207] width 21 height 20
type input "[DATE]"
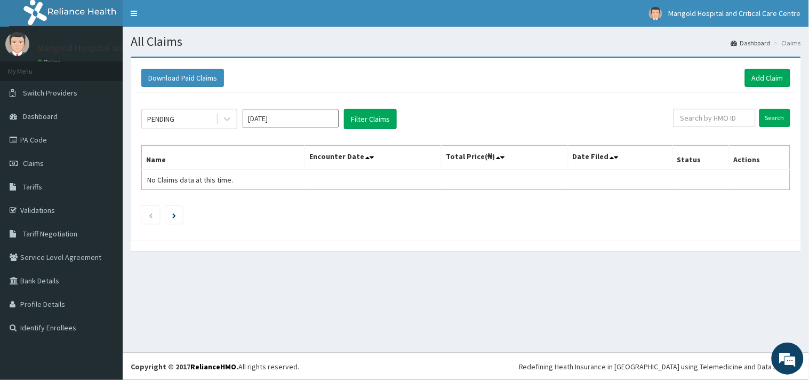
click at [361, 130] on div "PENDING [DATE] Filter Claims Search Name Encounter Date Total Price(₦) Date Fil…" at bounding box center [465, 164] width 659 height 142
click at [361, 124] on button "Filter Claims" at bounding box center [370, 119] width 53 height 20
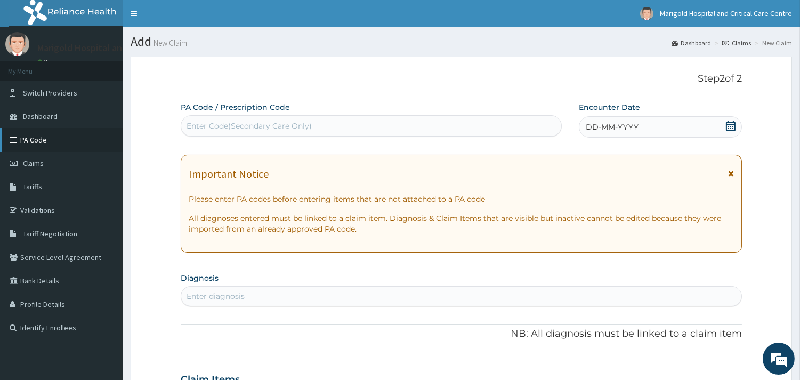
click at [55, 143] on link "PA Code" at bounding box center [61, 139] width 123 height 23
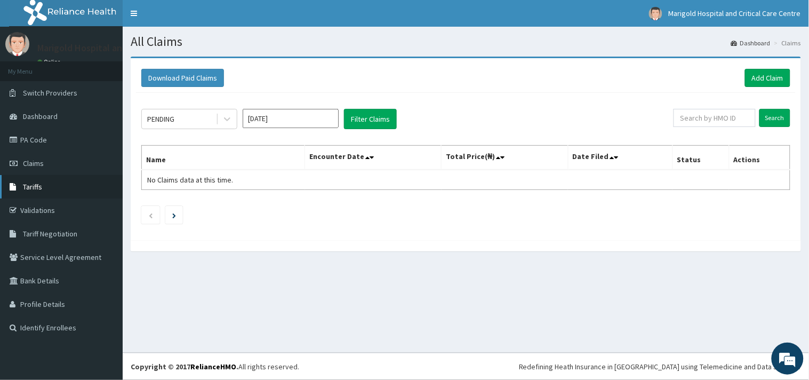
drag, startPoint x: 706, startPoint y: 117, endPoint x: 55, endPoint y: 183, distance: 654.2
click at [55, 183] on link "Tariffs" at bounding box center [61, 186] width 123 height 23
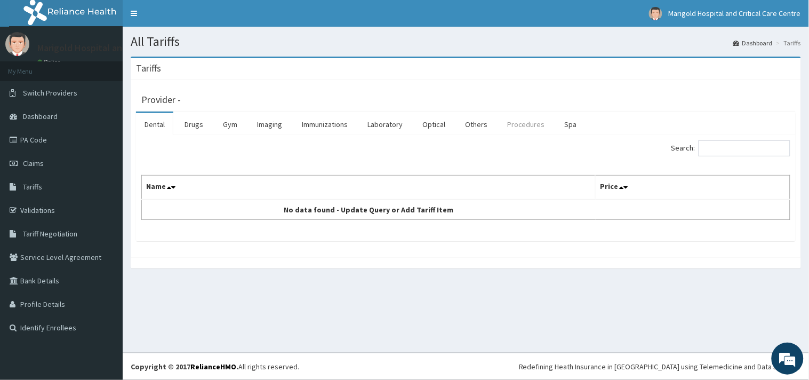
click at [520, 126] on link "Procedures" at bounding box center [525, 124] width 55 height 22
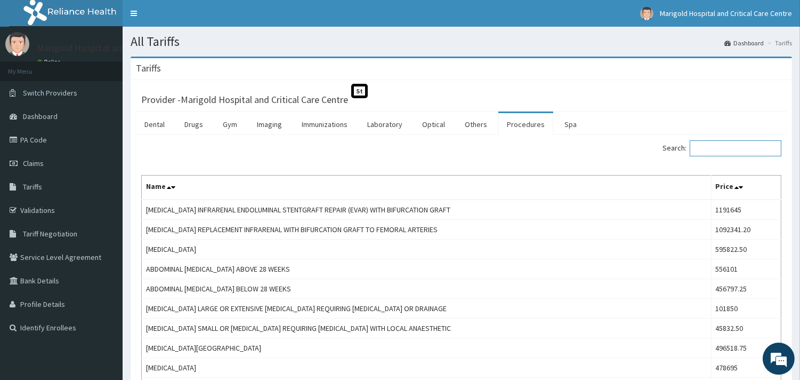
paste input "[MEDICAL_DATA]"
type input "[MEDICAL_DATA]"
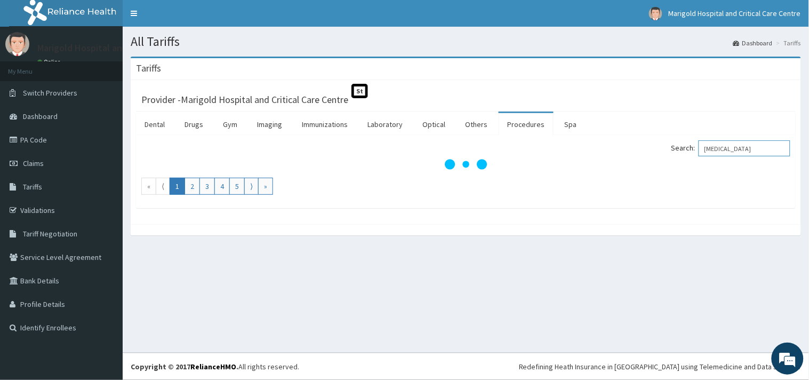
drag, startPoint x: 711, startPoint y: 153, endPoint x: 633, endPoint y: 153, distance: 78.4
click at [633, 153] on div "Search: [MEDICAL_DATA]" at bounding box center [632, 149] width 317 height 19
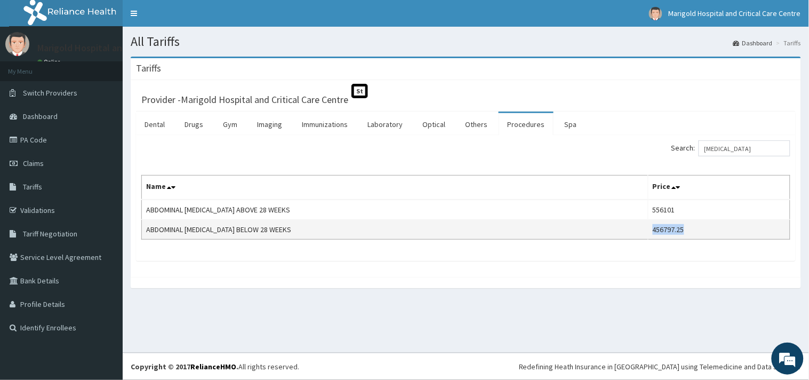
drag, startPoint x: 653, startPoint y: 232, endPoint x: 667, endPoint y: 235, distance: 14.0
click at [689, 230] on td "456797.25" at bounding box center [719, 230] width 142 height 20
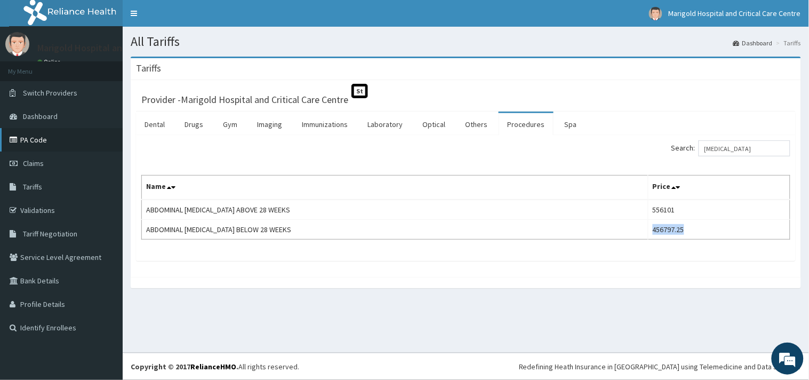
click at [41, 142] on link "PA Code" at bounding box center [61, 139] width 123 height 23
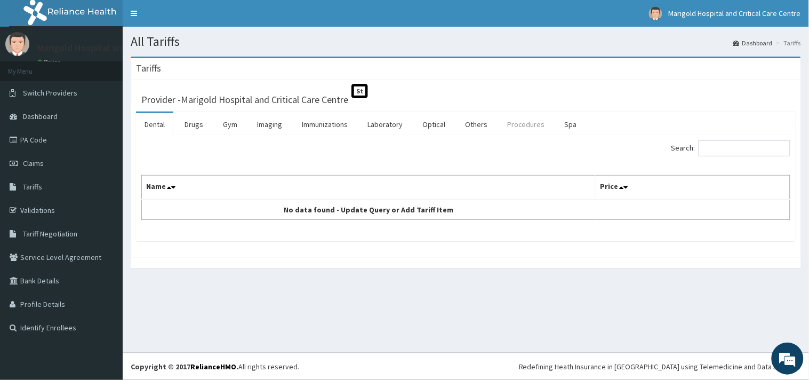
click at [523, 120] on link "Procedures" at bounding box center [525, 124] width 55 height 22
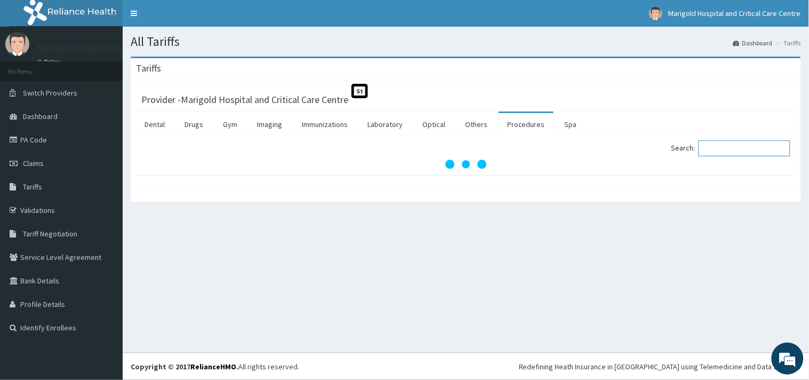
drag, startPoint x: 705, startPoint y: 144, endPoint x: 742, endPoint y: 141, distance: 36.9
click at [742, 141] on input "Search:" at bounding box center [744, 148] width 92 height 16
paste input "MYOMECTO"
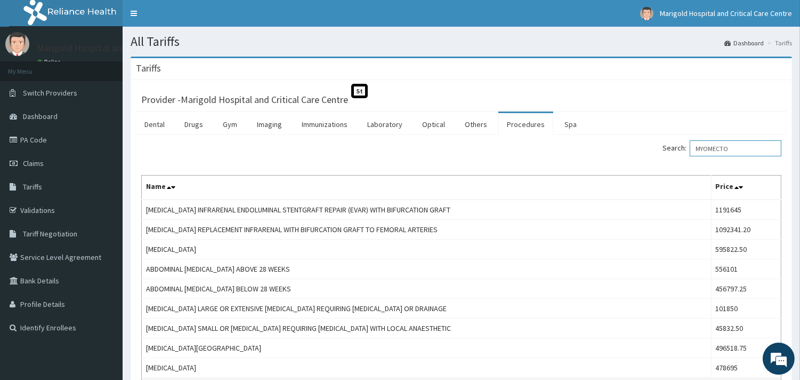
type input "MYOMECTO"
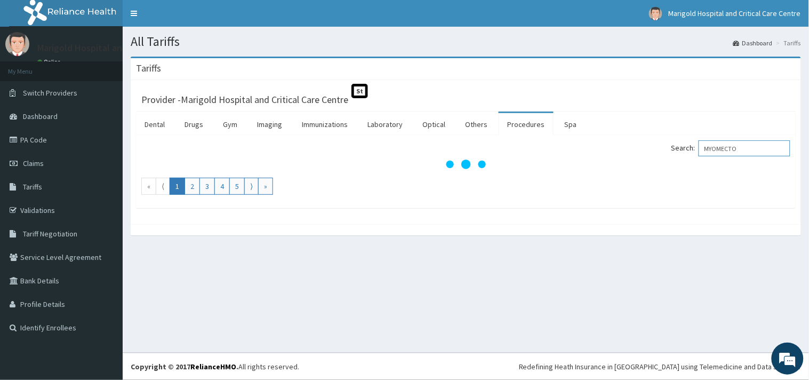
drag, startPoint x: 712, startPoint y: 148, endPoint x: 455, endPoint y: 146, distance: 257.0
click at [462, 155] on div "Search: MYOMECTO « ⟨ 1 2 3 4 5 ⟩ »" at bounding box center [465, 167] width 649 height 54
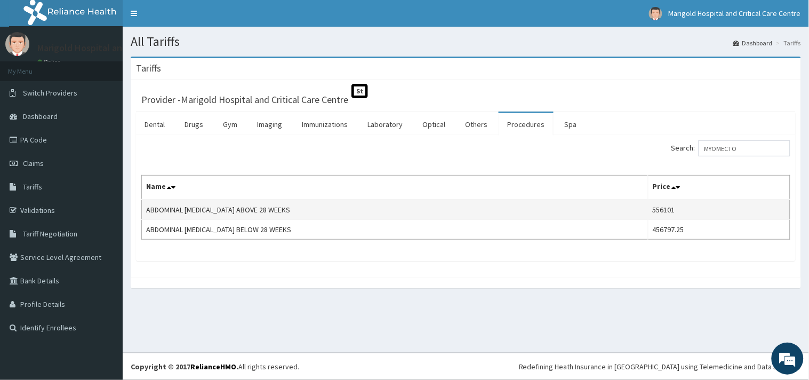
click at [664, 212] on td "556101" at bounding box center [719, 209] width 142 height 20
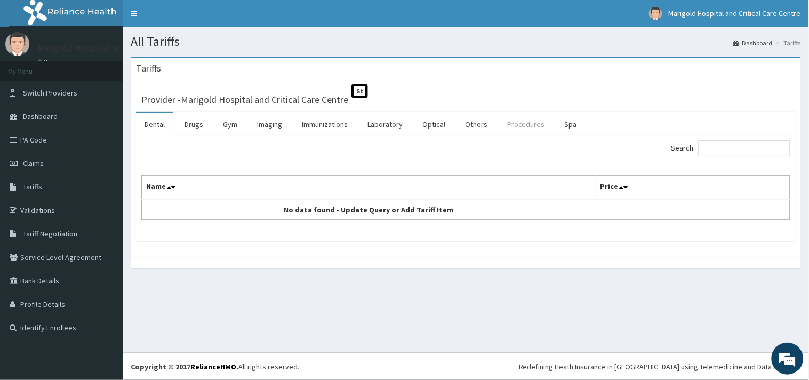
click at [514, 129] on link "Procedures" at bounding box center [525, 124] width 55 height 22
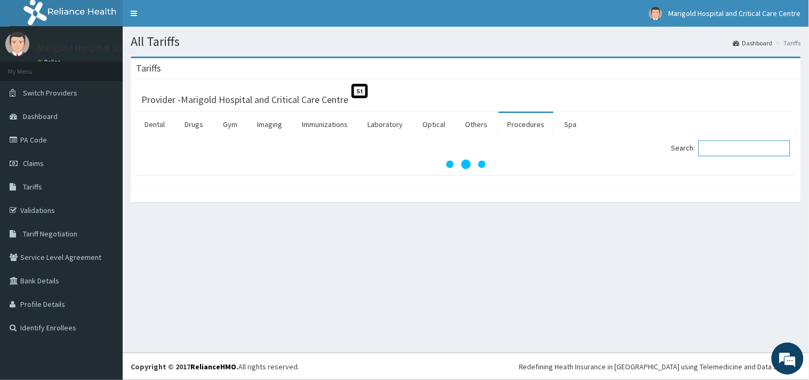
click at [727, 147] on input "Search:" at bounding box center [744, 148] width 92 height 16
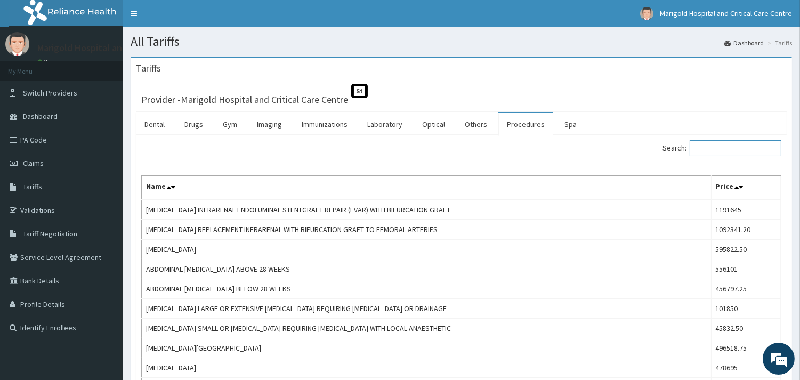
paste input "Manual Vacuum"
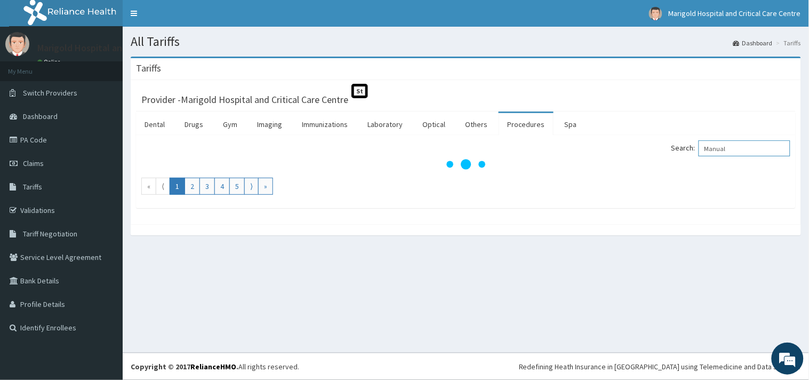
drag, startPoint x: 707, startPoint y: 151, endPoint x: 700, endPoint y: 152, distance: 7.0
click at [703, 151] on label "Search: Manual" at bounding box center [730, 148] width 119 height 16
click at [703, 151] on input "Manual" at bounding box center [744, 148] width 92 height 16
click at [770, 145] on input "Manual" at bounding box center [744, 148] width 92 height 16
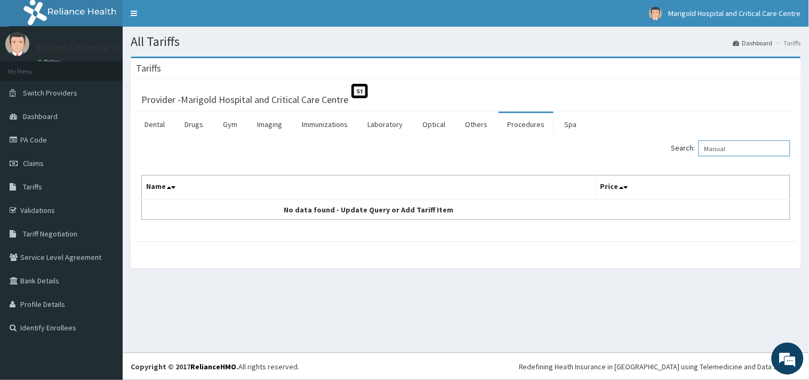
drag, startPoint x: 711, startPoint y: 150, endPoint x: 607, endPoint y: 157, distance: 104.1
click at [607, 157] on div "Search: Manual" at bounding box center [632, 149] width 317 height 19
click at [742, 144] on input "Manual" at bounding box center [744, 148] width 92 height 16
drag, startPoint x: 742, startPoint y: 144, endPoint x: 568, endPoint y: 176, distance: 176.1
click at [568, 176] on div "Search: Manual Name Price No data found - Update Query or Add Tariff Item" at bounding box center [465, 179] width 649 height 79
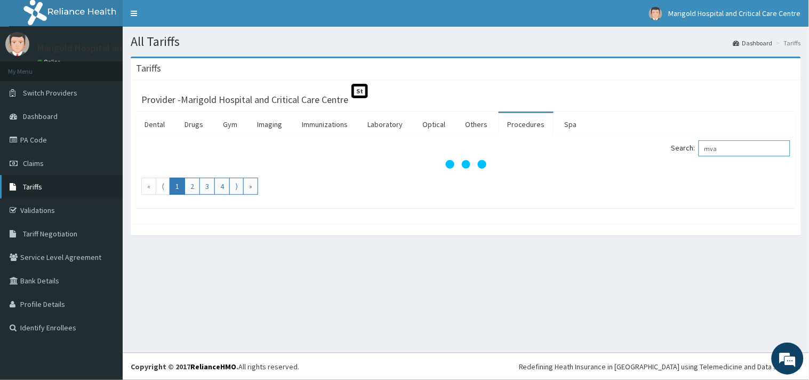
type input "mva"
click at [64, 183] on link "Tariffs" at bounding box center [61, 186] width 123 height 23
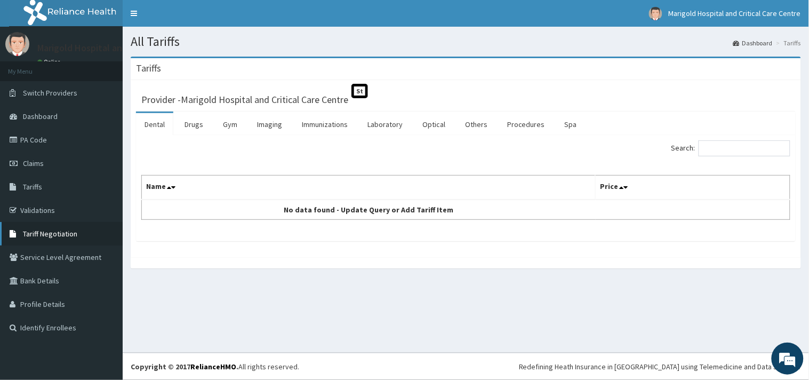
click at [43, 233] on span "Tariff Negotiation" at bounding box center [50, 234] width 54 height 10
